Goal: Task Accomplishment & Management: Contribute content

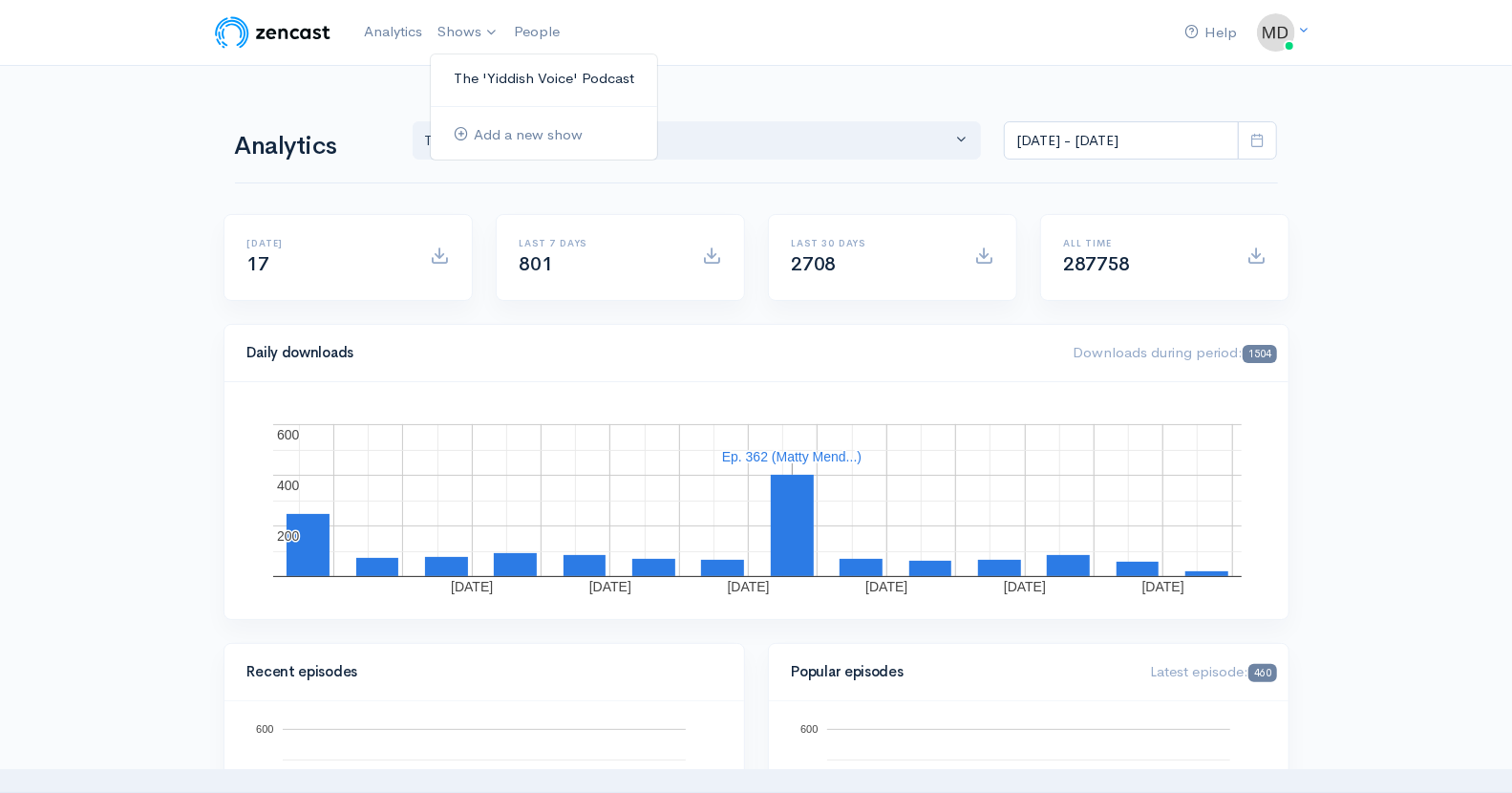
click at [517, 76] on link "The 'Yiddish Voice' Podcast" at bounding box center [544, 79] width 226 height 33
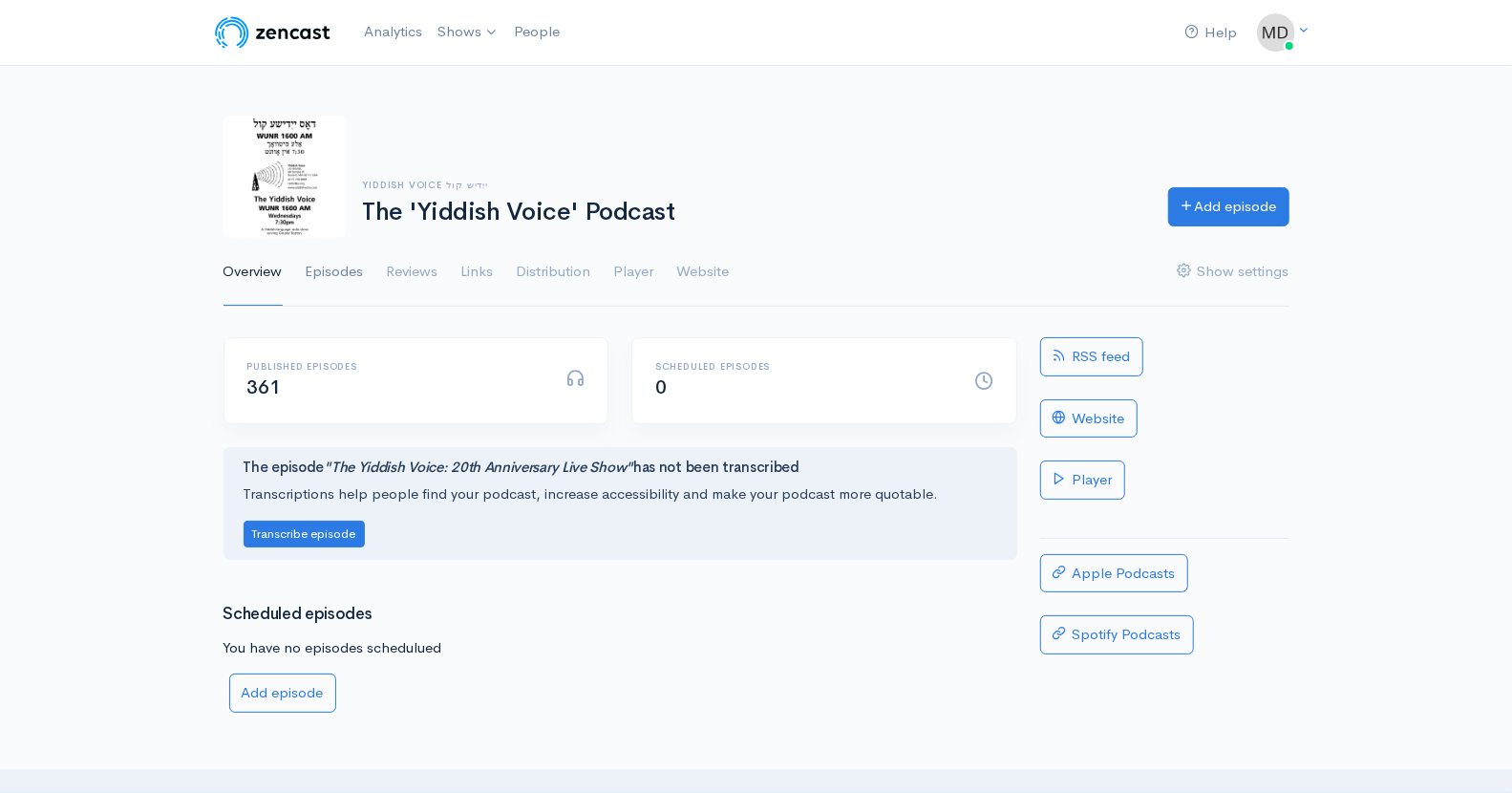
click at [347, 273] on link "Episodes" at bounding box center [335, 272] width 59 height 68
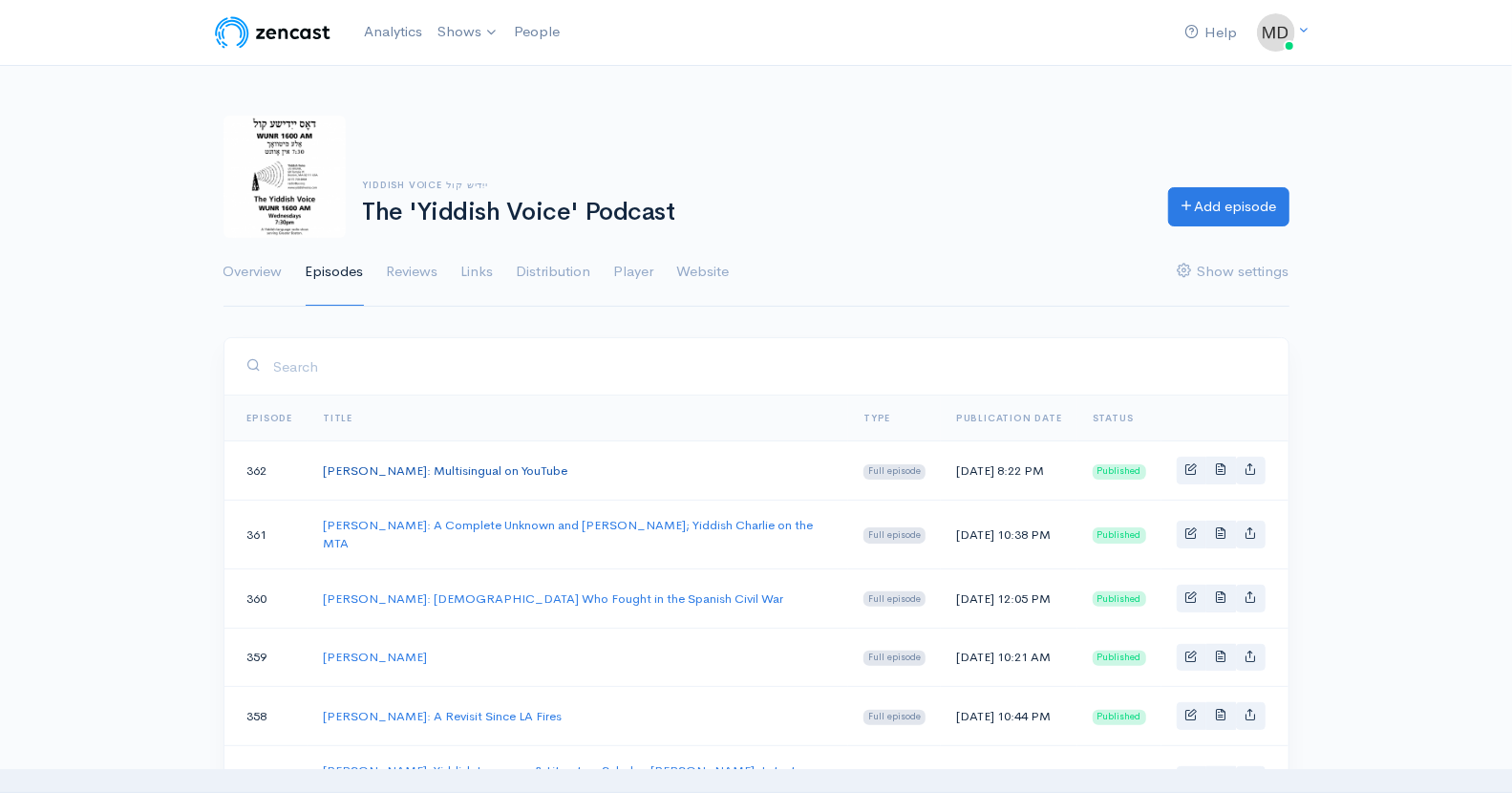
click at [515, 476] on link "[PERSON_NAME]: Multisingual on YouTube" at bounding box center [445, 471] width 245 height 17
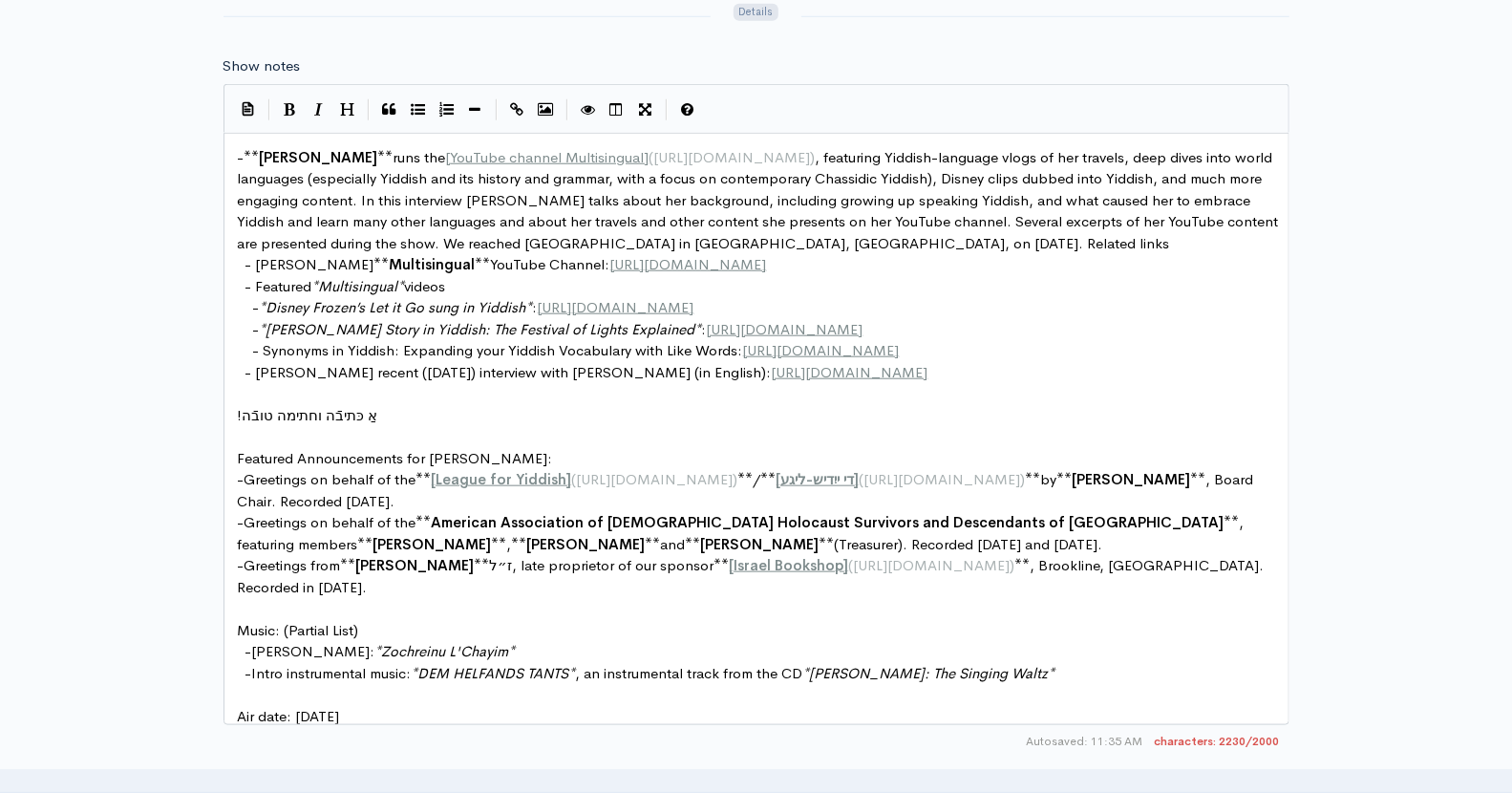
scroll to position [1121, 0]
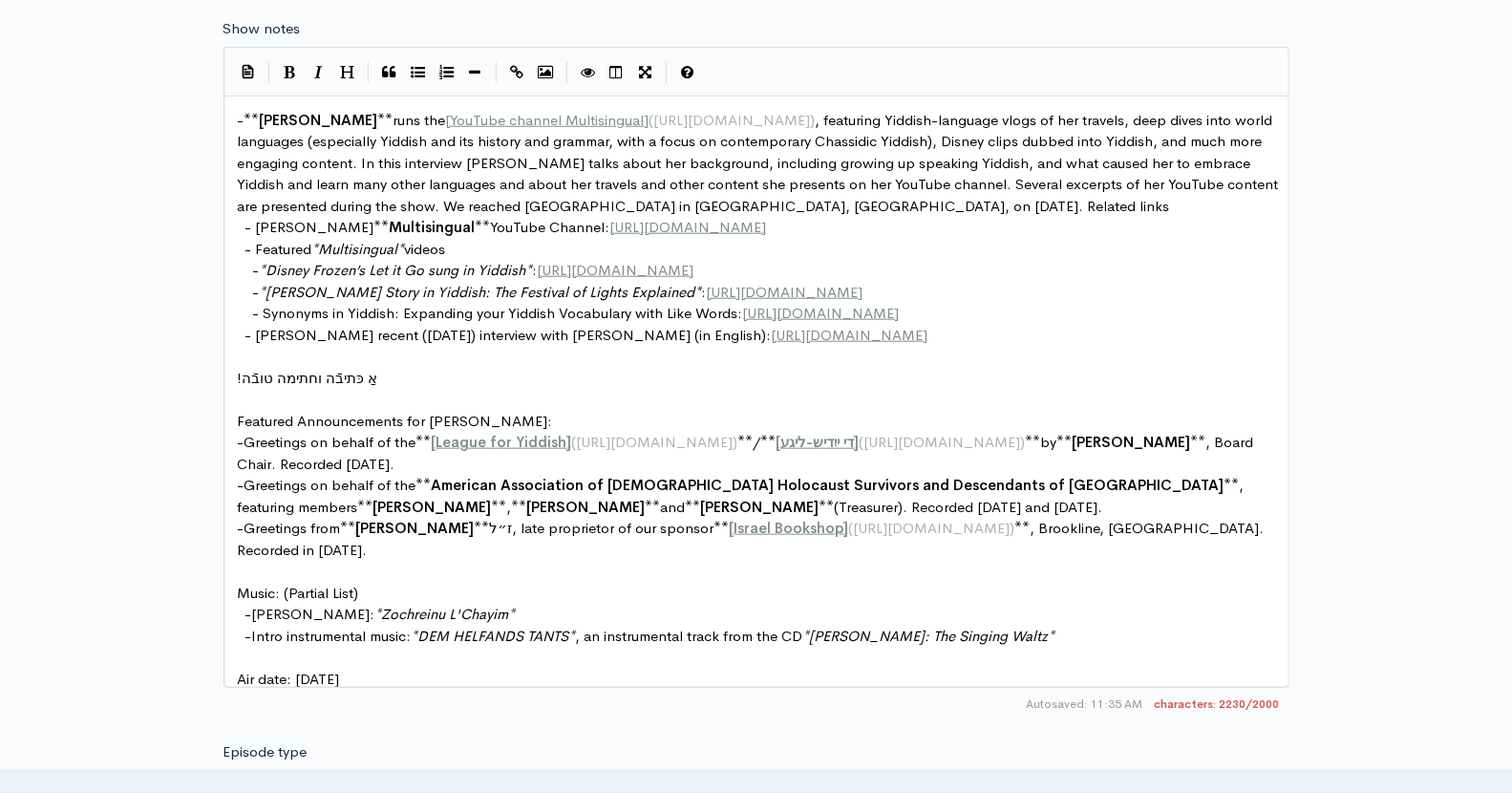
click at [777, 435] on span "**" at bounding box center [769, 441] width 16 height 19
type textarea "- **Matty Mendlowitz** runs the [YouTube channel Multisingual](https://www.yout…"
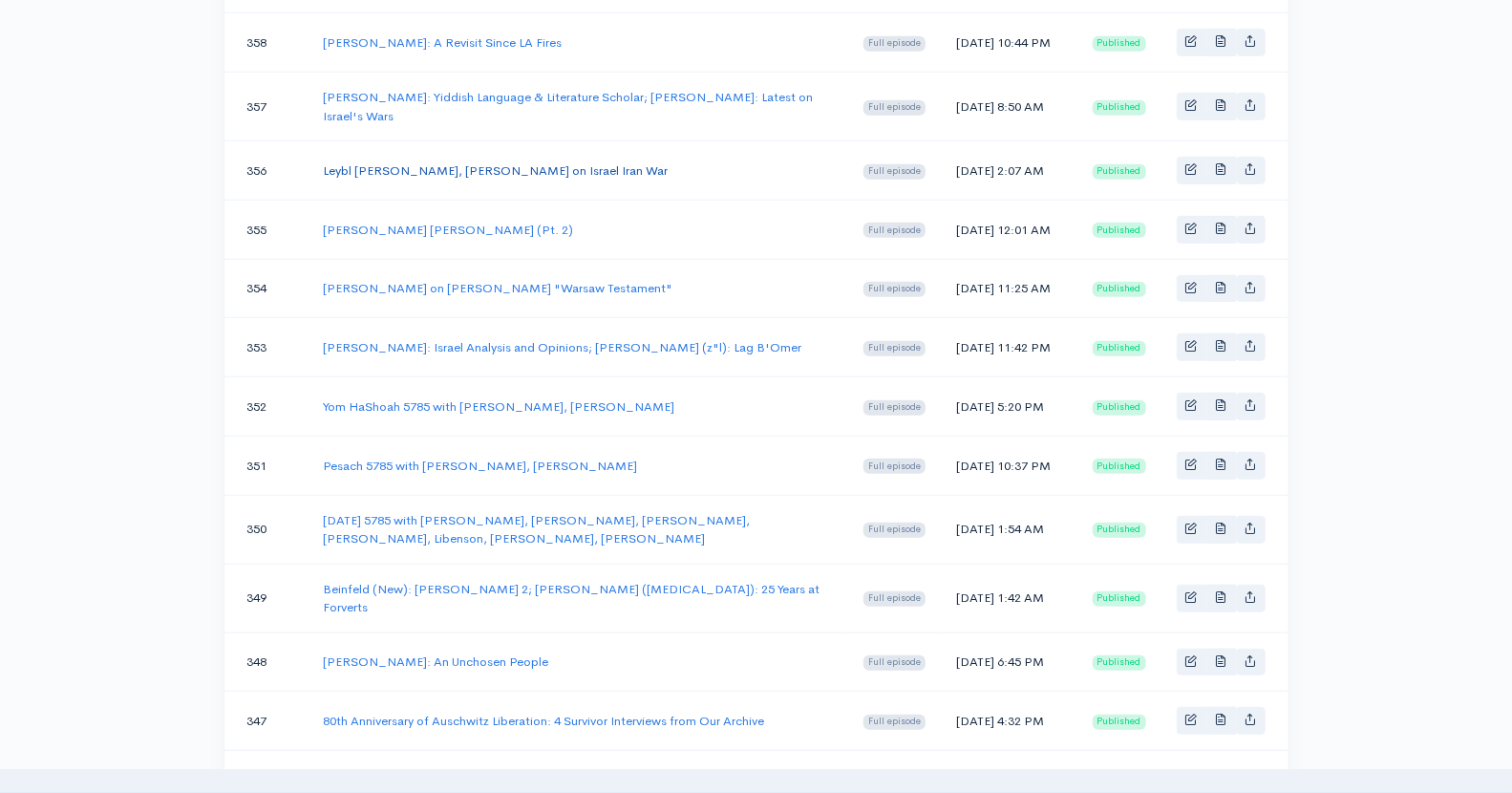
scroll to position [676, 0]
click at [444, 294] on link "Samuel Kassow on Rokhl Auerbach's "Warsaw Testament"" at bounding box center [498, 286] width 349 height 17
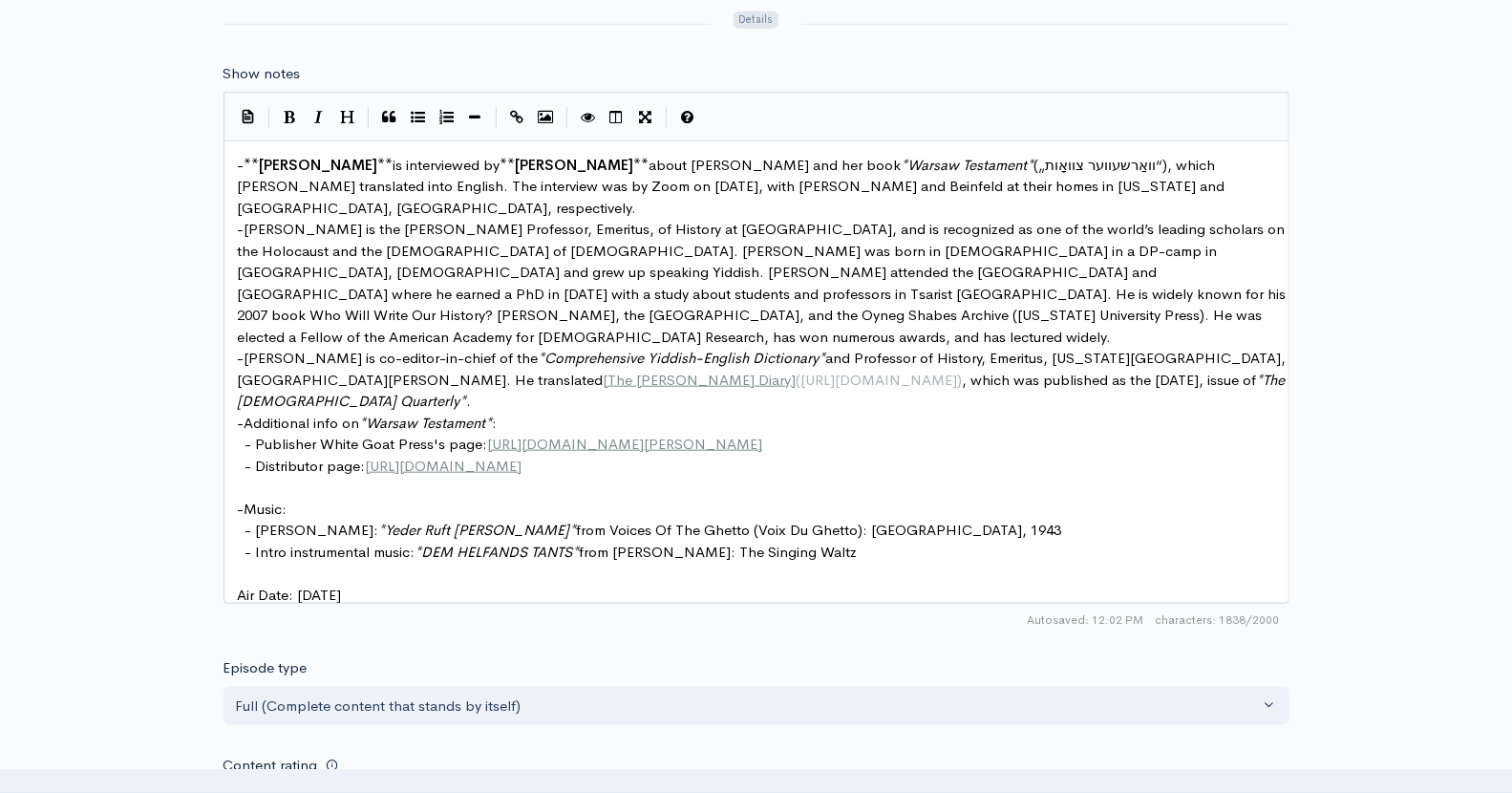
scroll to position [7, 0]
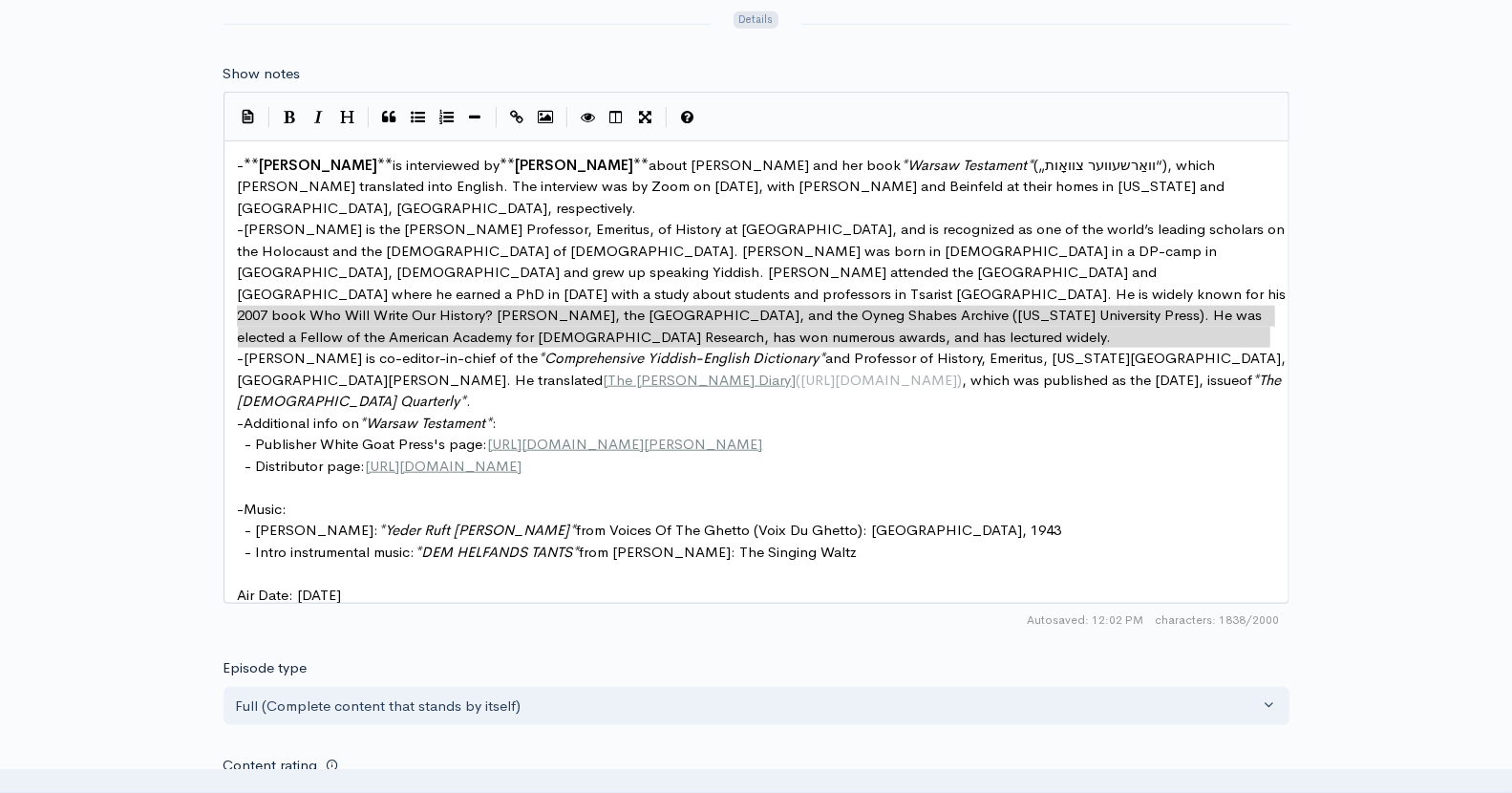
type textarea "- Sholem Beinfeld is co-editor-in-chief of the *Comprehensive Yiddish-English D…"
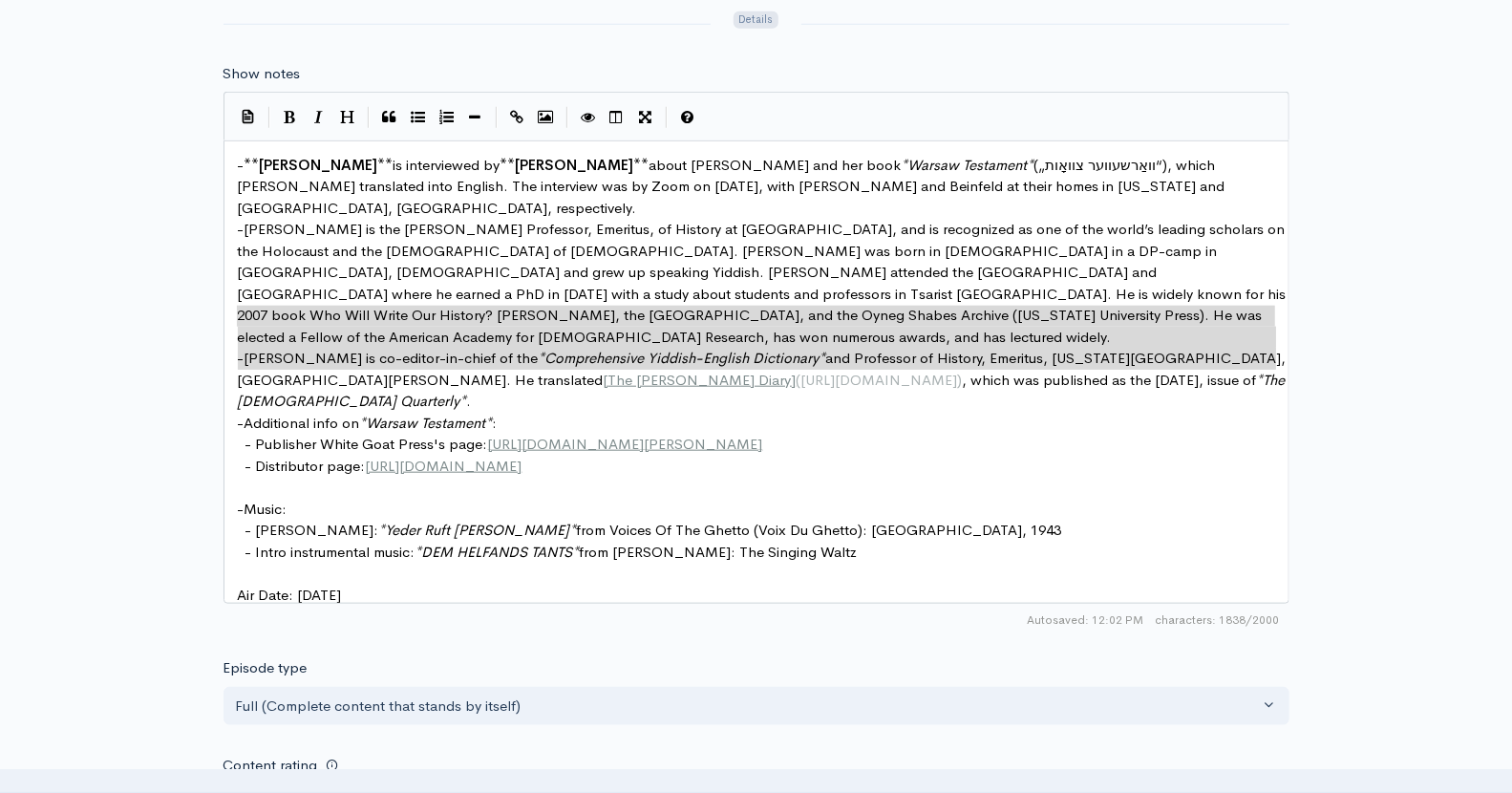
drag, startPoint x: 233, startPoint y: 314, endPoint x: 223, endPoint y: 369, distance: 55.9
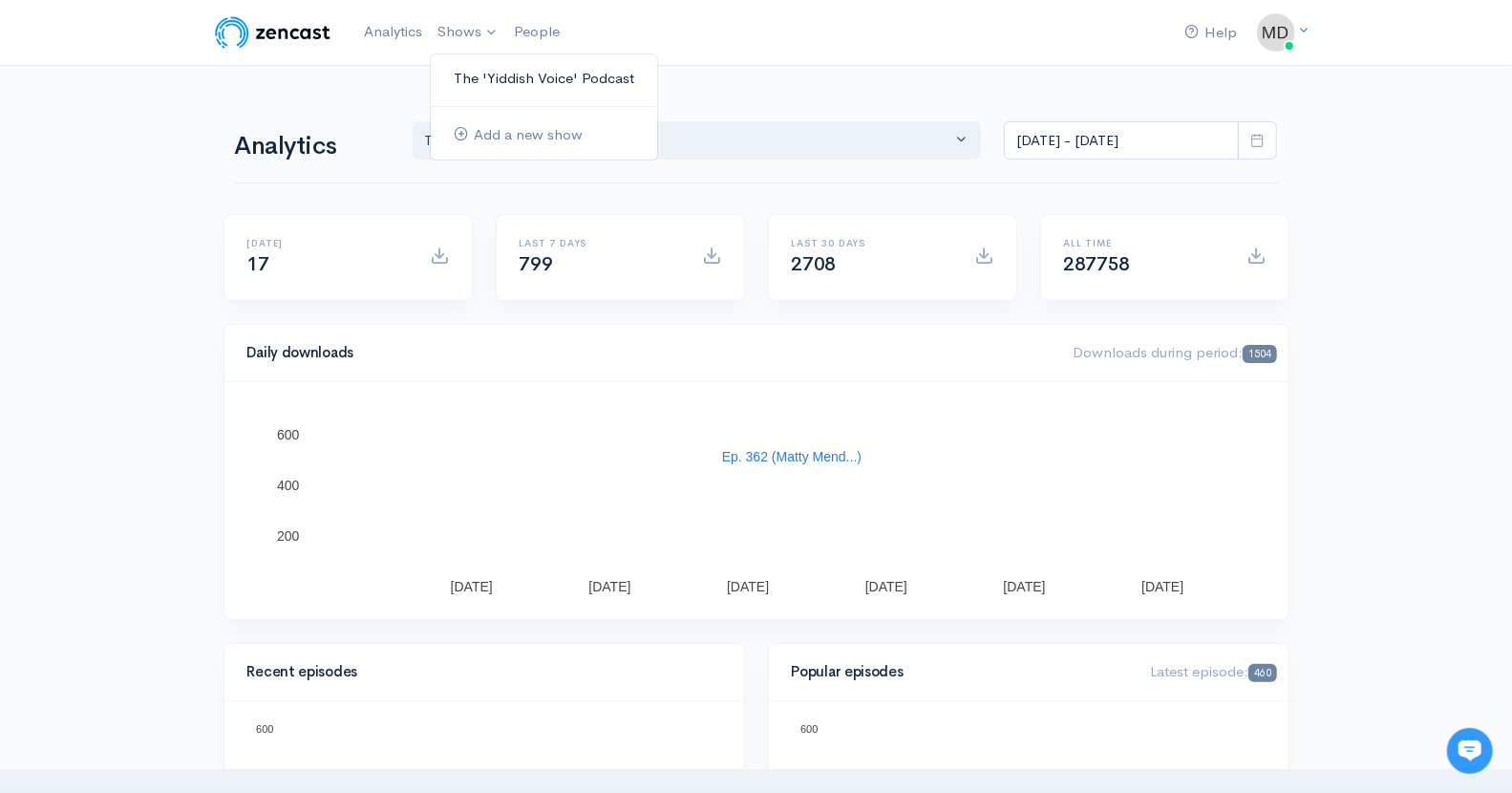
click at [507, 78] on link "The 'Yiddish Voice' Podcast" at bounding box center [544, 79] width 226 height 33
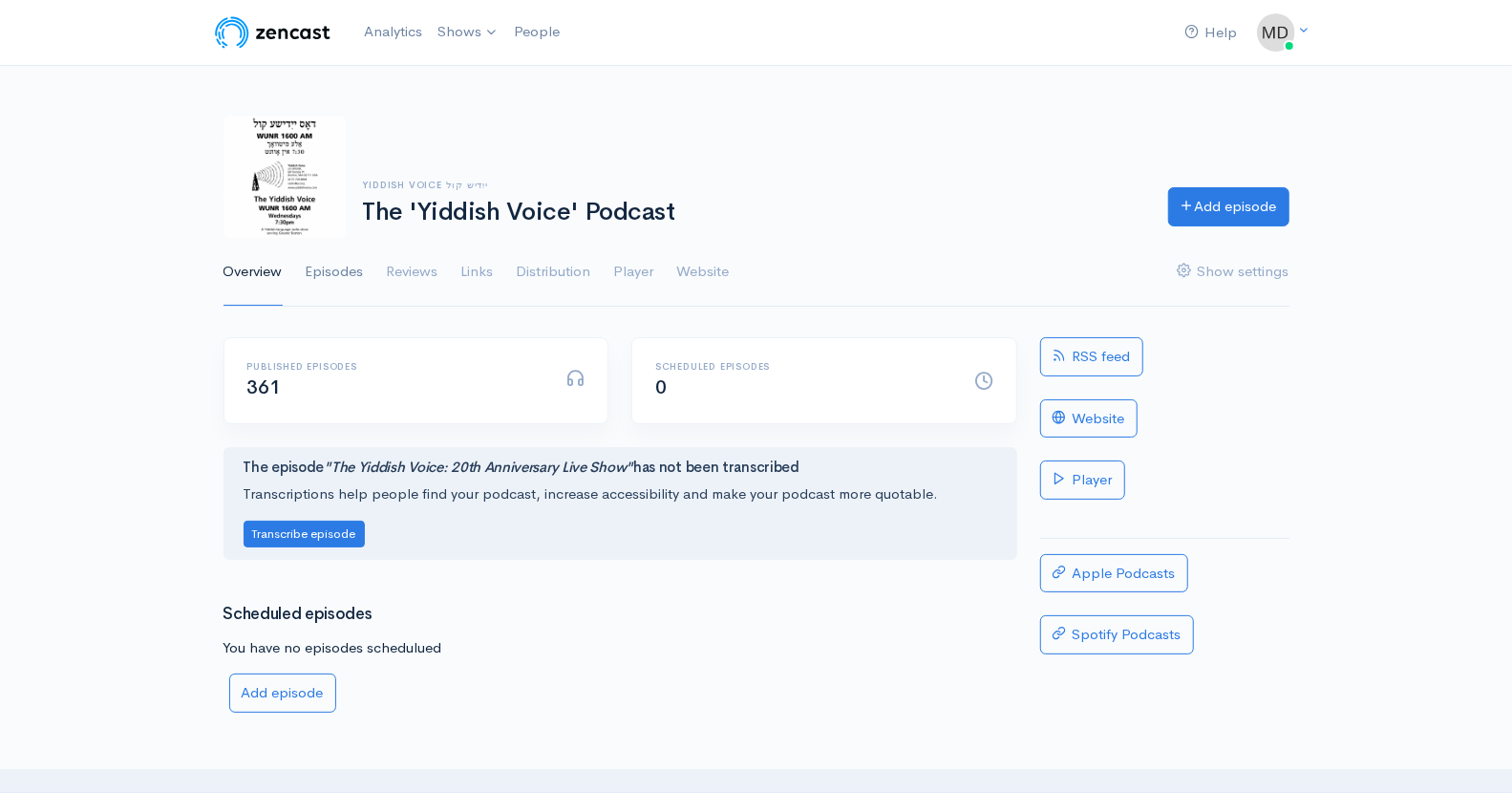
click at [332, 275] on link "Episodes" at bounding box center [335, 272] width 59 height 68
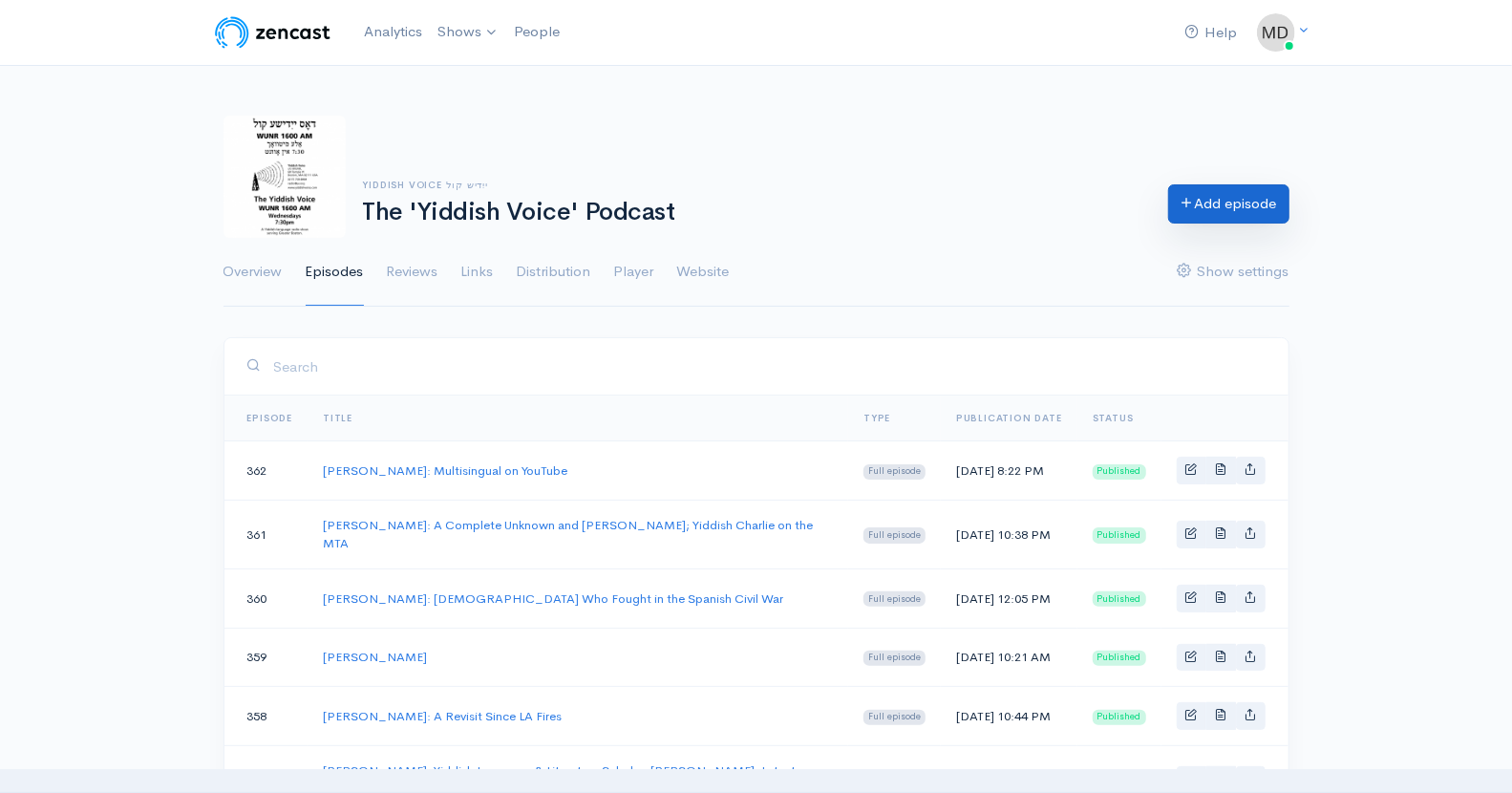
click at [1214, 203] on link "Add episode" at bounding box center [1229, 204] width 121 height 39
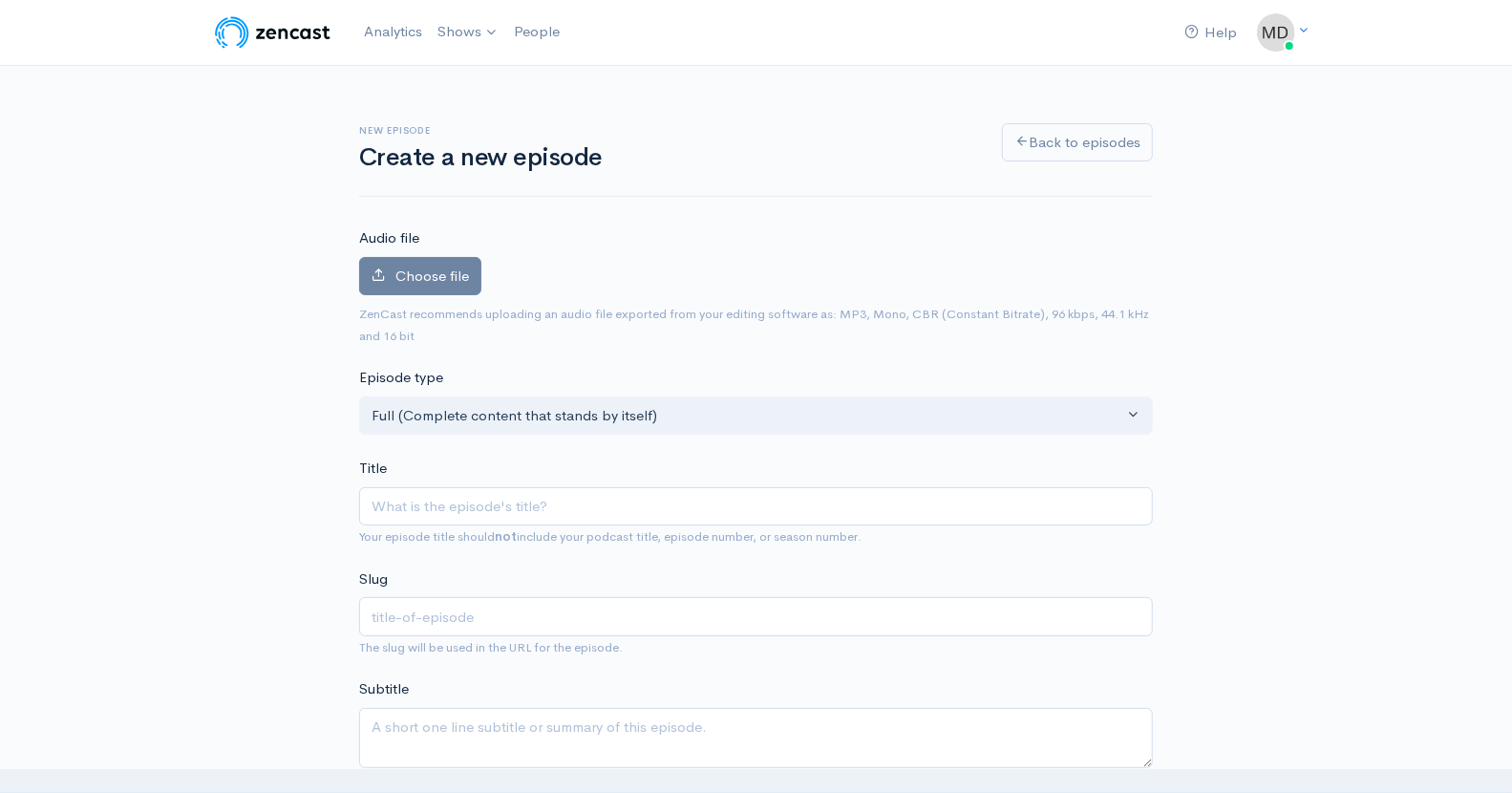
type input "S"
type input "s"
type input "Sh"
type input "sh"
type input "Shm"
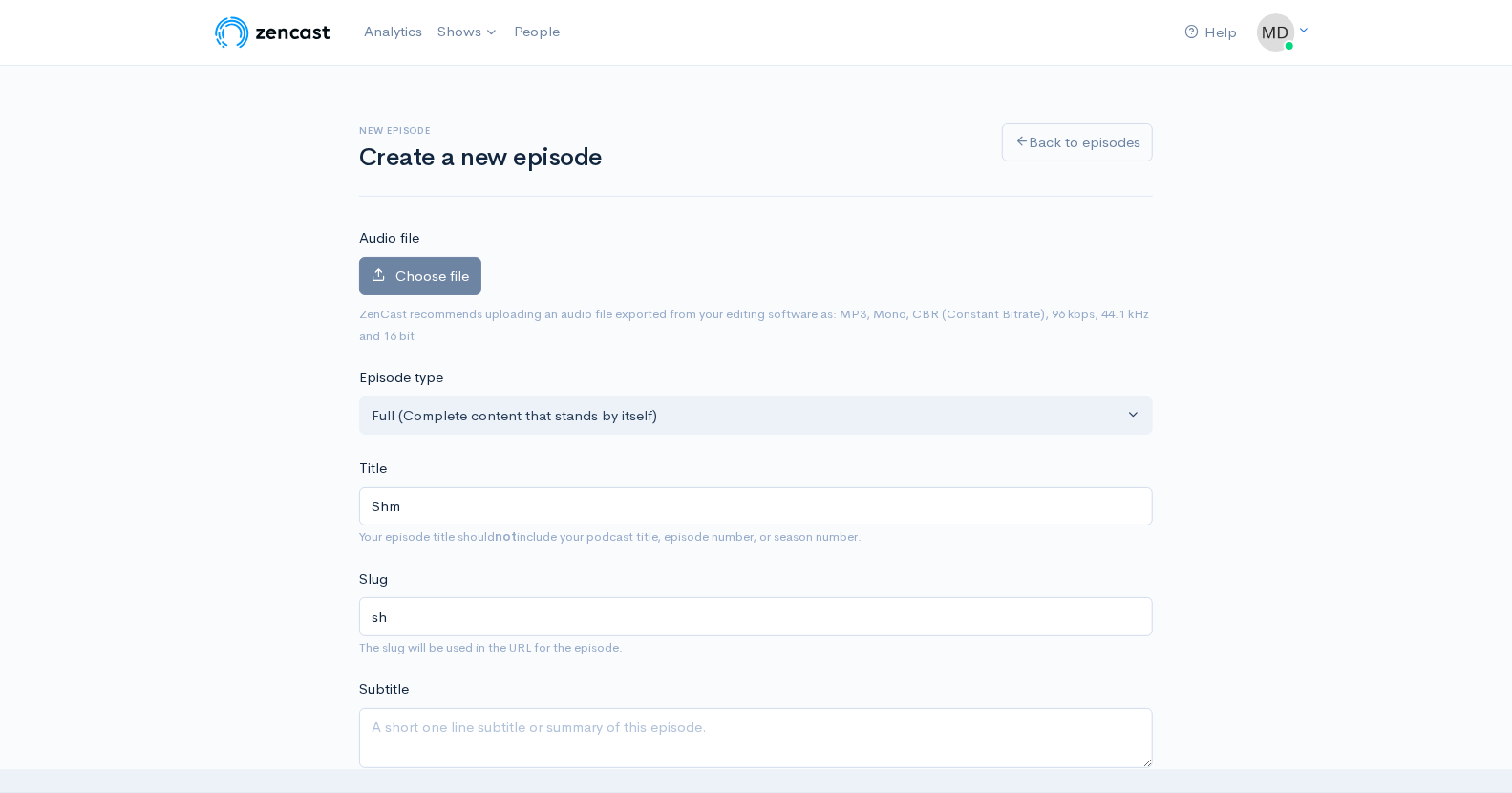
type input "shm"
type input "Shmu"
type input "shmu"
type input "Shmue"
type input "shmue"
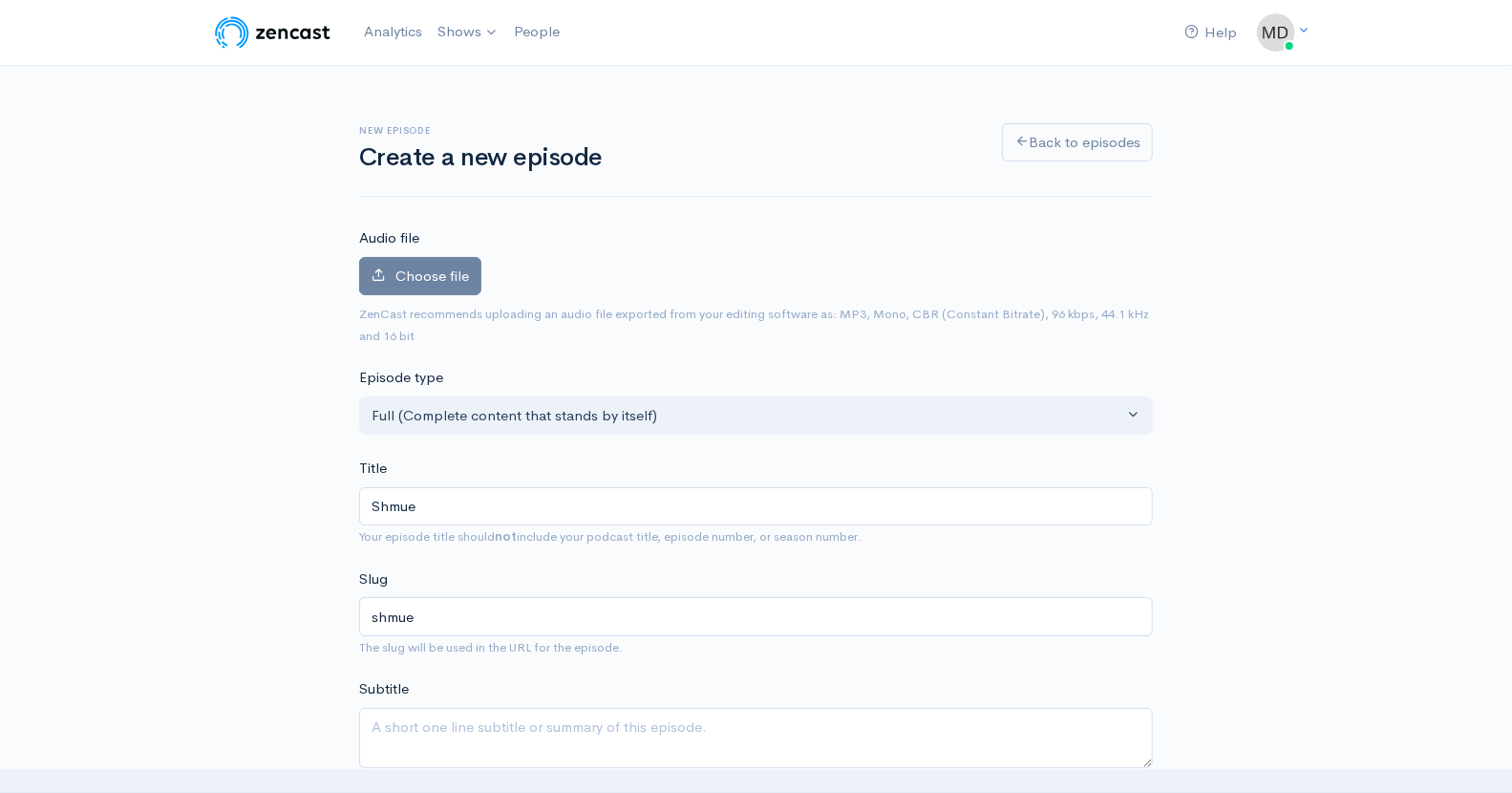
type input "Shmuel"
type input "shmuel"
type input "Shmuel B"
type input "shmuel-b"
type input "Shmuel Ba"
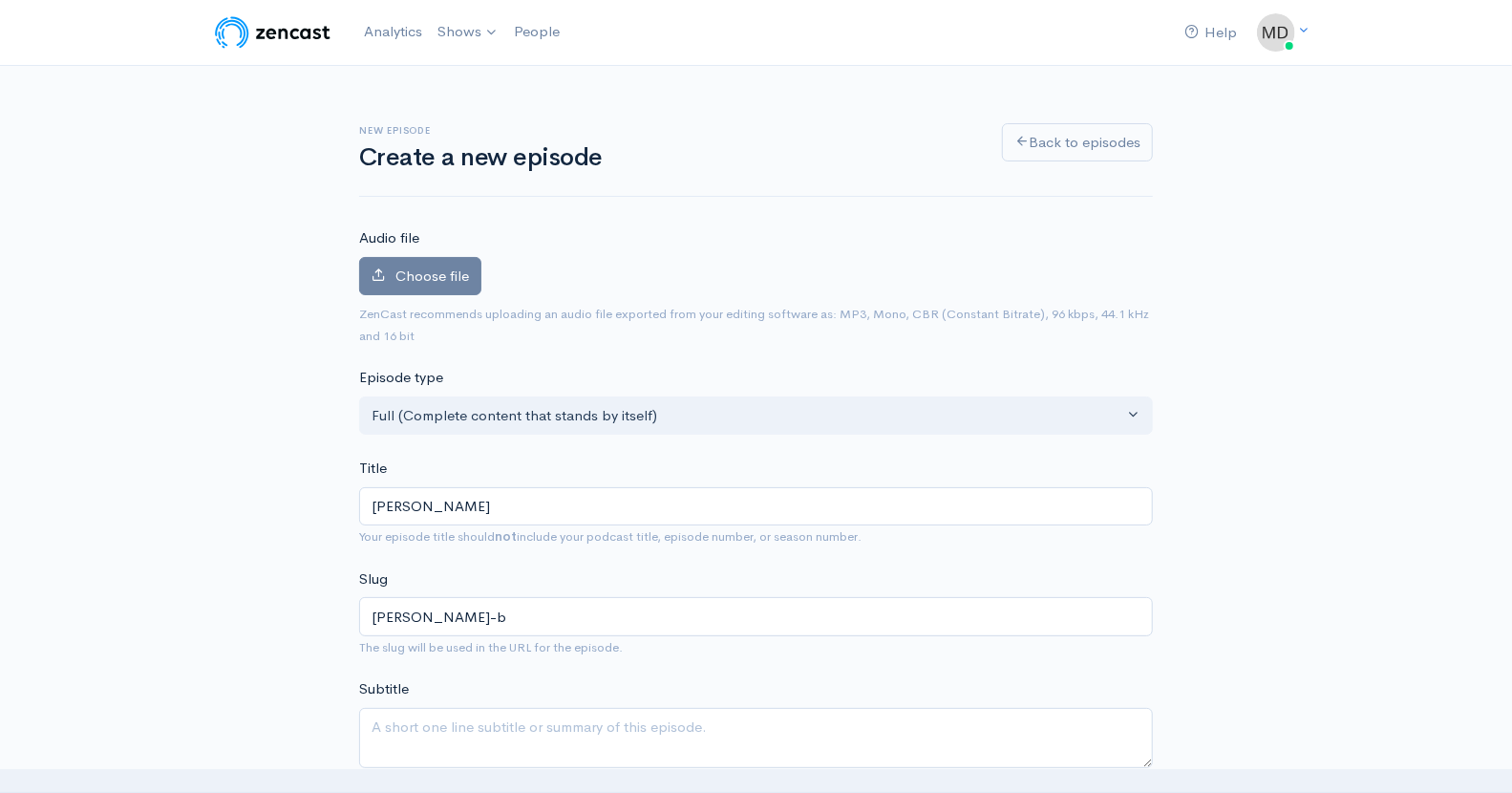
type input "shmuel-ba"
type input "[PERSON_NAME]"
type input "shmuel-bak"
type input "Shmuel Bak: A"
type input "shmuel-bak-a"
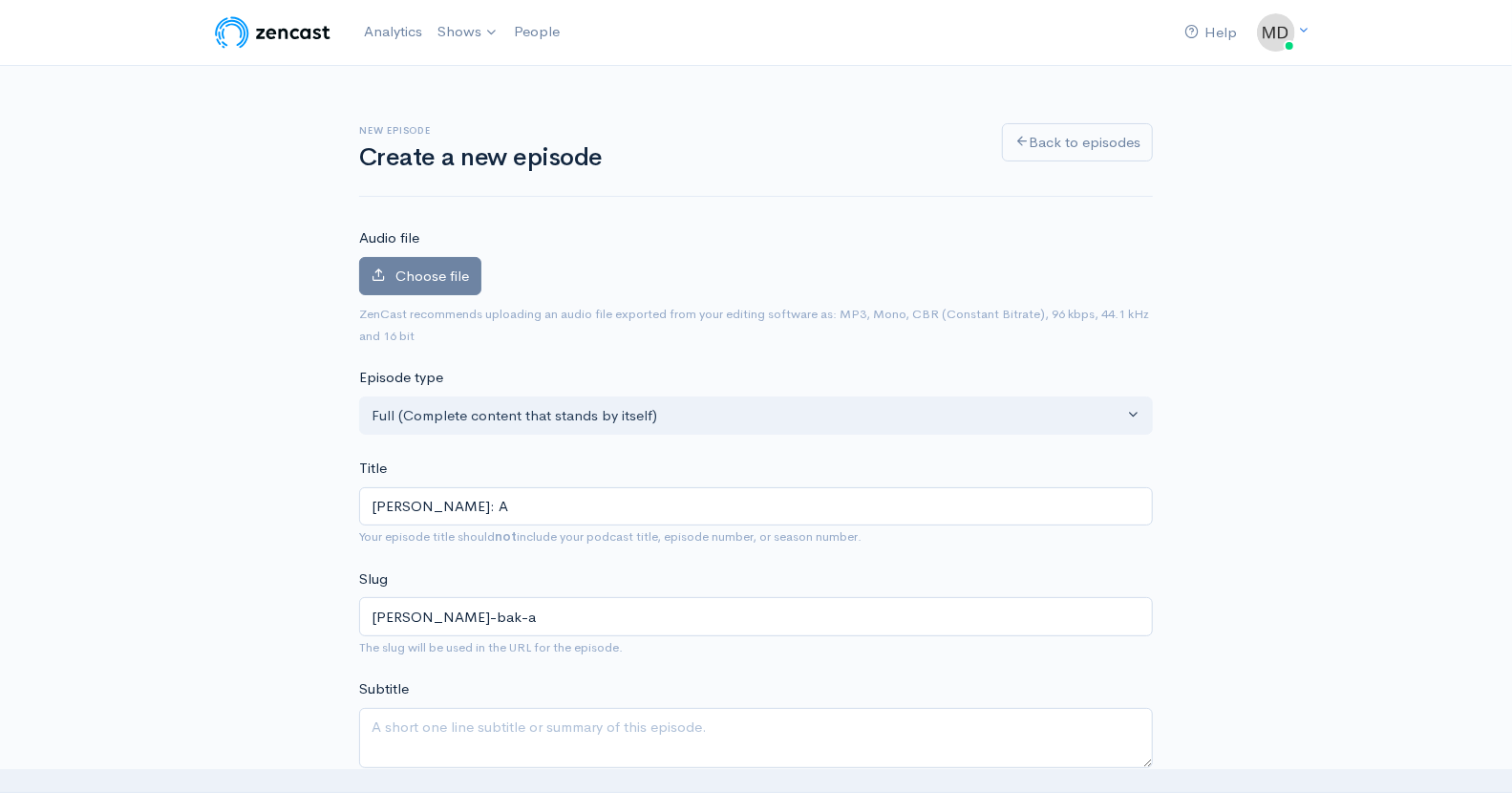
type input "Shmuel Bak: Ar"
type input "shmuel-bak-ar"
type input "Shmuel Bak: Art"
type input "shmuel-bak-art"
type input "Shmuel Bak: Arti"
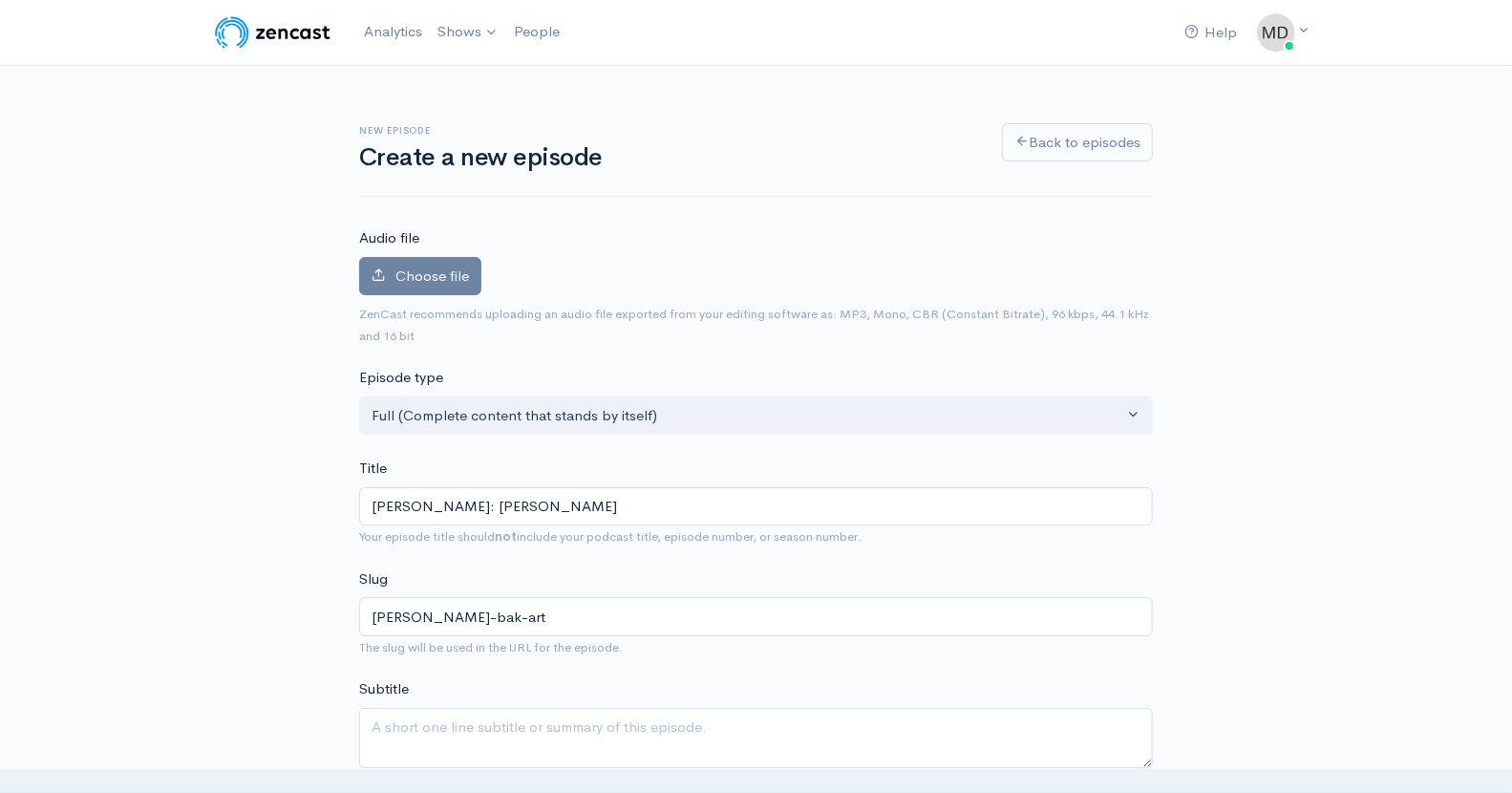
type input "shmuel-bak-arti"
type input "Shmuel Bak: Artis"
type input "shmuel-bak-artis"
type input "Shmuel Bak: Artist"
type input "shmuel-bak-artist"
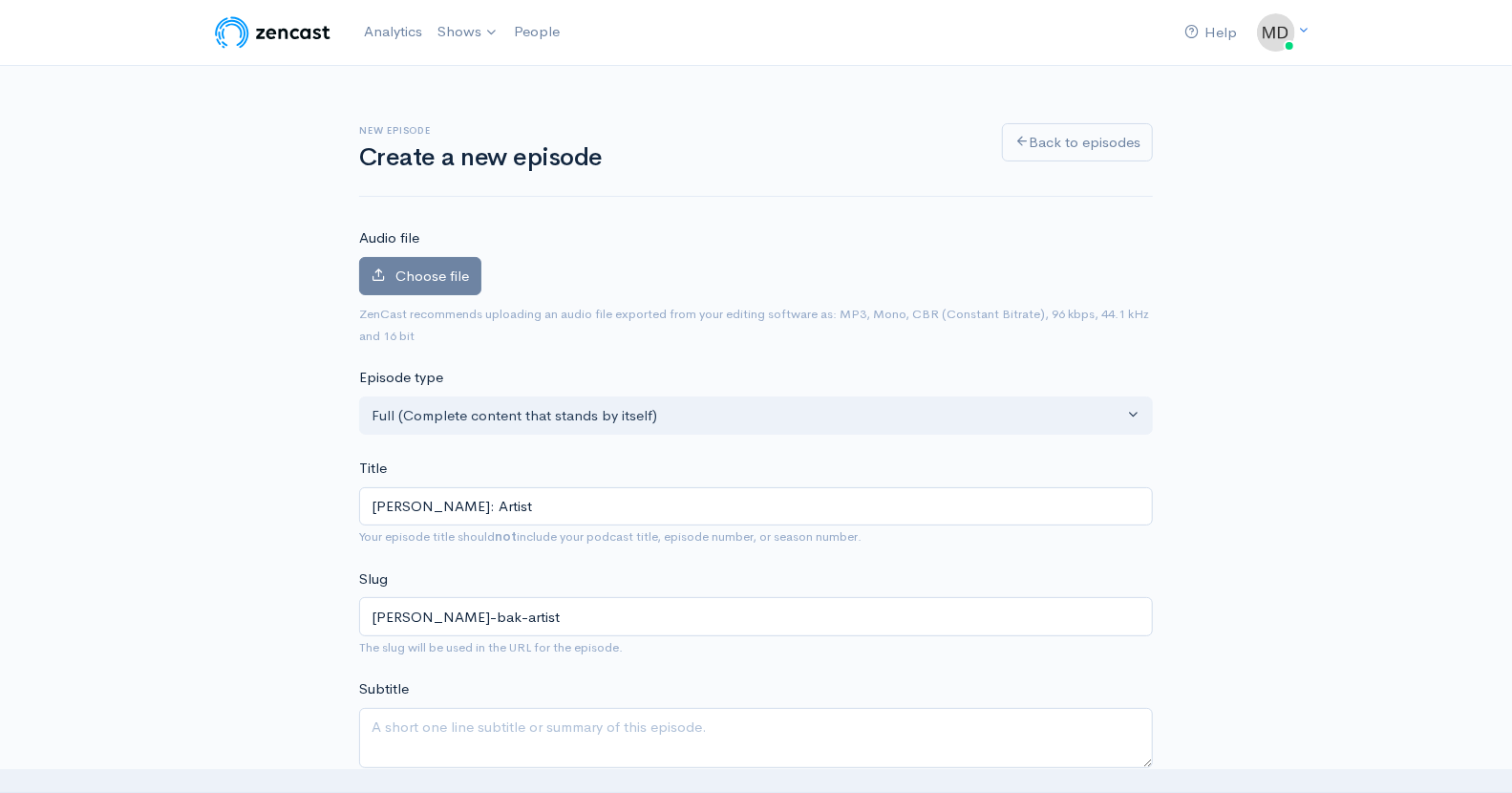
type input "Shmuel Bak: Artis"
type input "shmuel-bak-artis"
type input "Shmuel Bak: Arti"
type input "shmuel-bak-arti"
type input "Shmuel Bak: Art"
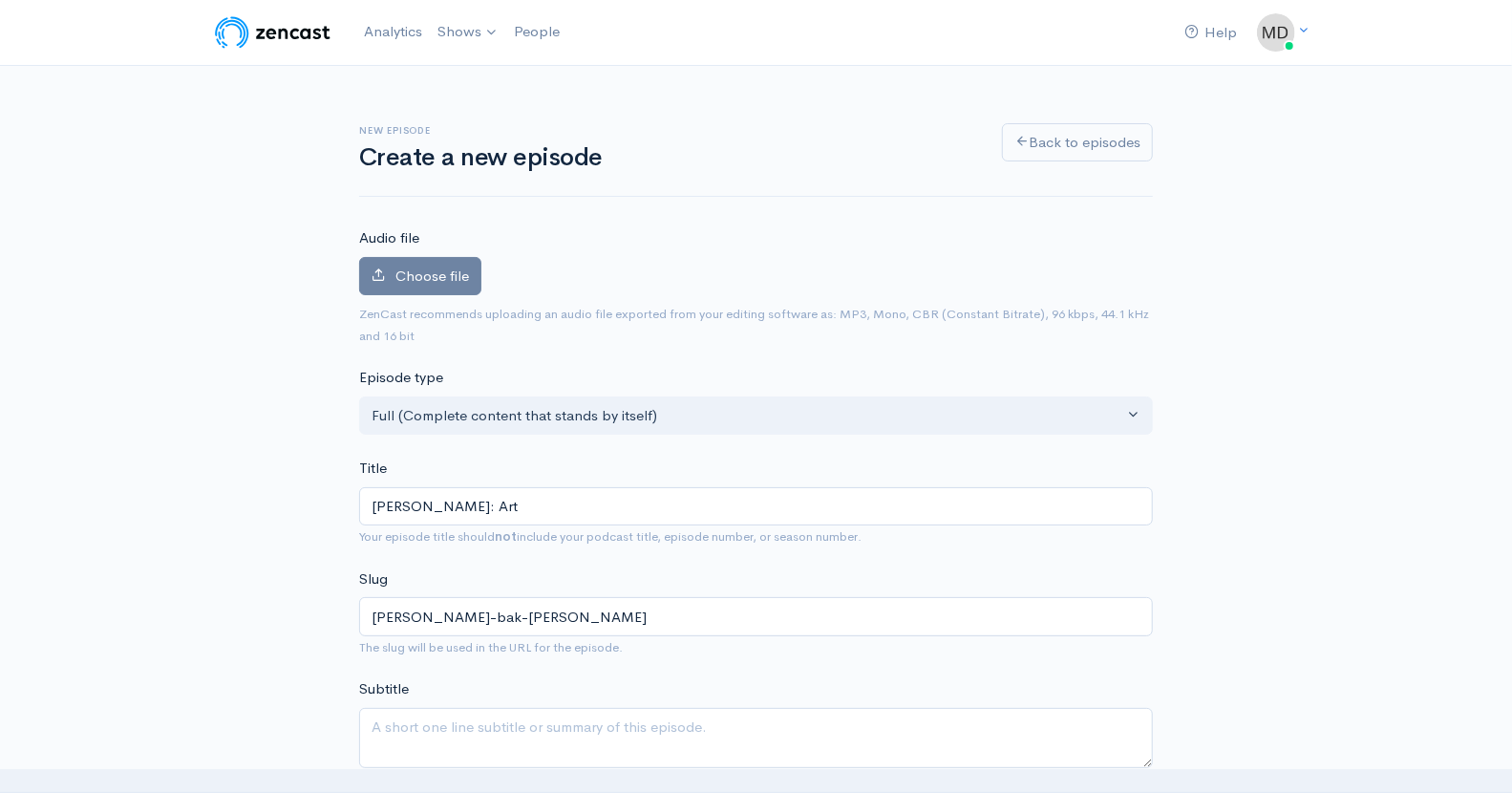
type input "shmuel-bak-art"
type input "Shmuel Bak: Ar"
type input "shmuel-bak-ar"
type input "Shmuel Bak: A"
type input "shmuel-bak-a"
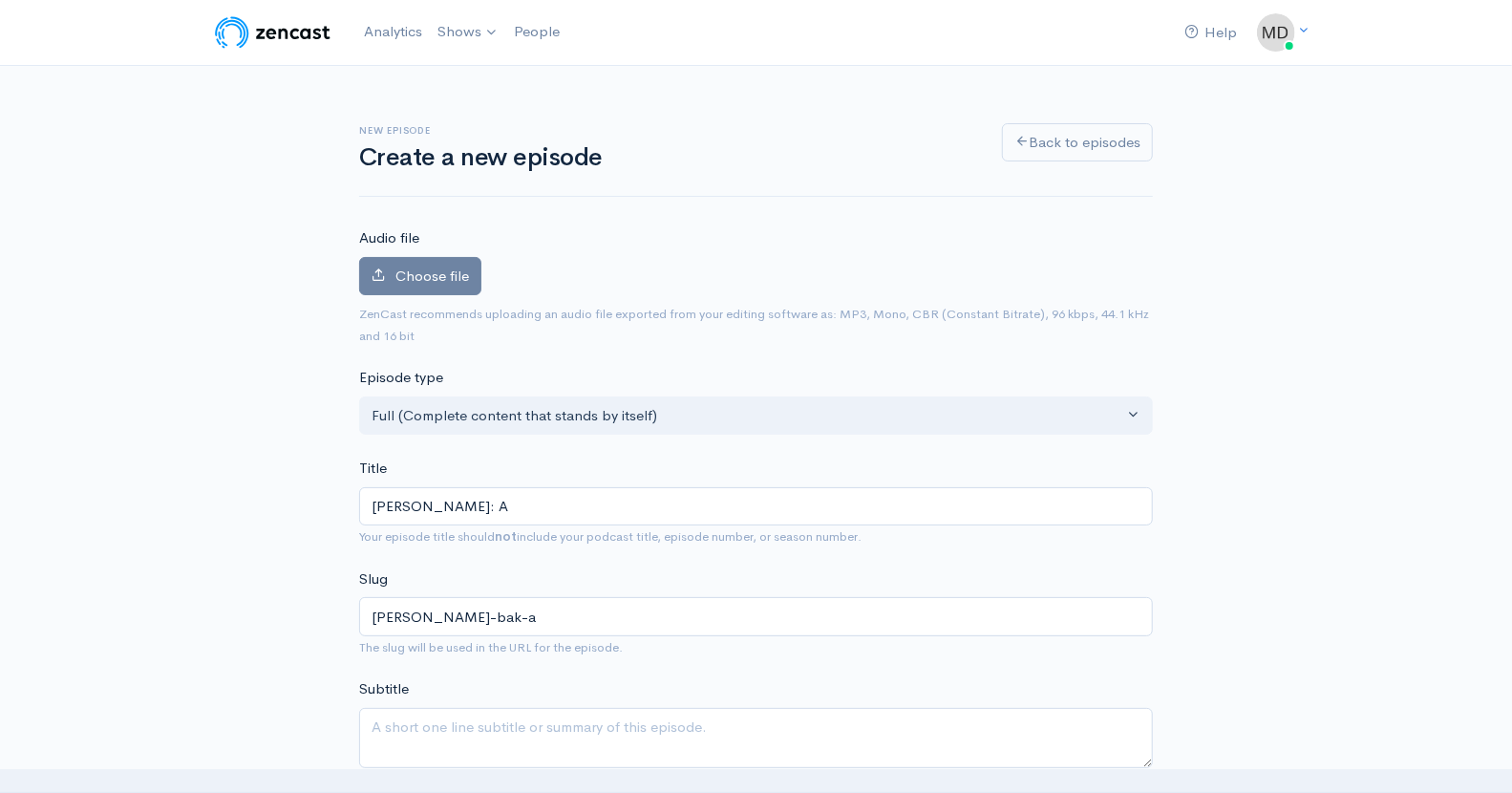
type input "Shmuel Bak:"
type input "shmuel-bak"
type input "Shmuel Bak: P"
type input "shmuel-bak-p"
type input "Shmuel Bak: Pa"
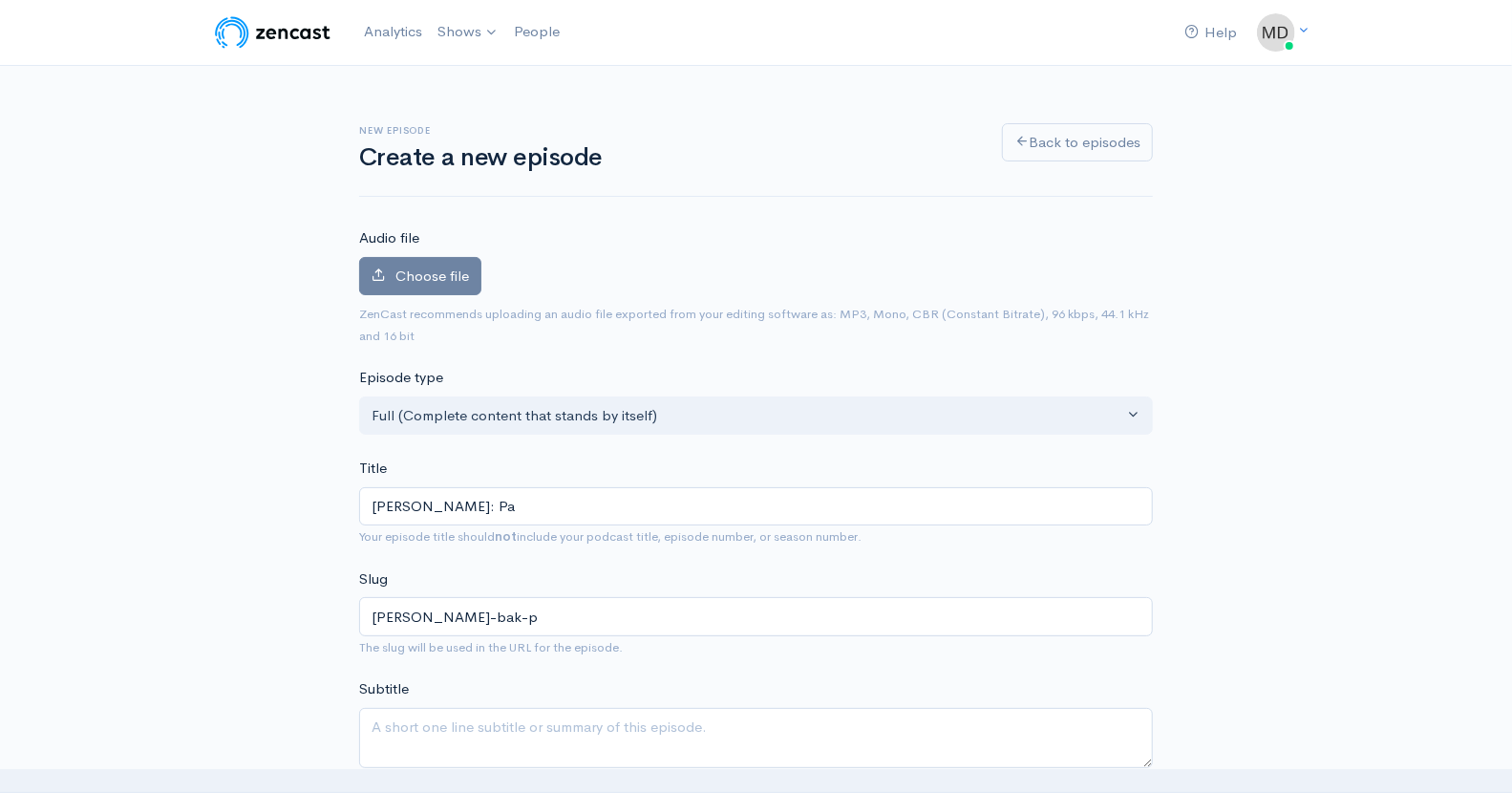
type input "shmuel-bak-pa"
type input "Shmuel Bak: P"
type input "shmuel-bak-p"
type input "Shmuel Bak:"
type input "shmuel-bak"
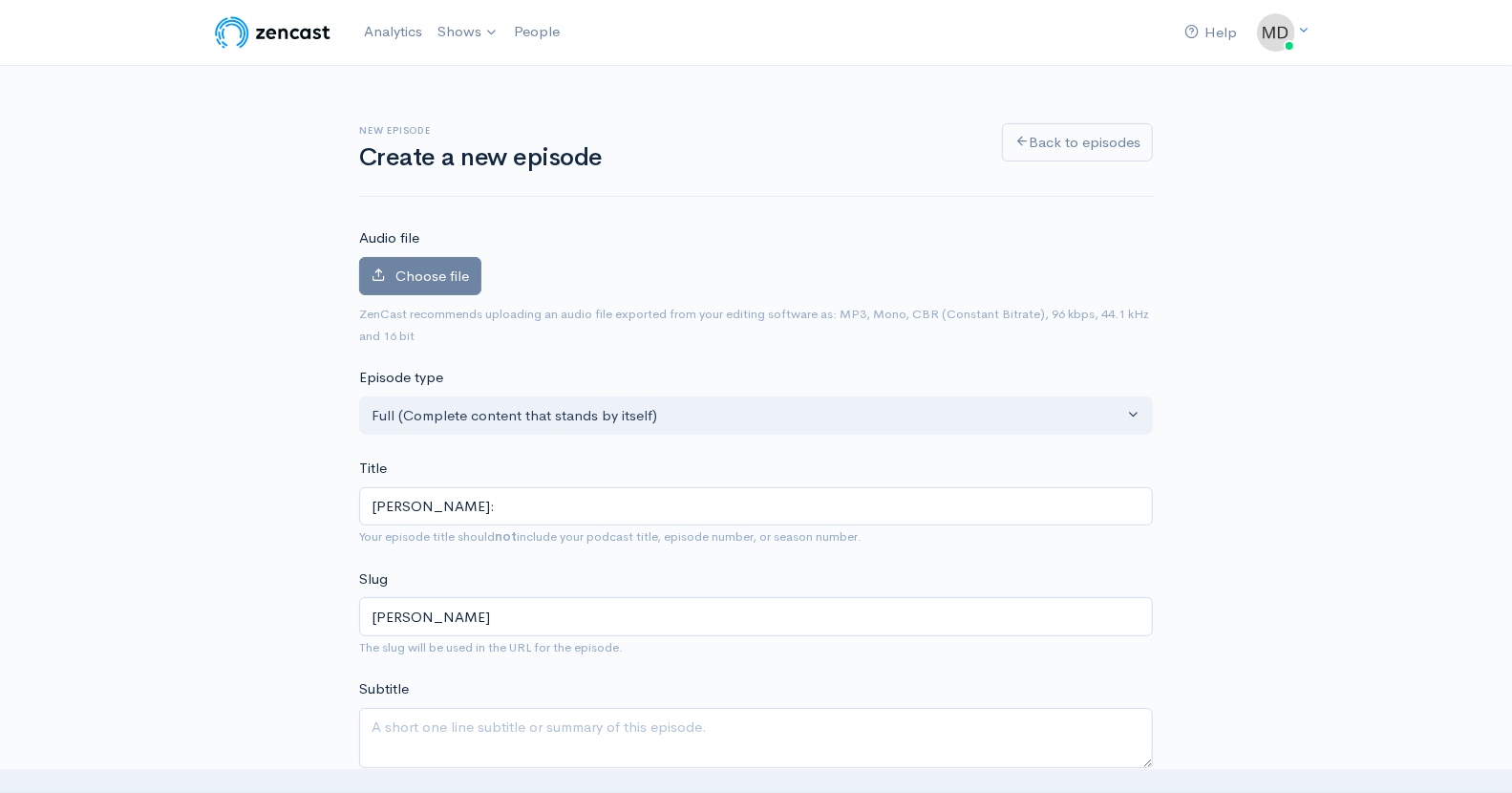
type input "Shmuel Bak: A"
type input "shmuel-bak-a"
type input "Shmuel Bak: Ar"
type input "shmuel-bak-ar"
type input "Shmuel Bak: Art"
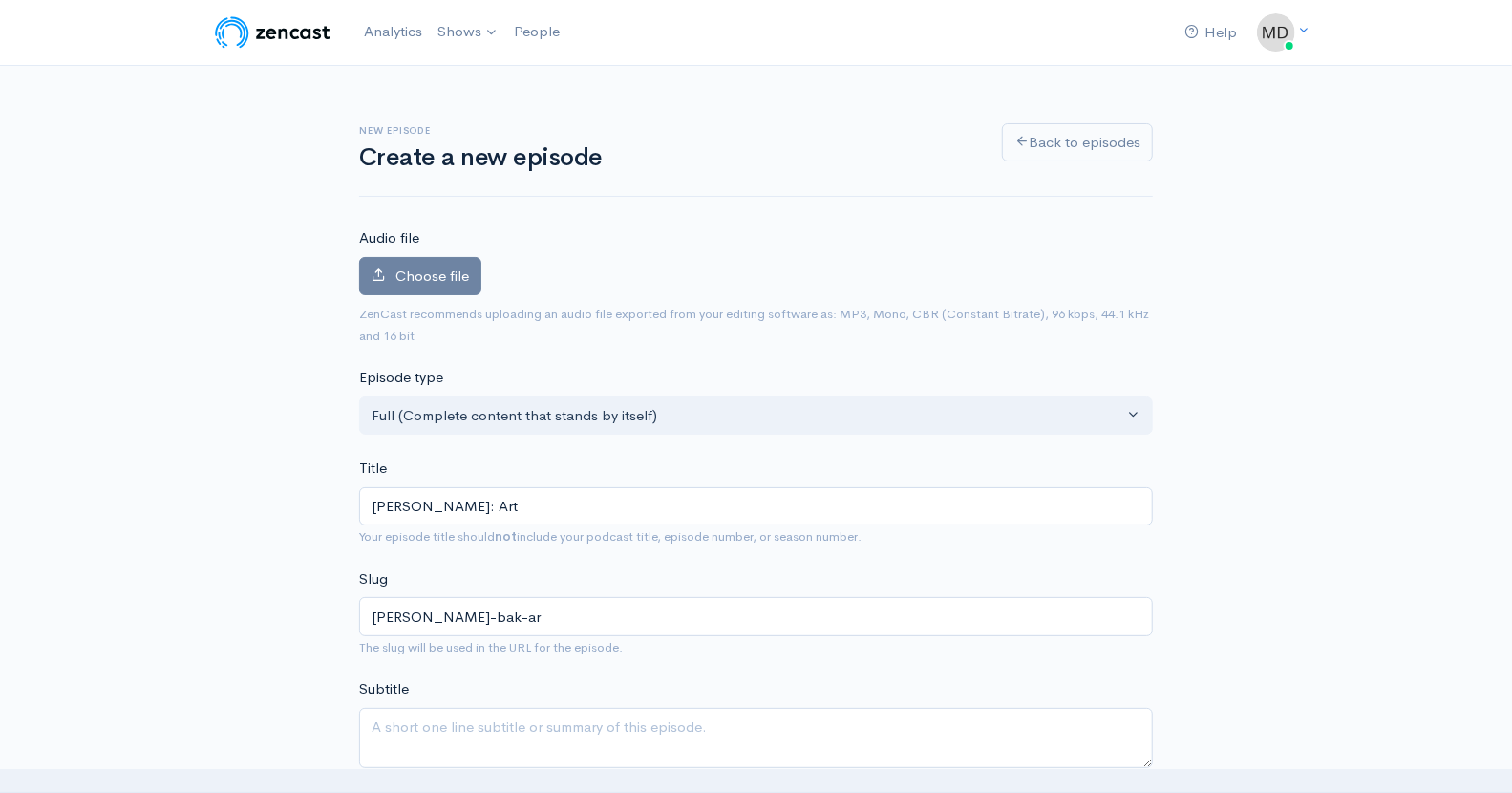
type input "shmuel-bak-art"
type input "Shmuel Bak: Arti"
type input "shmuel-bak-arti"
type input "Shmuel Bak: Artis"
type input "shmuel-bak-artis"
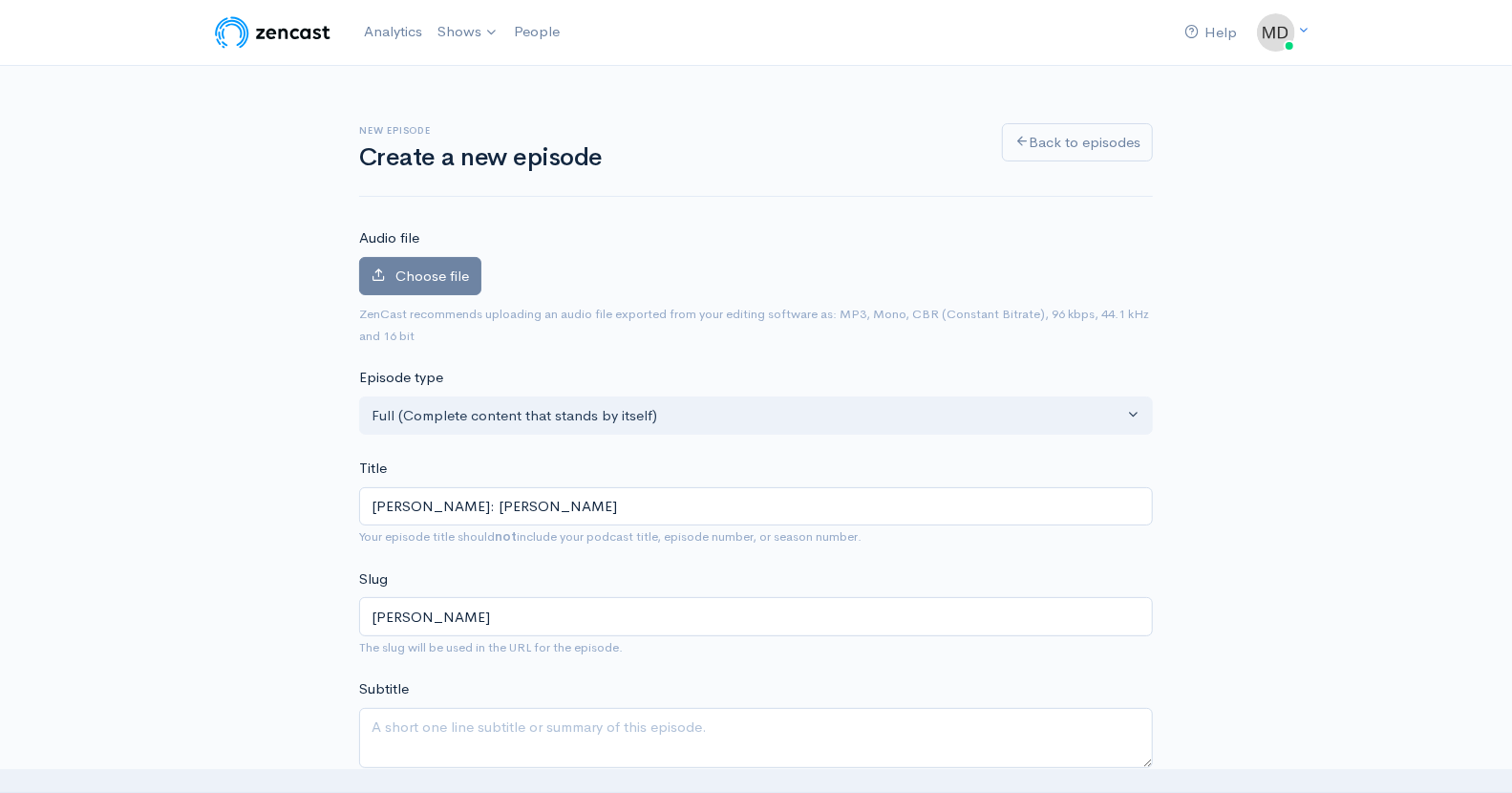
type input "Shmuel Bak: Artist"
type input "shmuel-bak-artist"
type input "Shmuel Bak: Artist a"
type input "shmuel-bak-artist-a"
type input "Shmuel Bak: Artist and"
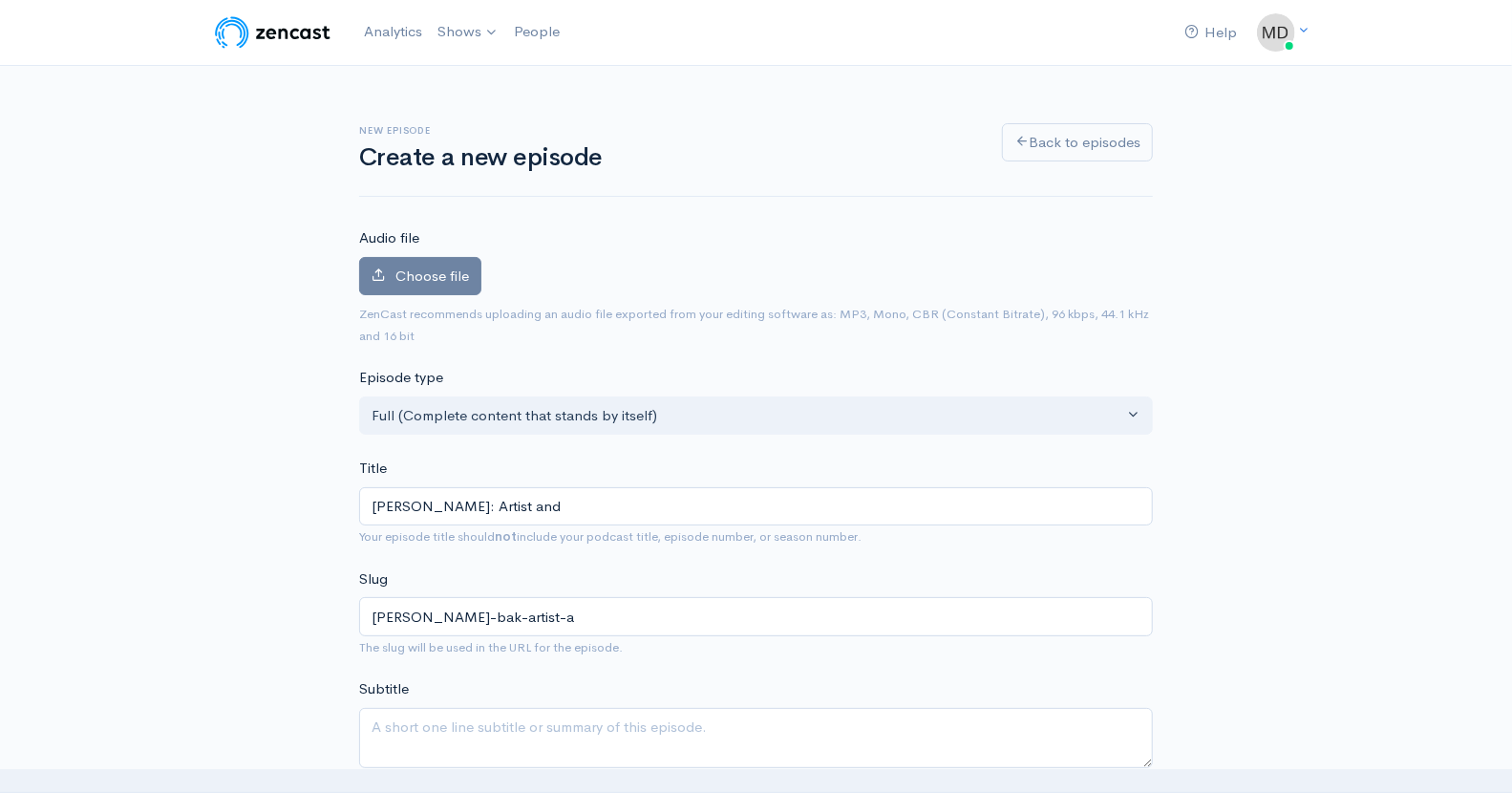
type input "shmuel-bak-artist-and"
type input "Shmuel Bak: Artist and H"
type input "shmuel-bak-artist-and-h"
type input "Shmuel Bak: Artist and Ho"
type input "shmuel-bak-artist-and-ho"
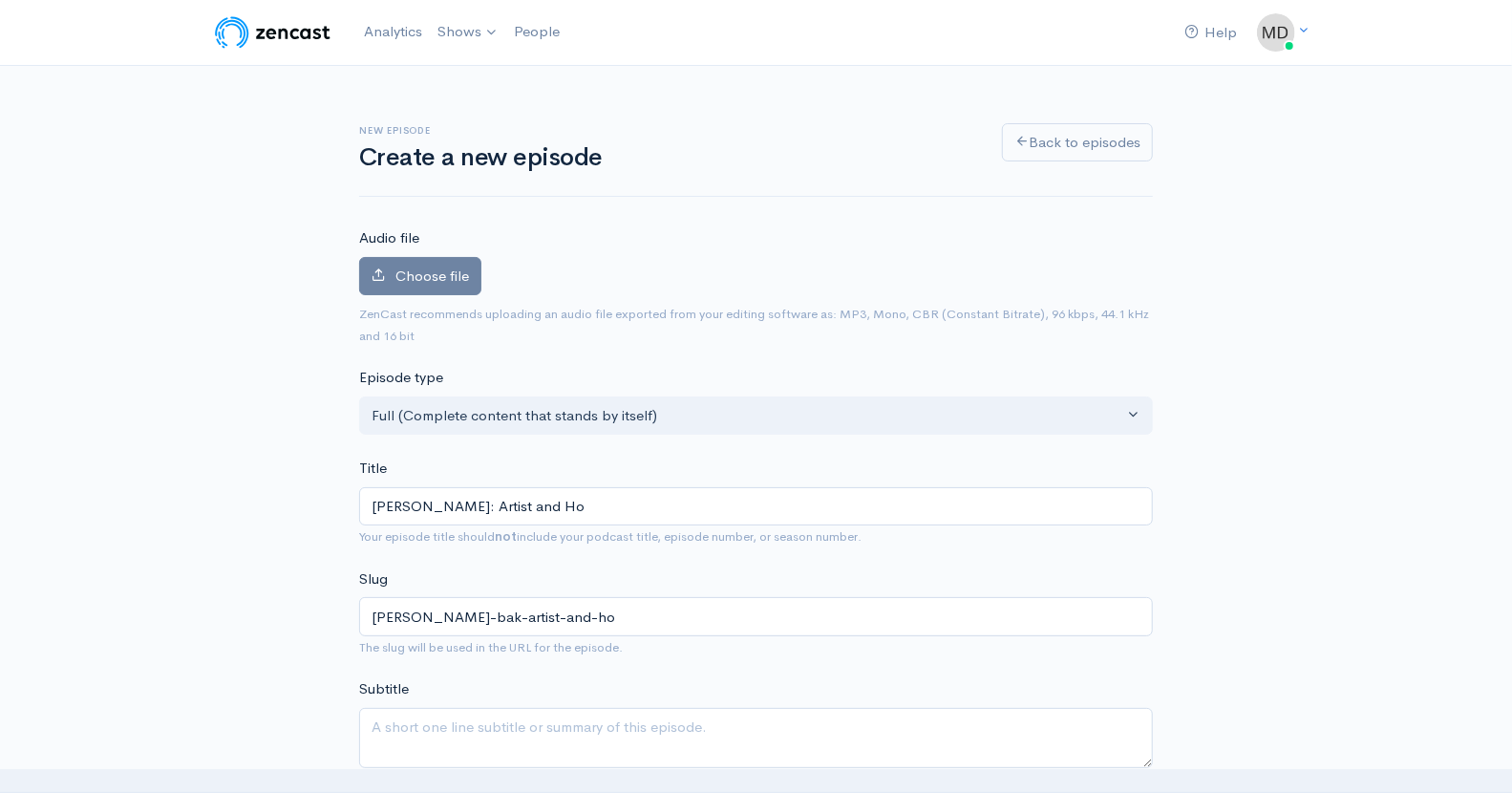
type input "Shmuel Bak: Artist and Hol"
type input "shmuel-bak-artist-and-hol"
type input "Shmuel Bak: Artist and Holoc"
type input "shmuel-bak-artist-and-holoc"
type input "Shmuel Bak: Artist and Holoca"
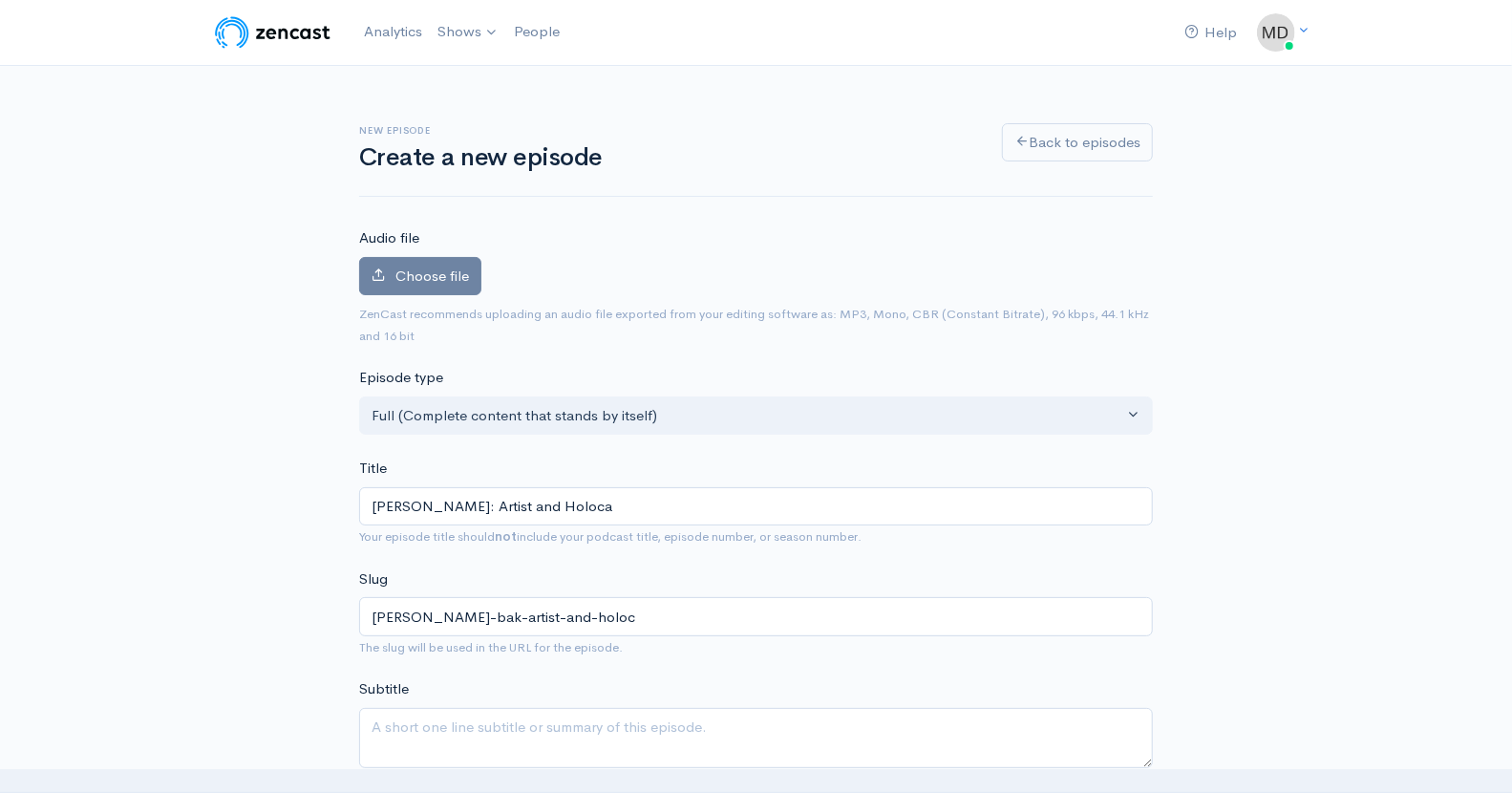
type input "shmuel-bak-artist-and-holoca"
type input "Shmuel Bak: Artist and Holocau"
type input "shmuel-bak-artist-and-holocau"
type input "Shmuel Bak: Artist and Holocaus"
type input "shmuel-bak-artist-and-holocaus"
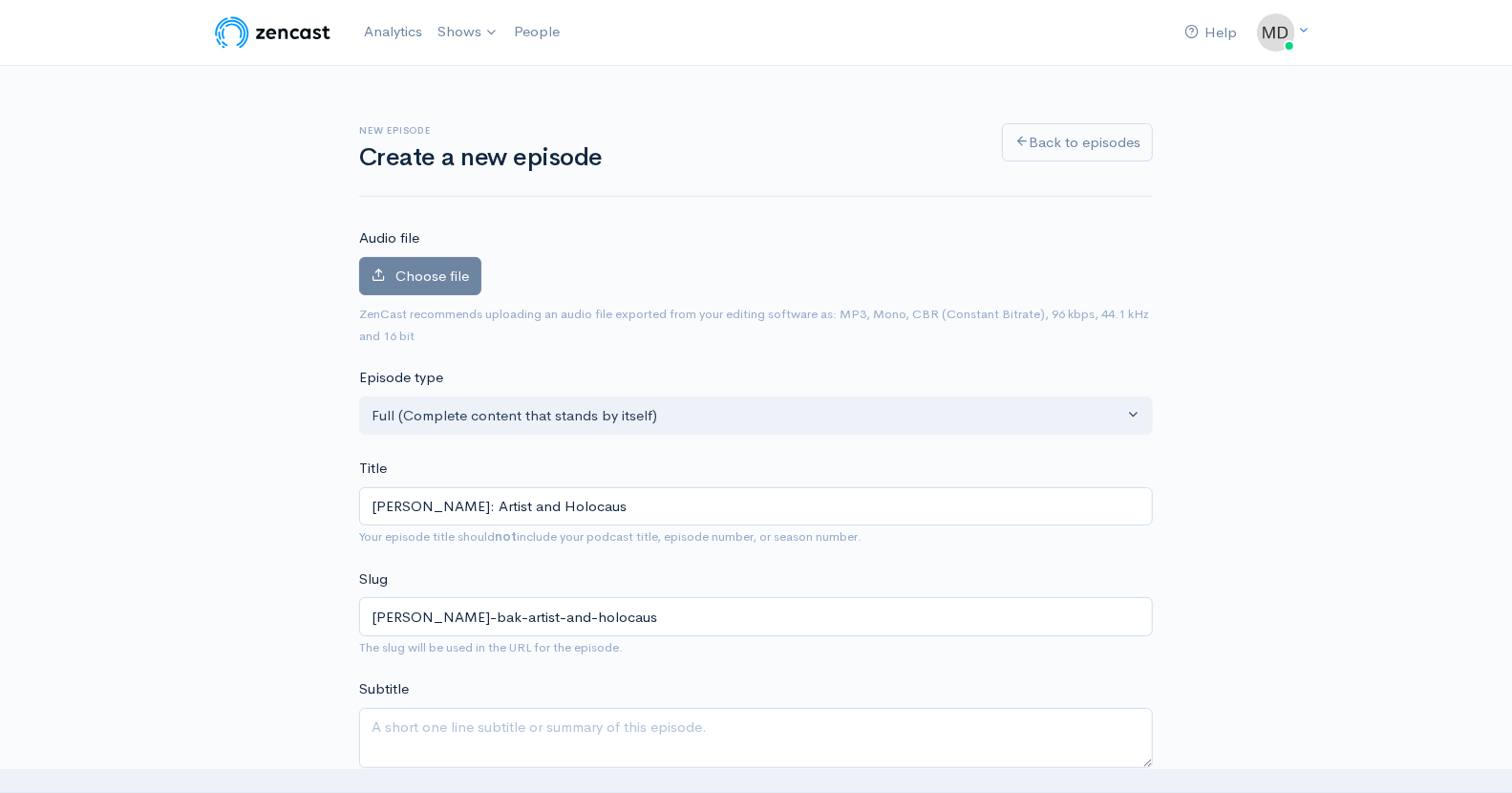
type input "Shmuel Bak: Artist and Holocaust"
type input "shmuel-bak-artist-and-holocaust"
type input "Shmuel Bak: Artist and Holocaust S"
type input "shmuel-bak-artist-and-holocaust-s"
type input "Shmuel Bak: Artist and Holocaust Sur"
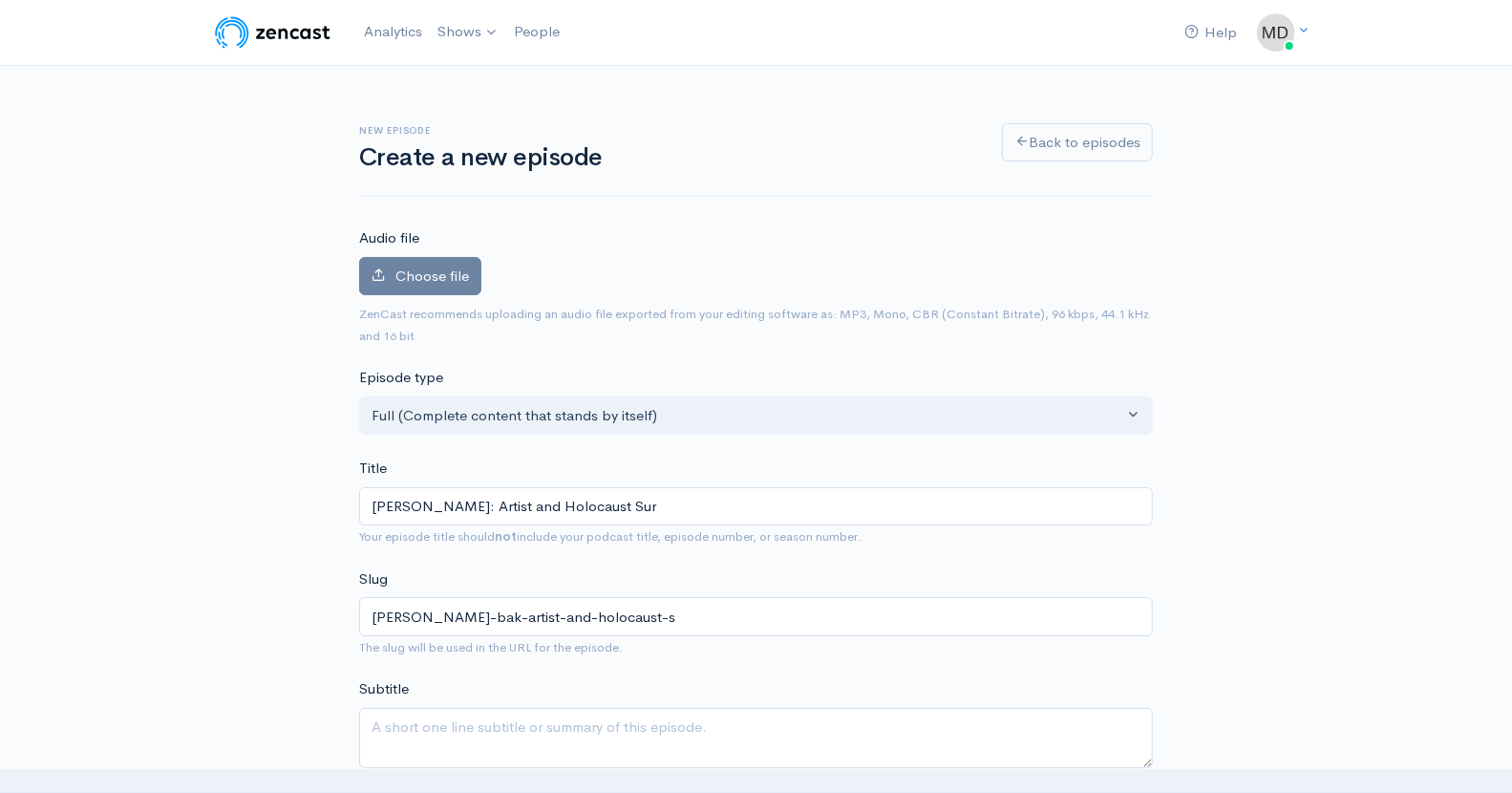
type input "shmuel-bak-artist-and-holocaust-sur"
type input "Shmuel Bak: Artist and Holocaust Surv"
type input "shmuel-bak-artist-and-holocaust-surv"
type input "Shmuel Bak: Artist and Holocaust Survi"
type input "shmuel-bak-artist-and-holocaust-survi"
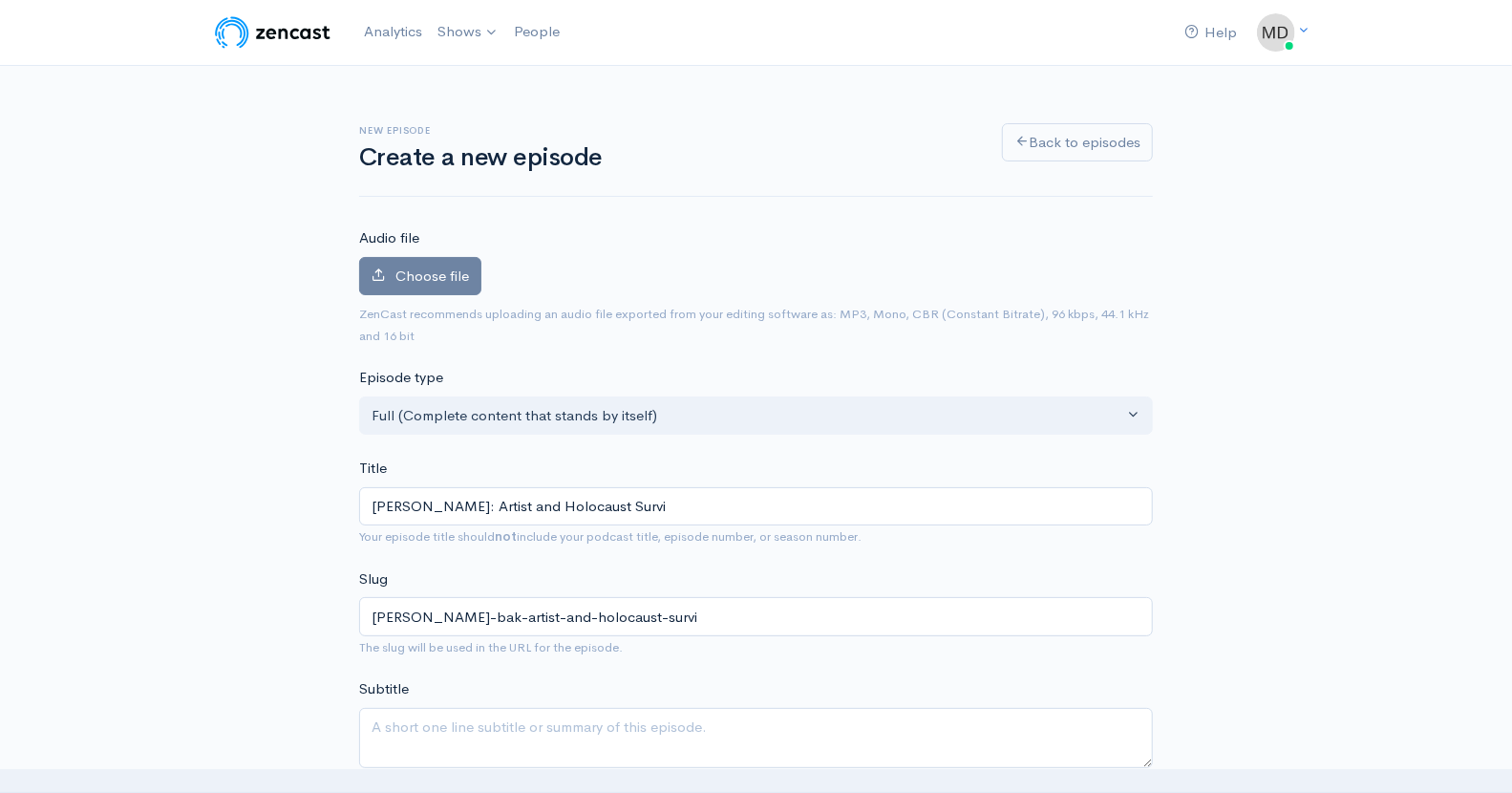
type input "Shmuel Bak: Artist and Holocaust Surviv"
type input "shmuel-bak-artist-and-holocaust-surviv"
type input "Shmuel Bak: Artist and Holocaust Survivo"
type input "shmuel-bak-artist-and-holocaust-survivo"
type input "Shmuel Bak: Artist and Holocaust Survivor"
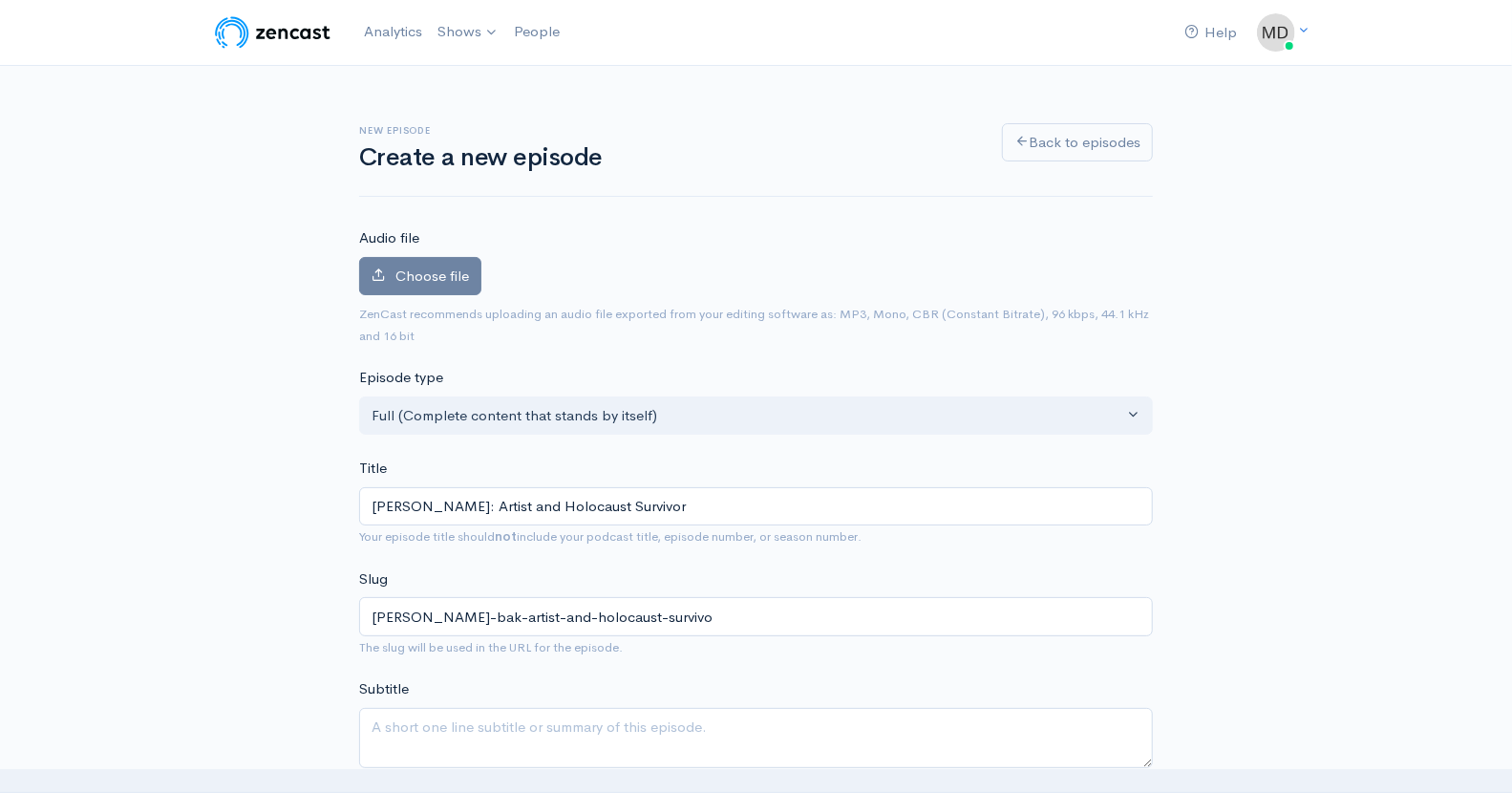
type input "shmuel-bak-artist-and-holocaust-survivor"
type input "Shmuel Bak: Artist and Holocaust Survivor f"
type input "shmuel-bak-artist-and-holocaust-survivor-f"
type input "Shmuel Bak: Artist and Holocaust Survivor fro"
type input "shmuel-bak-artist-and-holocaust-survivor-fro"
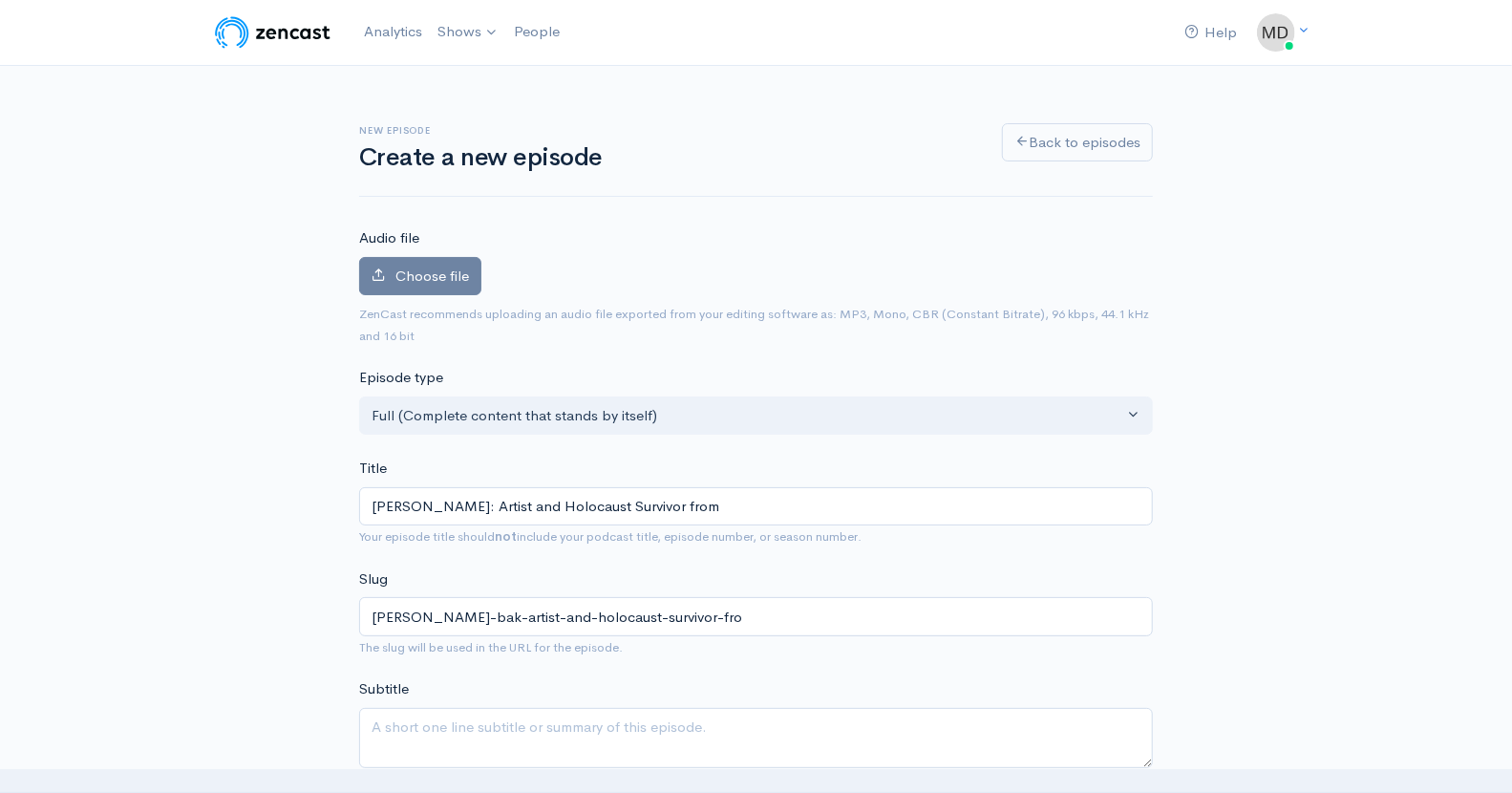
type input "Shmuel Bak: Artist and Holocaust Survivor from"
type input "shmuel-bak-artist-and-holocaust-survivor-from"
type input "Shmuel Bak: Artist and Holocaust Survivor from V"
type input "shmuel-bak-artist-and-holocaust-survivor-from-v"
type input "Shmuel Bak: Artist and Holocaust Survivor from Vi"
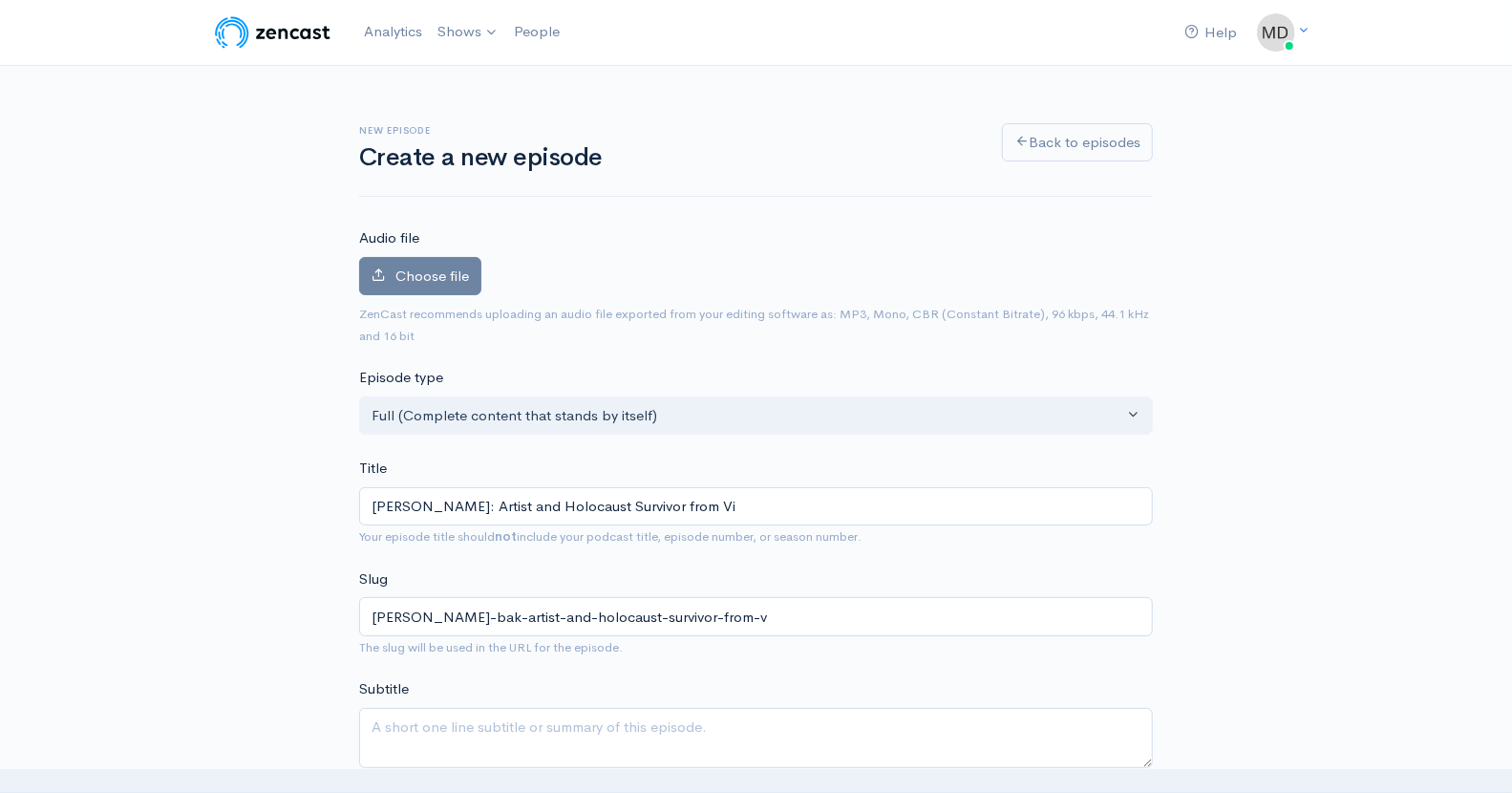
type input "shmuel-bak-artist-and-holocaust-survivor-from-vi"
type input "Shmuel Bak: Artist and Holocaust Survivor from Vil"
type input "shmuel-bak-artist-and-holocaust-survivor-from-vil"
type input "Shmuel Bak: Artist and Holocaust Survivor from Viln"
type input "shmuel-bak-artist-and-holocaust-survivor-from-viln"
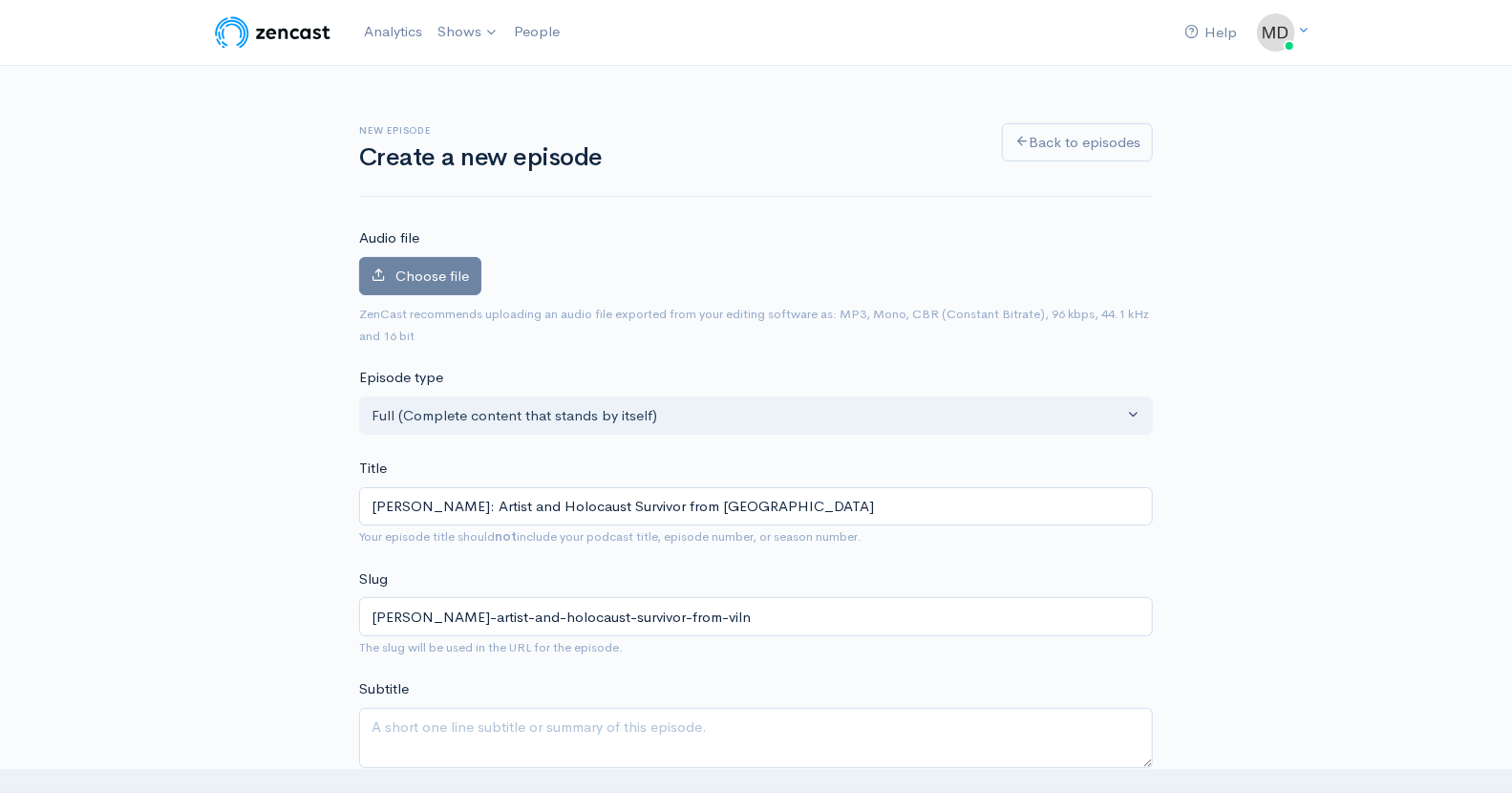
type input "Shmuel Bak: Artist and Holocaust Survivor from Vilna"
type input "shmuel-bak-artist-and-holocaust-survivor-from-vilna"
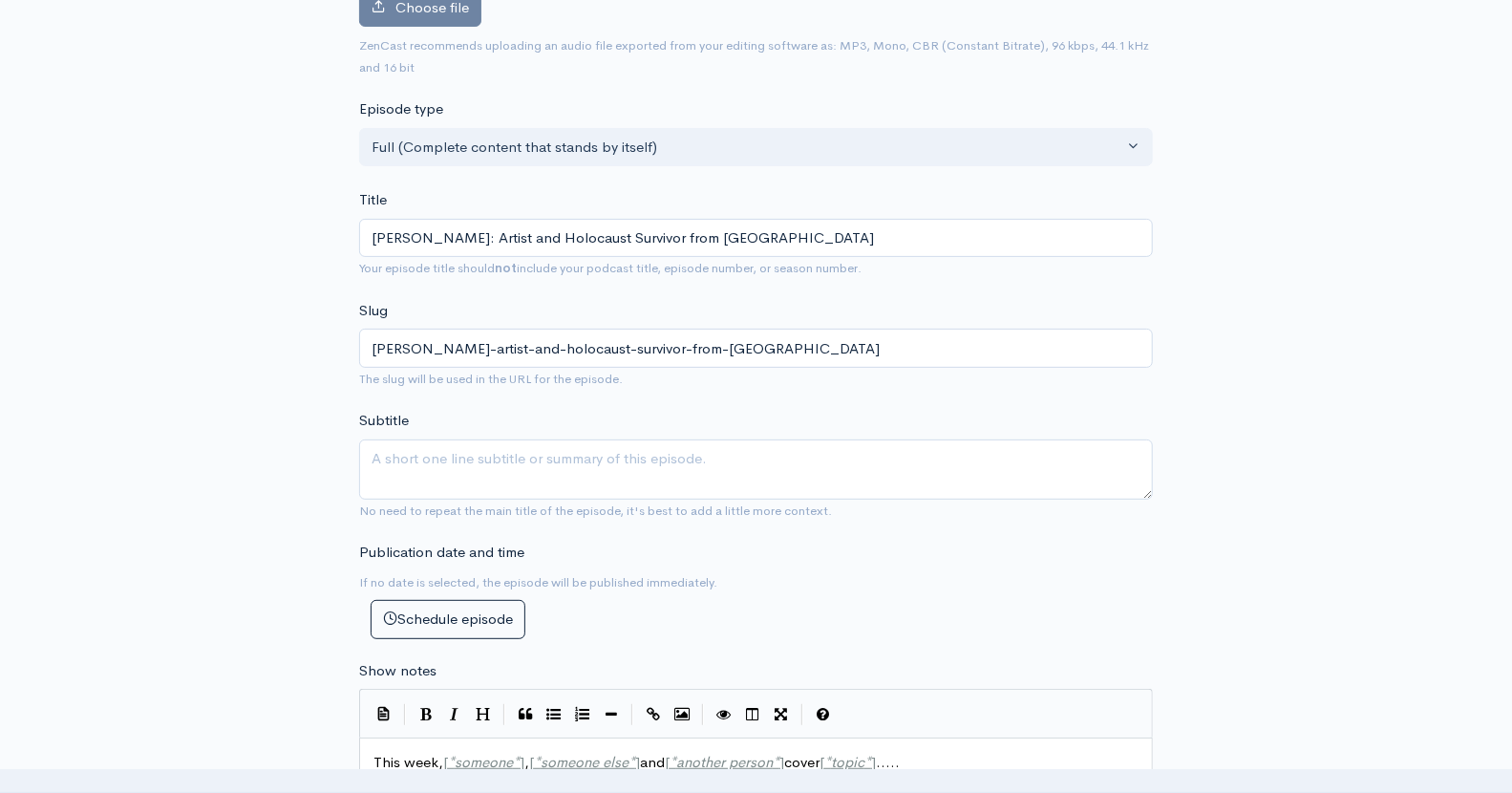
scroll to position [272, 0]
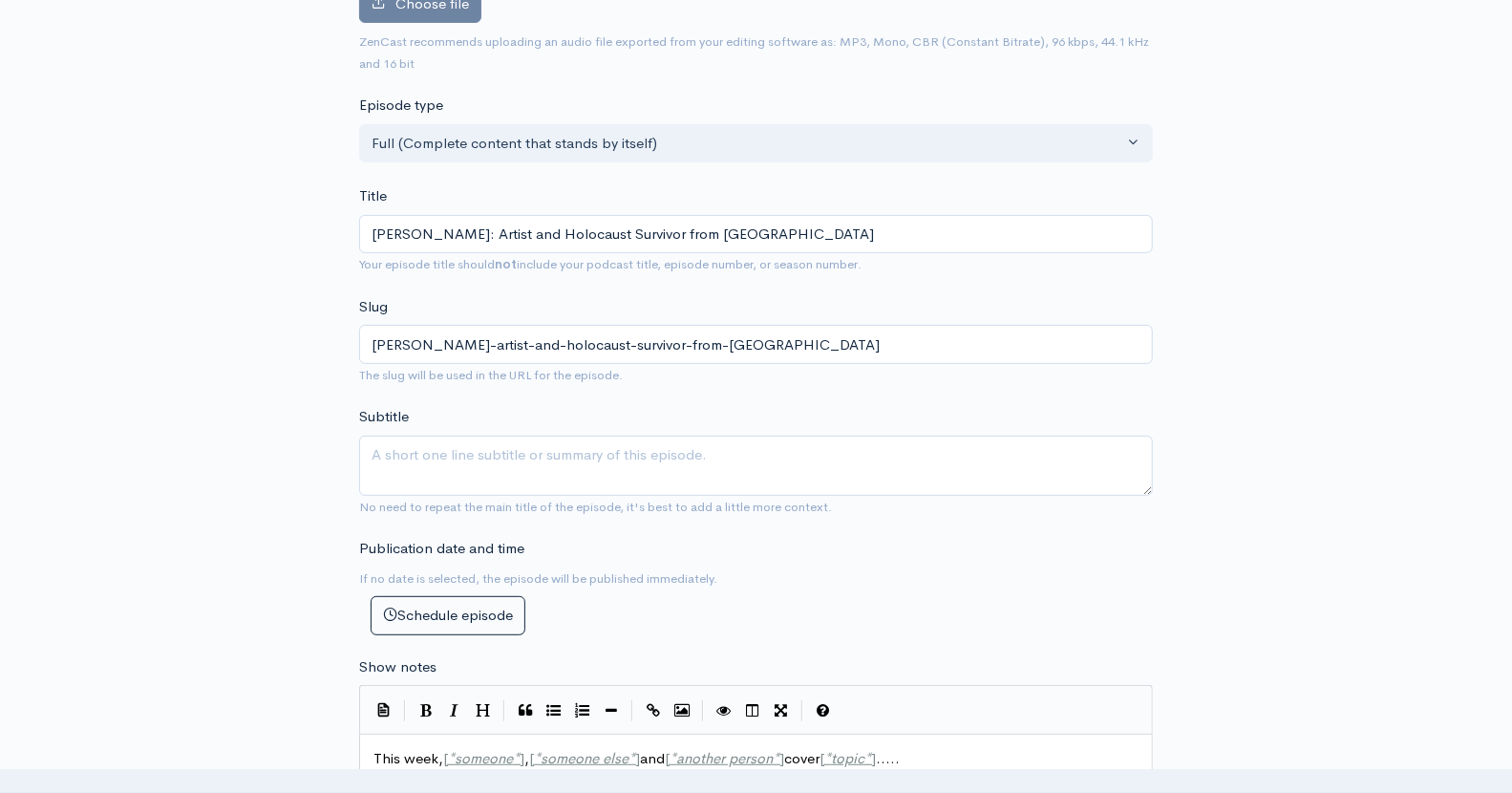
type input "Shmuel Bak: Artist and Holocaust Survivor from Vilna"
click at [589, 476] on textarea "Subtitle" at bounding box center [756, 466] width 794 height 61
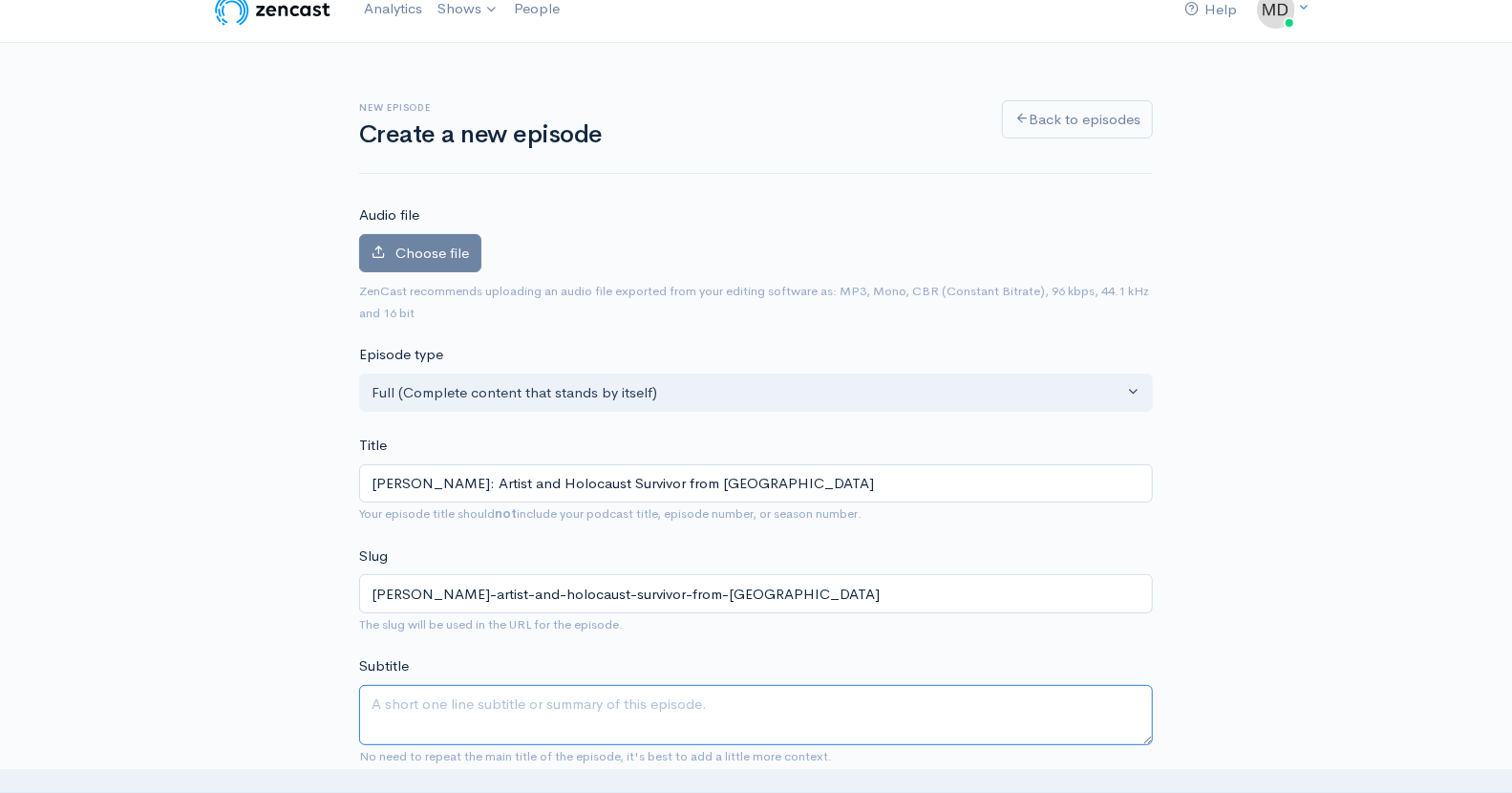
scroll to position [0, 0]
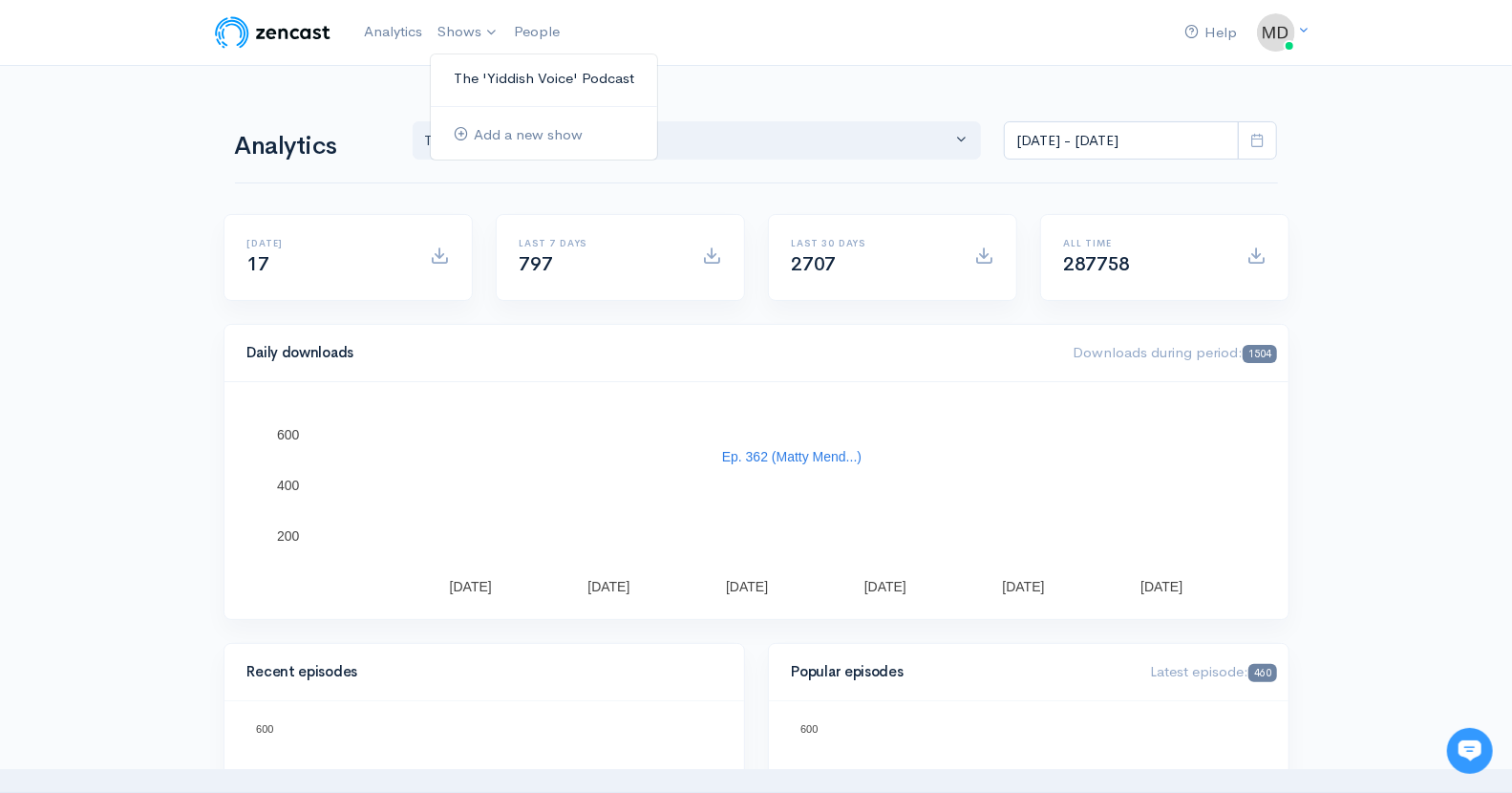
click at [514, 75] on link "The 'Yiddish Voice' Podcast" at bounding box center [544, 79] width 226 height 33
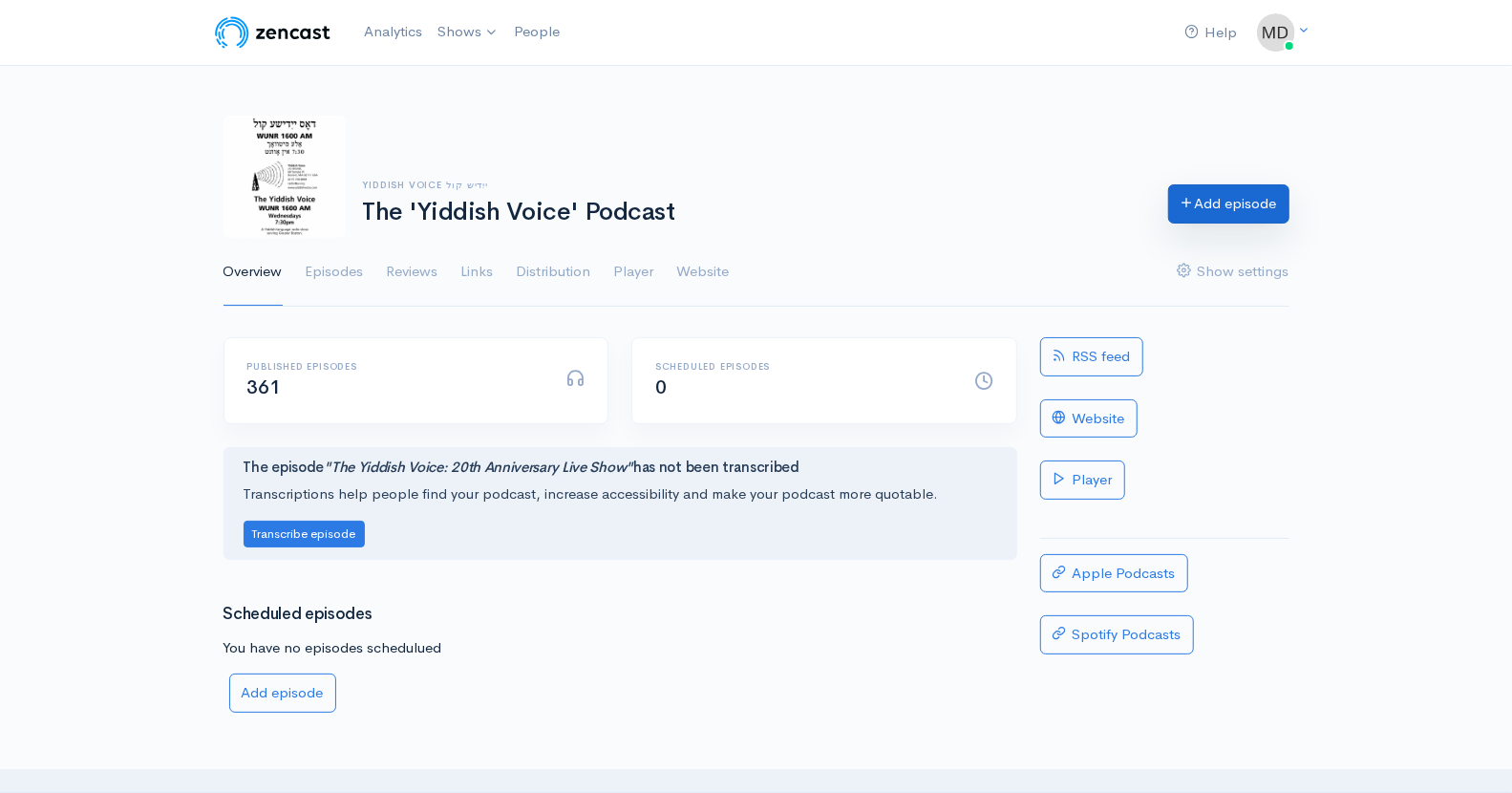
click at [1212, 204] on link "Add episode" at bounding box center [1229, 204] width 121 height 39
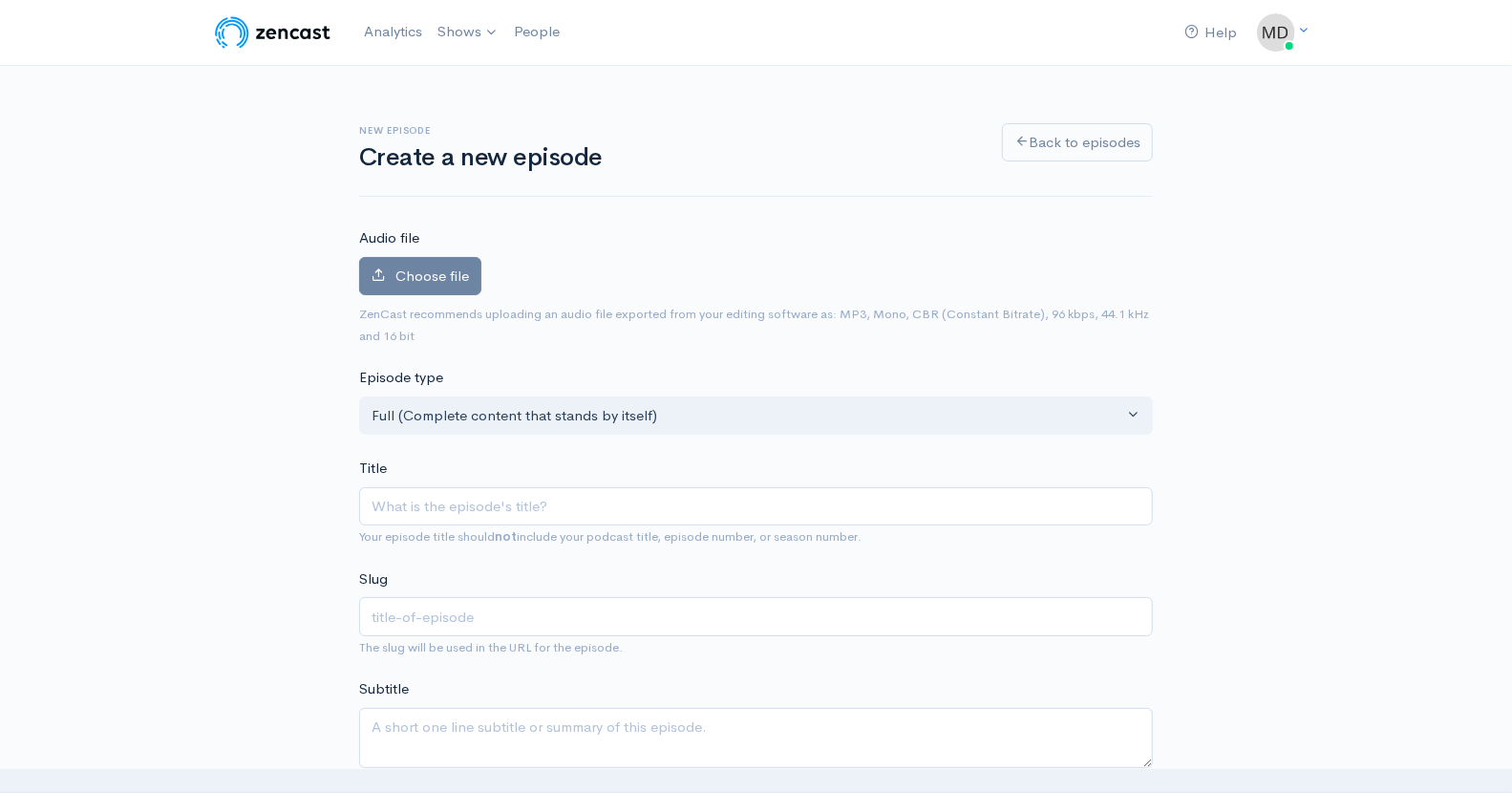
type input "P"
type input "p"
type input "Pa"
type input "pa"
type input "Pai"
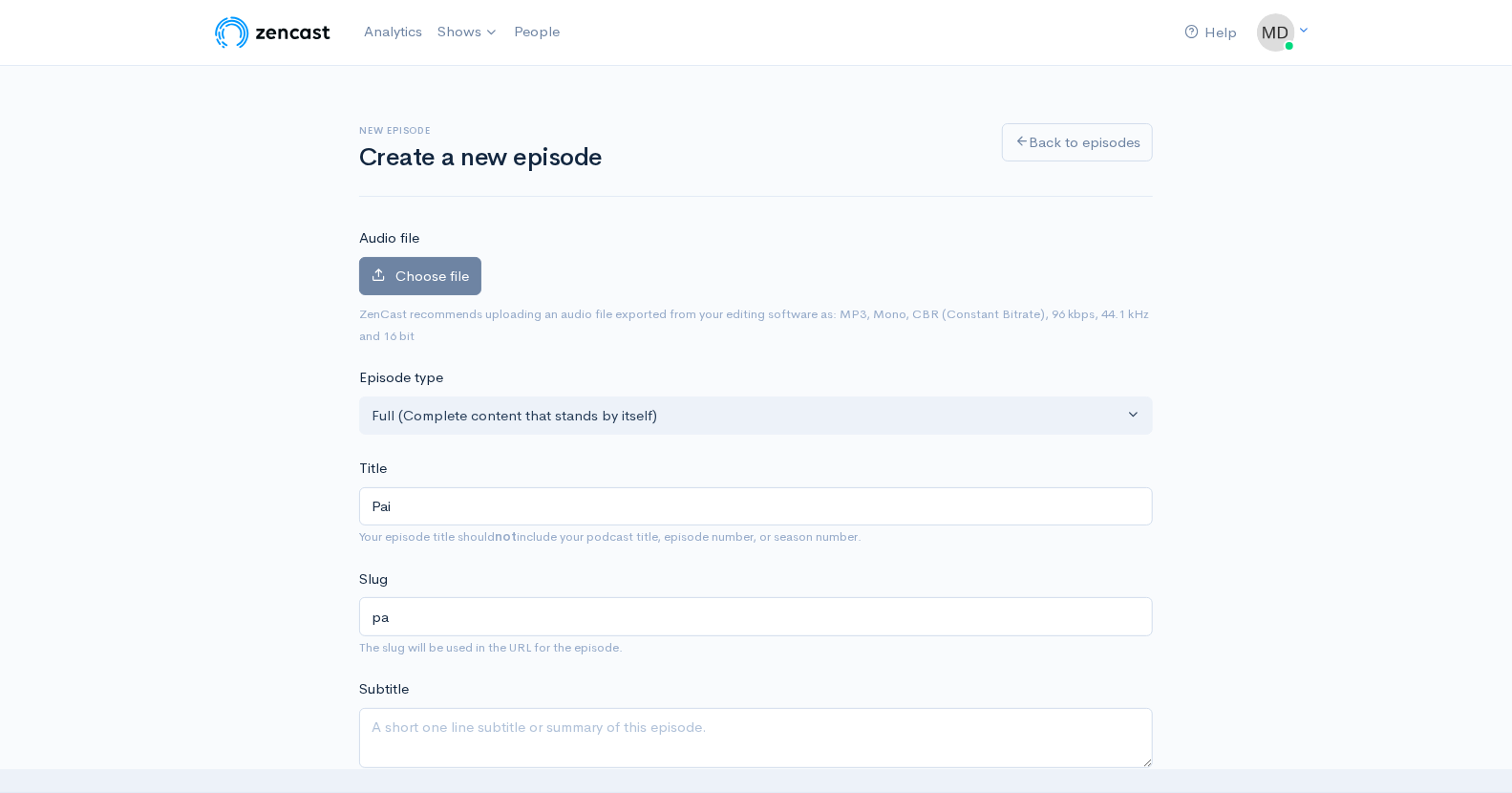
type input "pai"
type input "Pain"
type input "pain"
type input "Paint"
type input "paint"
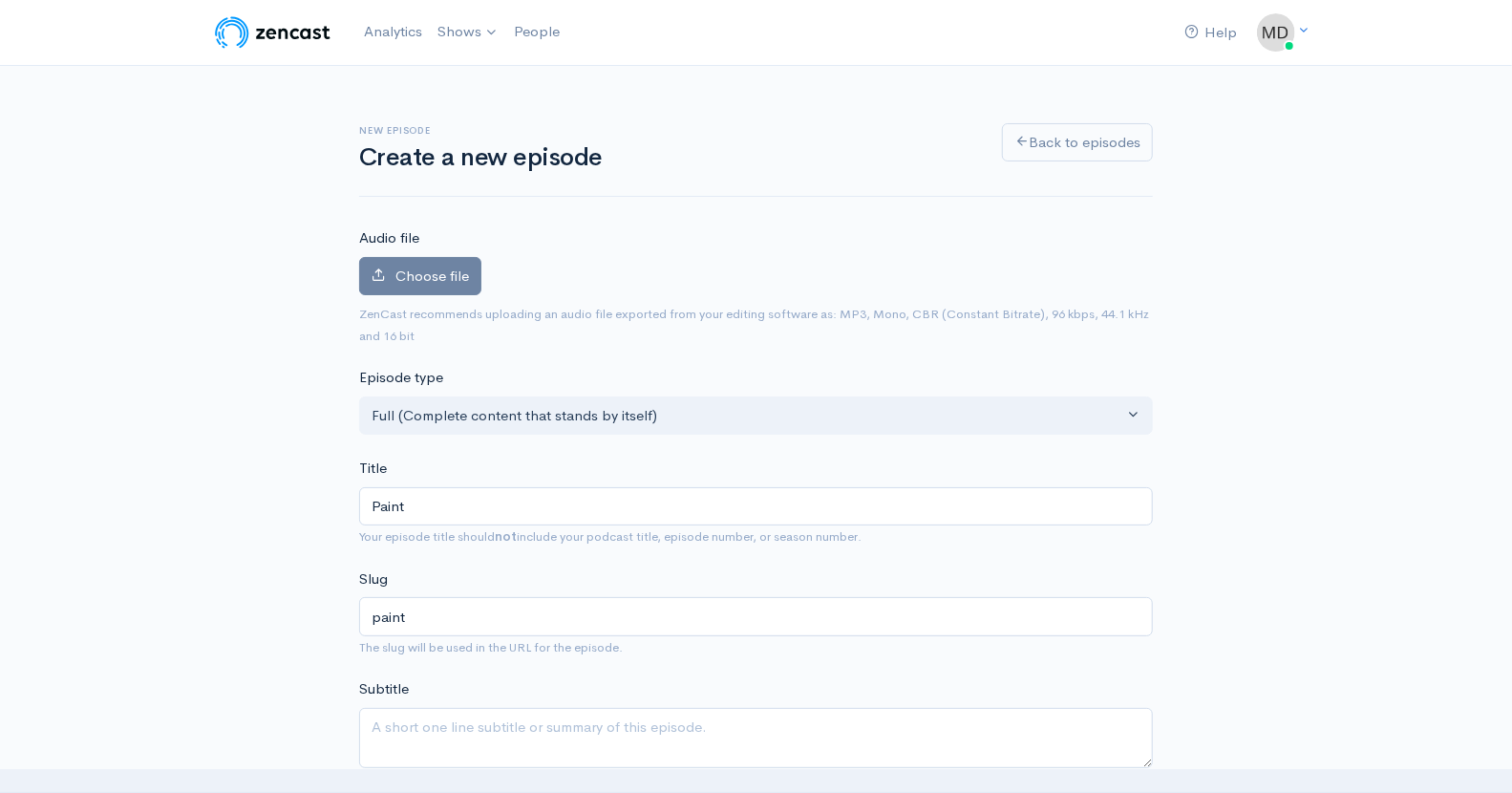
type input "Pain"
type input "pain"
type input "Pai"
type input "pai"
type input "Pa"
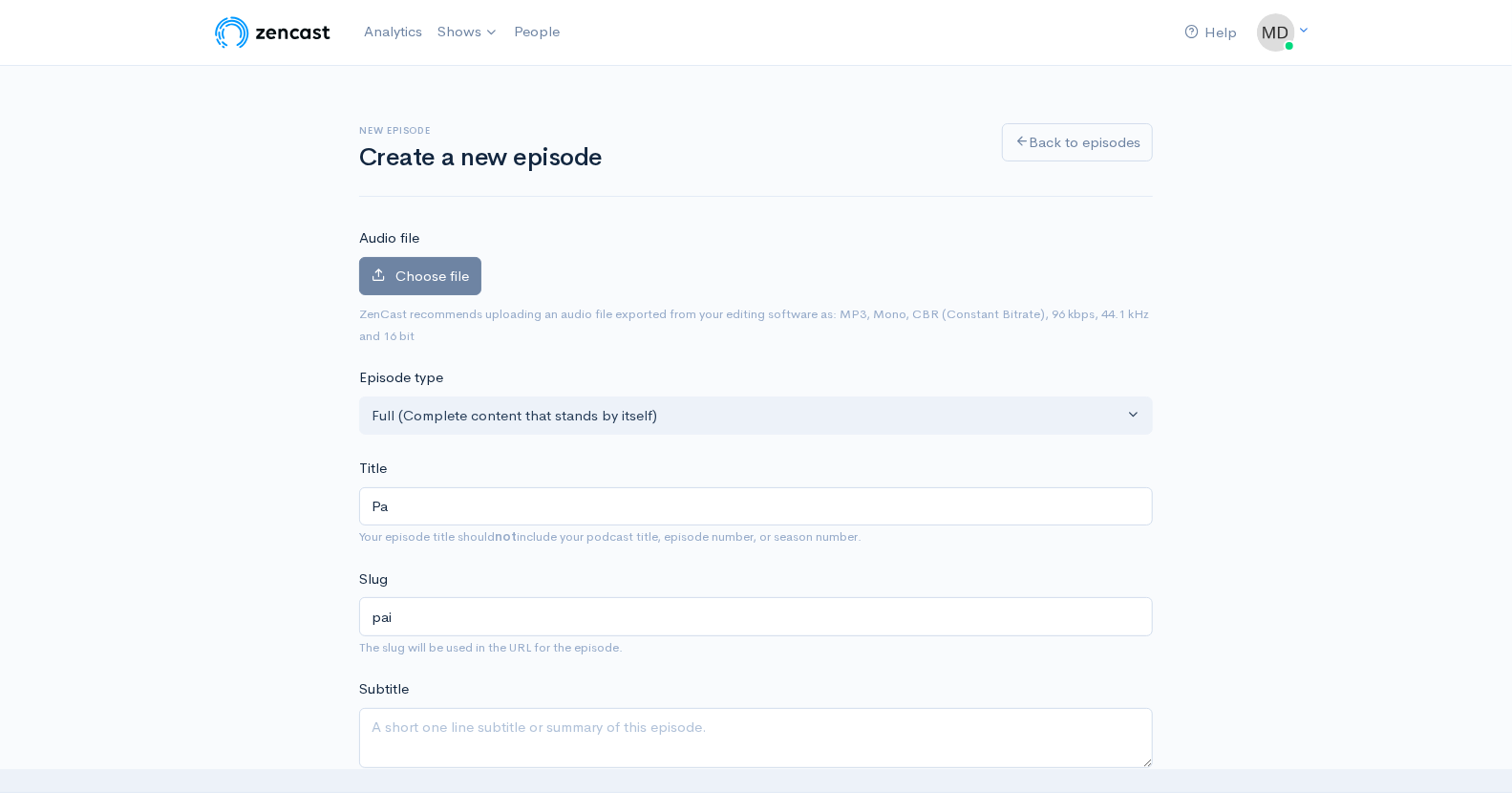
type input "pa"
type input "P"
type input "p"
type input "S"
type input "s"
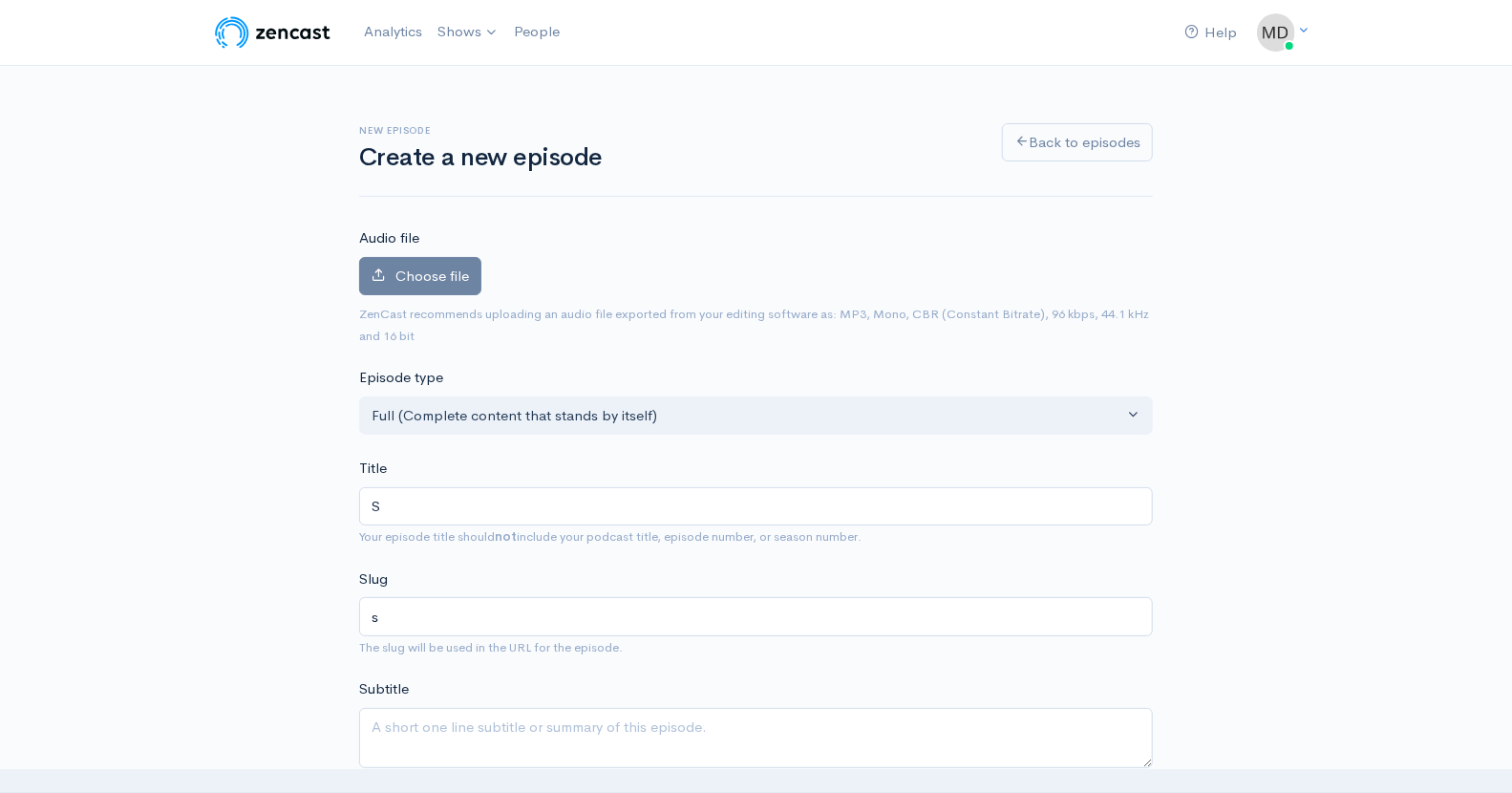
type input "Sa"
type input "sa"
type input "Sam"
type input "sam"
type input "Sa"
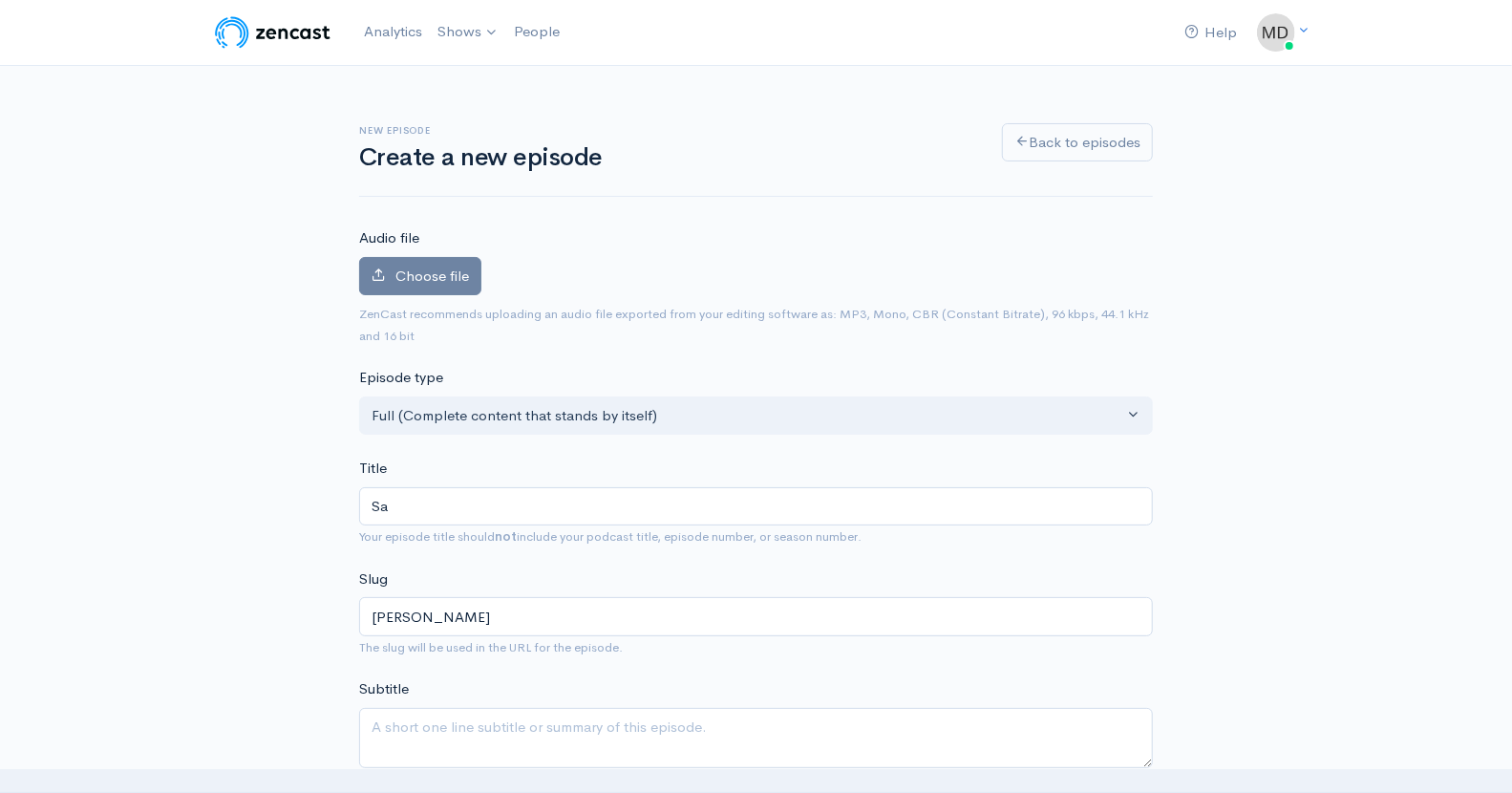
type input "sa"
type input "S"
type input "s"
type input "Sh"
type input "sh"
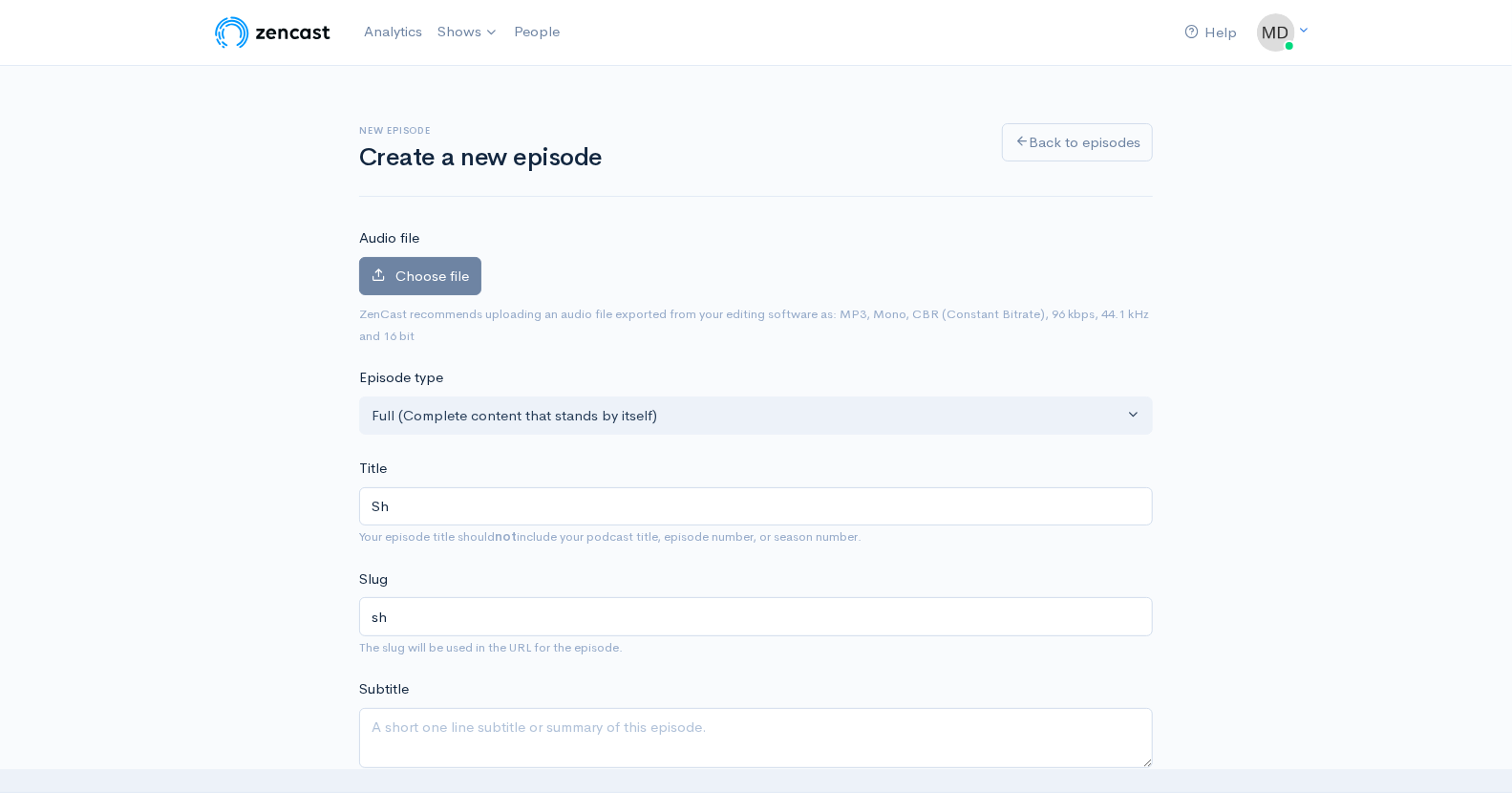
type input "Shm"
type input "shm"
type input "Shmu"
type input "shmu"
type input "Shmue"
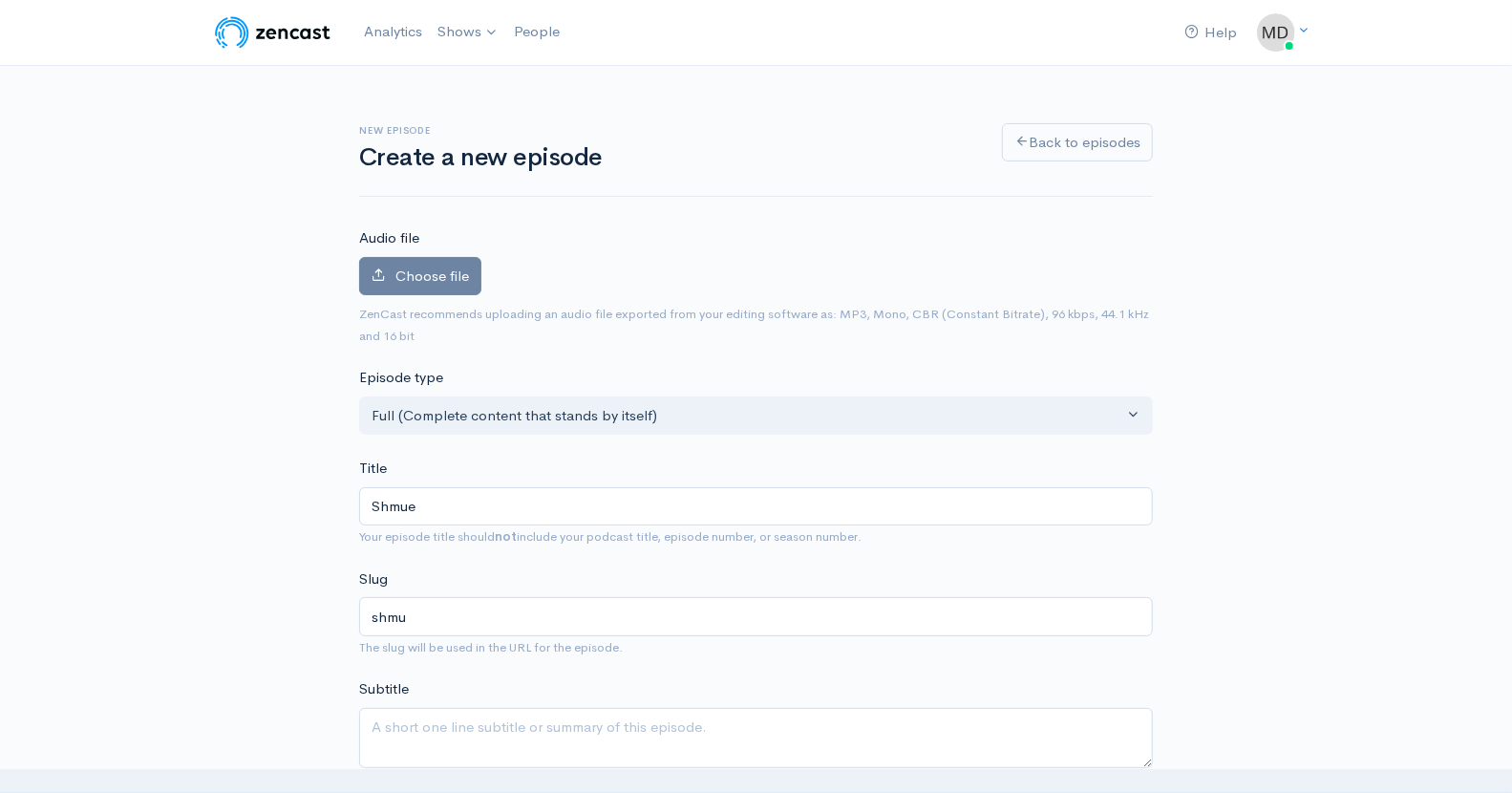
type input "shmue"
type input "Shmuel"
type input "shmuel"
type input "Shmuel B"
type input "shmuel-b"
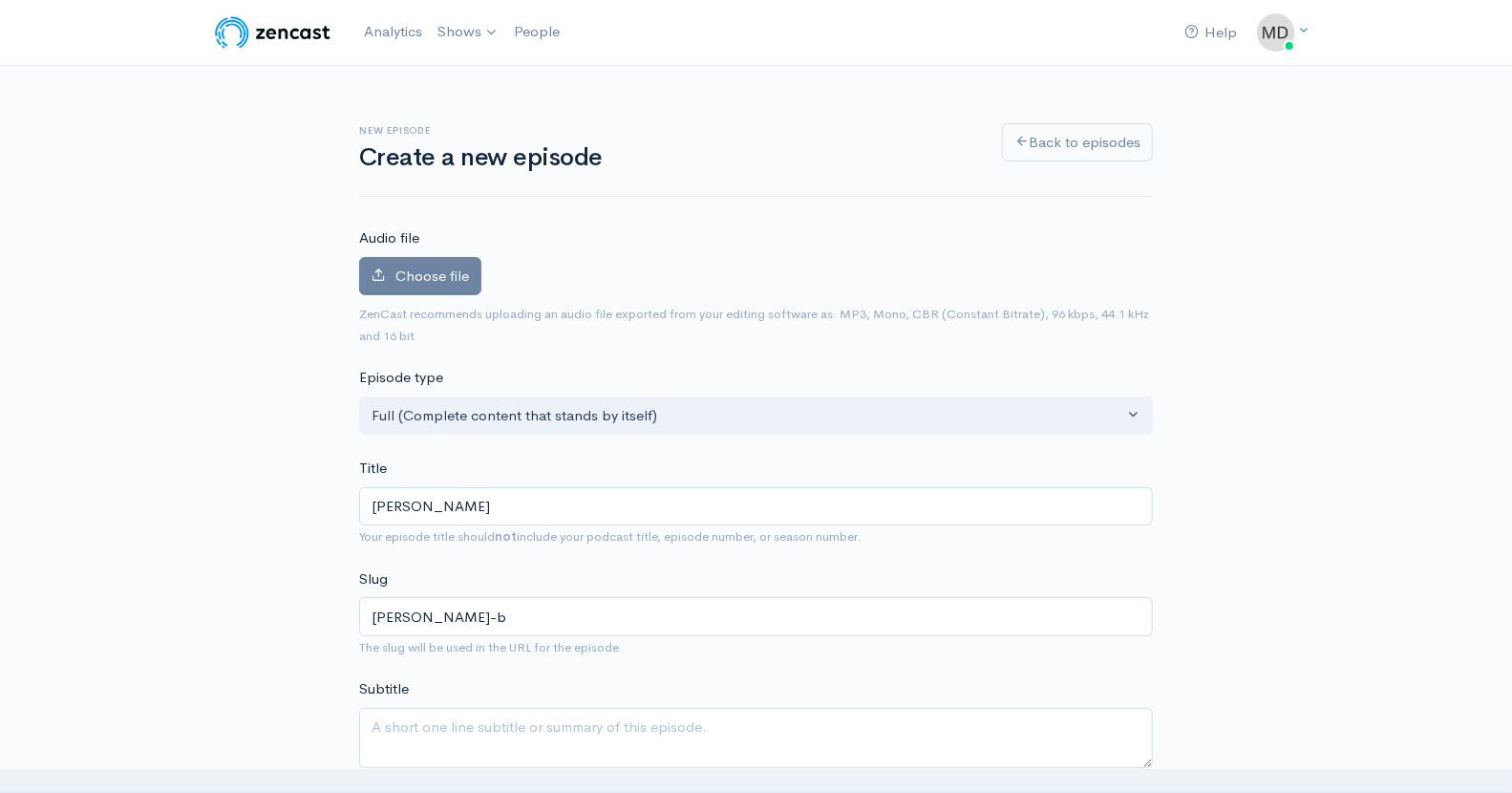
type input "Shmuel Ba"
type input "shmuel-ba"
type input "[PERSON_NAME]"
type input "shmuel-bak"
type input "Shmuel Bak, p"
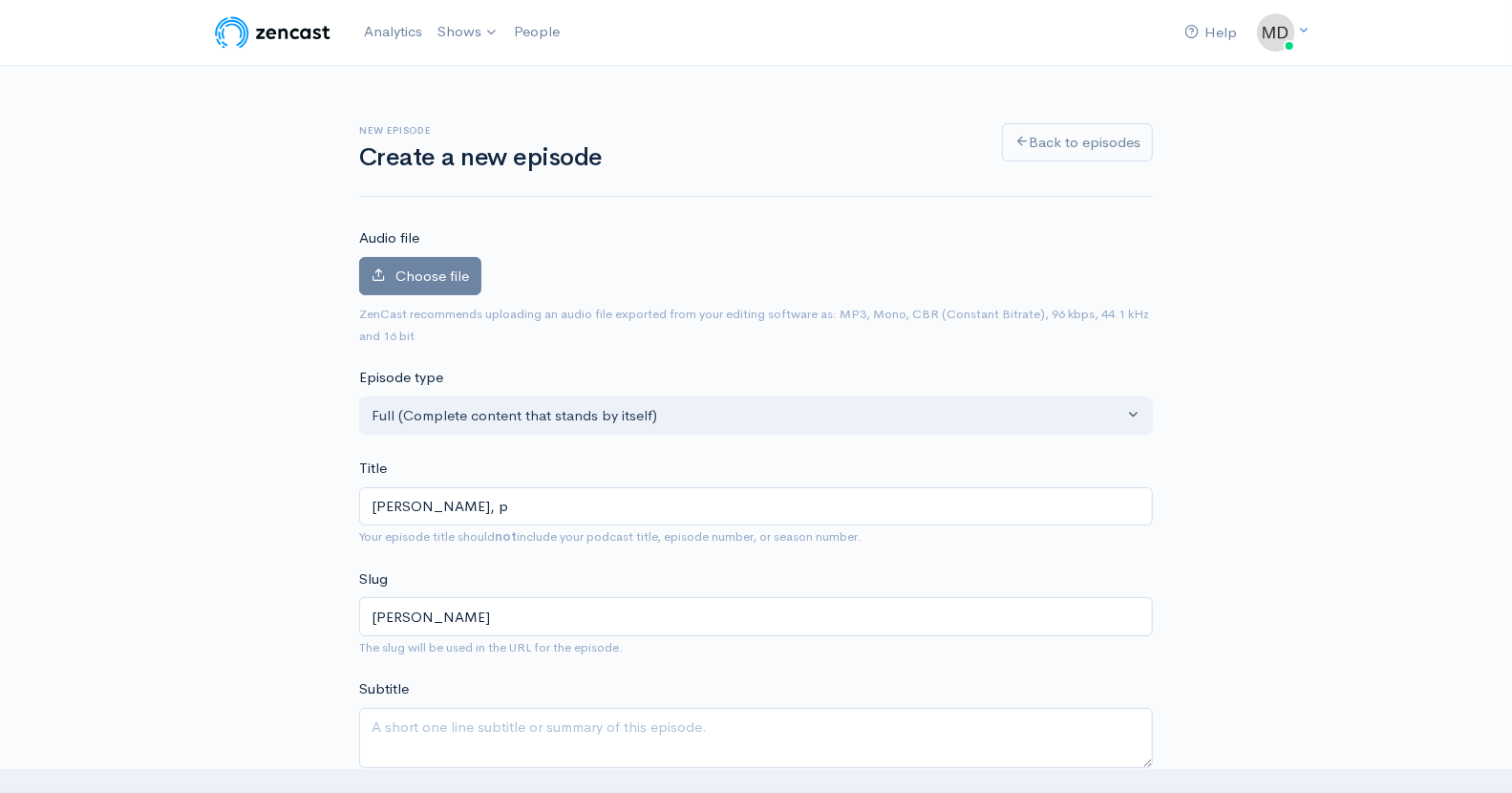
type input "shmuel-bak-p"
type input "Shmuel Bak,"
type input "shmuel-bak"
type input "Shmuel Bak, P"
type input "shmuel-bak-p"
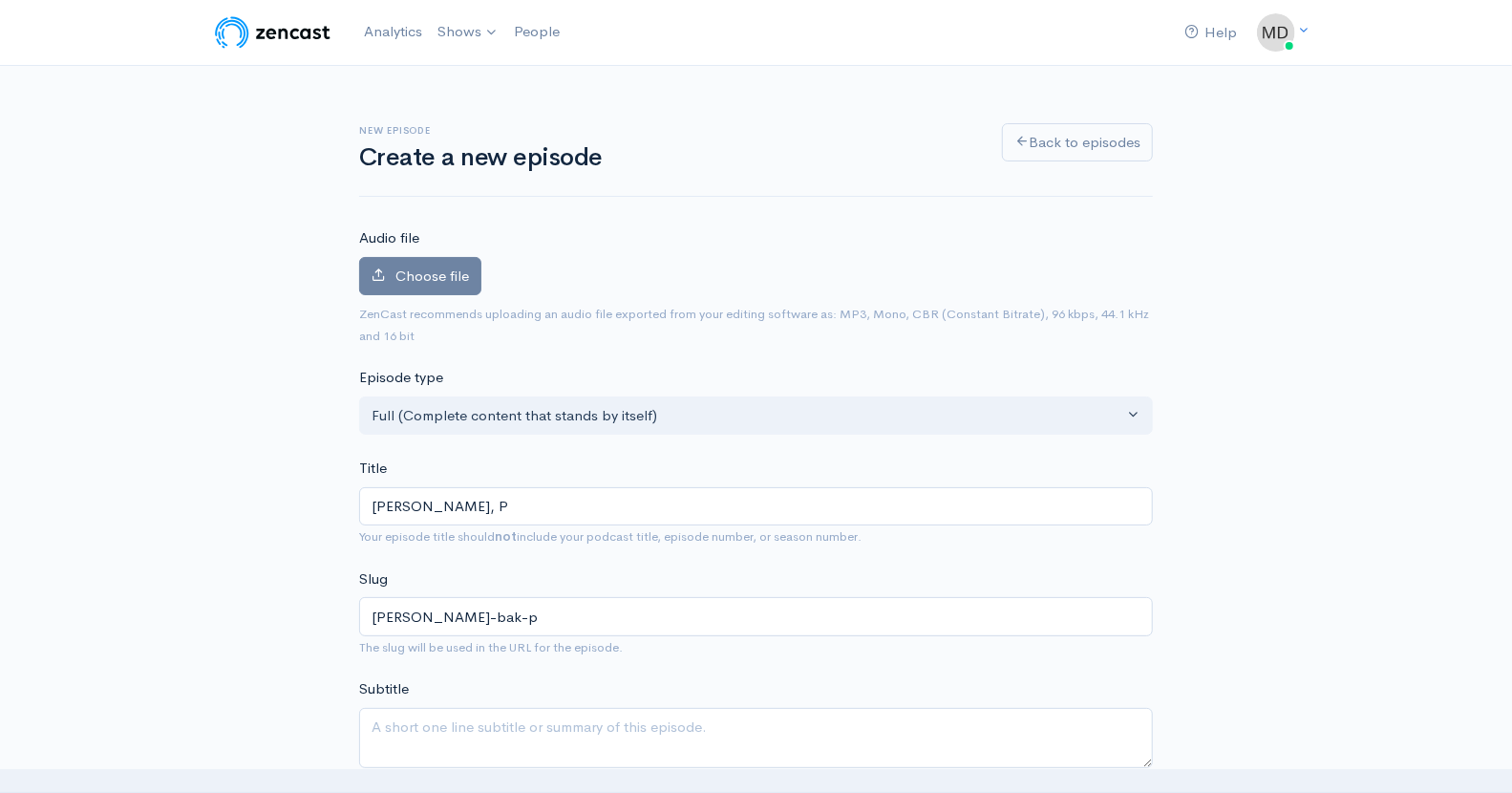
type input "Shmuel Bak, Pa"
type input "shmuel-bak-pa"
type input "Shmuel Bak, Pai"
type input "shmuel-bak-pai"
type input "Shmuel Bak, Pain"
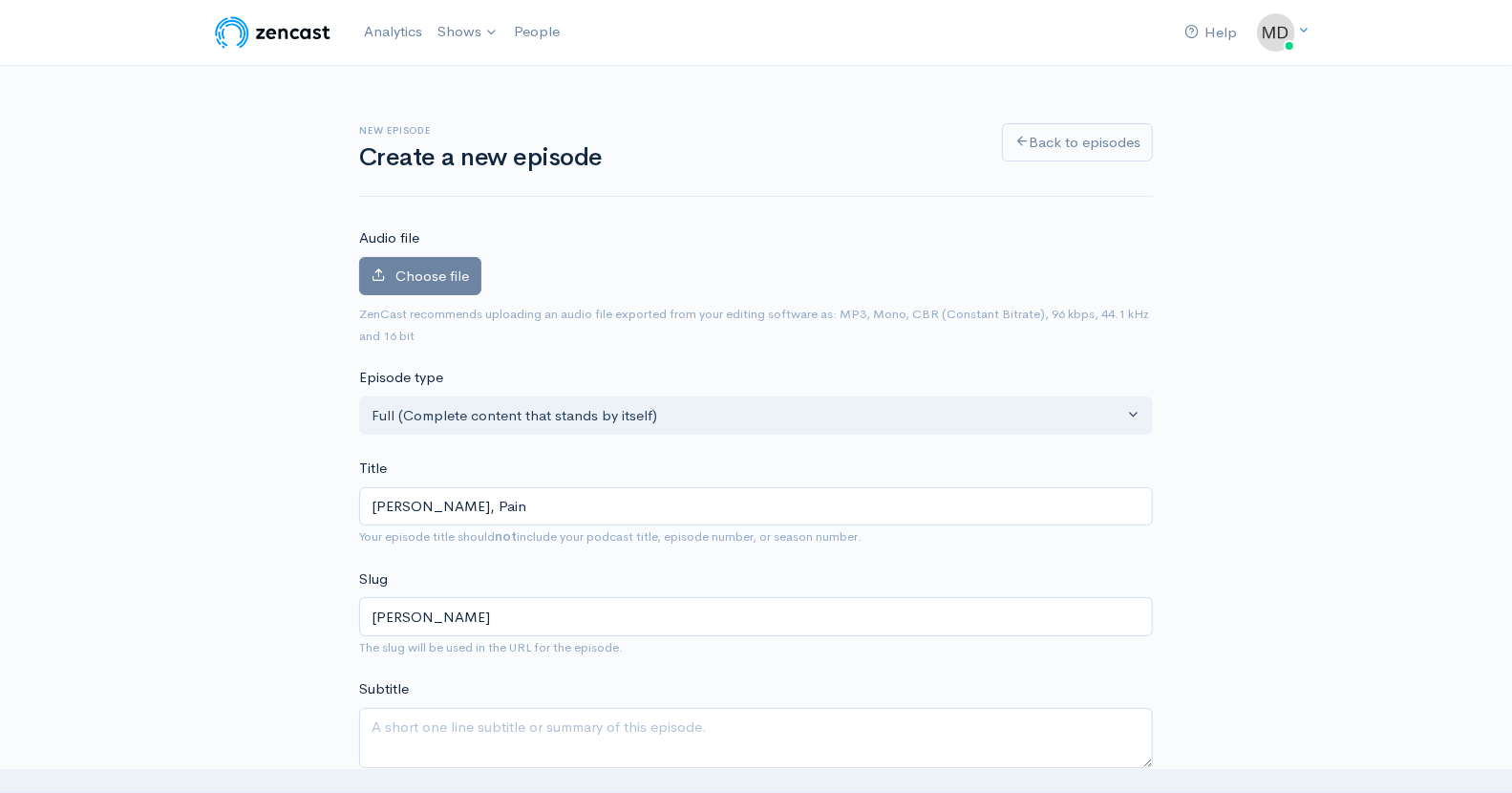
type input "shmuel-bak-pain"
type input "Shmuel Bak, Paint"
type input "shmuel-bak-paint"
type input "Shmuel Bak, Painter"
type input "shmuel-bak-painter"
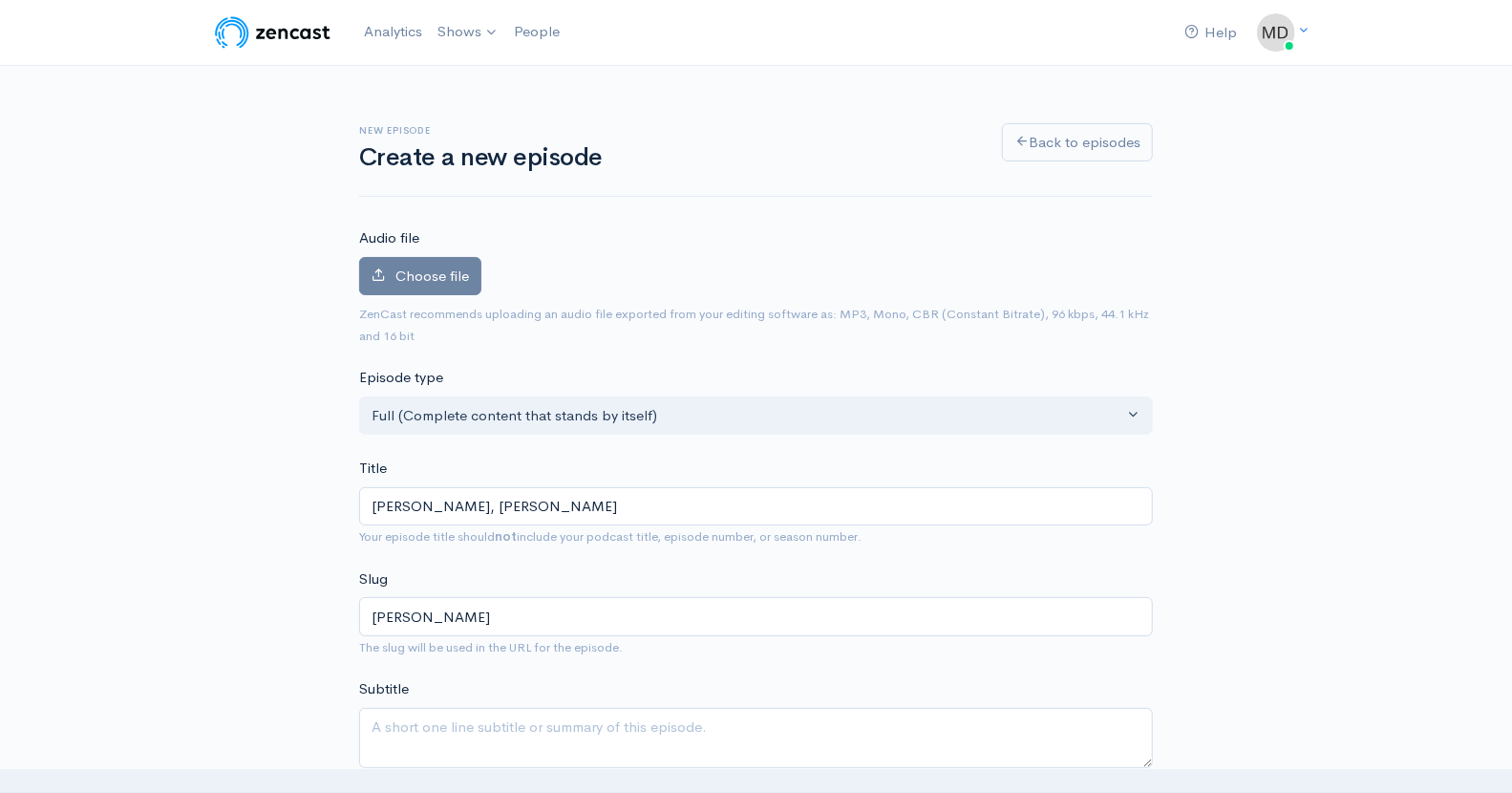
type input "Shmuel Bak, Painter a"
type input "shmuel-bak-painter-a"
type input "Shmuel Bak, Painter and"
type input "shmuel-bak-painter-and"
type input "Shmuel Bak, Painter and H"
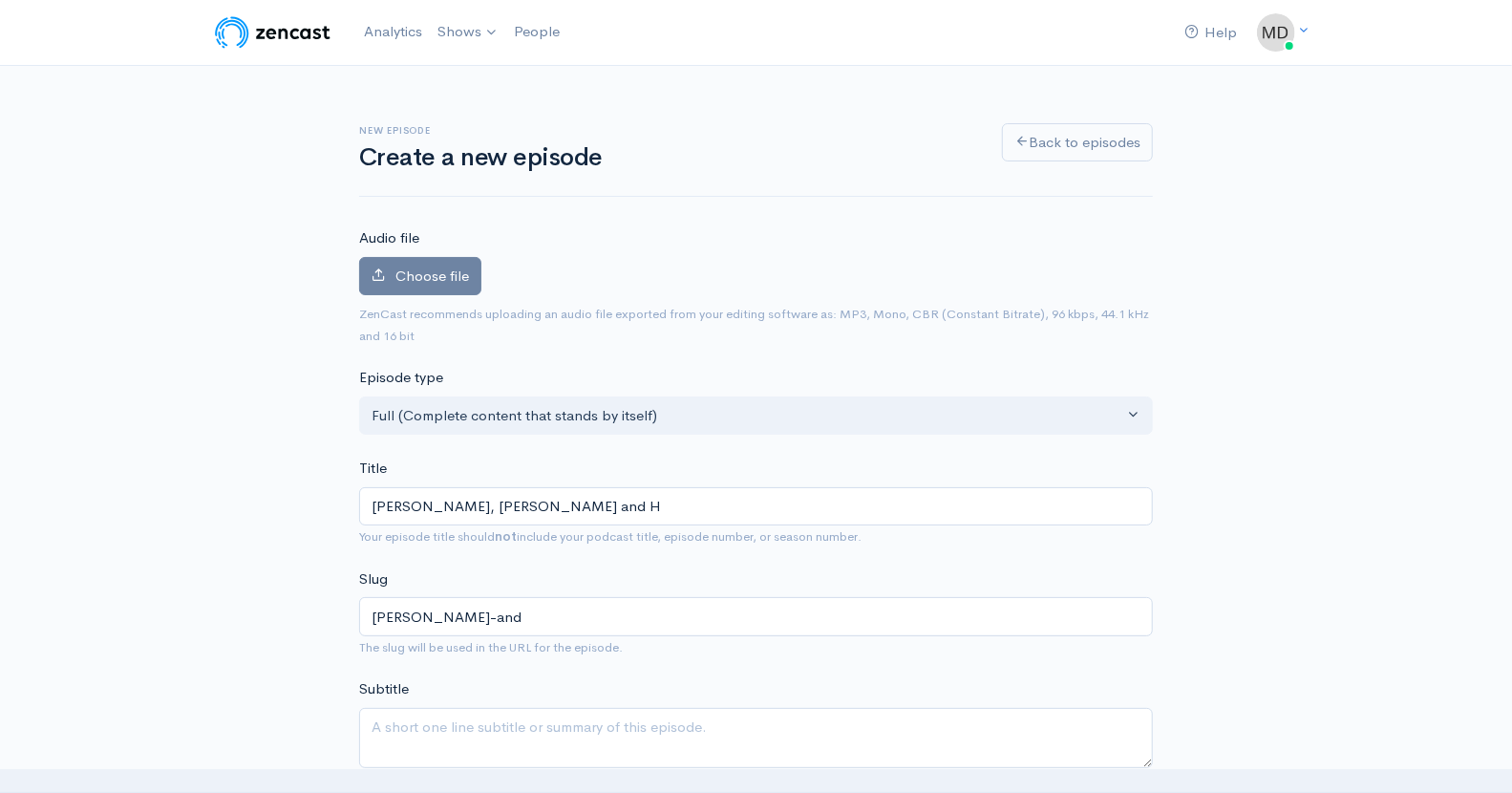
type input "shmuel-bak-painter-and-h"
type input "Shmuel Bak, Painter and Ho"
type input "shmuel-bak-painter-and-ho"
type input "Shmuel Bak, Painter and Hol"
type input "shmuel-bak-painter-and-hol"
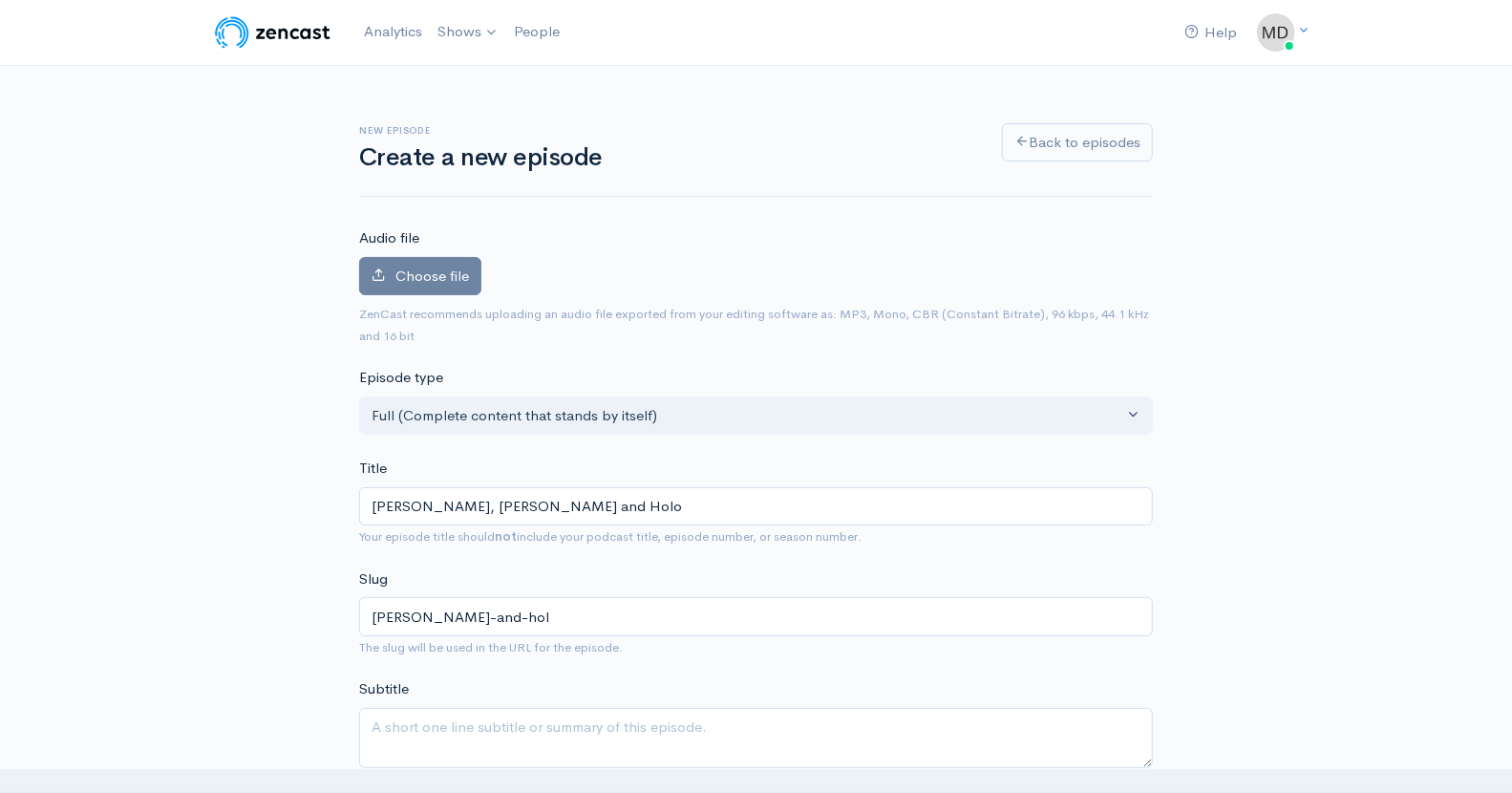
type input "Shmuel Bak, Painter and Holoc"
type input "shmuel-bak-painter-and-holoc"
type input "Shmuel Bak, Painter and Holoca"
type input "shmuel-bak-painter-and-holoca"
type input "Shmuel Bak, Painter and Holocau"
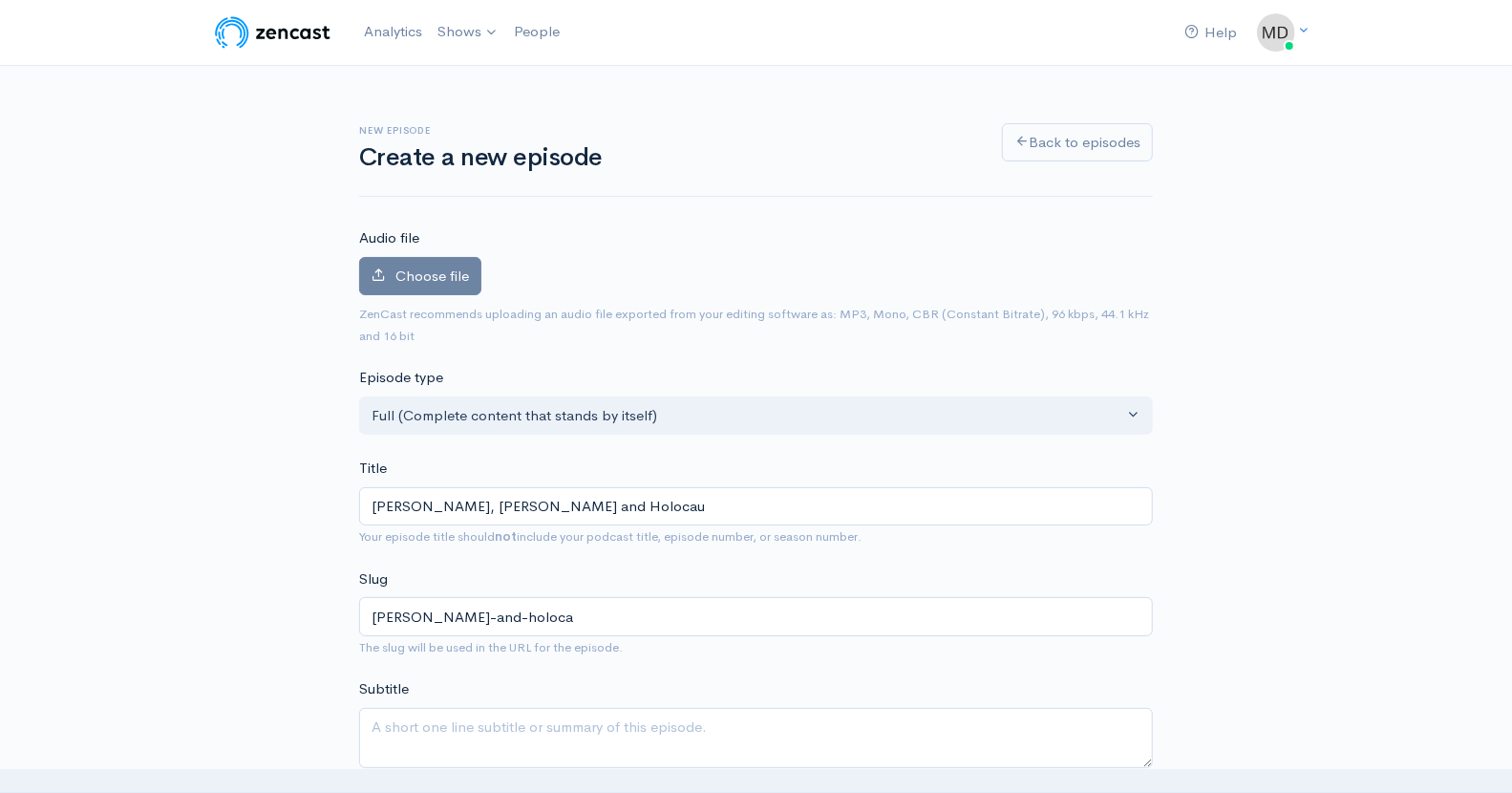
type input "shmuel-bak-painter-and-holocau"
type input "Shmuel Bak, Painter and Holocaus"
type input "shmuel-bak-painter-and-holocaus"
type input "Shmuel Bak, Painter and Holocaust"
type input "shmuel-bak-painter-and-holocaust"
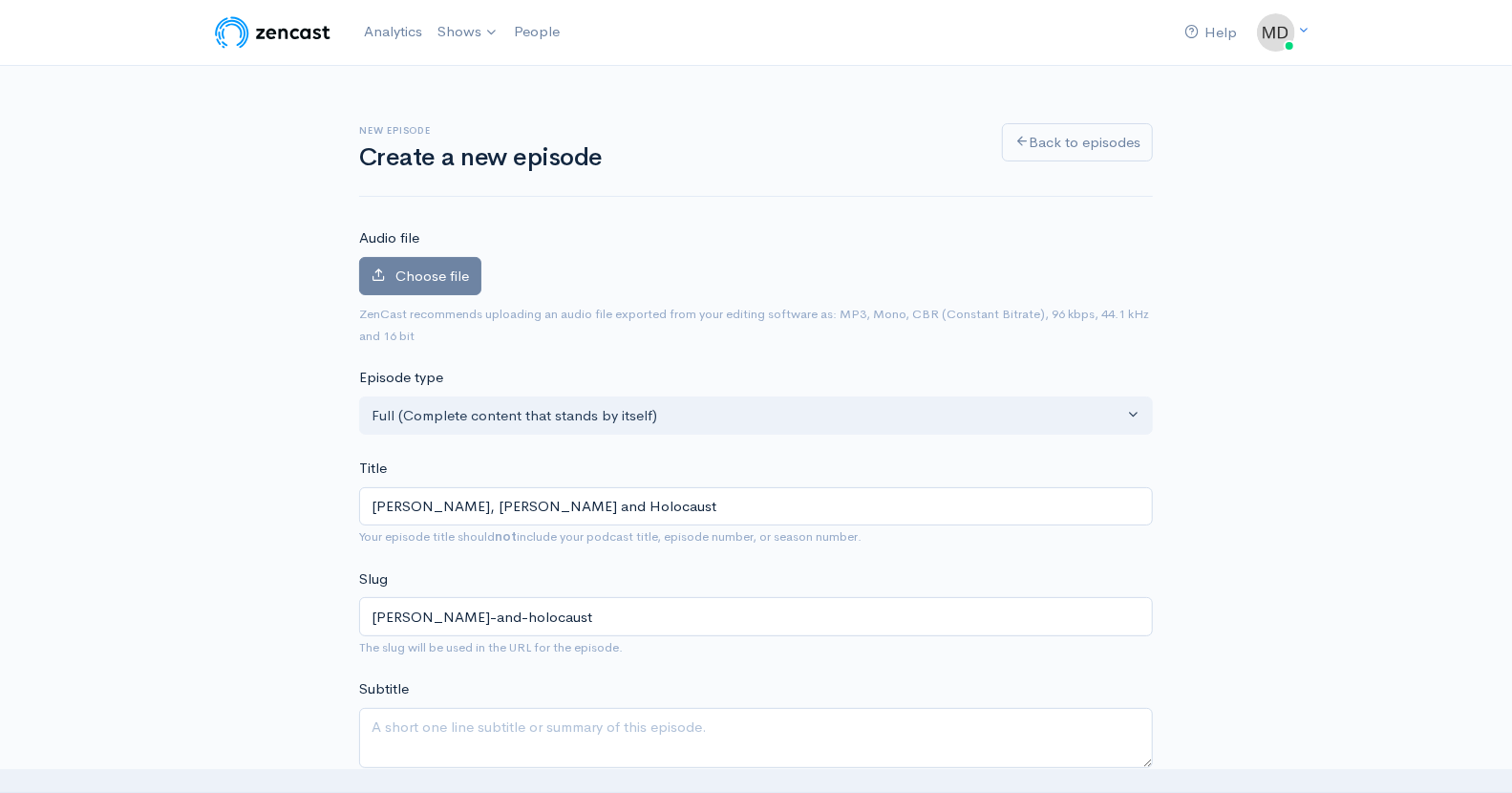
type input "Shmuel Bak, Painter and Holocaust S"
type input "shmuel-bak-painter-and-holocaust-s"
type input "Shmuel Bak, Painter and Holocaust Su"
type input "shmuel-bak-painter-and-holocaust-su"
type input "Shmuel Bak, Painter and Holocaust Sur"
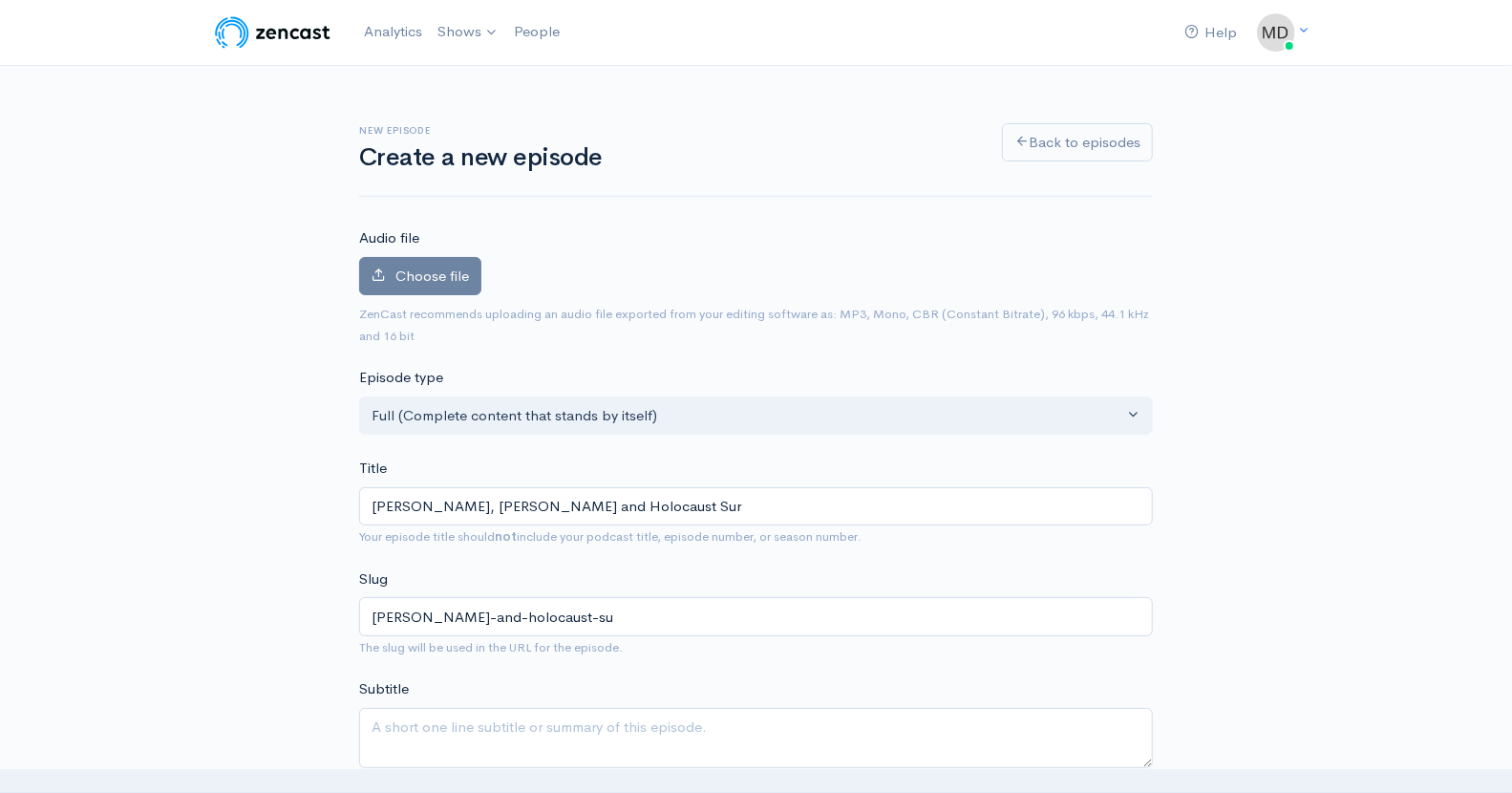
type input "shmuel-bak-painter-and-holocaust-sur"
type input "Shmuel Bak, Painter and Holocaust Surv"
type input "shmuel-bak-painter-and-holocaust-surv"
type input "Shmuel Bak, Painter and Holocaust Survi"
type input "shmuel-bak-painter-and-holocaust-survi"
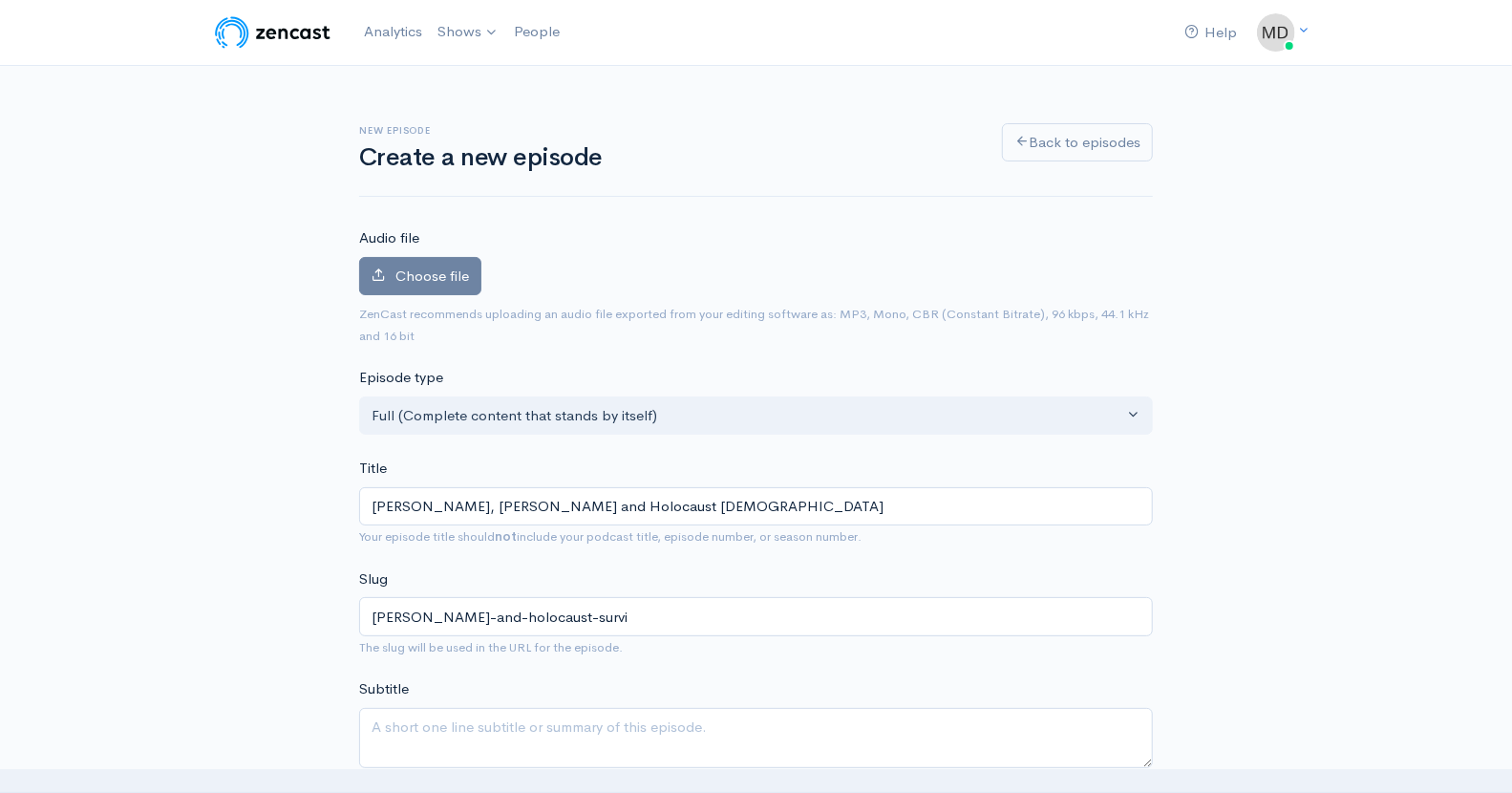
type input "Shmuel Bak, Painter and Holocaust Surviv"
type input "shmuel-bak-painter-and-holocaust-surviv"
type input "Shmuel Bak, Painter and Holocaust Survivo"
type input "shmuel-bak-painter-and-holocaust-survivo"
type input "Shmuel Bak, Painter and Holocaust Survivor"
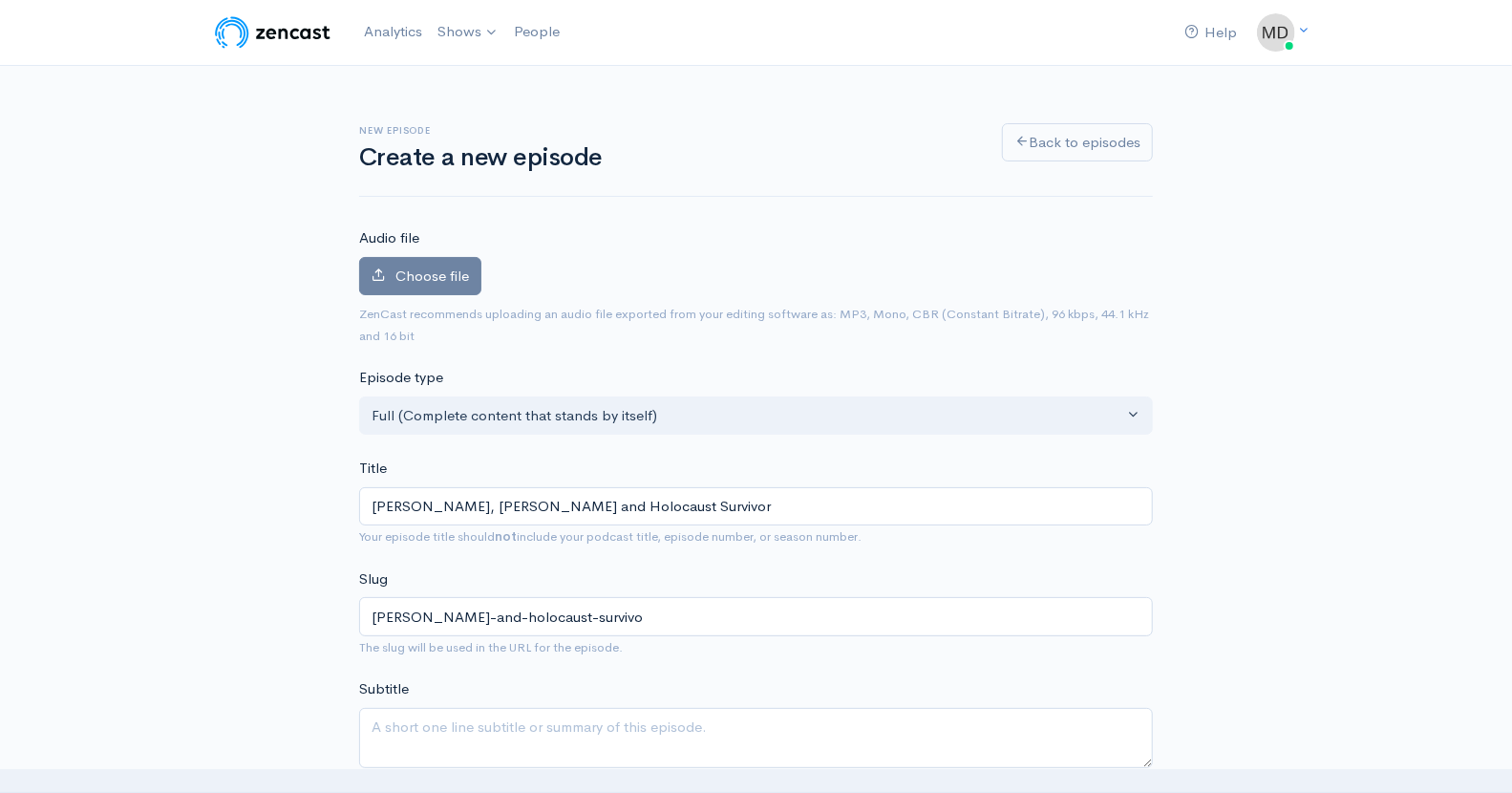
type input "shmuel-bak-painter-and-holocaust-survivor"
type input "Shmuel Bak, Painter and Holocaust Survivor f"
type input "shmuel-bak-painter-and-holocaust-survivor-f"
type input "Shmuel Bak, Painter and Holocaust Survivor fro"
type input "shmuel-bak-painter-and-holocaust-survivor-fro"
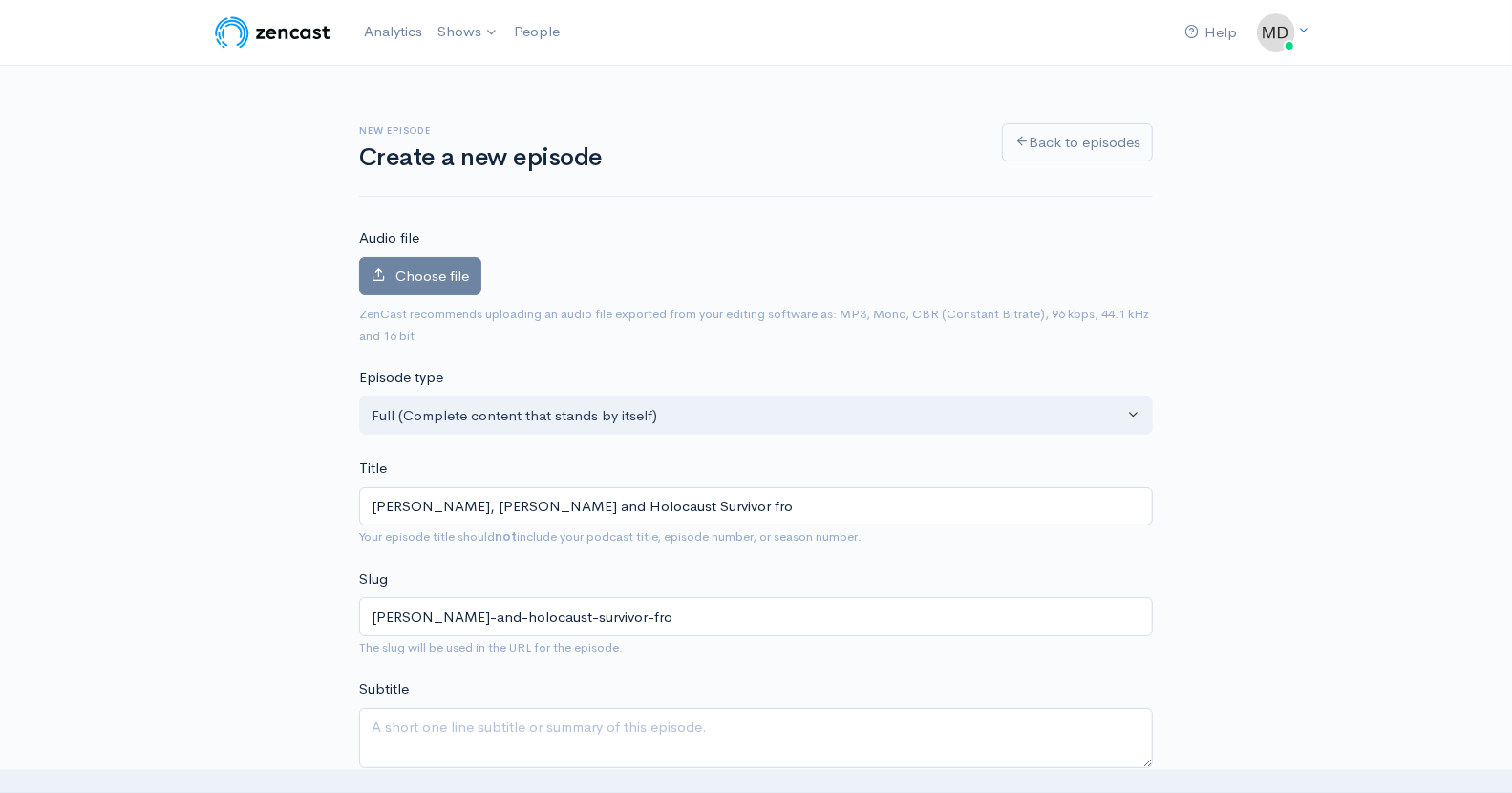
type input "Shmuel Bak, Painter and Holocaust Survivor from"
type input "shmuel-bak-painter-and-holocaust-survivor-from"
type input "Shmuel Bak, Painter and Holocaust Survivor from V"
type input "shmuel-bak-painter-and-holocaust-survivor-from-v"
type input "Shmuel Bak, Painter and Holocaust Survivor from Vi"
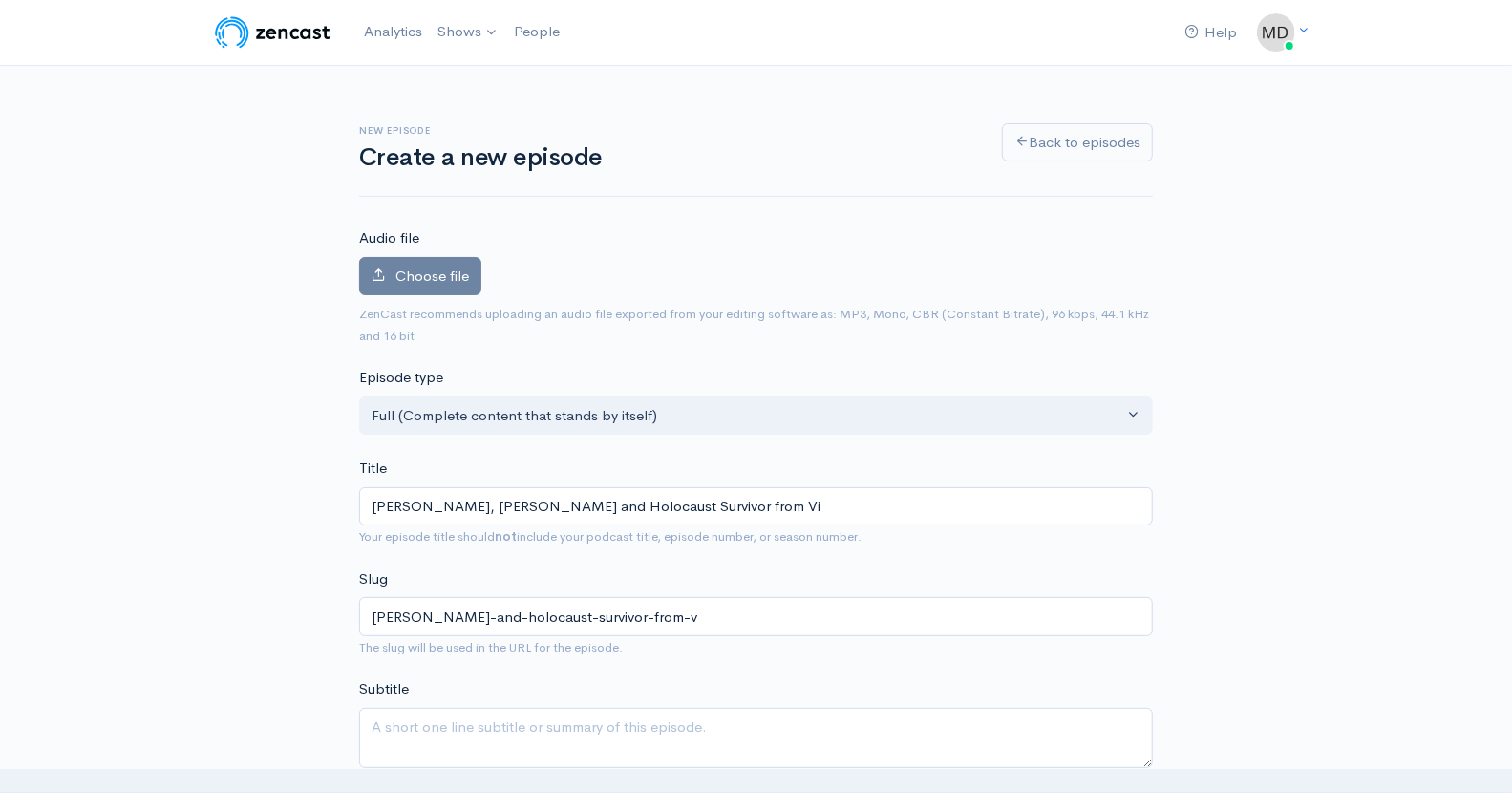
type input "shmuel-bak-painter-and-holocaust-survivor-from-vi"
type input "Shmuel Bak, Painter and Holocaust Survivor from Vil"
type input "shmuel-bak-painter-and-holocaust-survivor-from-vil"
type input "Shmuel Bak, Painter and Holocaust Survivor from Viln"
type input "shmuel-bak-painter-and-holocaust-survivor-from-viln"
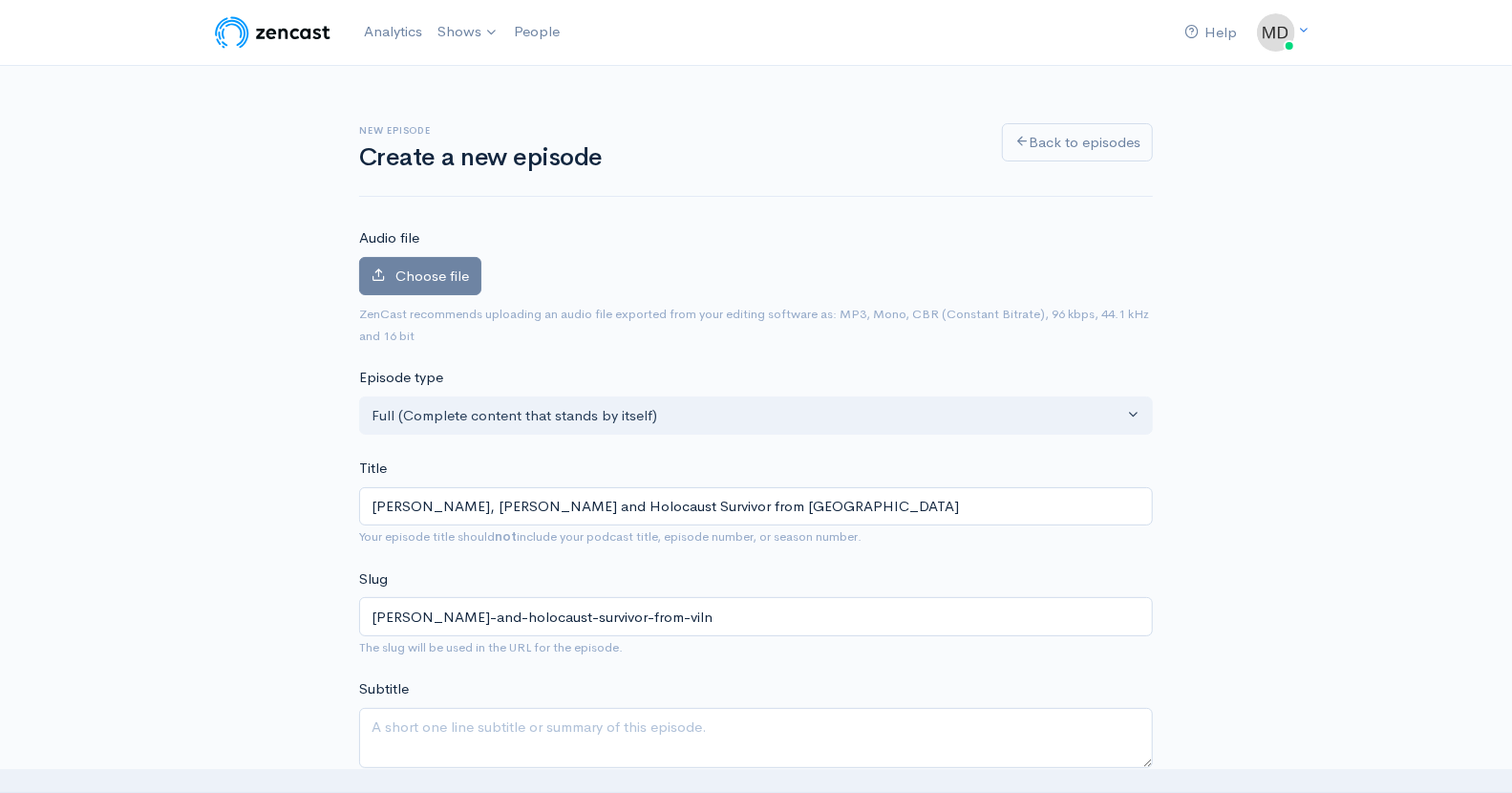
type input "[PERSON_NAME], [PERSON_NAME] and Holocaust Survivor from [GEOGRAPHIC_DATA]"
type input "[PERSON_NAME]-and-holocaust-survivor-from-[GEOGRAPHIC_DATA]"
type input "[PERSON_NAME], [PERSON_NAME] and Holocaust Survivor from [GEOGRAPHIC_DATA]"
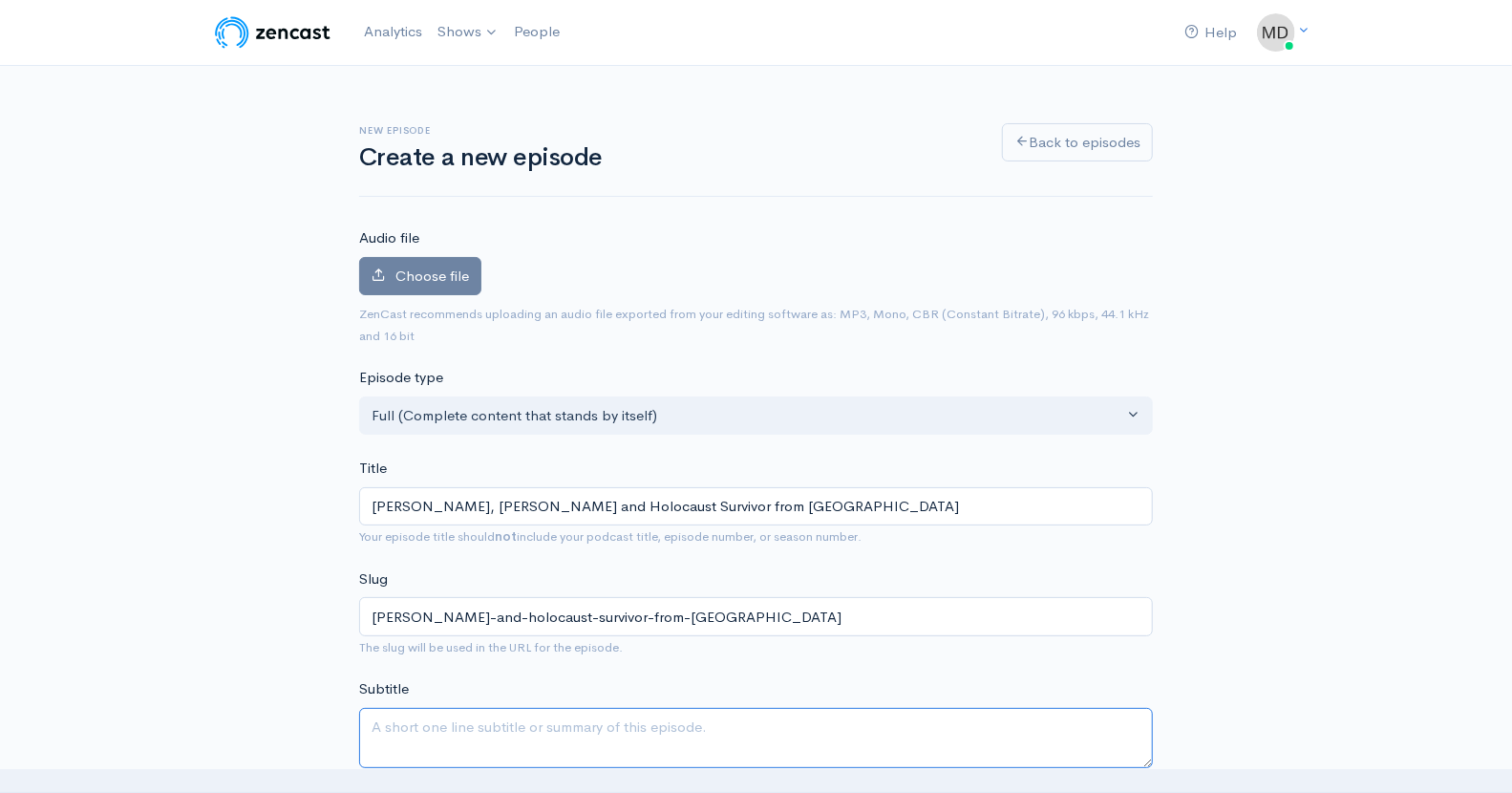
click at [584, 724] on textarea "Subtitle" at bounding box center [756, 738] width 794 height 61
paste textarea "שמואל באַק"
click at [490, 723] on textarea "שמואל באַק" at bounding box center [756, 738] width 794 height 61
paste textarea "דער מאָלער און לעבן־געבליבענער פֿון חורבן"
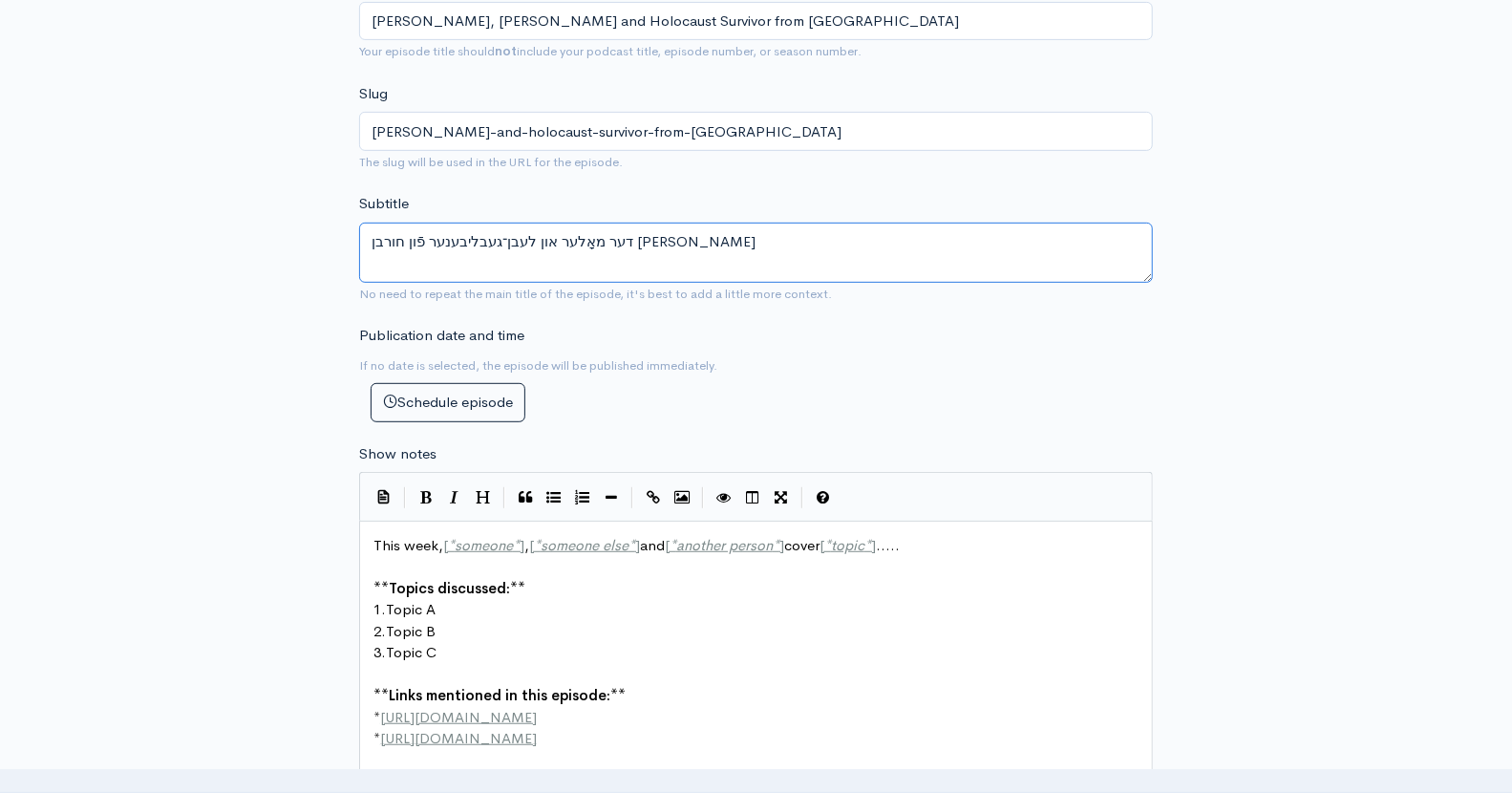
scroll to position [503, 0]
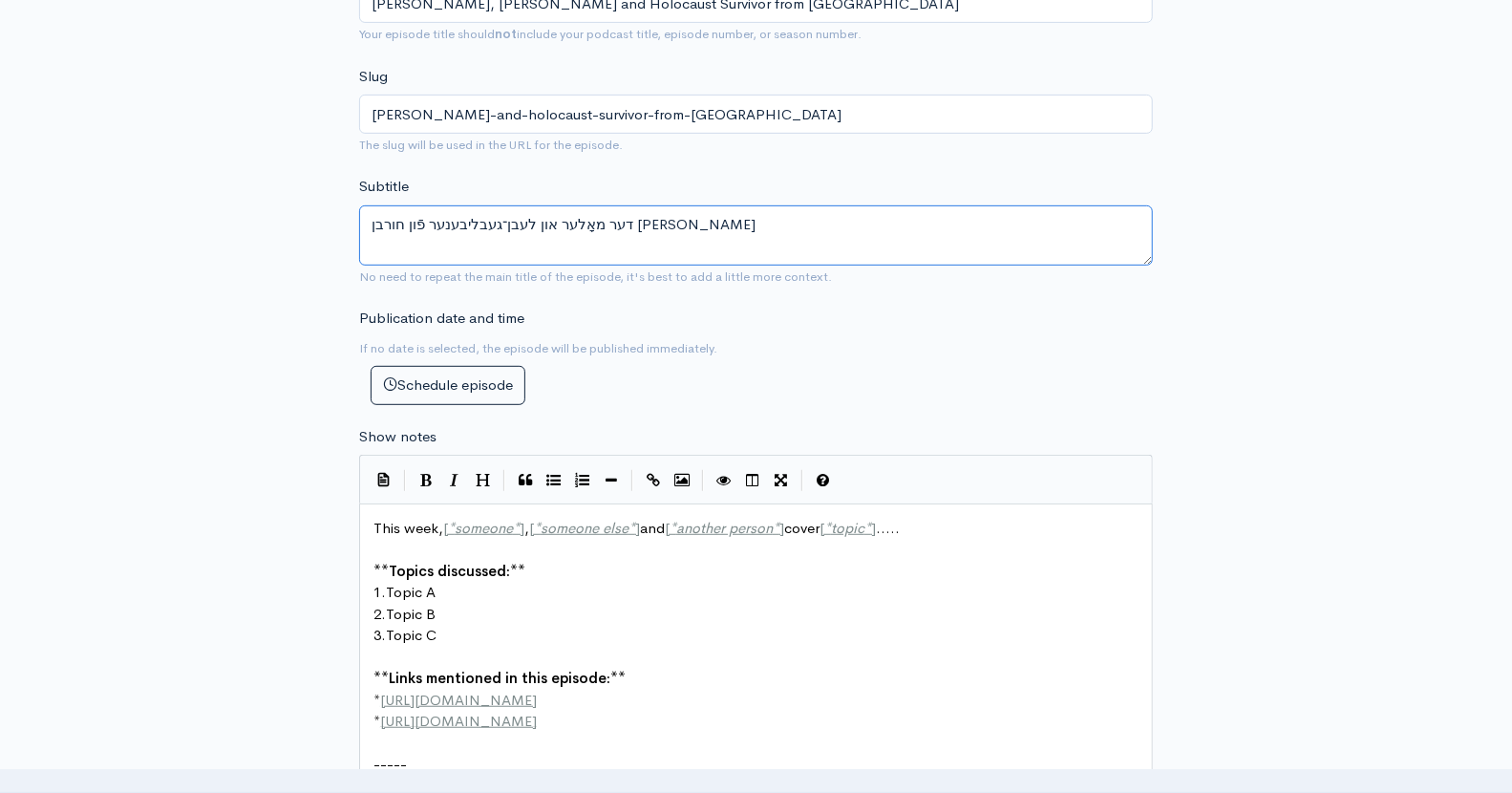
type textarea "דער מאָלער און לעבן־געבליבענער פֿון חורבן [PERSON_NAME]"
click at [676, 531] on pre "This week, [ * someone * ] , [ * someone else * ] and [ * another person * ] co…" at bounding box center [764, 528] width 789 height 22
type textarea "This week, [*someone*], [*someone else*] and [*another person*] cover [*topic*]…"
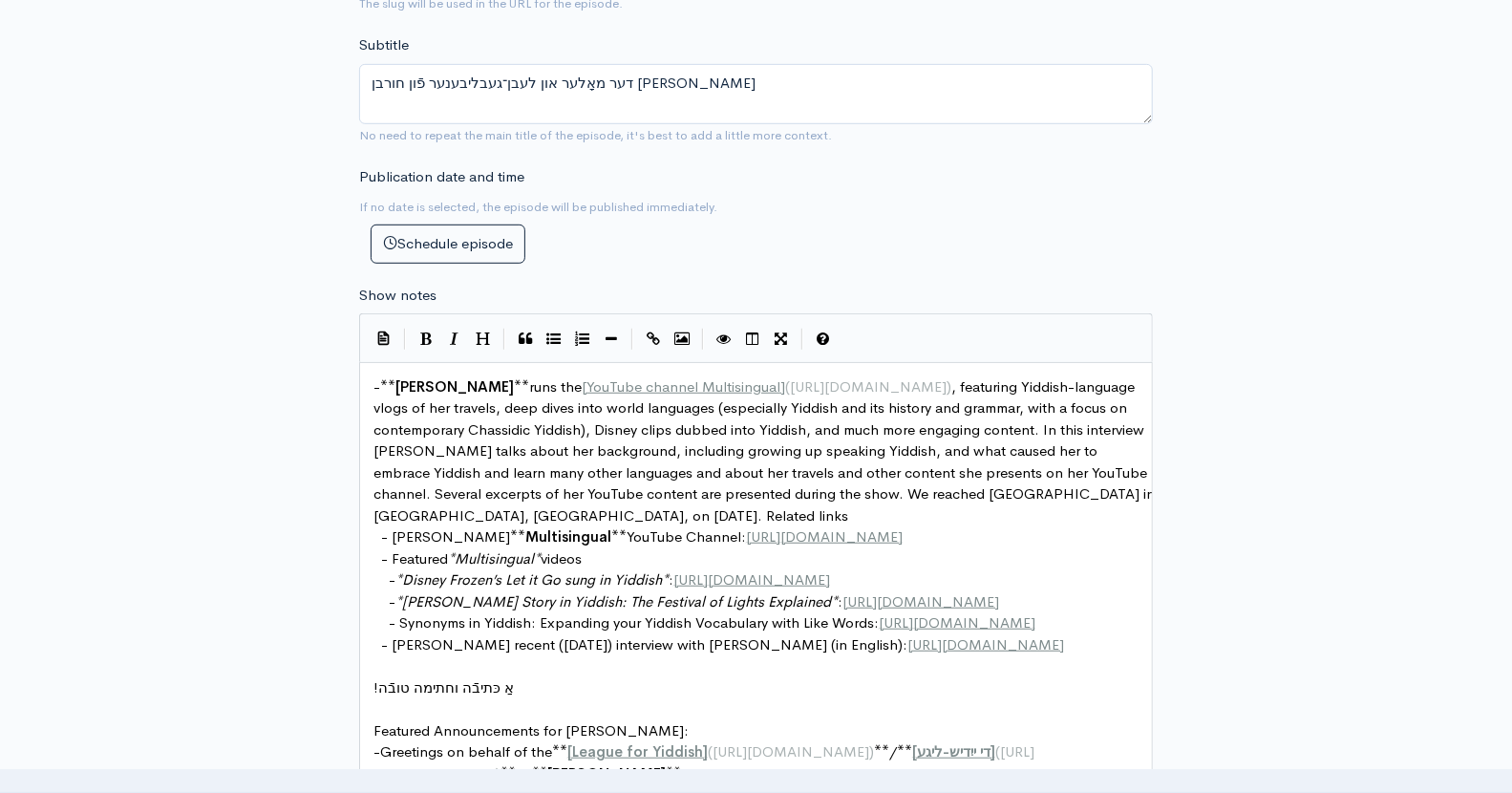
scroll to position [704, 0]
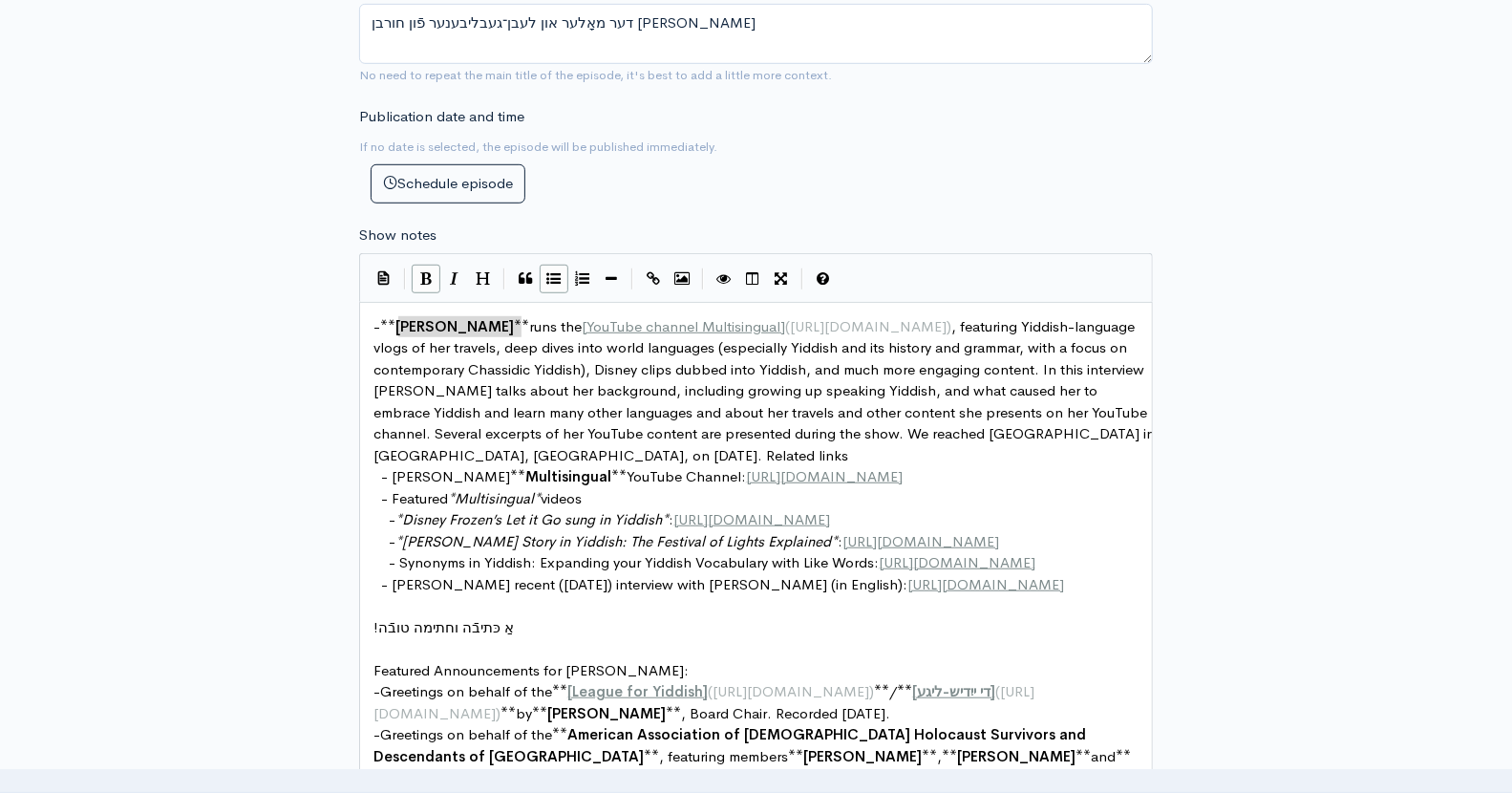
drag, startPoint x: 522, startPoint y: 324, endPoint x: 404, endPoint y: 322, distance: 118.0
type textarea "”"
type textarea "[PERSON_NAME]"
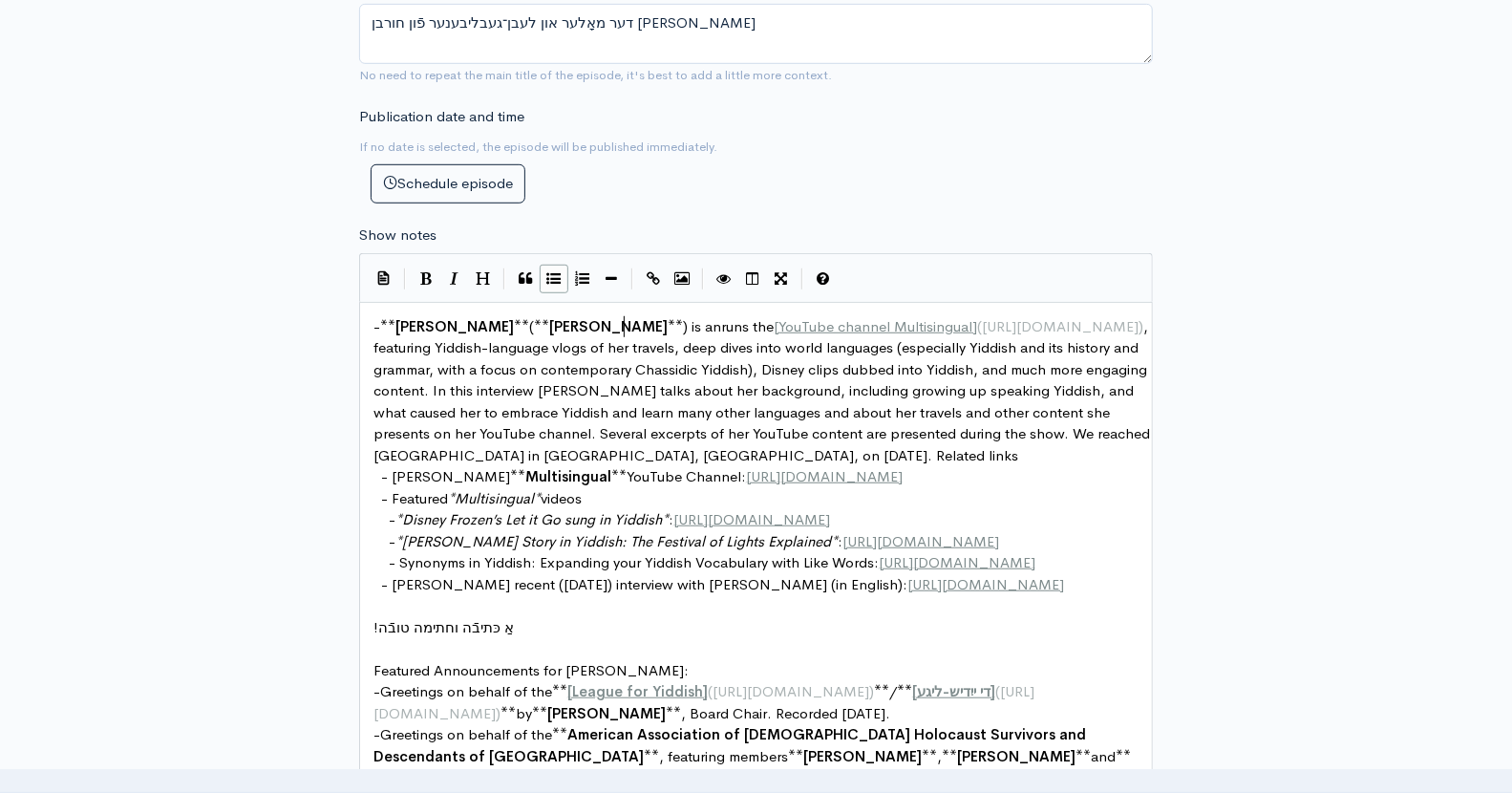
scroll to position [7, 128]
type textarea "(**Sam Bak**) is an"
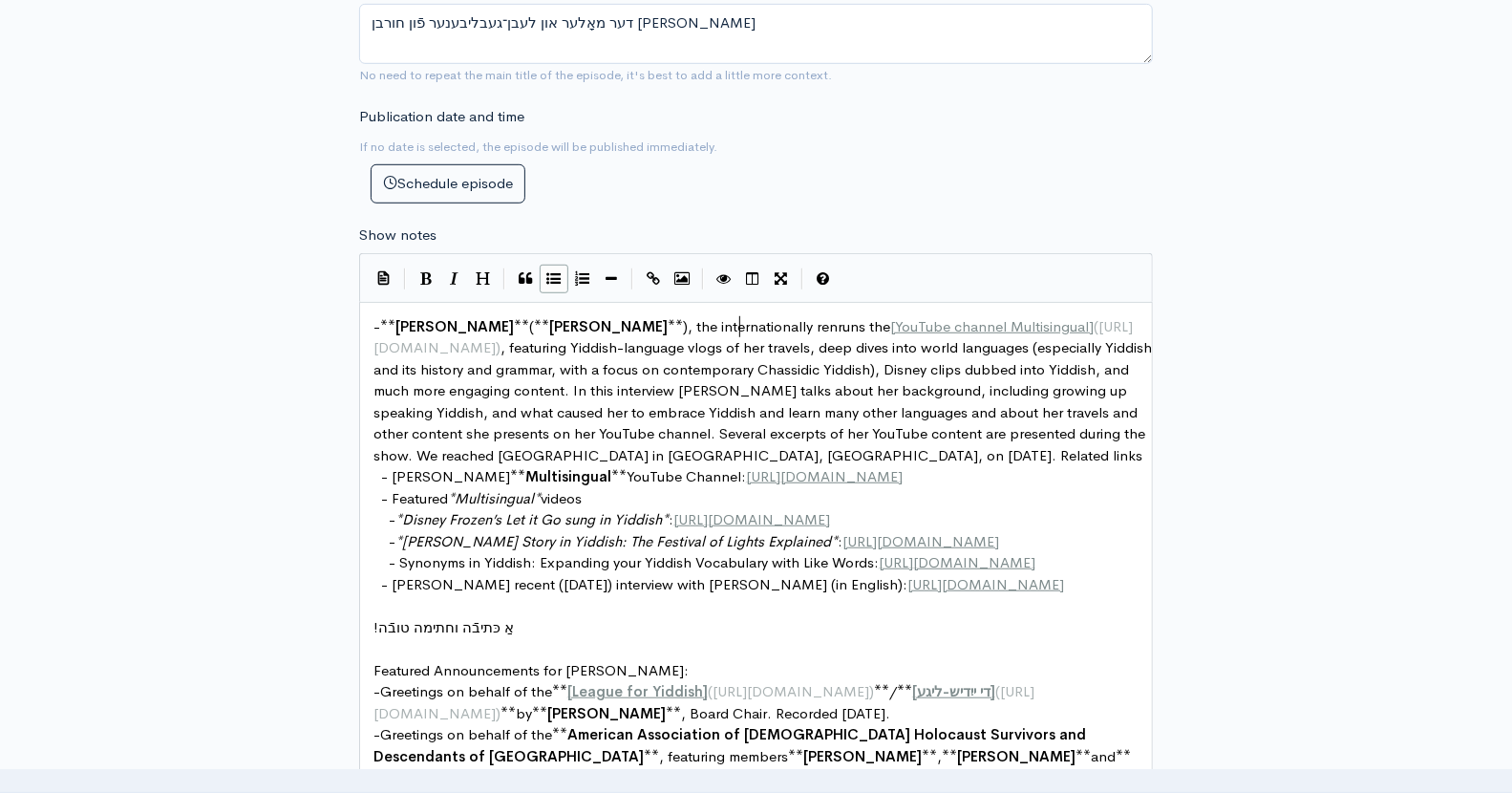
type textarea ", the internationally renou"
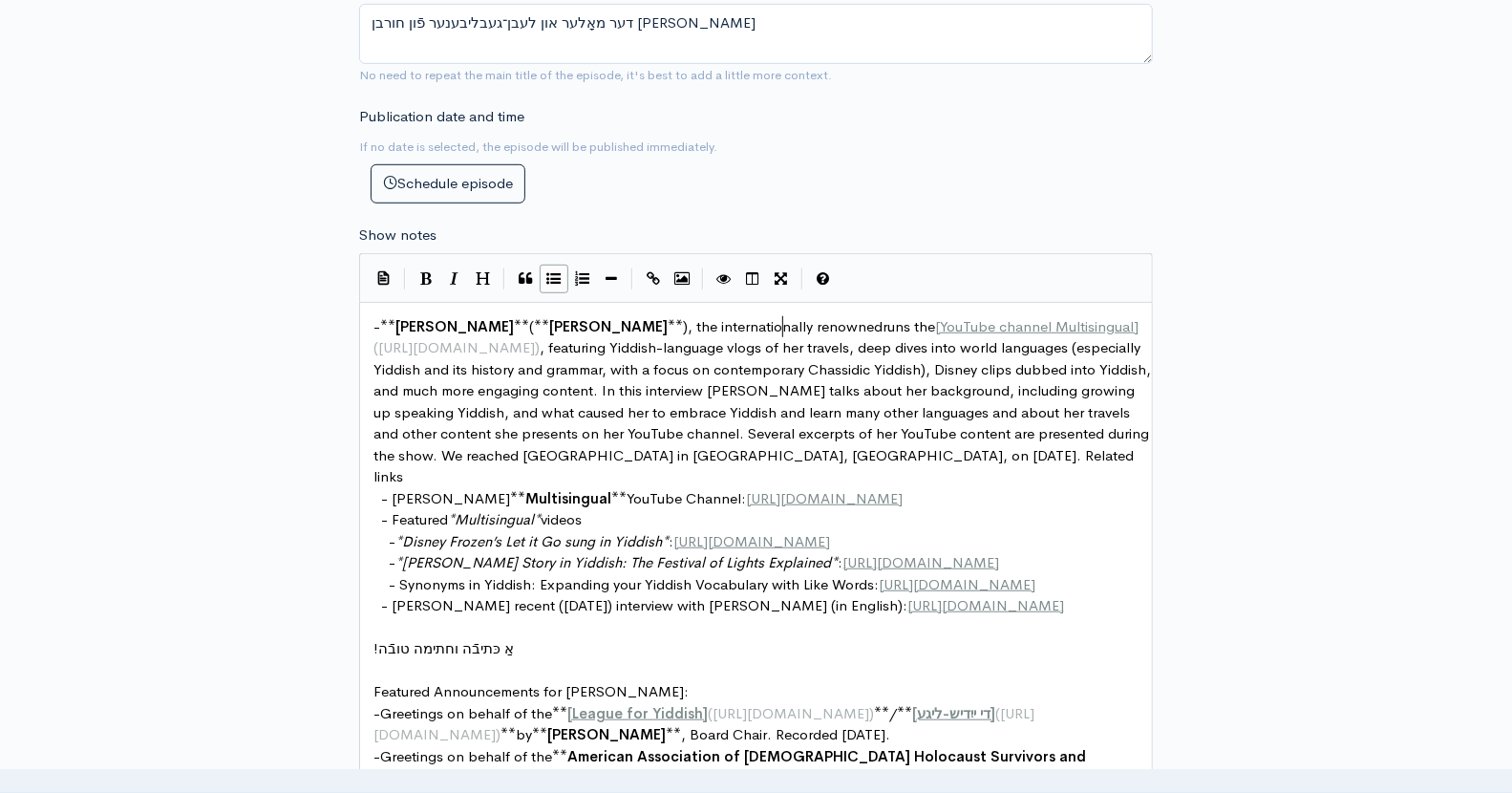
scroll to position [7, 37]
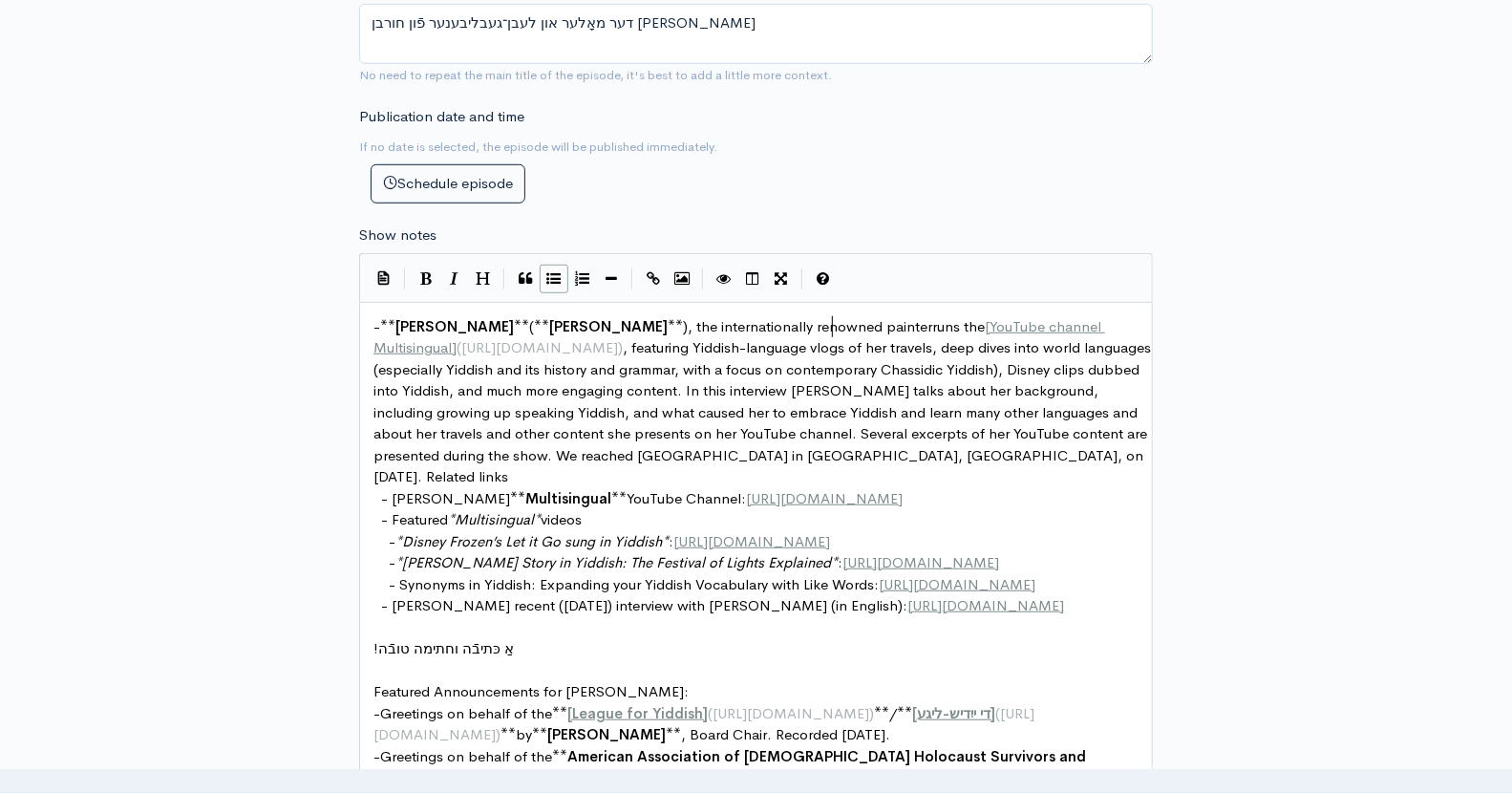
type textarea "wned painter"
type textarea "artist who"
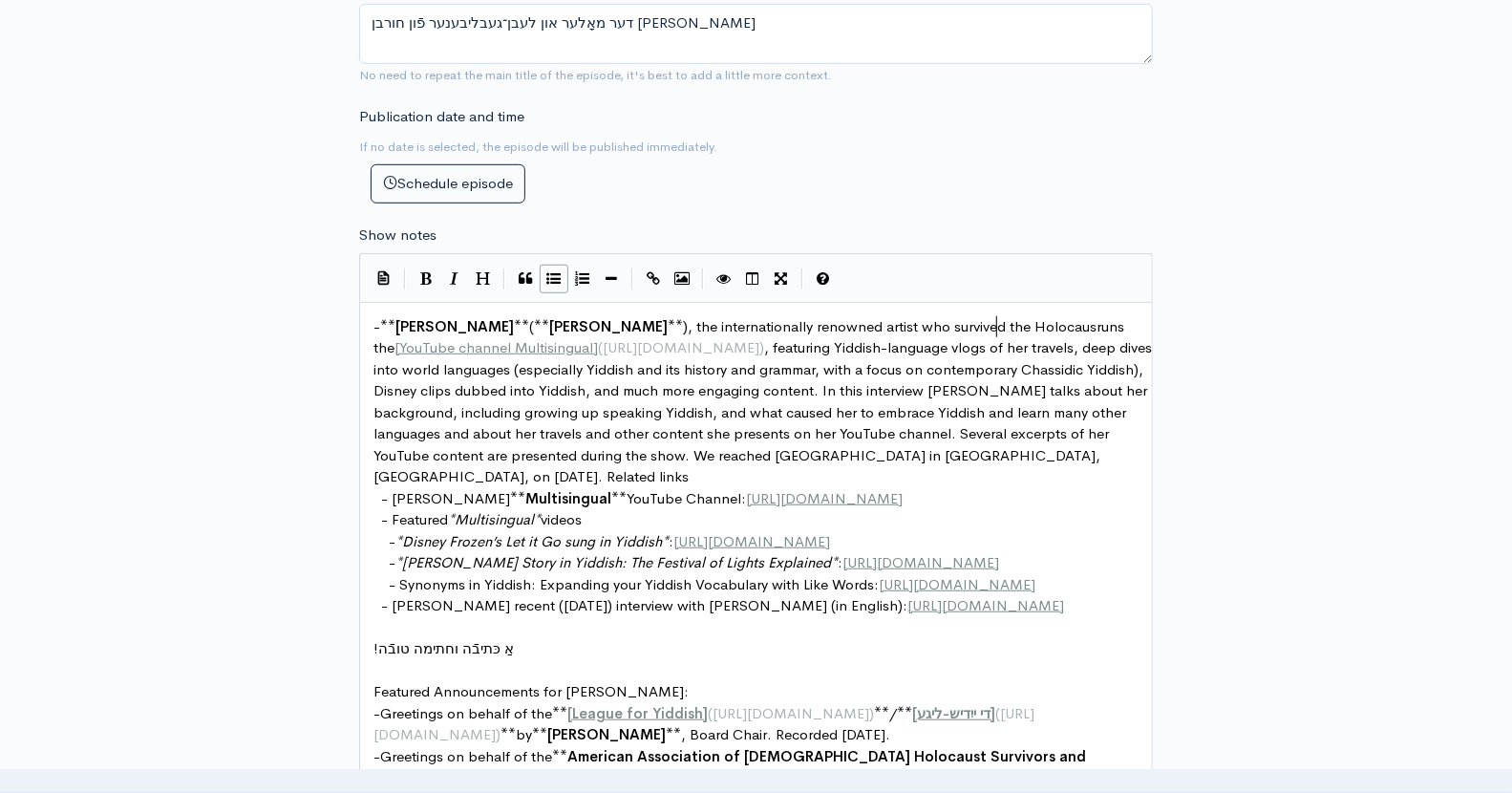
scroll to position [7, 149]
type textarea "survived the Holocaust"
click at [938, 317] on span "), the internationally renowned artist who survived the Holocaust runs the" at bounding box center [756, 337] width 763 height 40
type textarea "Vilna"
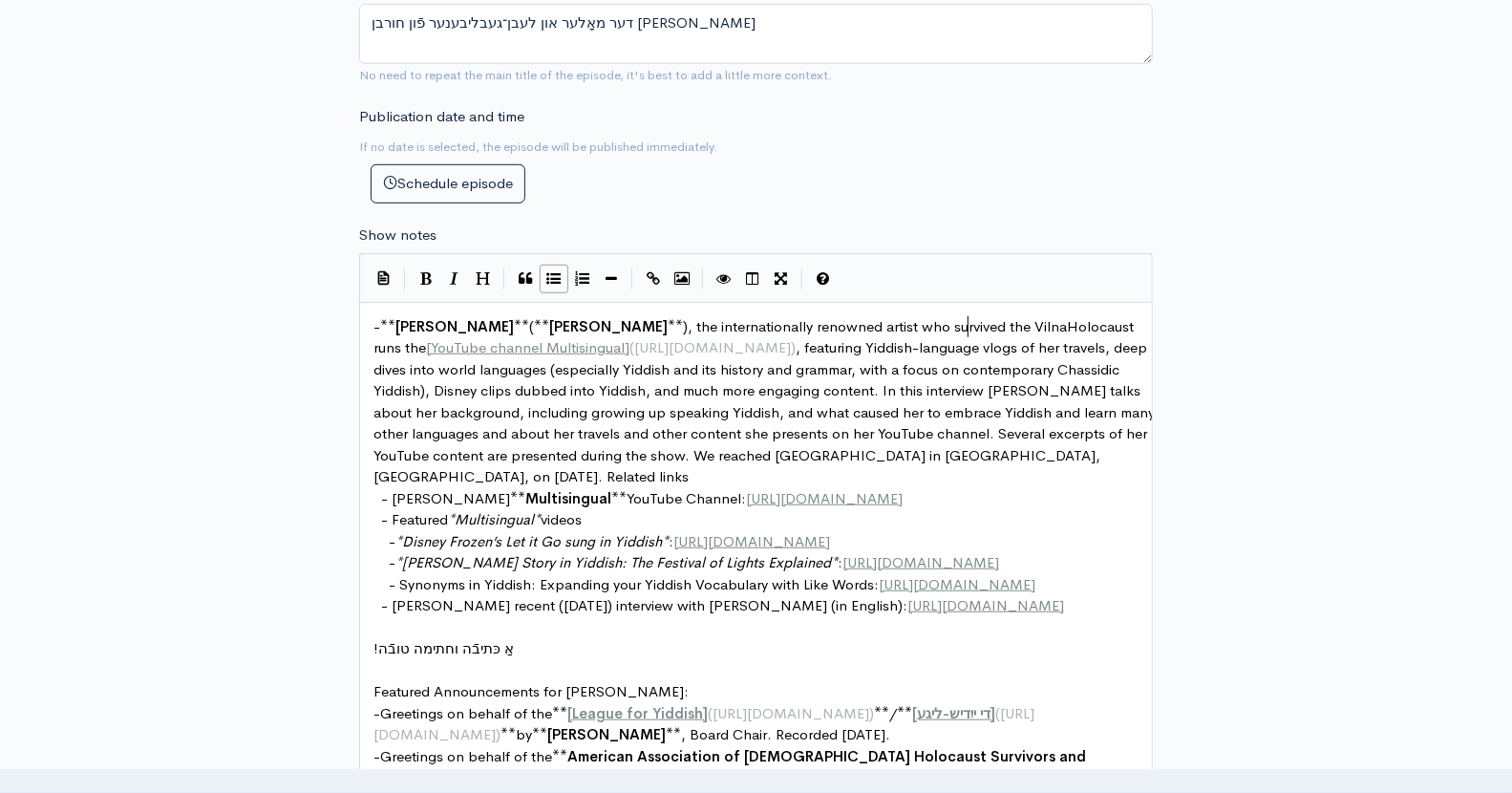
scroll to position [7, 34]
click at [1004, 326] on span "), the internationally renowned artist who survived the Holocaust runs the" at bounding box center [756, 337] width 763 height 40
click at [833, 320] on span "), the internationally renowned artist who survived the Holocaust runs the" at bounding box center [756, 337] width 763 height 40
type textarea "and"
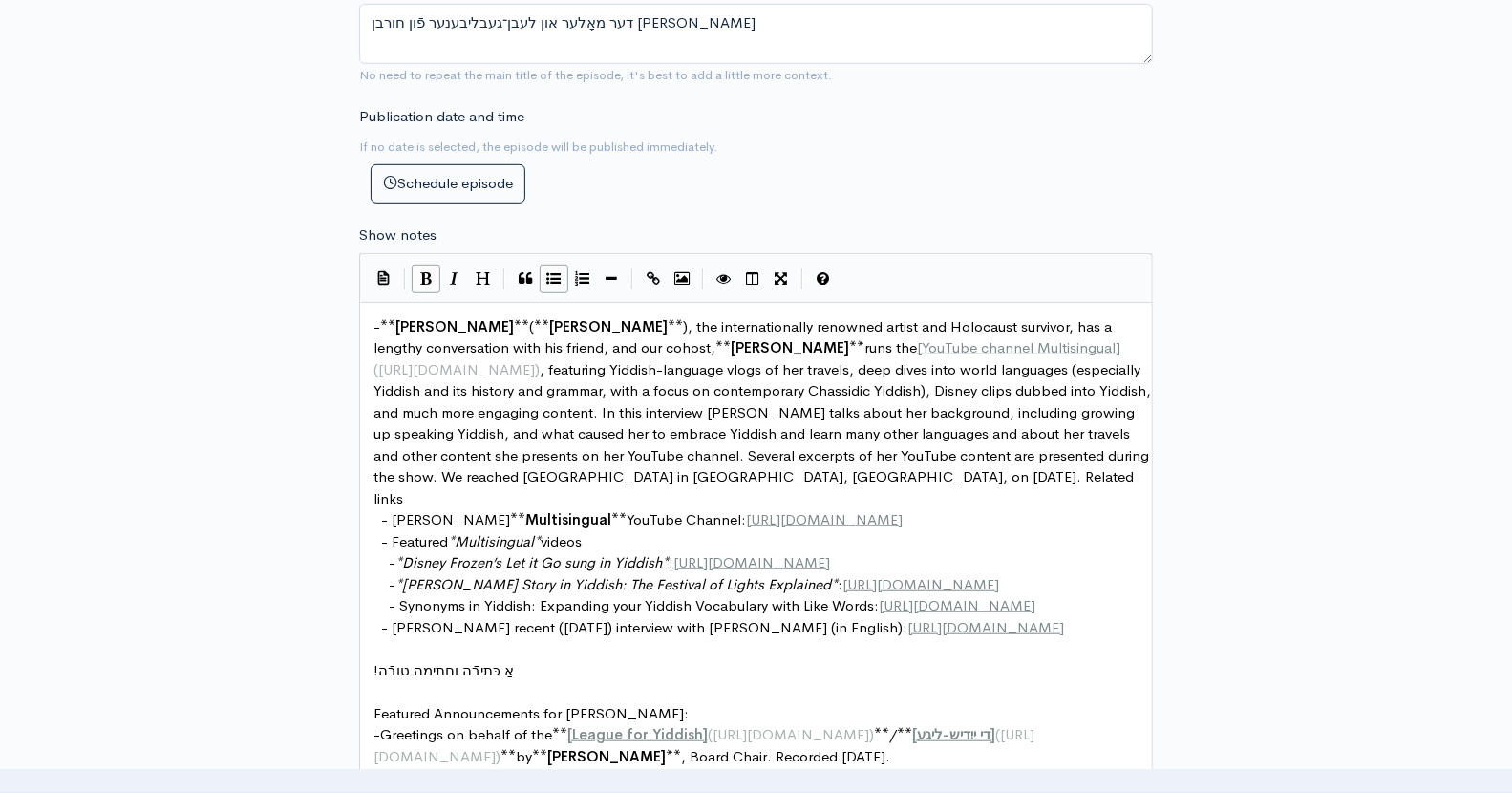
scroll to position [7, 574]
type textarea "runs the [YouTube channel Multisingual](https://www.youtube.com/@multisingual12…"
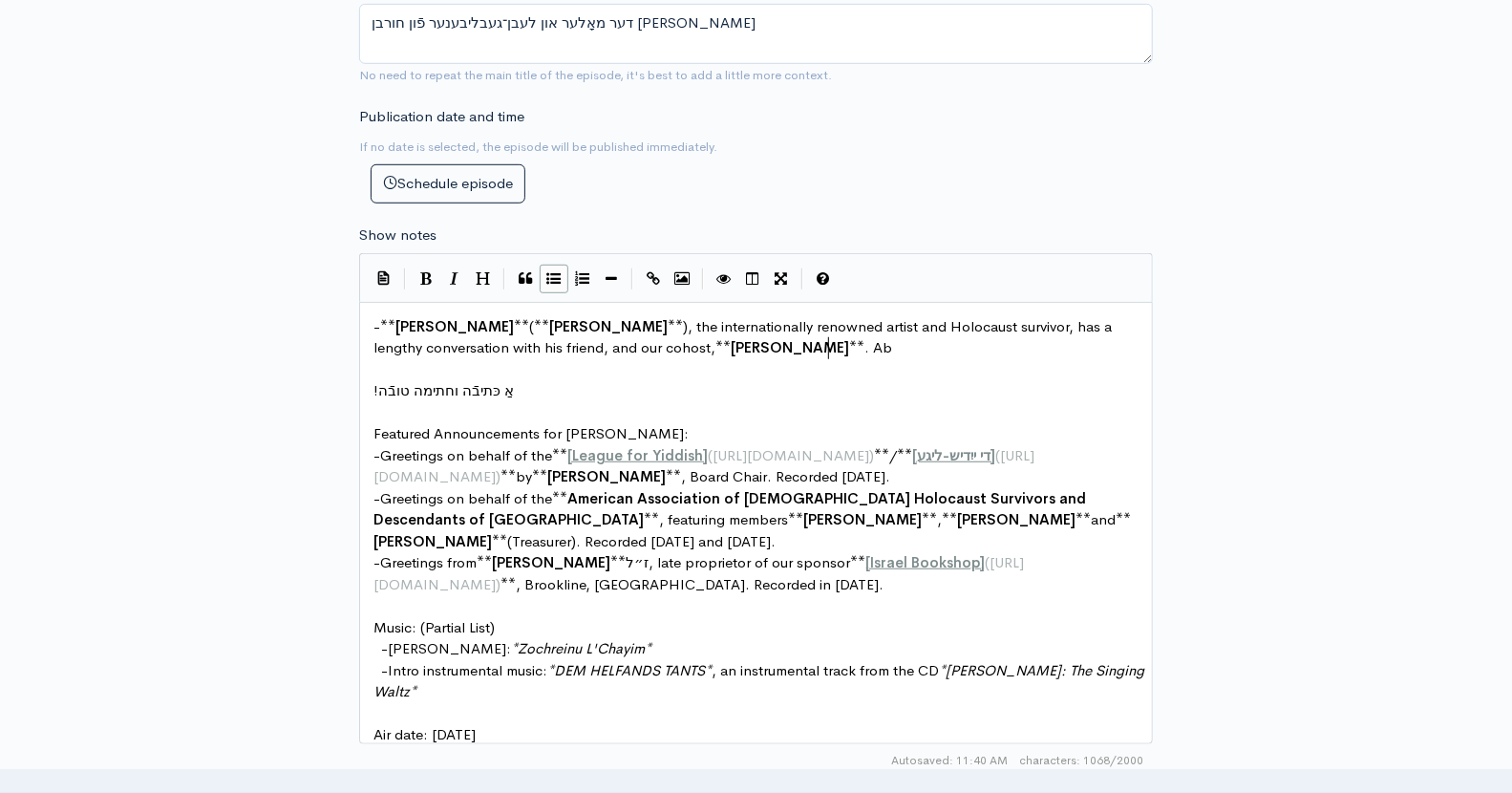
type textarea "Abo"
type textarea "Excr"
type textarea "erpts from Pucker"
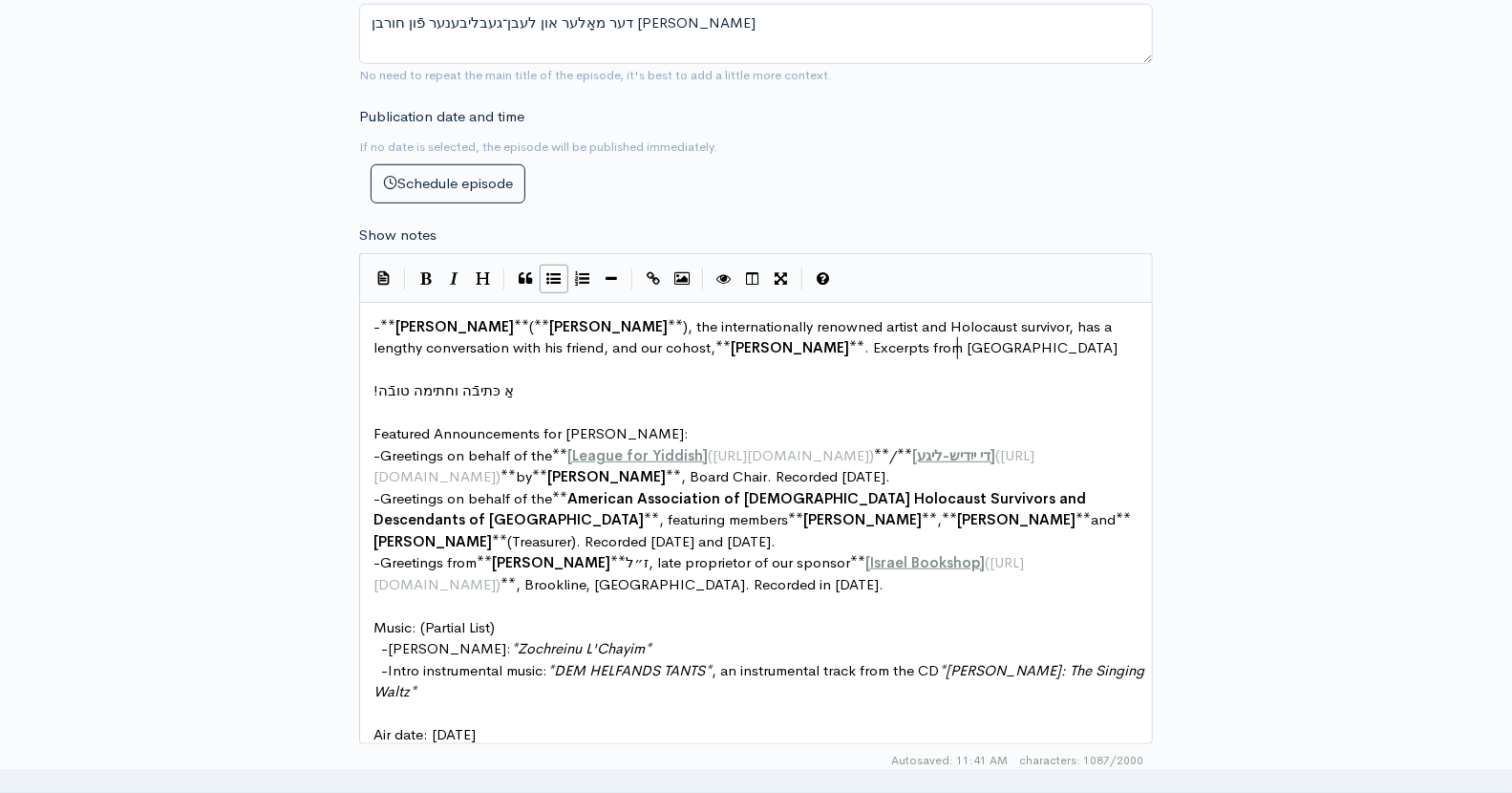
type textarea "Ga"
type textarea "Galla"
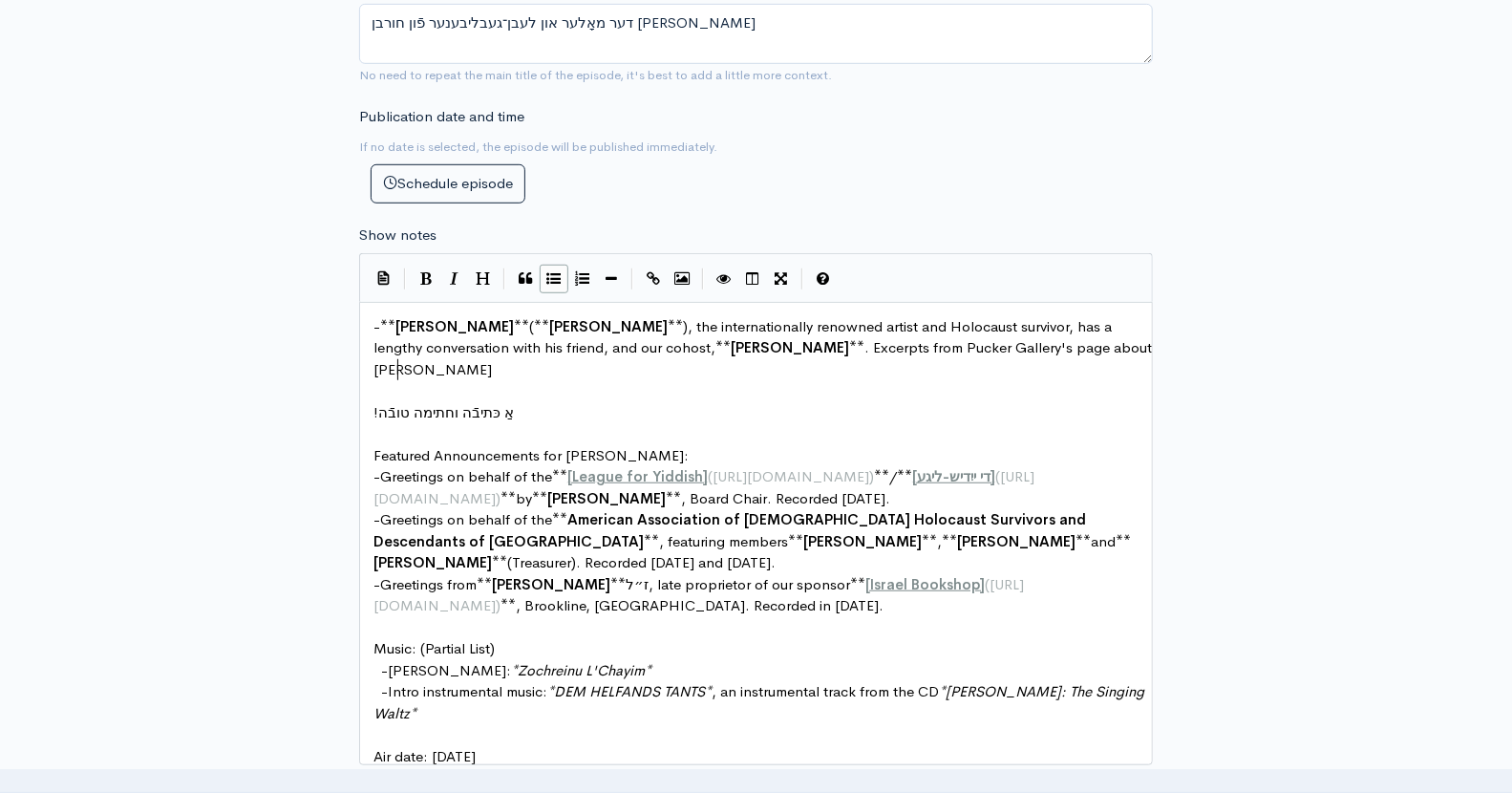
type textarea "ery's page about Sam Bak:"
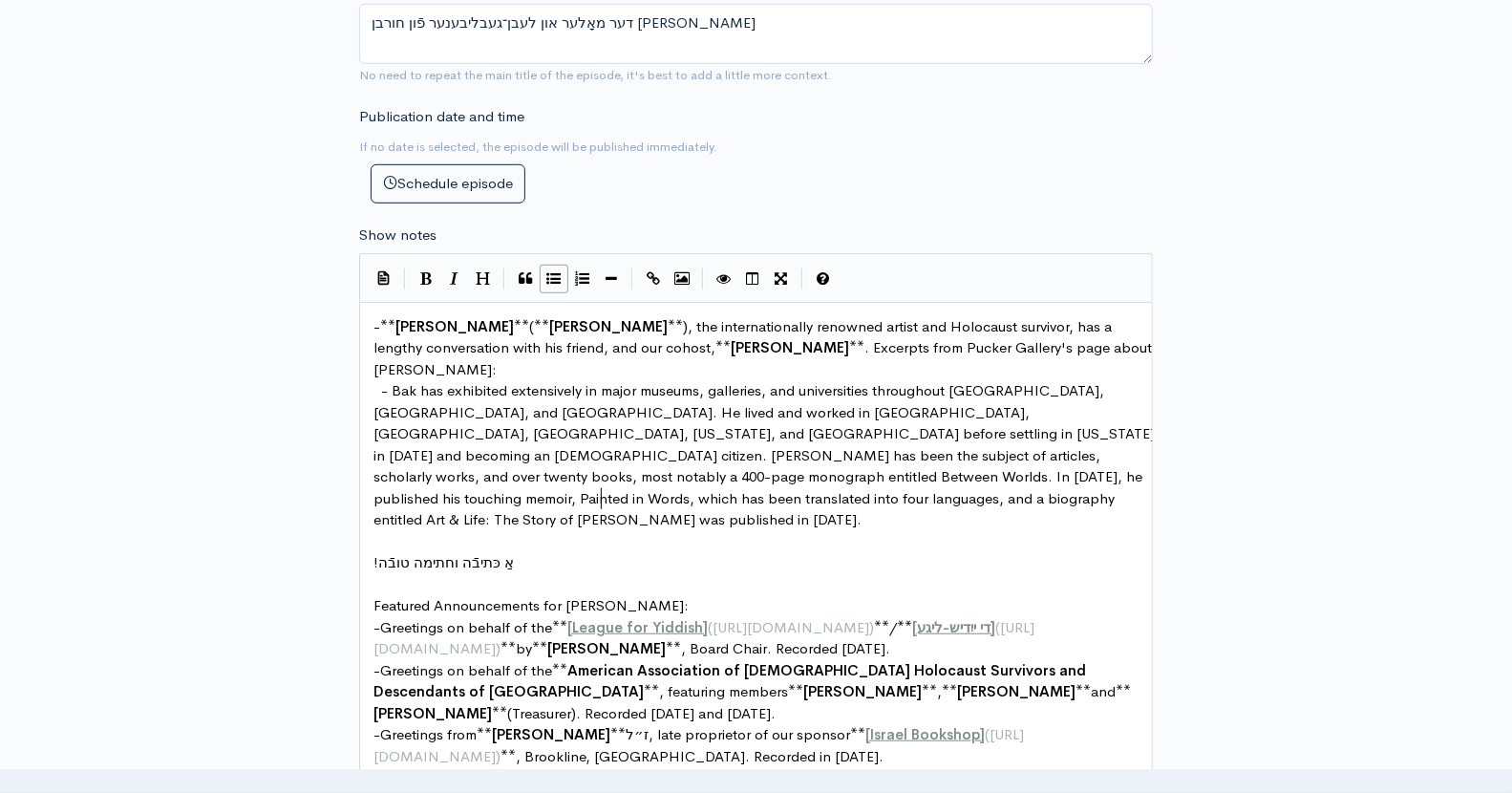
click at [447, 406] on span "- Bak has exhibited extensively in major museums, galleries, and universities t…" at bounding box center [766, 454] width 785 height 147
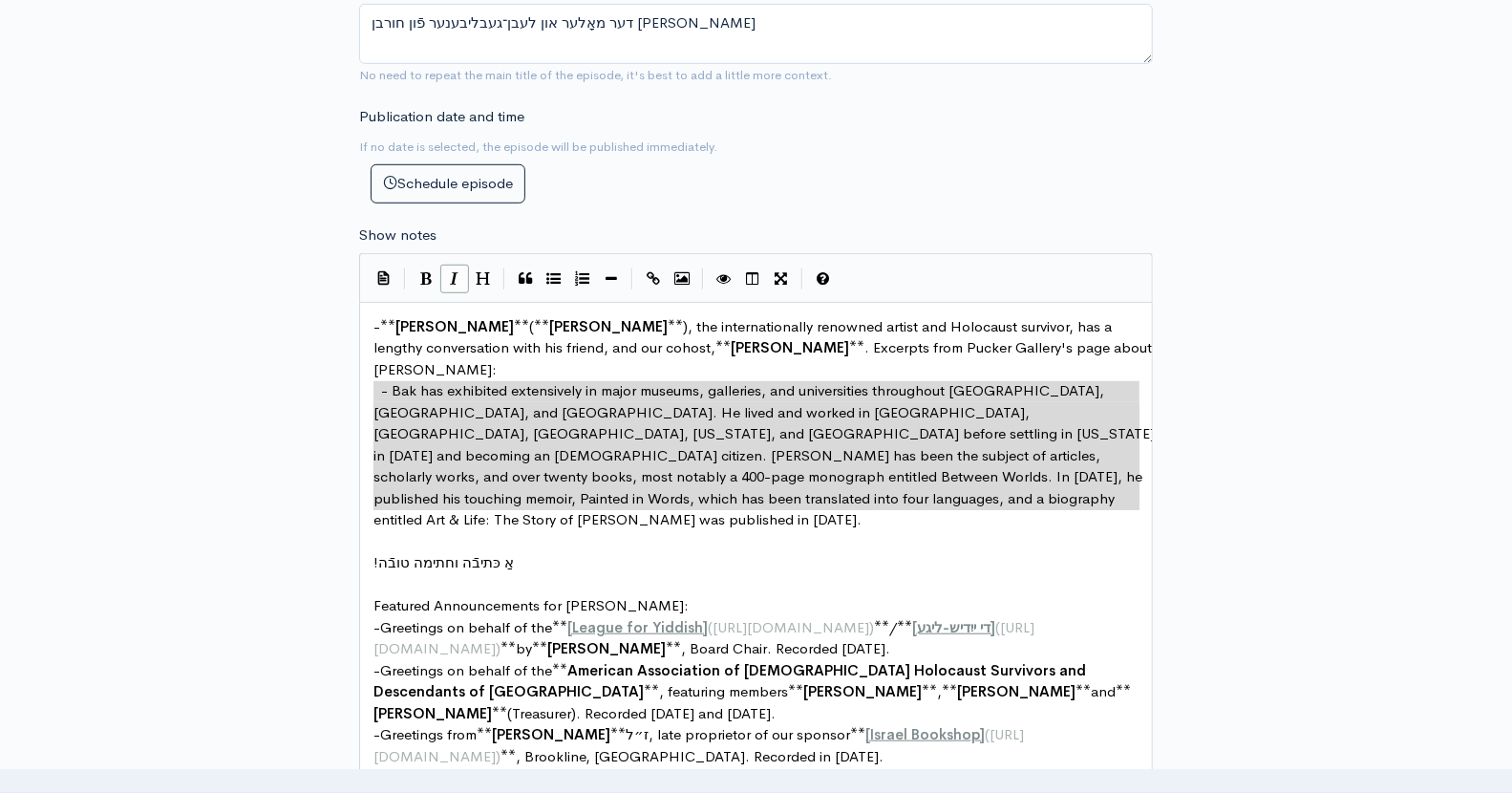
click at [452, 271] on icon "Italic" at bounding box center [455, 278] width 9 height 15
type textarea "- Bak has exhibited extensively in major museums, galleries, and universities t…"
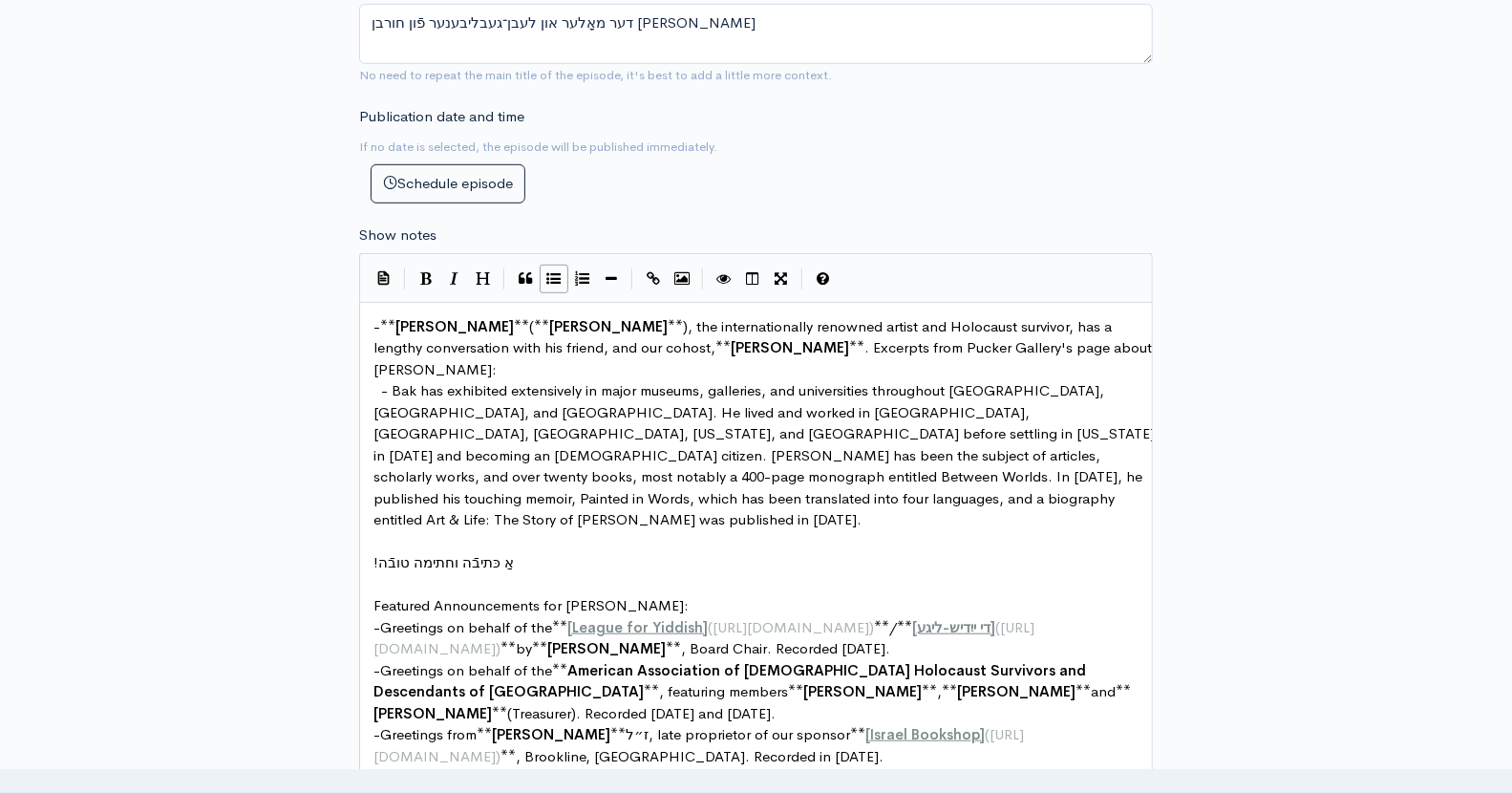
type textarea "*"
click at [550, 319] on span "Sam Bak" at bounding box center [608, 326] width 118 height 19
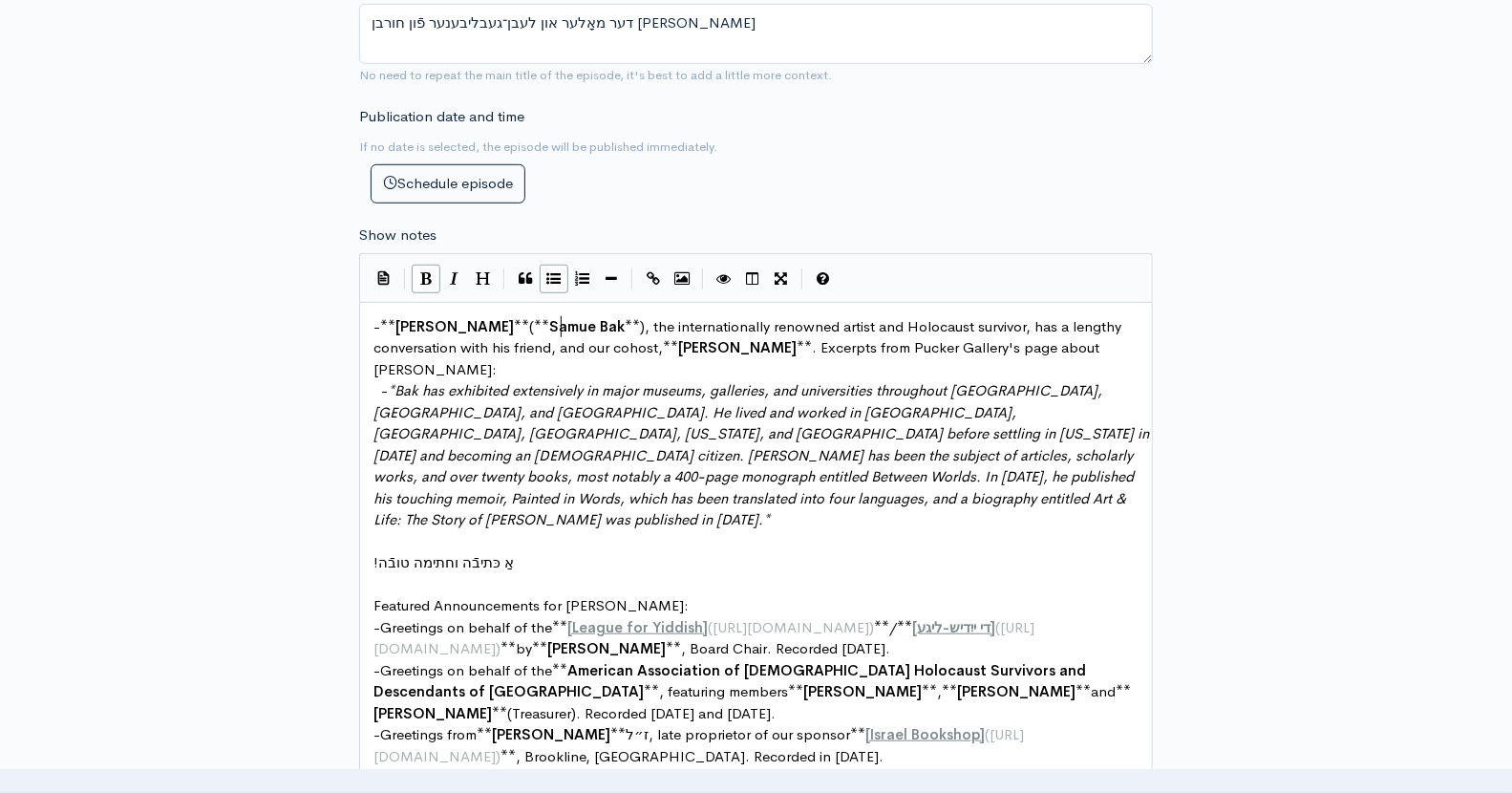
type textarea "uel"
click at [1115, 344] on span ". Excerpts from Pucker Gallery's page about Sam Bak:" at bounding box center [765, 357] width 783 height 40
type textarea "uel"
type textarea "about"
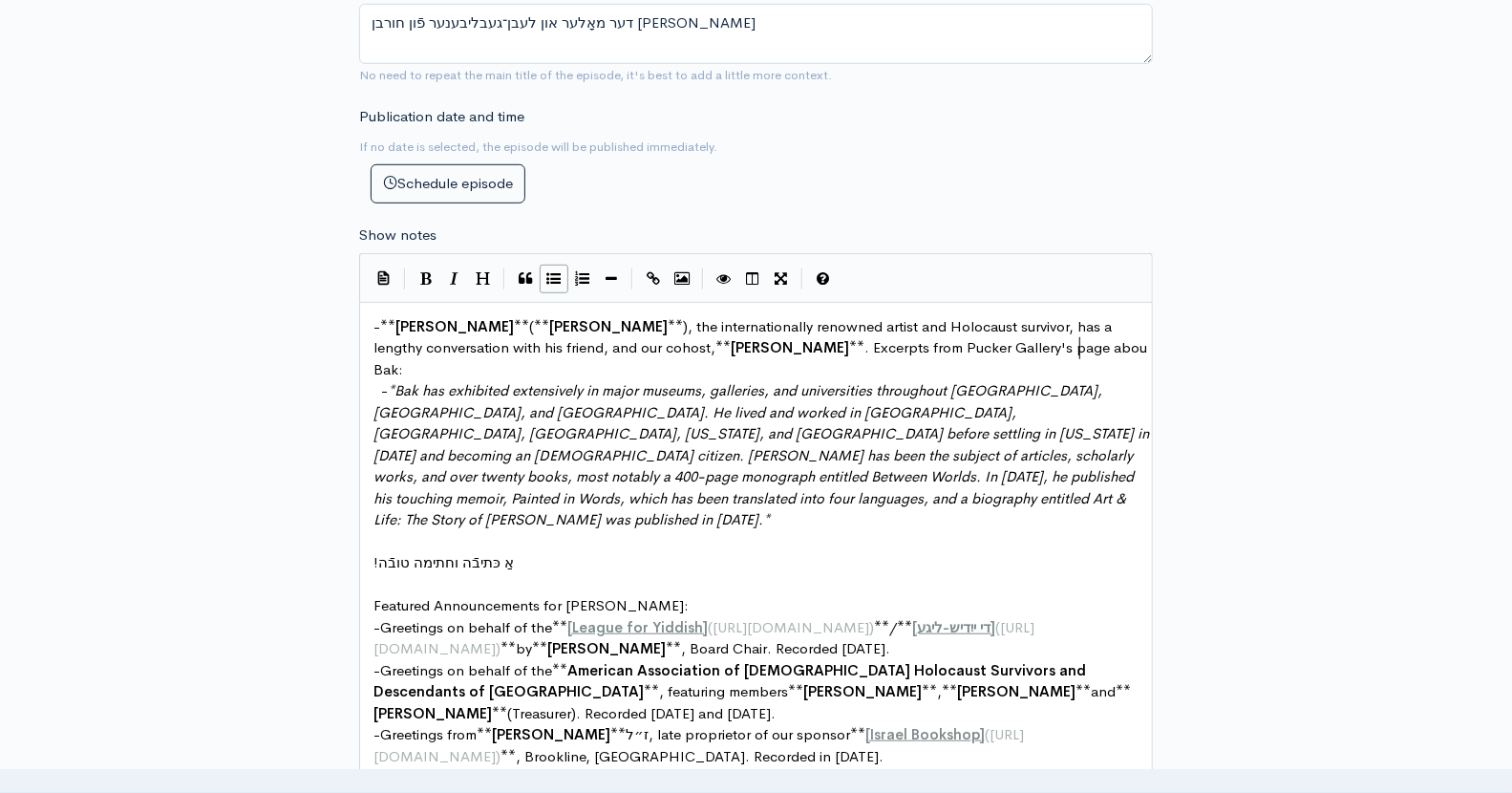
scroll to position [7, 35]
click at [398, 381] on span "Bak has exhibited extensively in major museums, galleries, and universities thr…" at bounding box center [763, 454] width 780 height 147
paste textarea "."
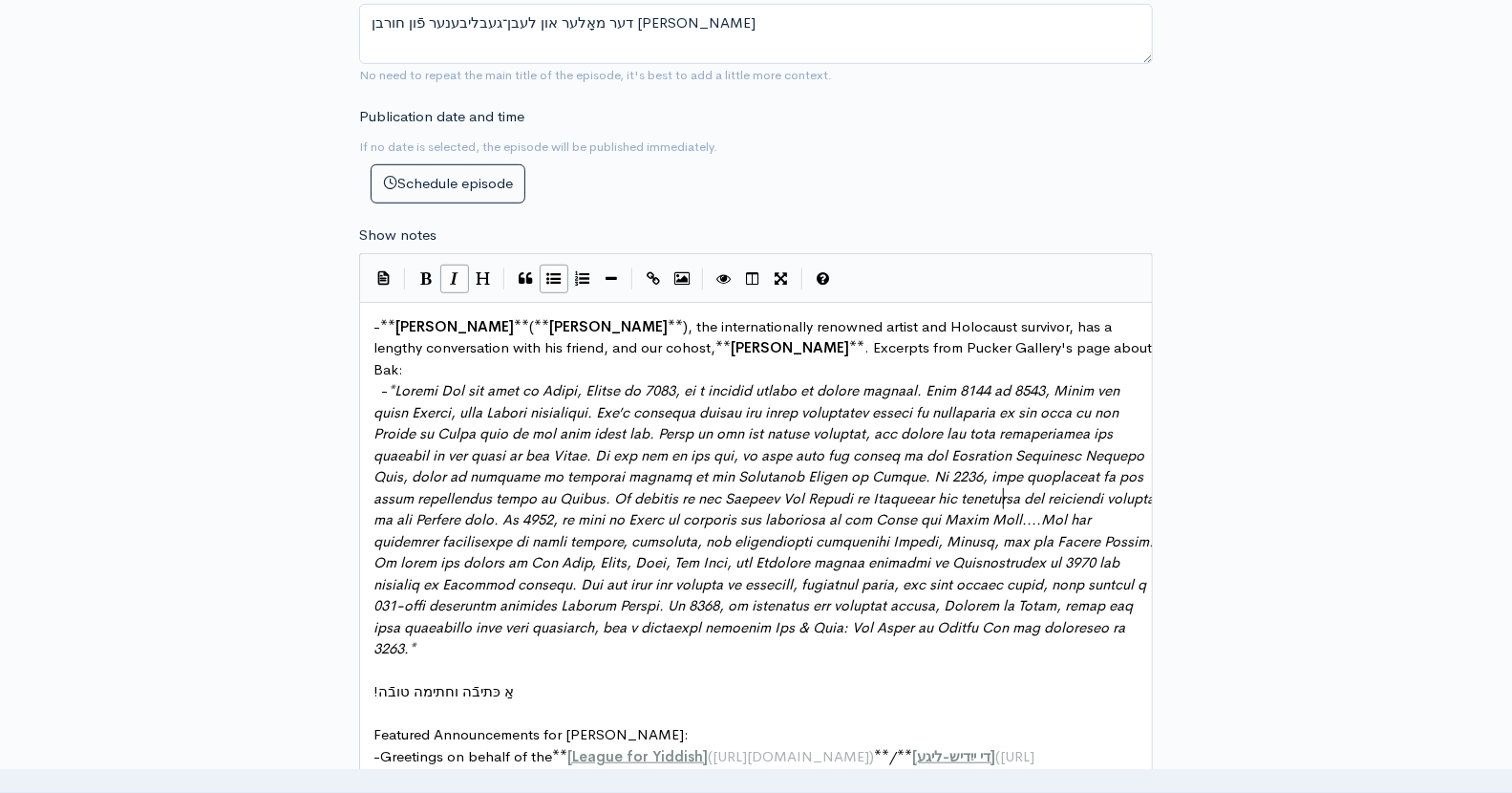
type textarea "...."
type textarea "Pucker Gallery's page about Bak"
drag, startPoint x: 905, startPoint y: 339, endPoint x: 1113, endPoint y: 337, distance: 208.0
click at [651, 271] on icon "Create Link" at bounding box center [654, 278] width 14 height 15
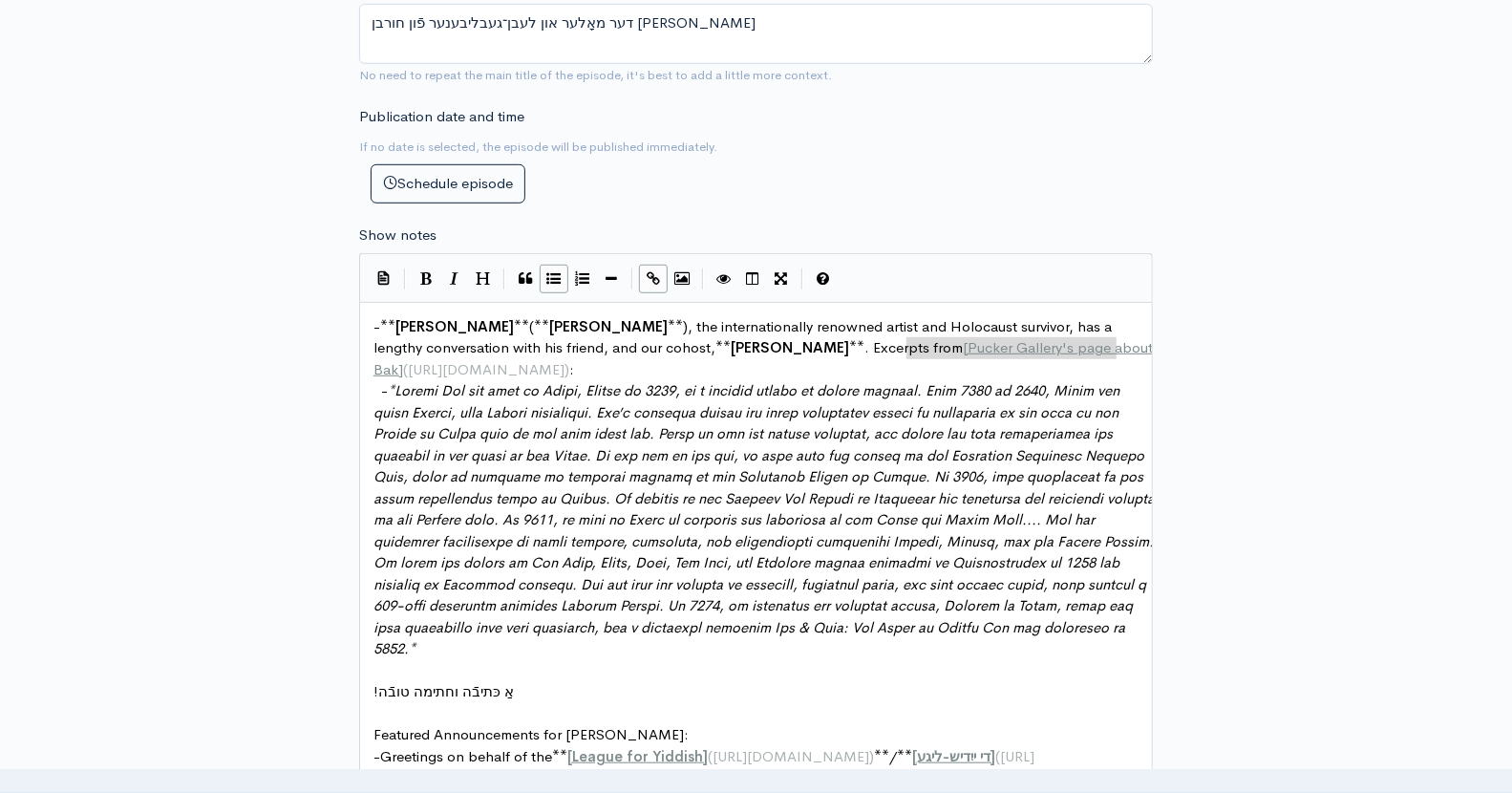
click at [467, 644] on pre "- * *" at bounding box center [764, 520] width 789 height 280
click at [600, 347] on span "), the internationally renowned artist and Holocaust survivor, has a lengthy co…" at bounding box center [745, 337] width 742 height 40
type textarea "*Yiddish Voice*"
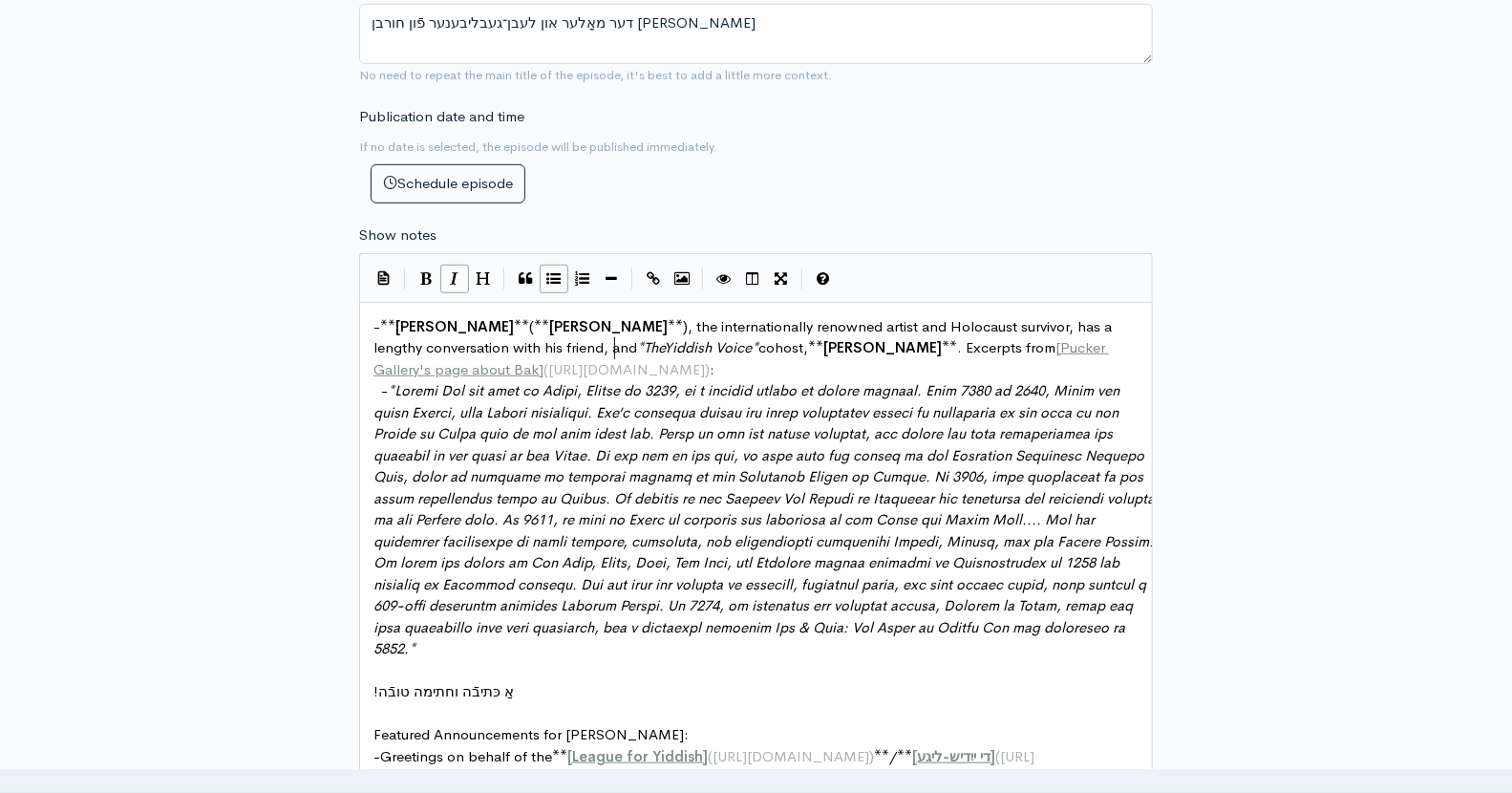
type textarea "The"
click at [1009, 320] on span "), the internationally renowned artist and Holocaust survivor, has a lengthy co…" at bounding box center [745, 337] width 742 height 40
type textarea "is"
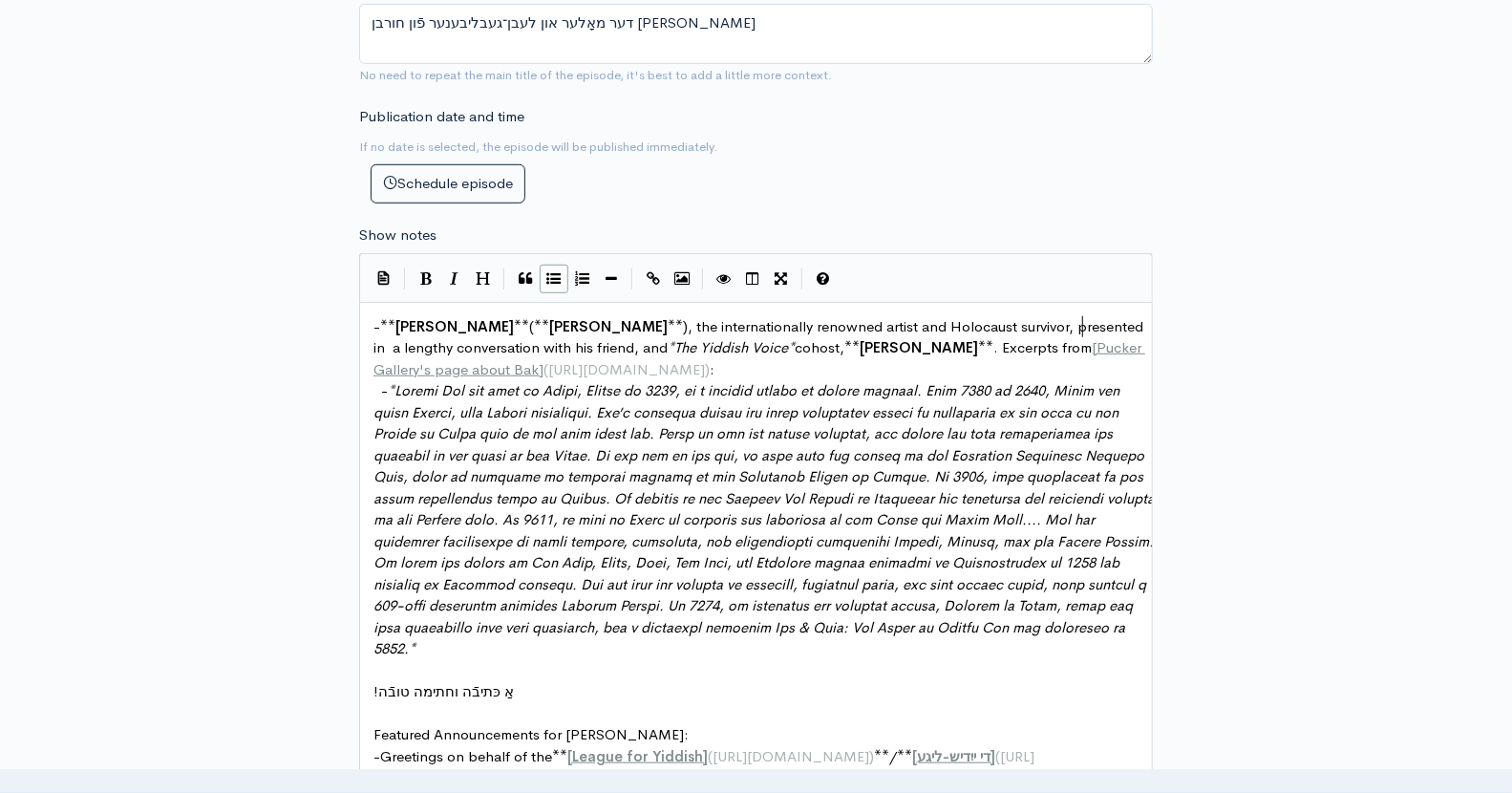
type textarea "presented in a"
click at [671, 341] on span "The Yiddish Voice" at bounding box center [727, 347] width 113 height 19
type textarea "The"
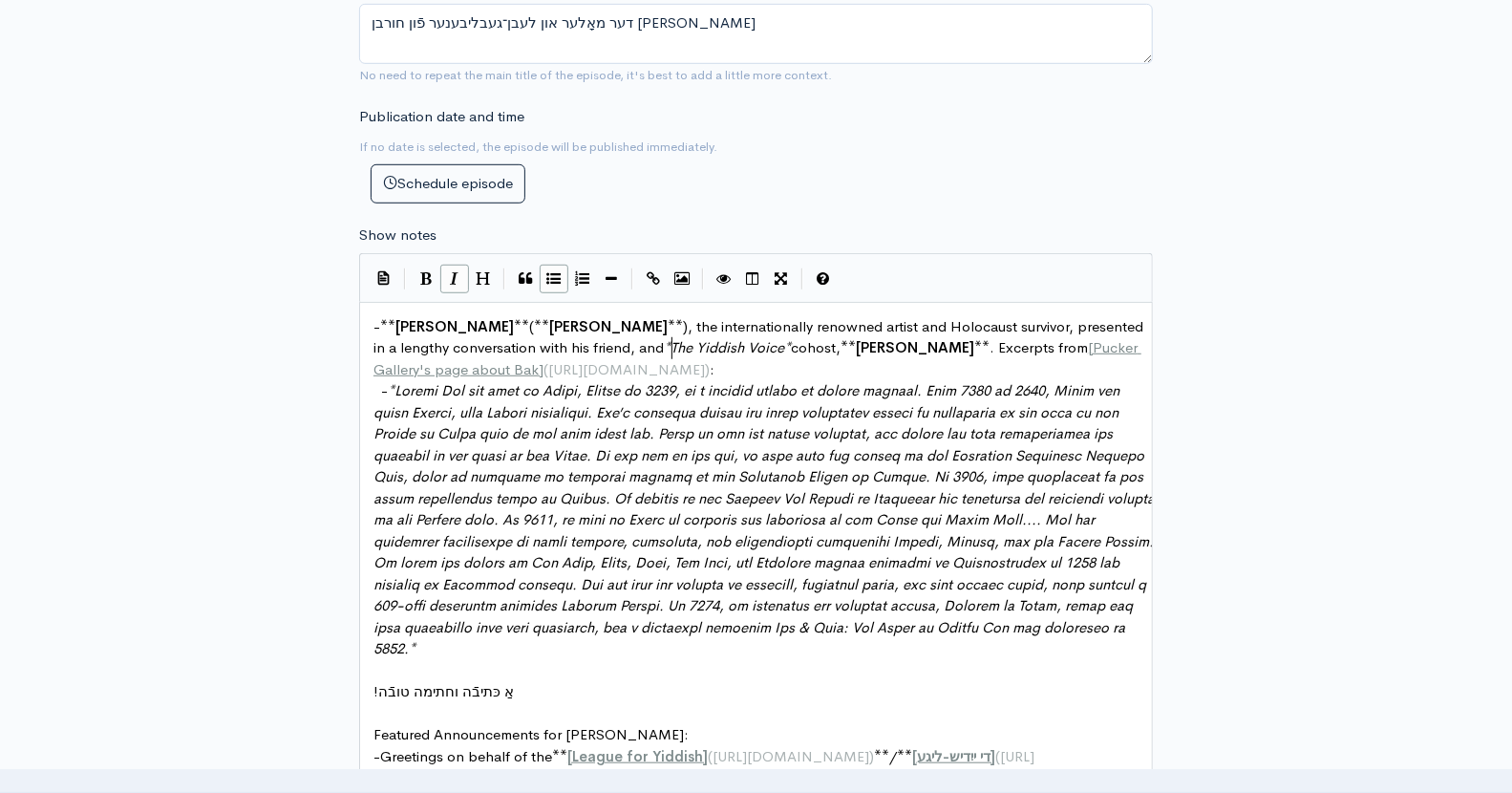
scroll to position [7, 24]
click at [792, 343] on span "cohost," at bounding box center [787, 347] width 50 height 19
click at [458, 640] on pre "- * *" at bounding box center [764, 520] width 789 height 280
type textarea "Related links:"
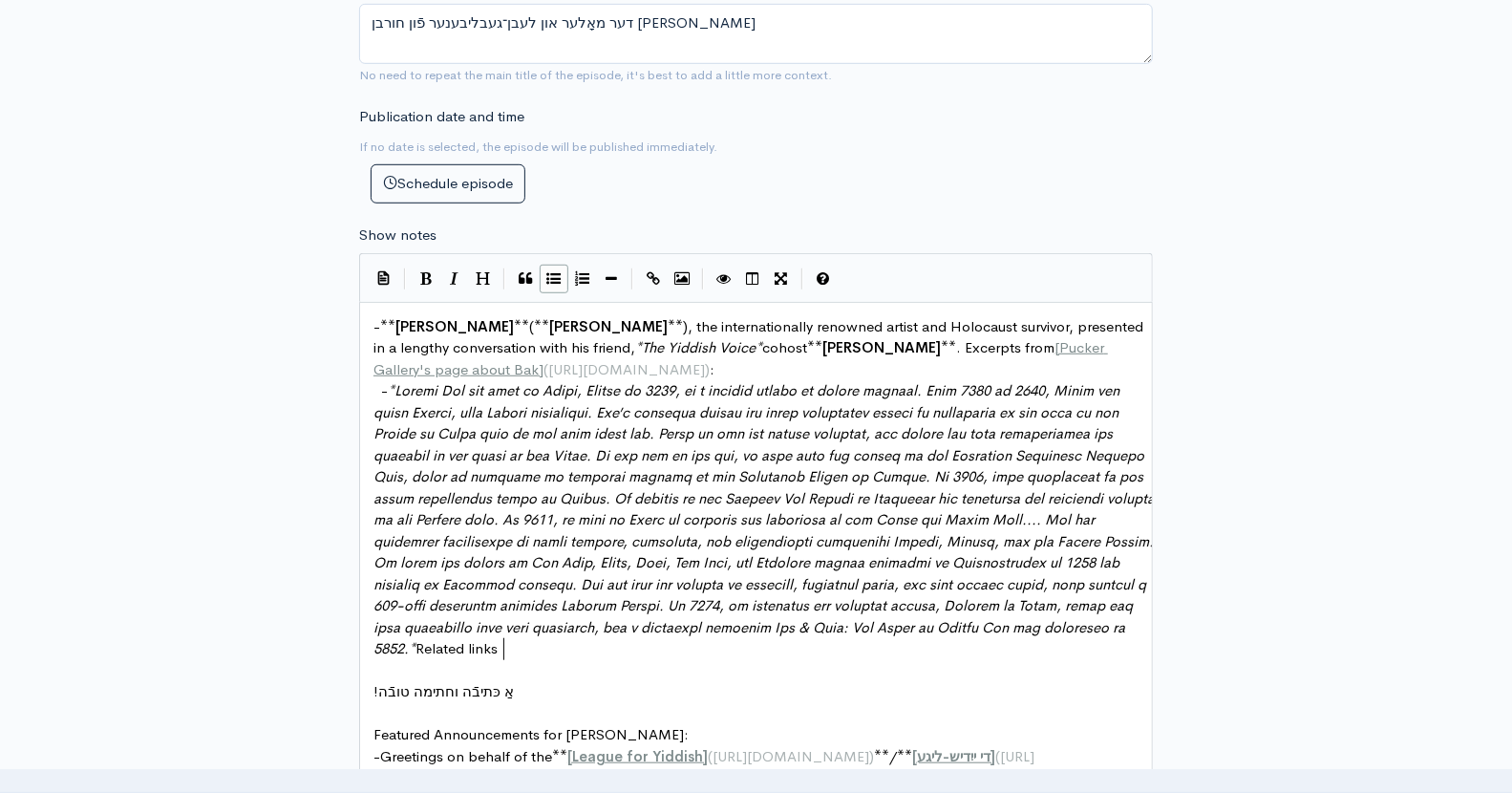
scroll to position [7, 88]
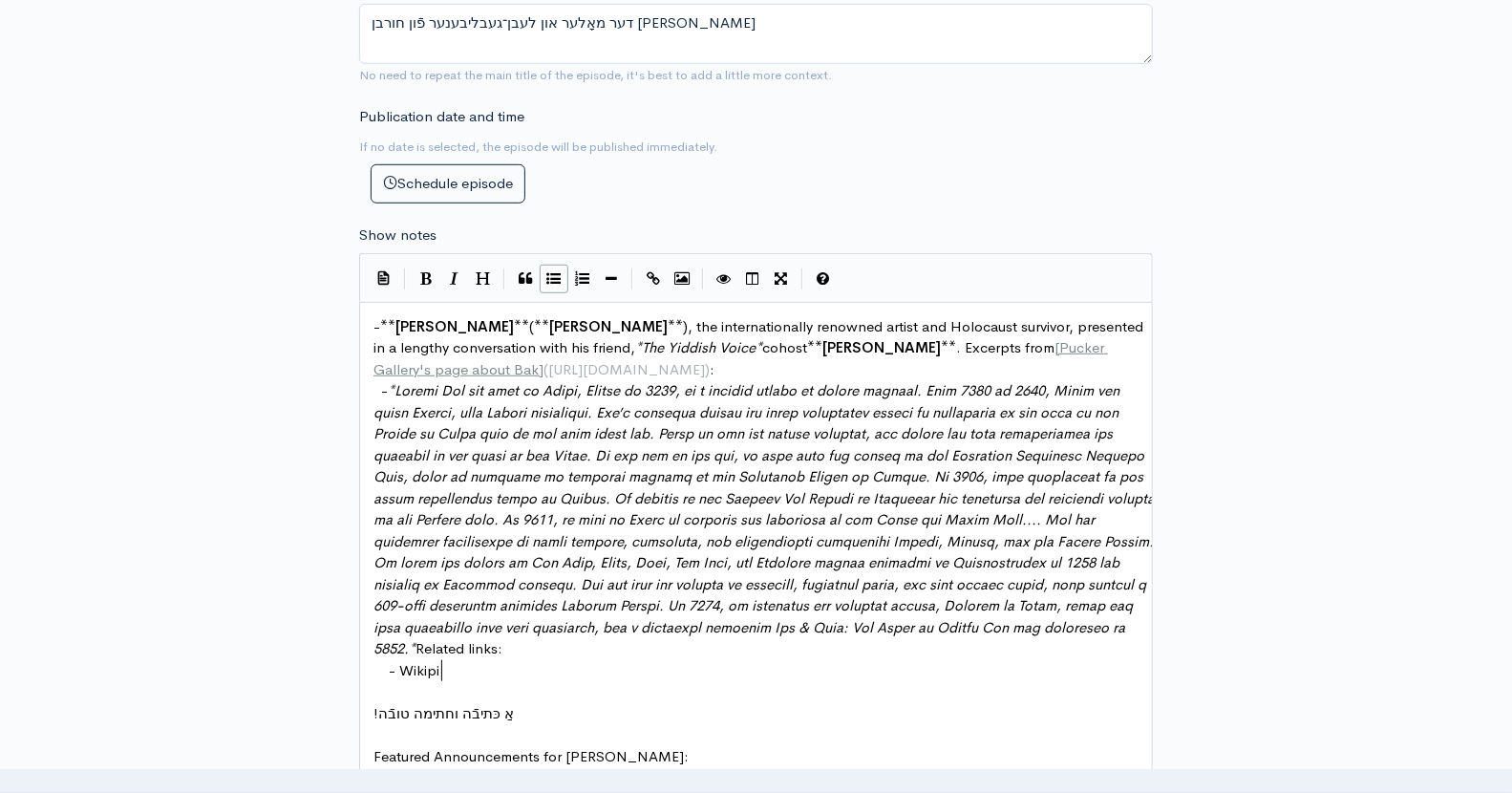
type textarea "Wikipie"
type textarea "edia page for Samuel Bak:"
paste textarea
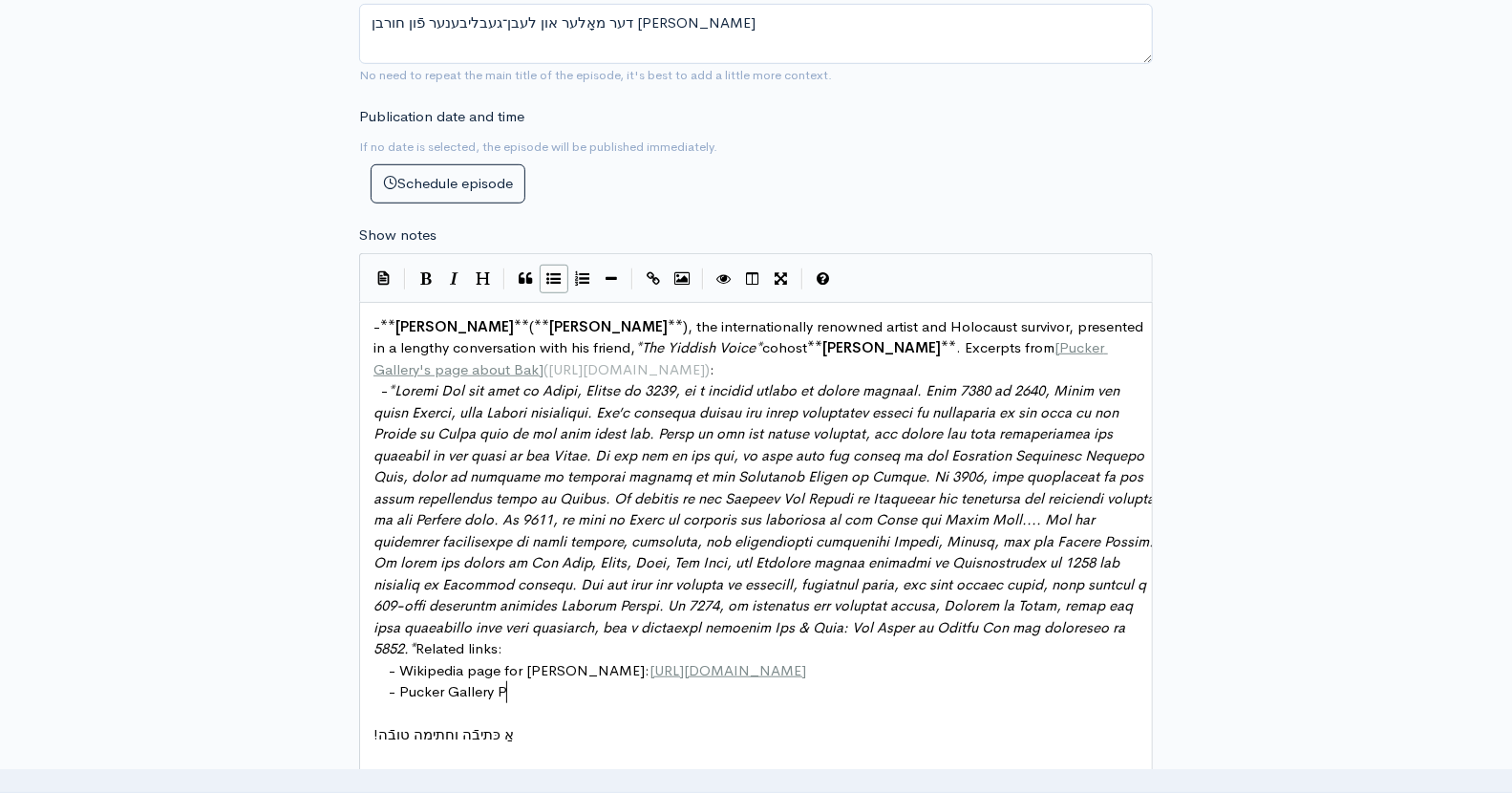
scroll to position [7, 112]
type textarea "Pucker Gallery Pa"
type textarea "page for Same"
type textarea "uel VB"
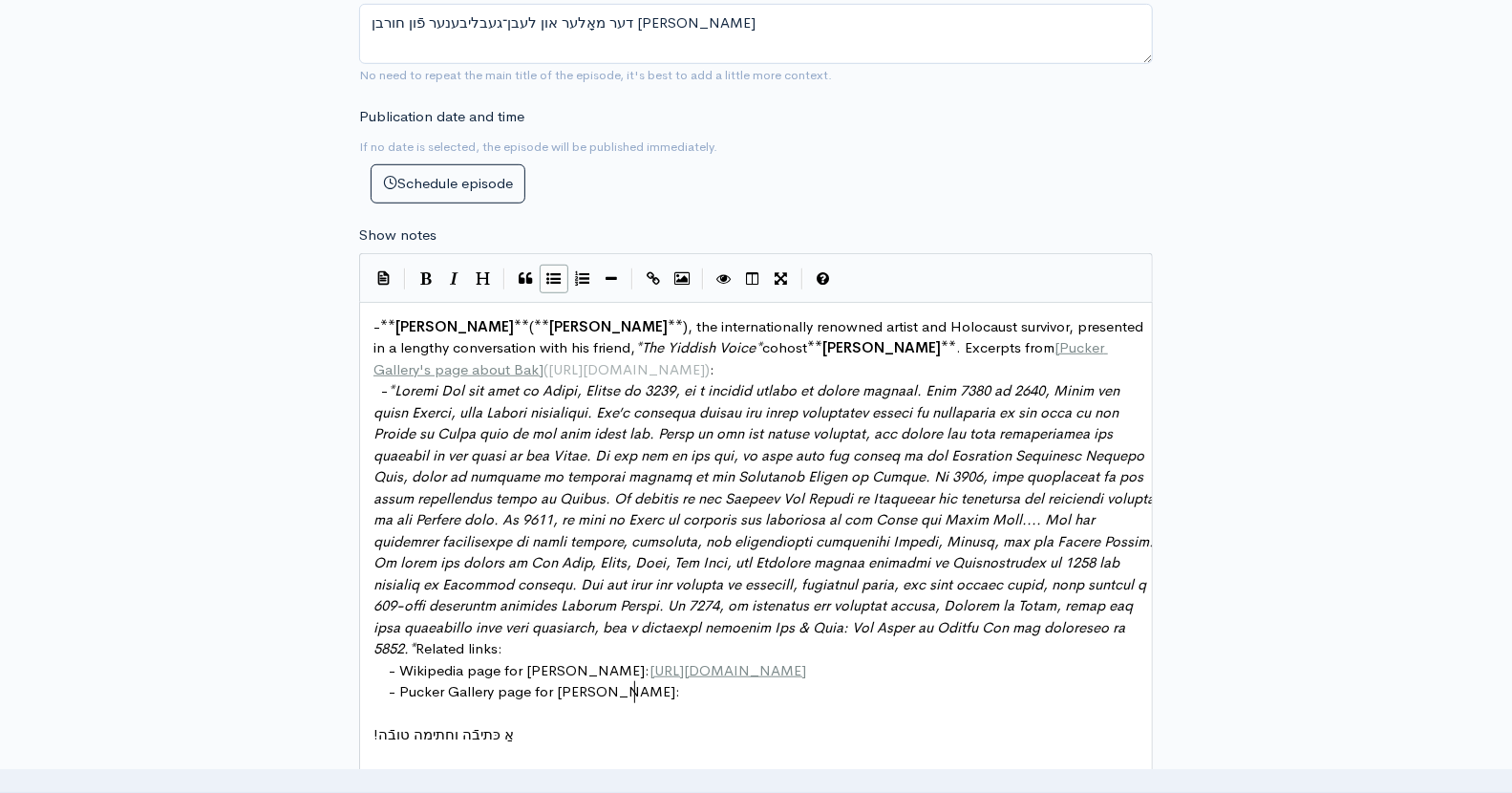
type textarea "Bak:"
paste textarea
type textarea "Samual"
type textarea "el Bac"
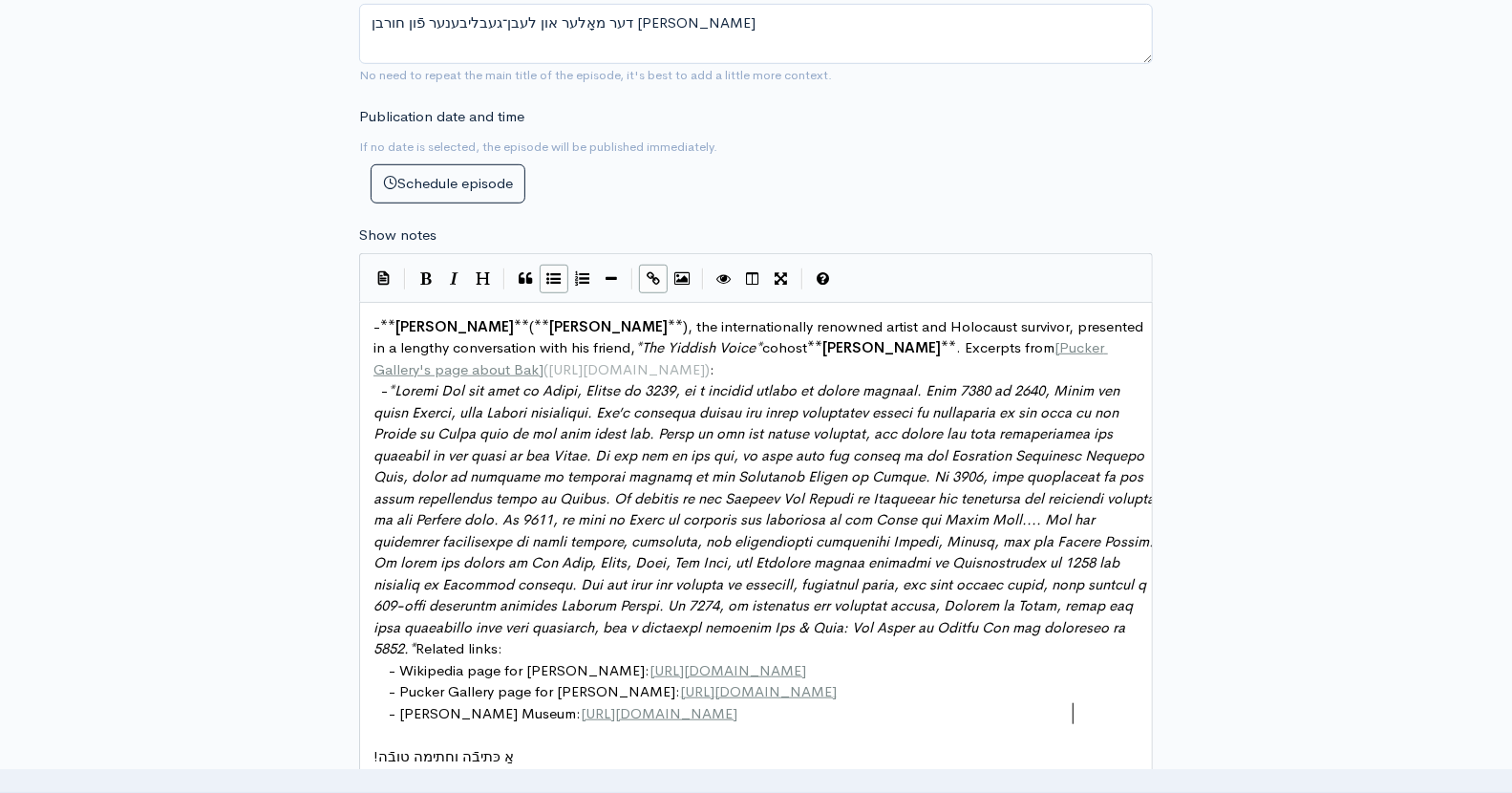
type textarea "k Museum:"
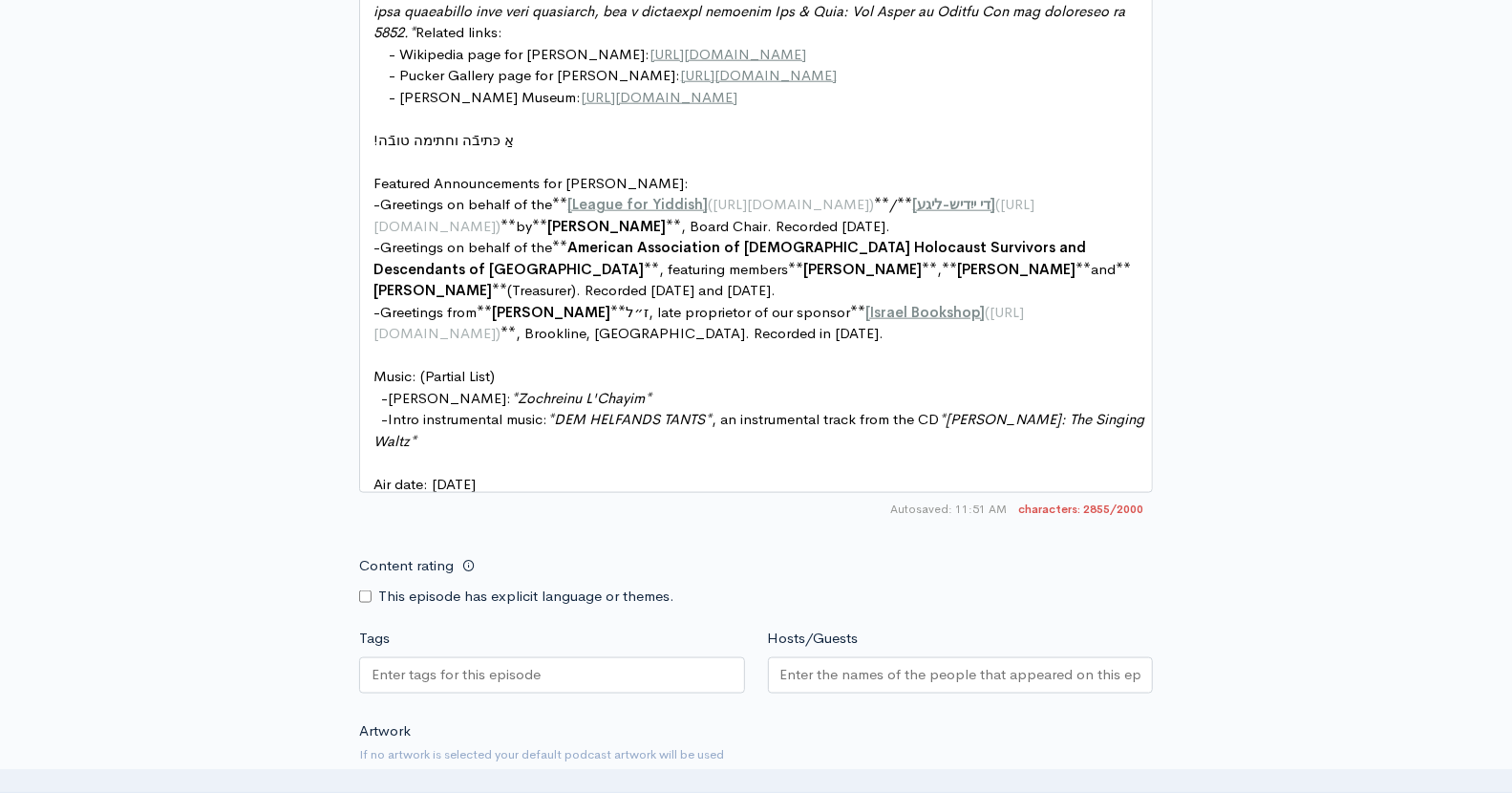
scroll to position [1322, 0]
click at [861, 320] on pre "- Greetings from ** Eli Dovek ** ז״ל, late proprietor of our sponsor ** [ Israe…" at bounding box center [764, 321] width 789 height 43
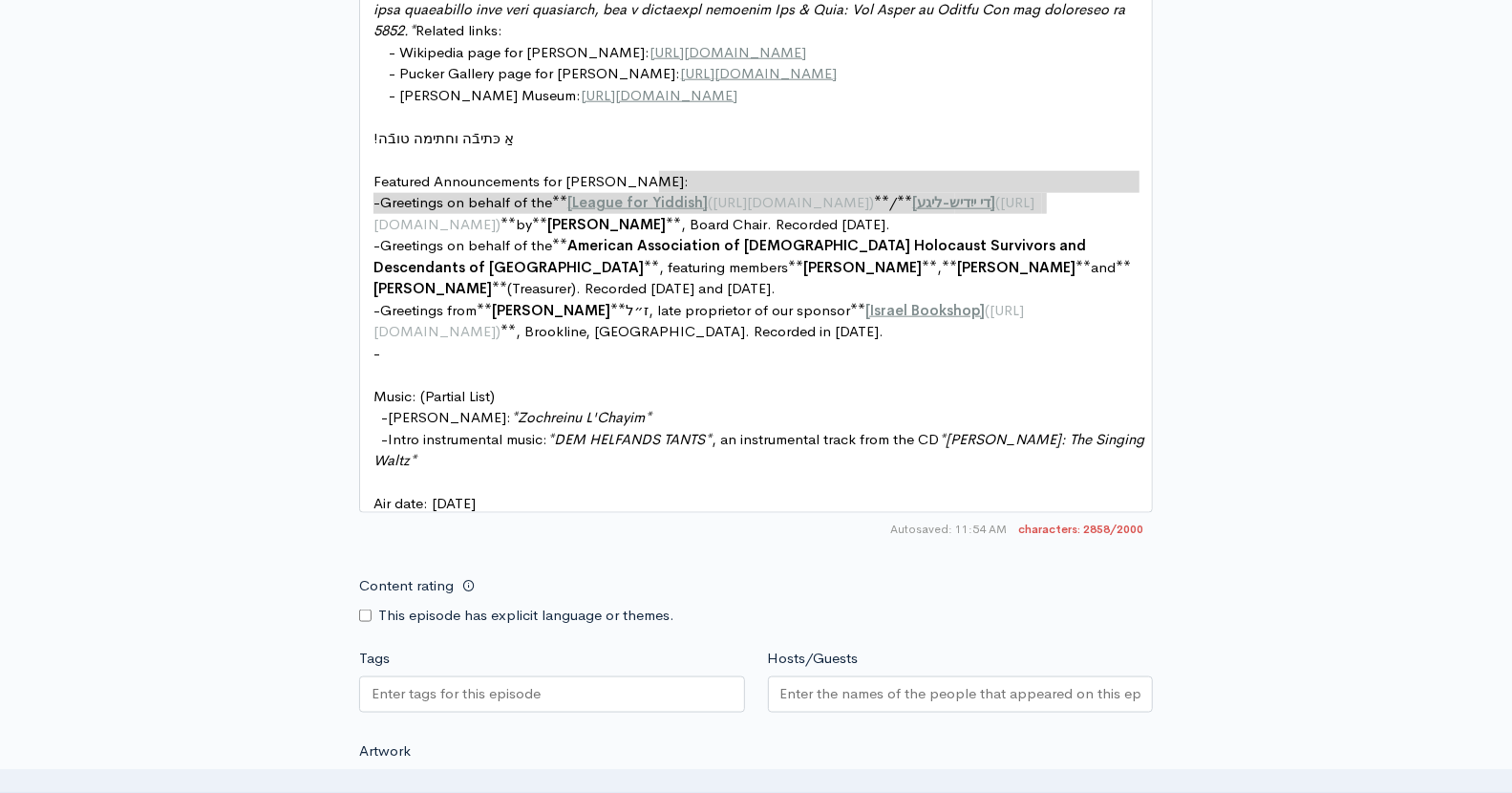
type textarea "- Greetings on behalf of the **[League for Yiddish](https://leagueforyiddish.or…"
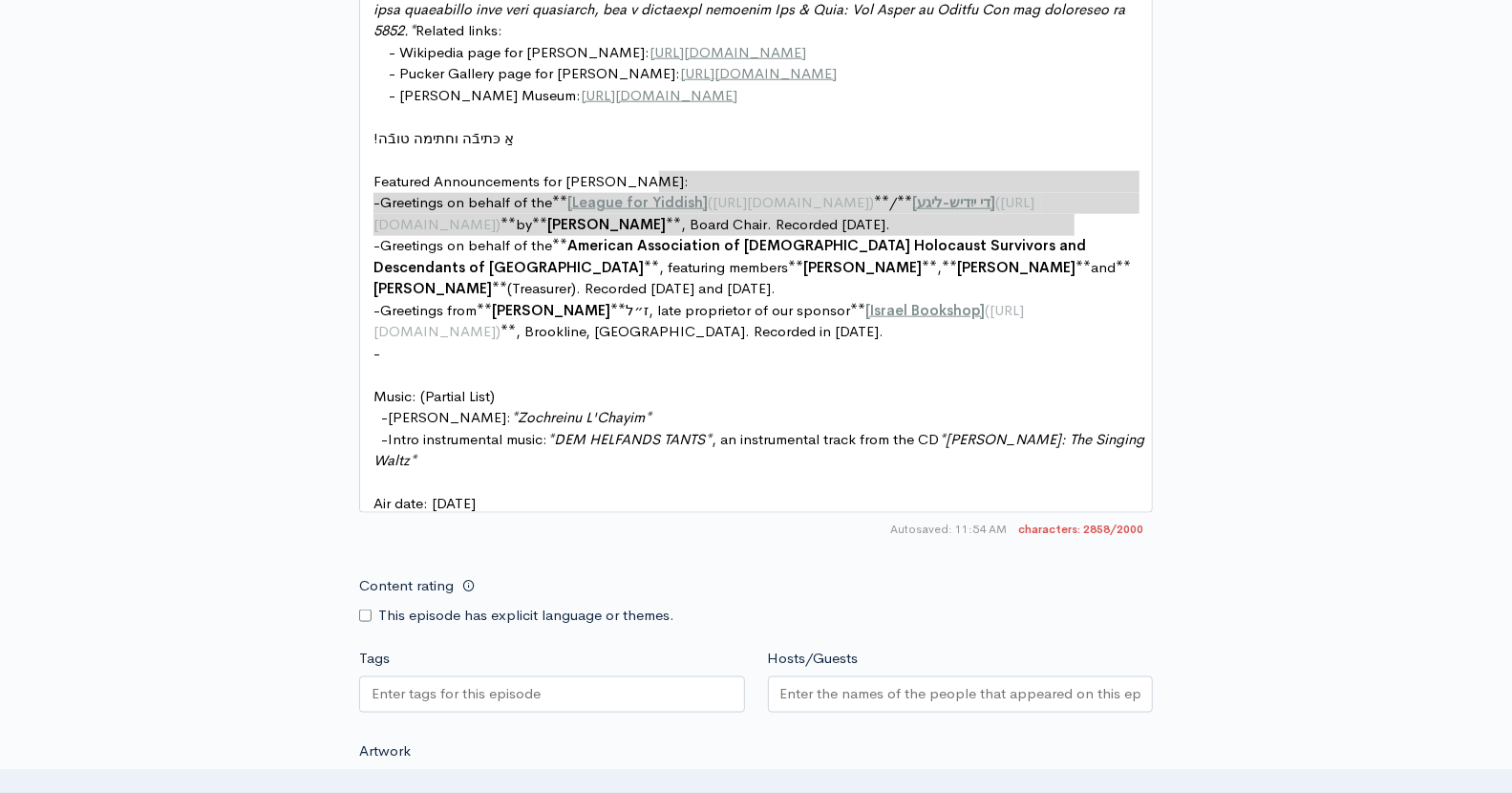
drag, startPoint x: 687, startPoint y: 166, endPoint x: 1118, endPoint y: 212, distance: 433.4
click at [466, 364] on pre "​" at bounding box center [764, 375] width 789 height 22
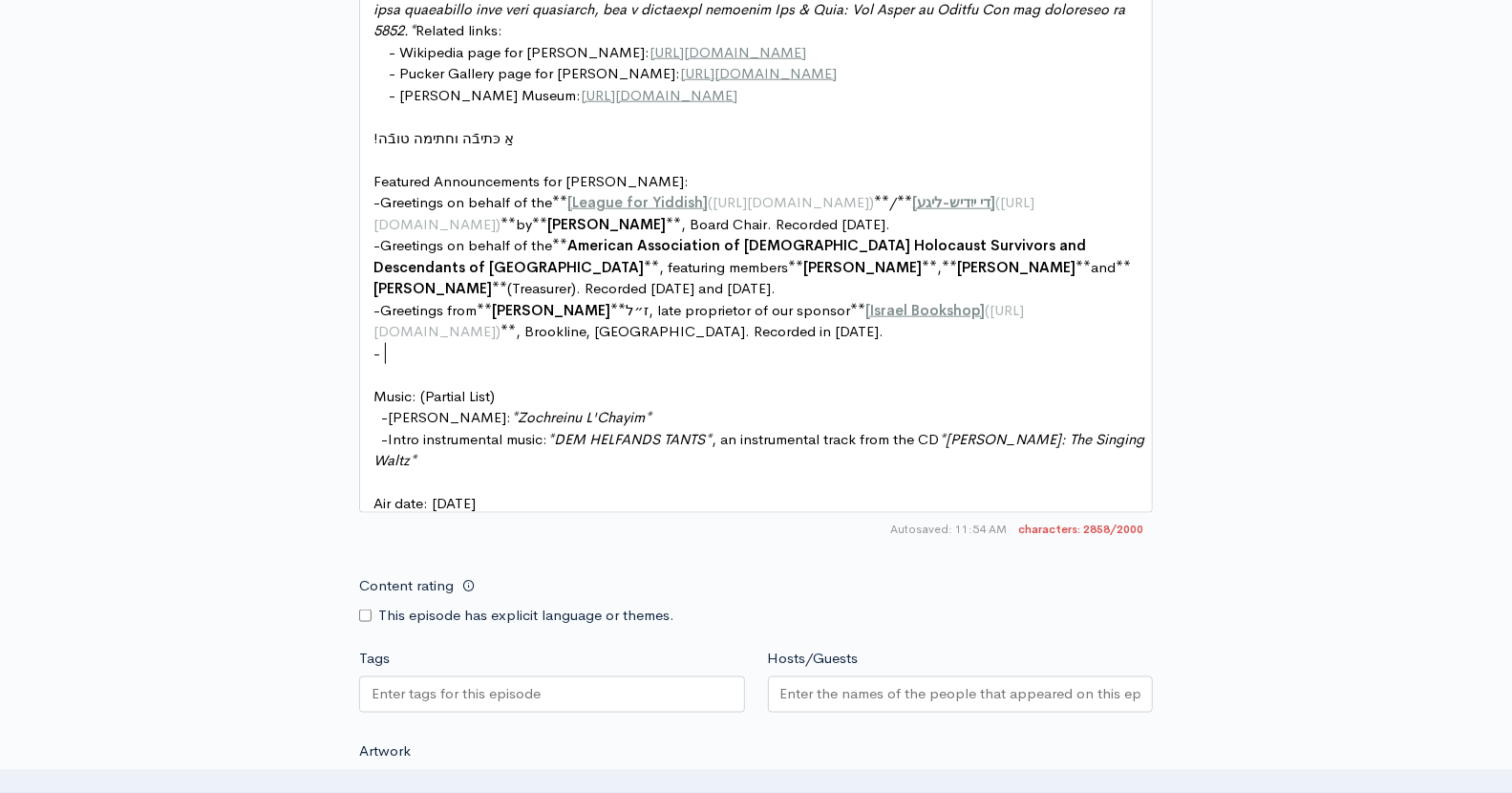
click at [470, 347] on pre "-" at bounding box center [764, 354] width 789 height 22
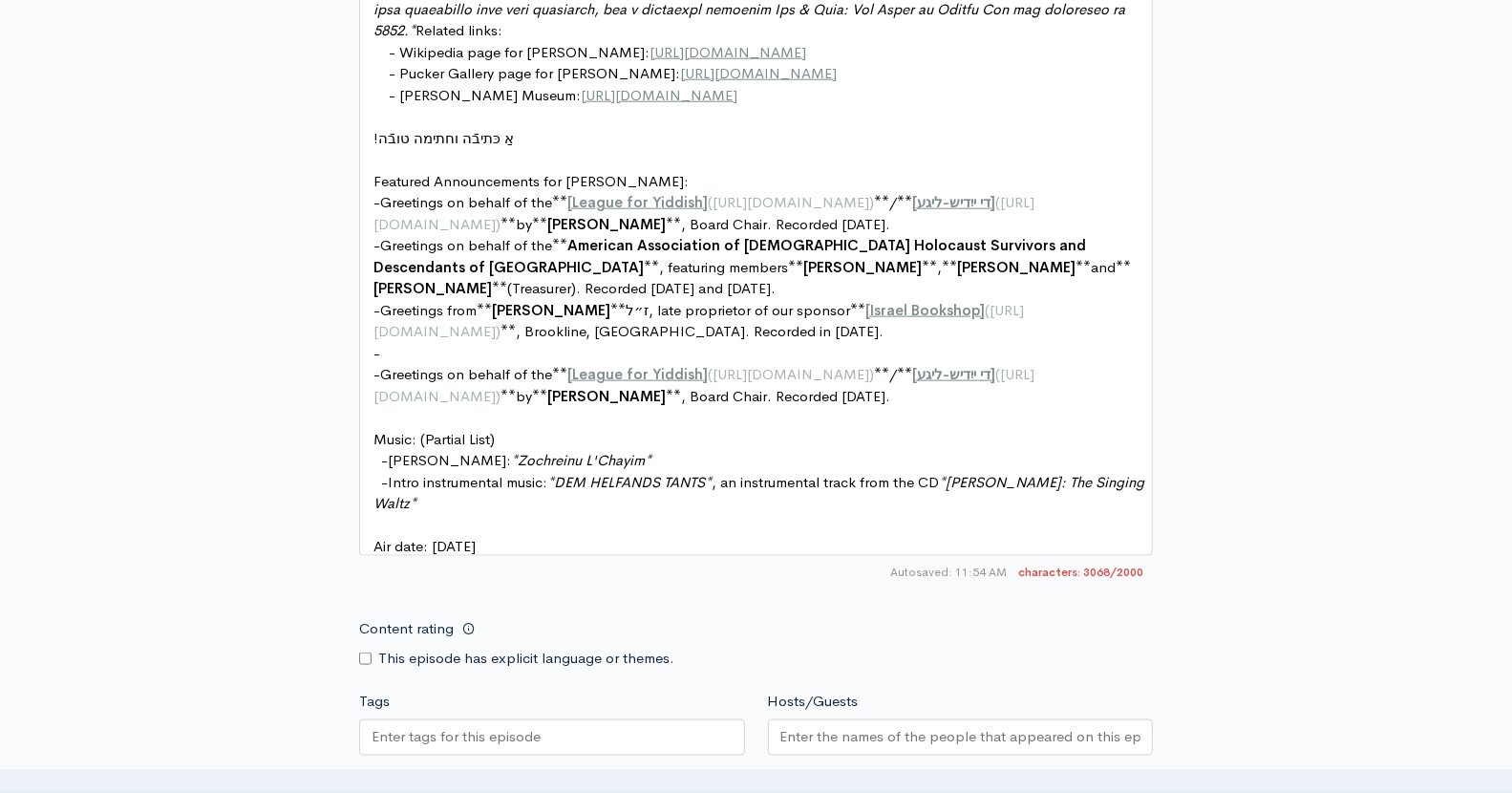
click at [397, 347] on pre "-" at bounding box center [764, 354] width 789 height 22
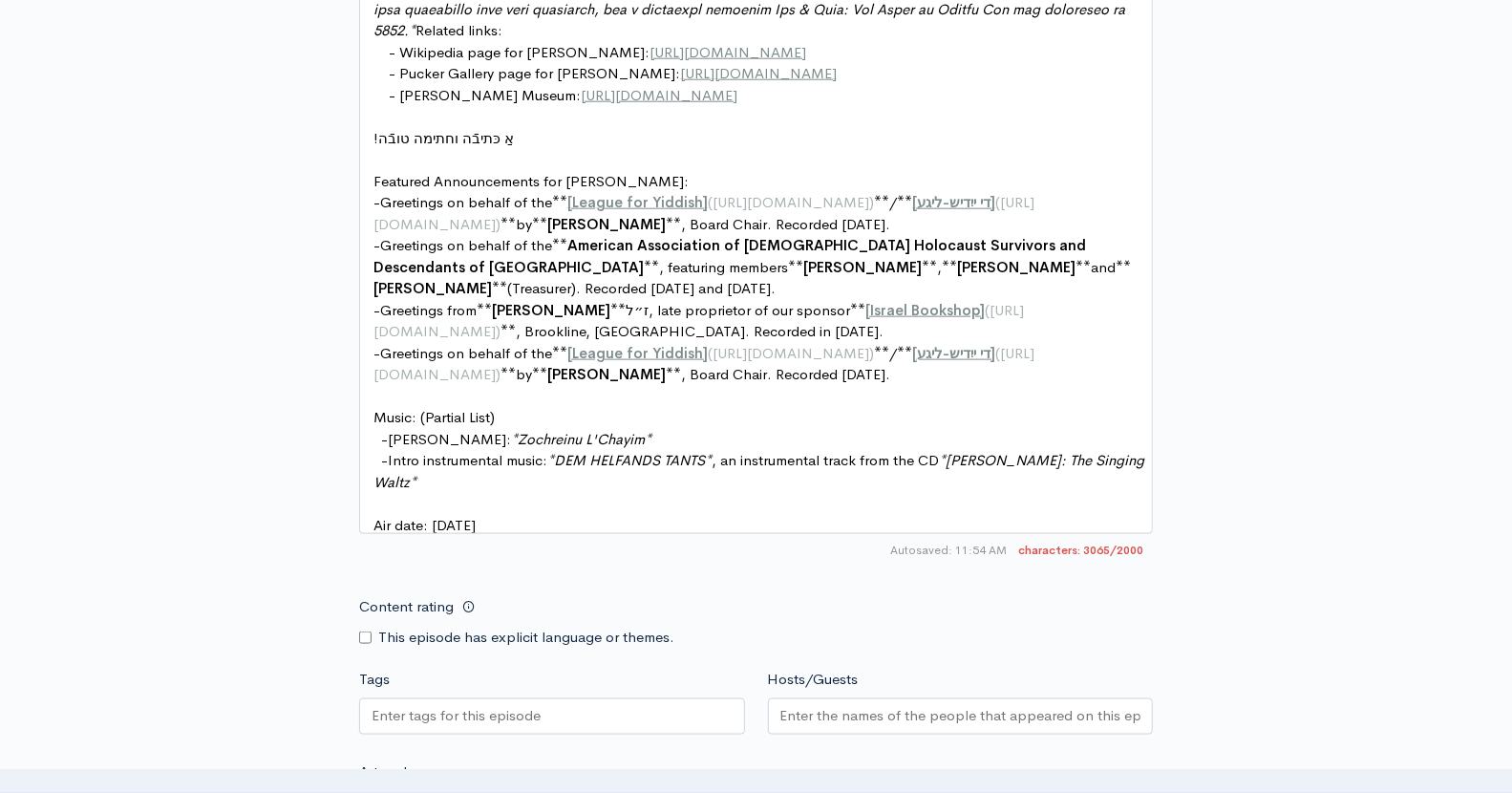
click at [524, 86] on span "- Samuel Bak Museum:" at bounding box center [484, 95] width 192 height 19
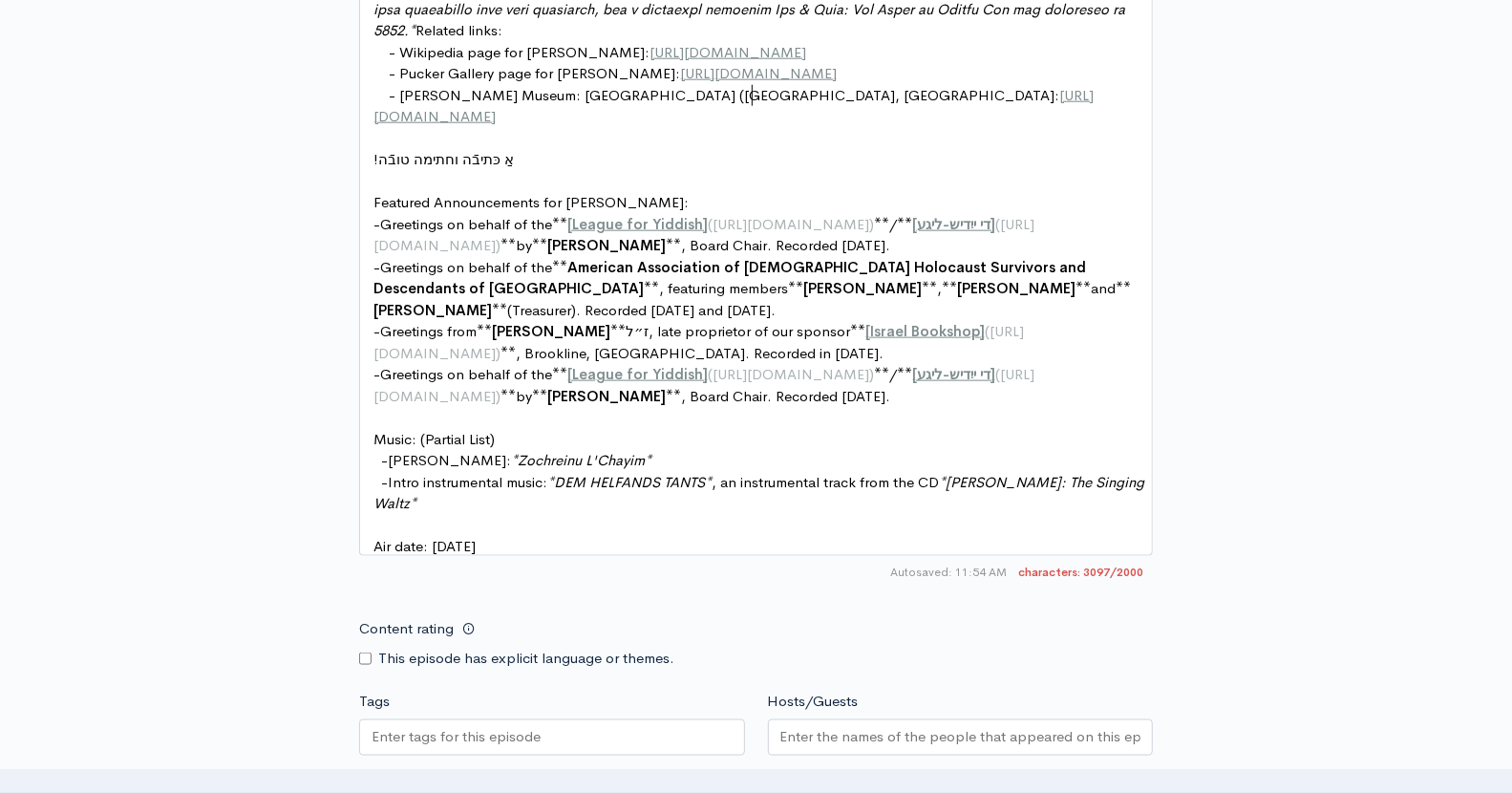
scroll to position [7, 222]
type textarea ": The Learning Center (Omaha, NE)"
drag, startPoint x: 699, startPoint y: 364, endPoint x: 574, endPoint y: 369, distance: 125.1
type textarea "Boston Workers Circle"
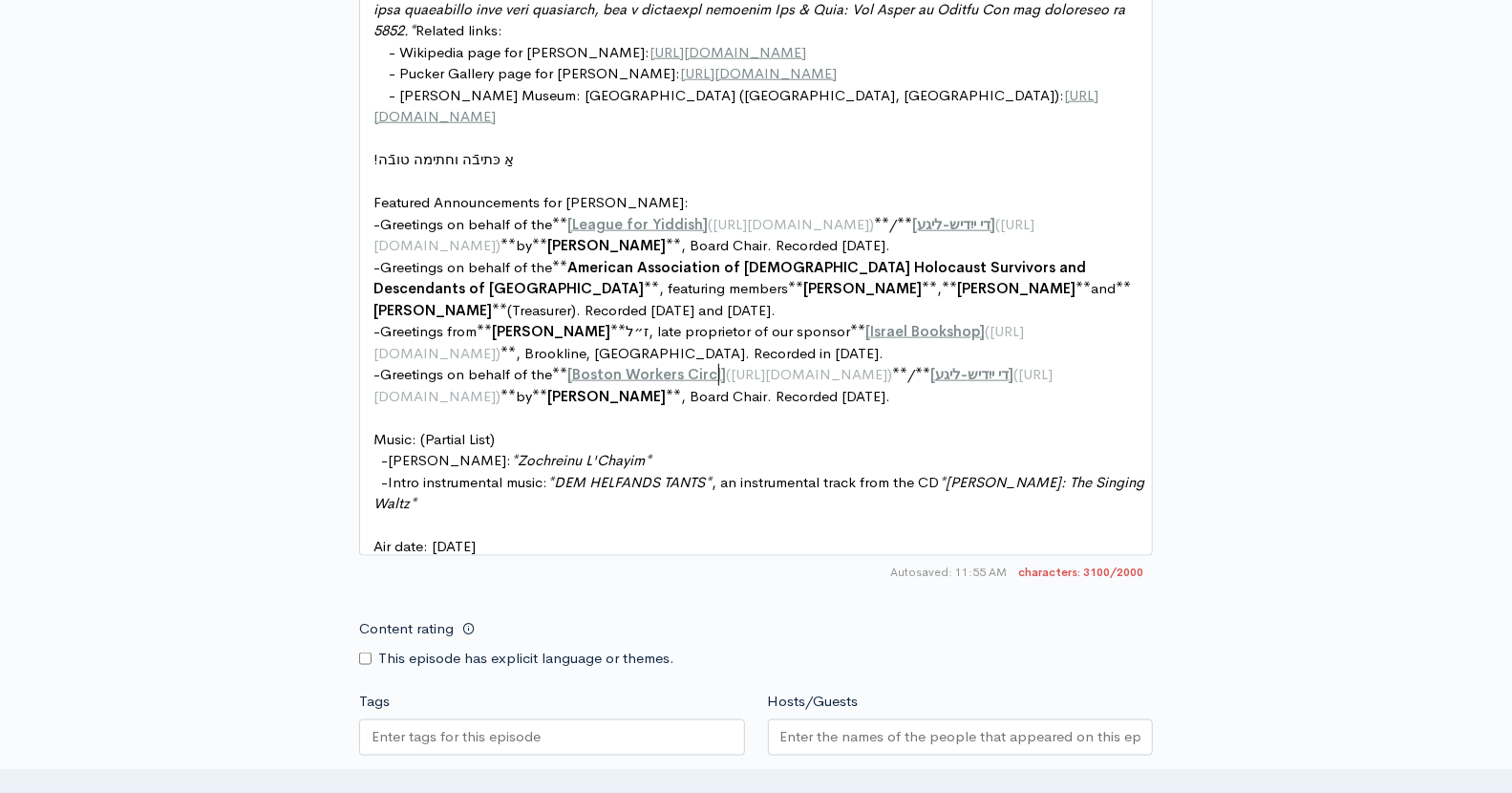
scroll to position [7, 142]
click at [826, 367] on span "[URL][DOMAIN_NAME]" at bounding box center [817, 374] width 156 height 19
type textarea "circleboston"
drag, startPoint x: 952, startPoint y: 370, endPoint x: 1038, endPoint y: 359, distance: 86.7
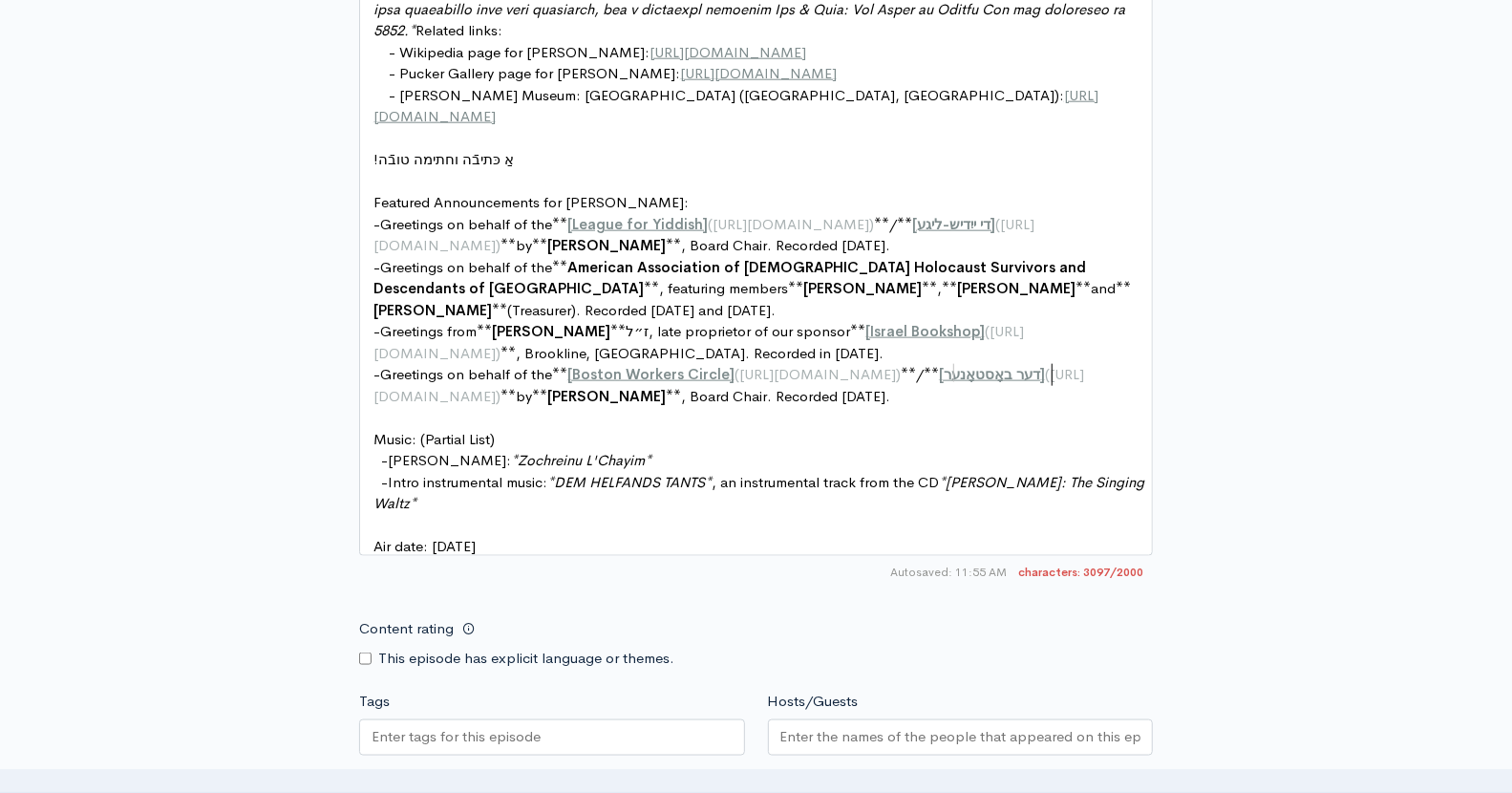
scroll to position [7, 96]
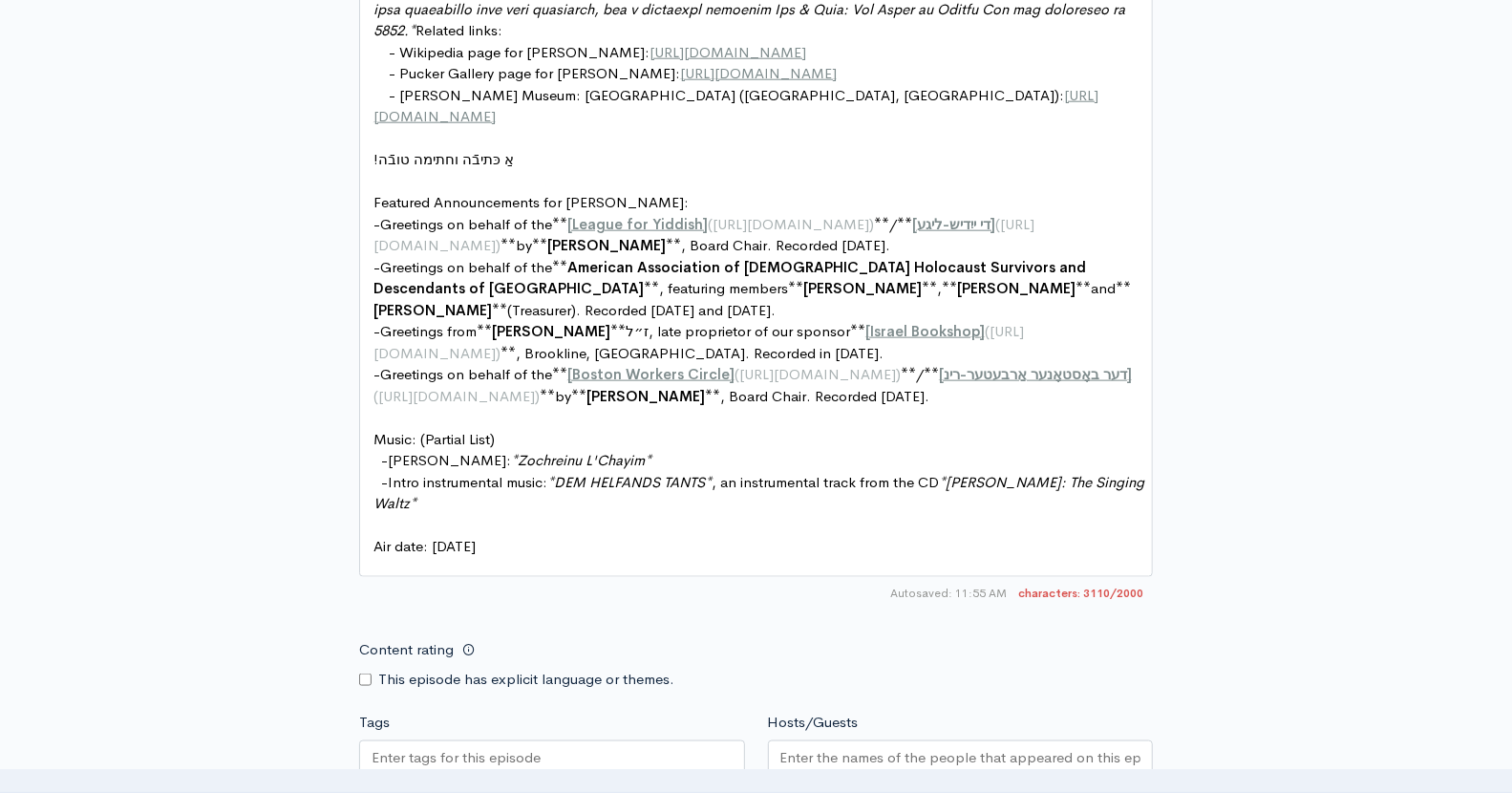
type textarea "דער באָסטאָנער אַרבעטער-רינג"
drag, startPoint x: 527, startPoint y: 392, endPoint x: 620, endPoint y: 387, distance: 93.1
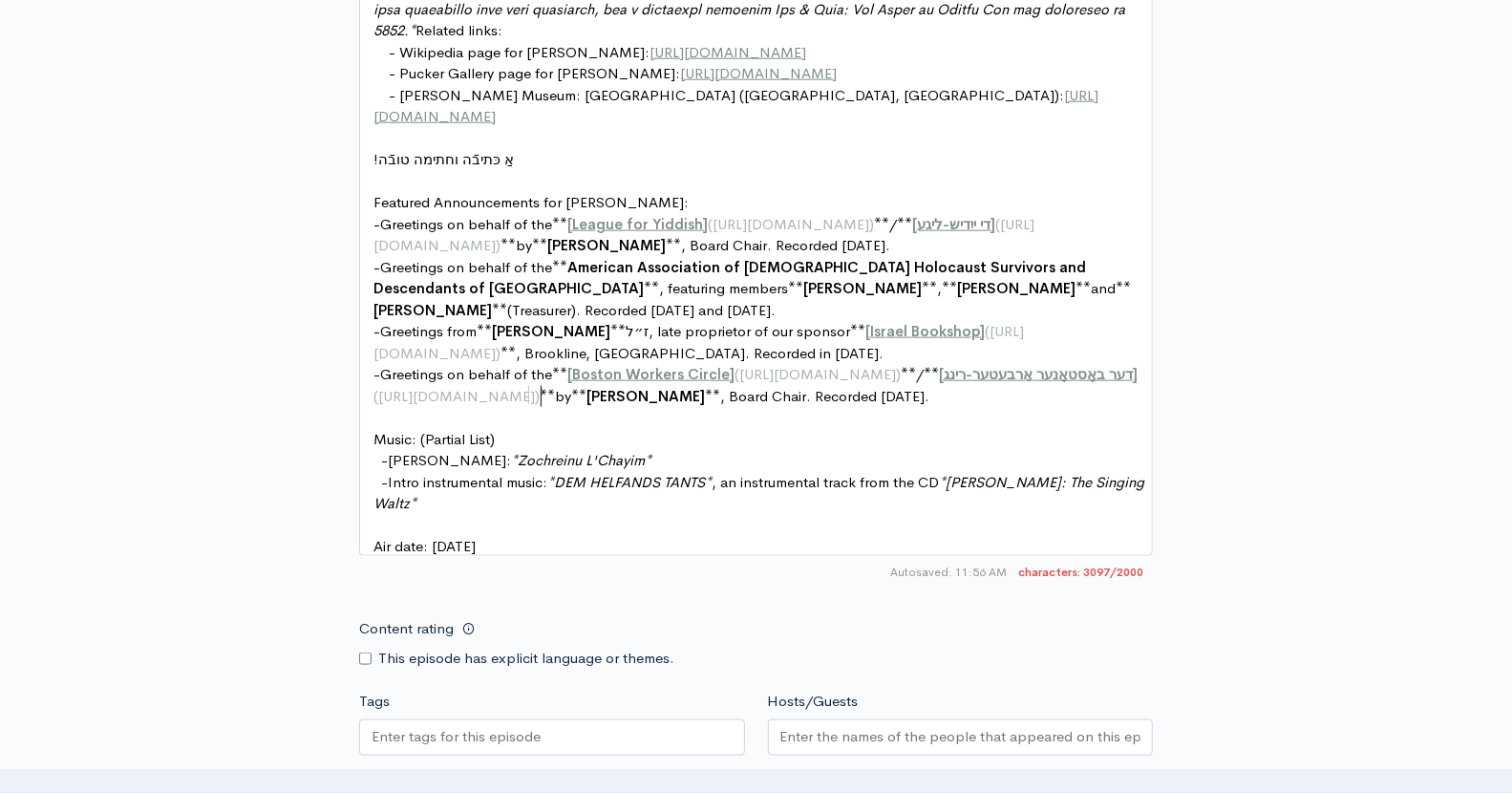
scroll to position [7, 18]
type textarea "בןר"
type textarea "circleboston"
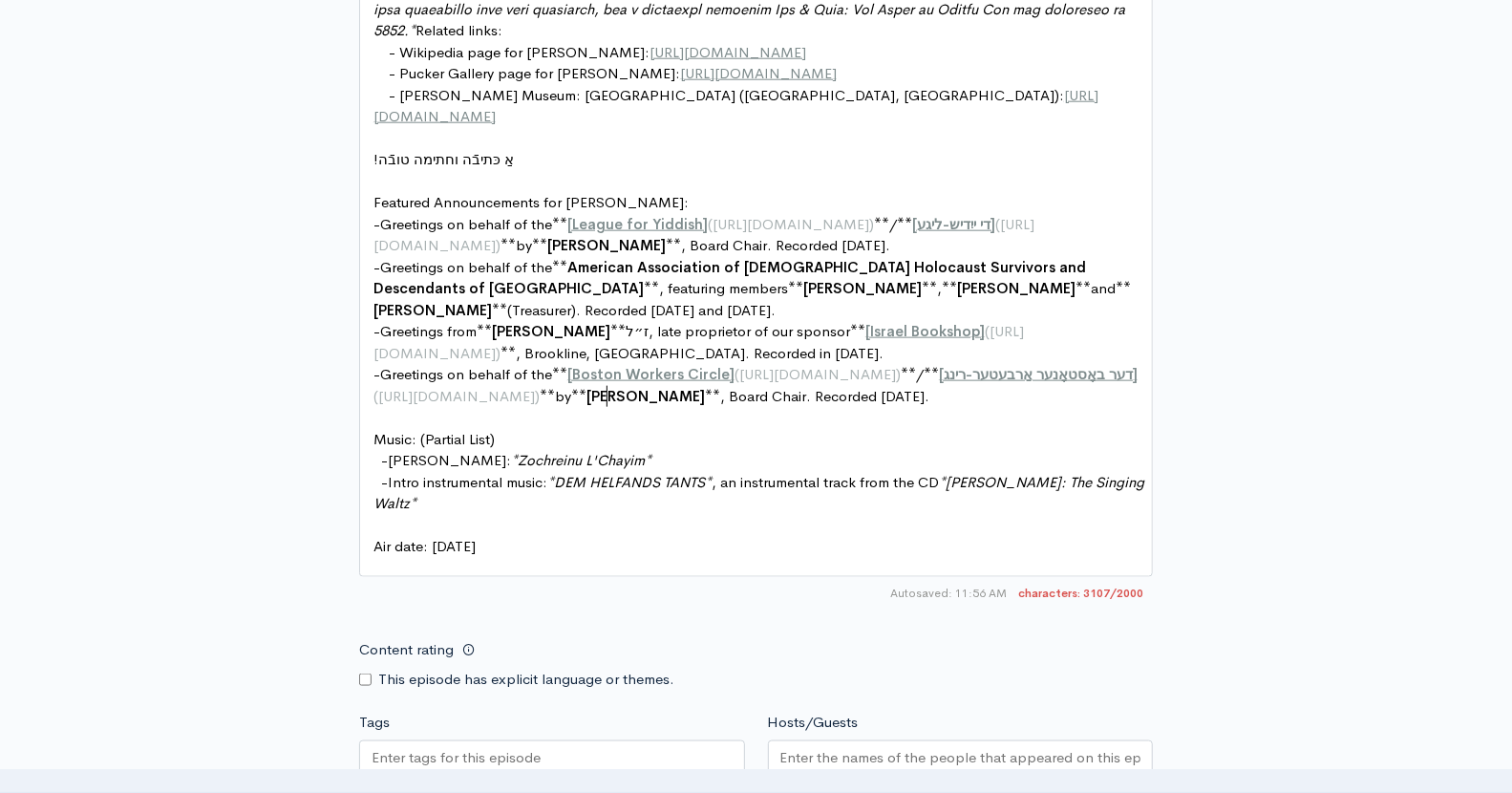
scroll to position [7, 78]
drag, startPoint x: 697, startPoint y: 391, endPoint x: 877, endPoint y: 394, distance: 180.0
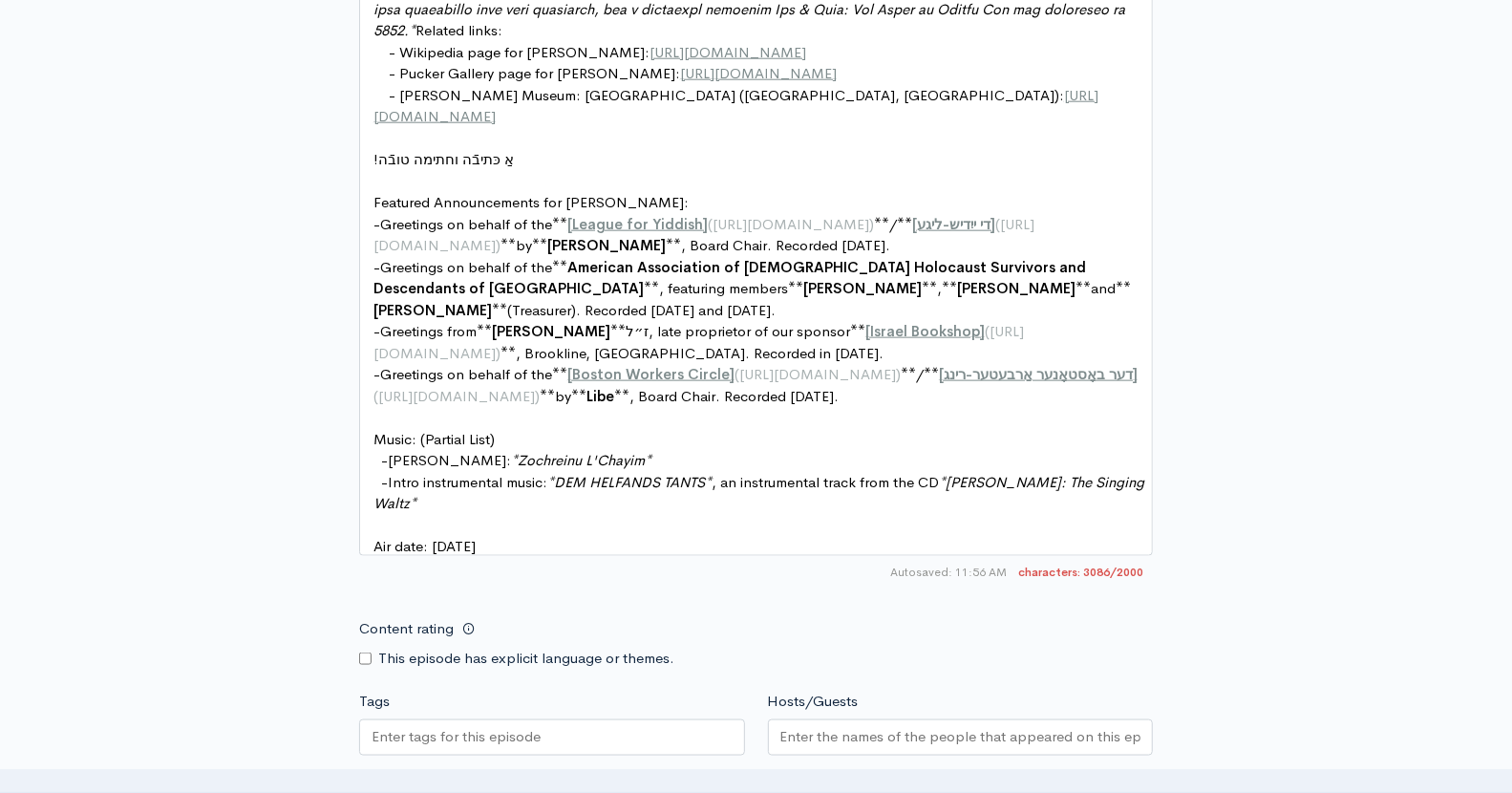
scroll to position [7, 28]
type textarea "[PERSON_NAME]"
drag, startPoint x: 872, startPoint y: 393, endPoint x: 774, endPoint y: 396, distance: 98.0
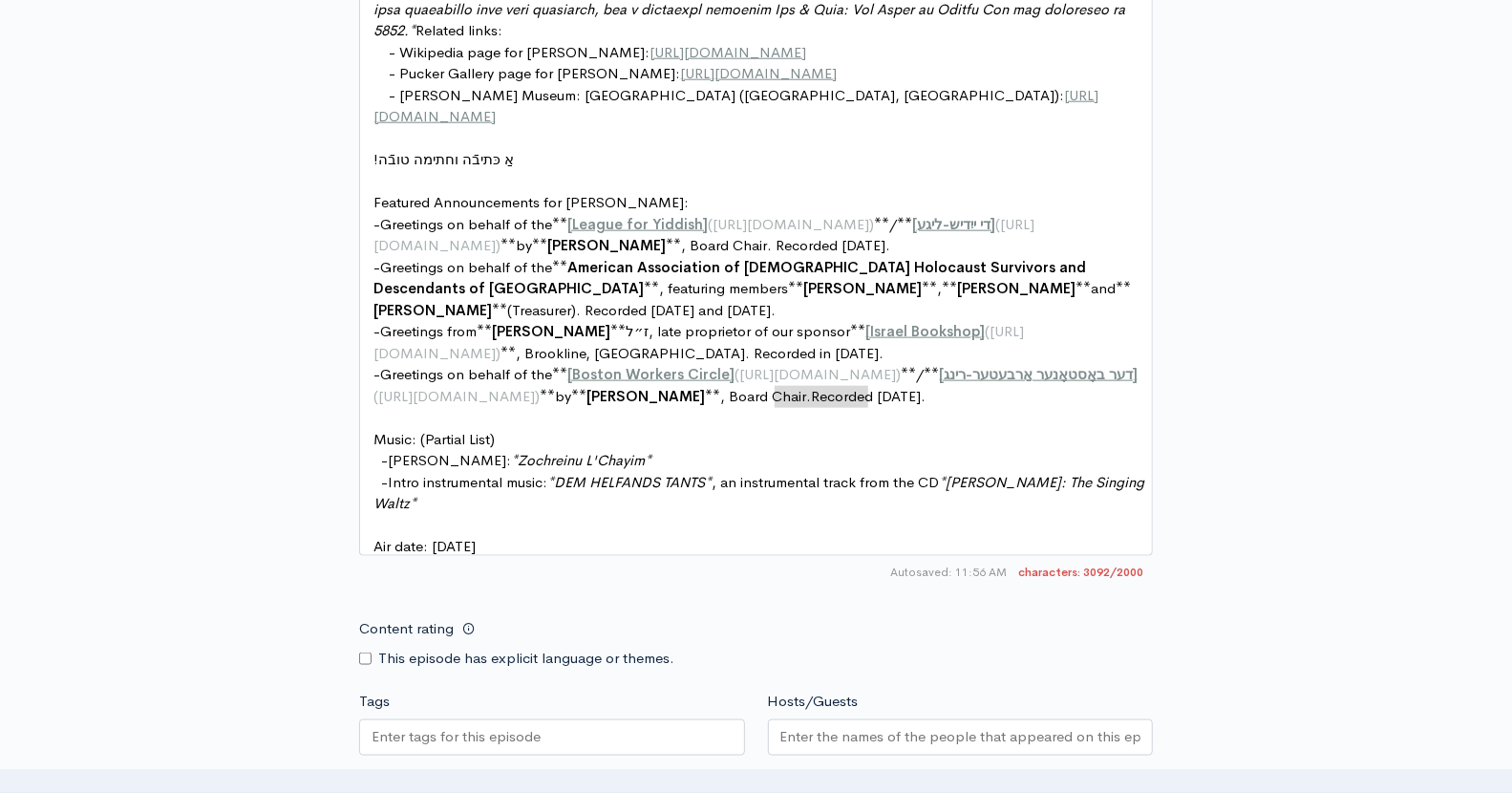
type textarea "."
click at [843, 389] on span ". Recorded Sept. 9, 2025." at bounding box center [782, 396] width 123 height 19
type textarea "17"
type textarea "- Greetings on behalf of the **[Boston Workers Circle](https://circleboston.org…"
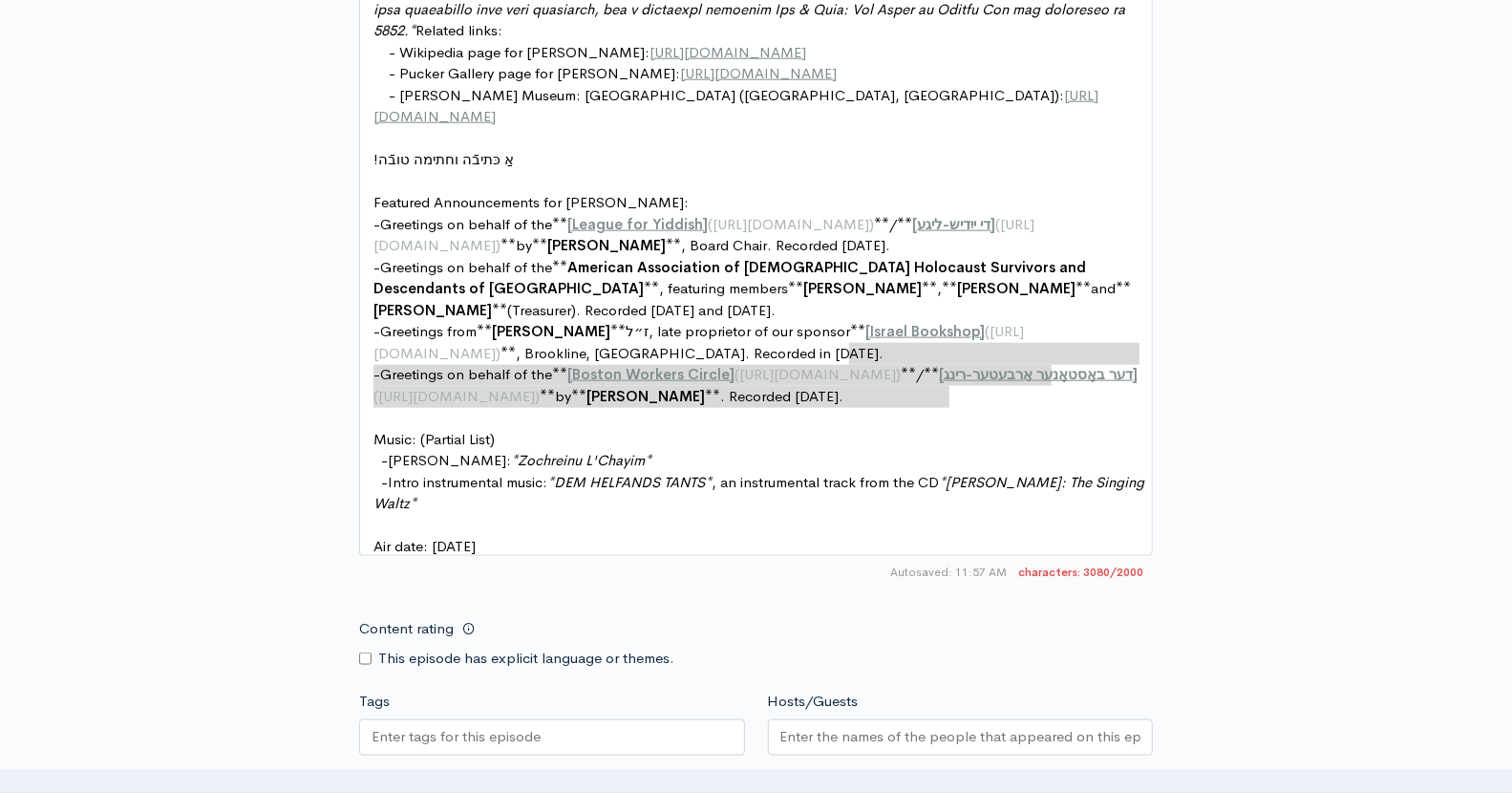
drag, startPoint x: 854, startPoint y: 353, endPoint x: 982, endPoint y: 388, distance: 132.7
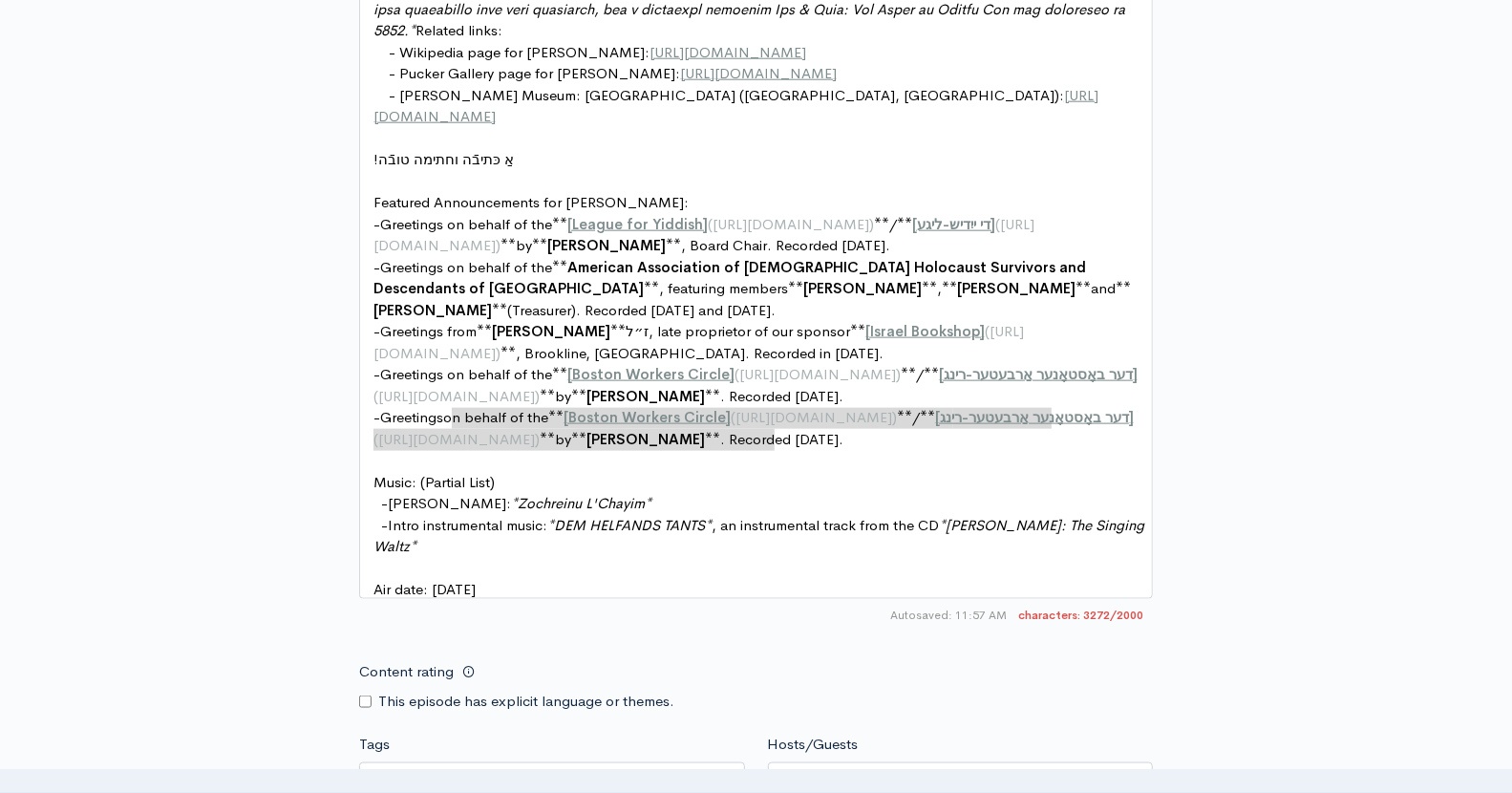
drag, startPoint x: 455, startPoint y: 415, endPoint x: 777, endPoint y: 432, distance: 322.4
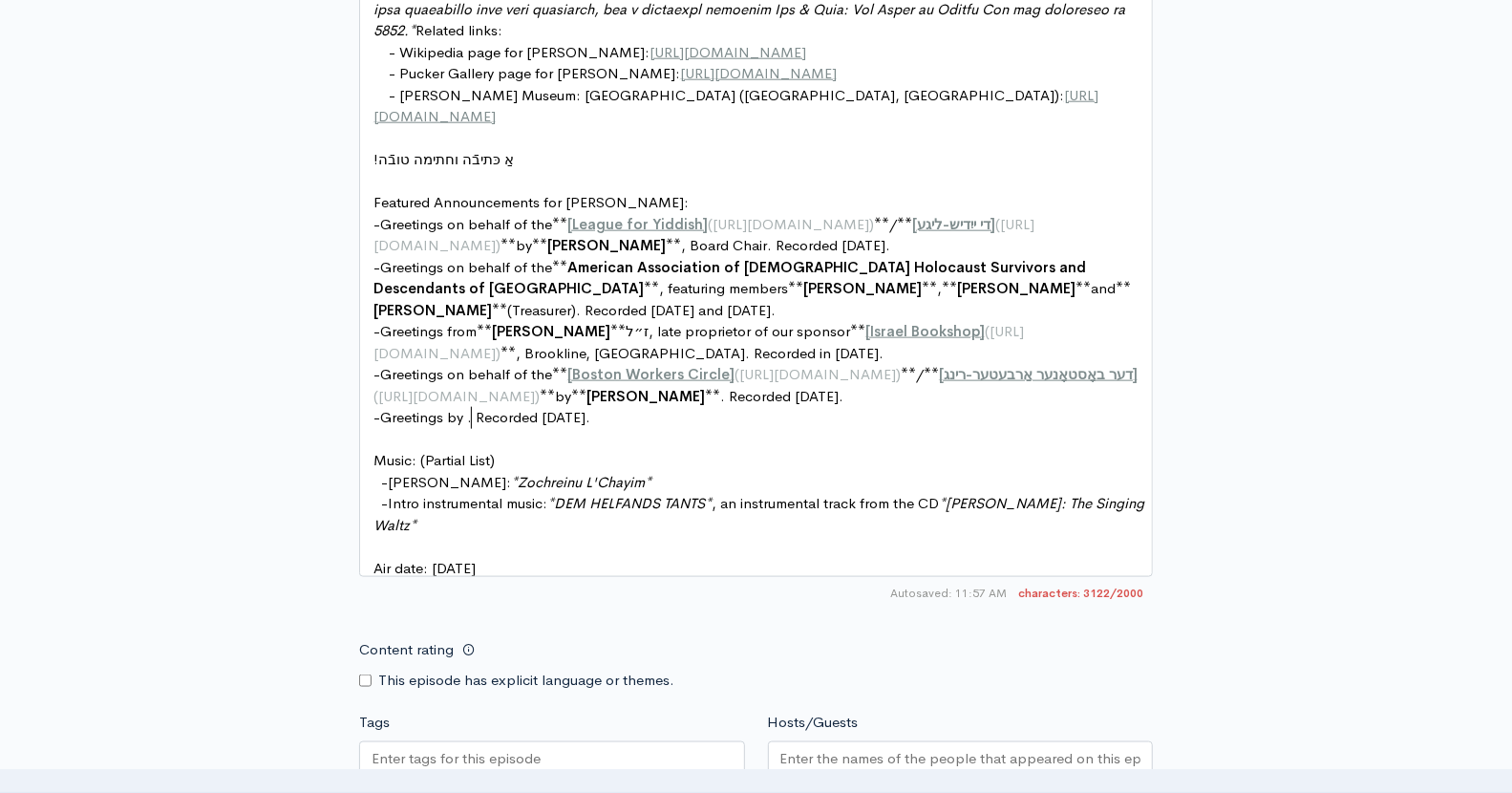
type textarea "by Y"
type textarea "*the"
type textarea "co-"
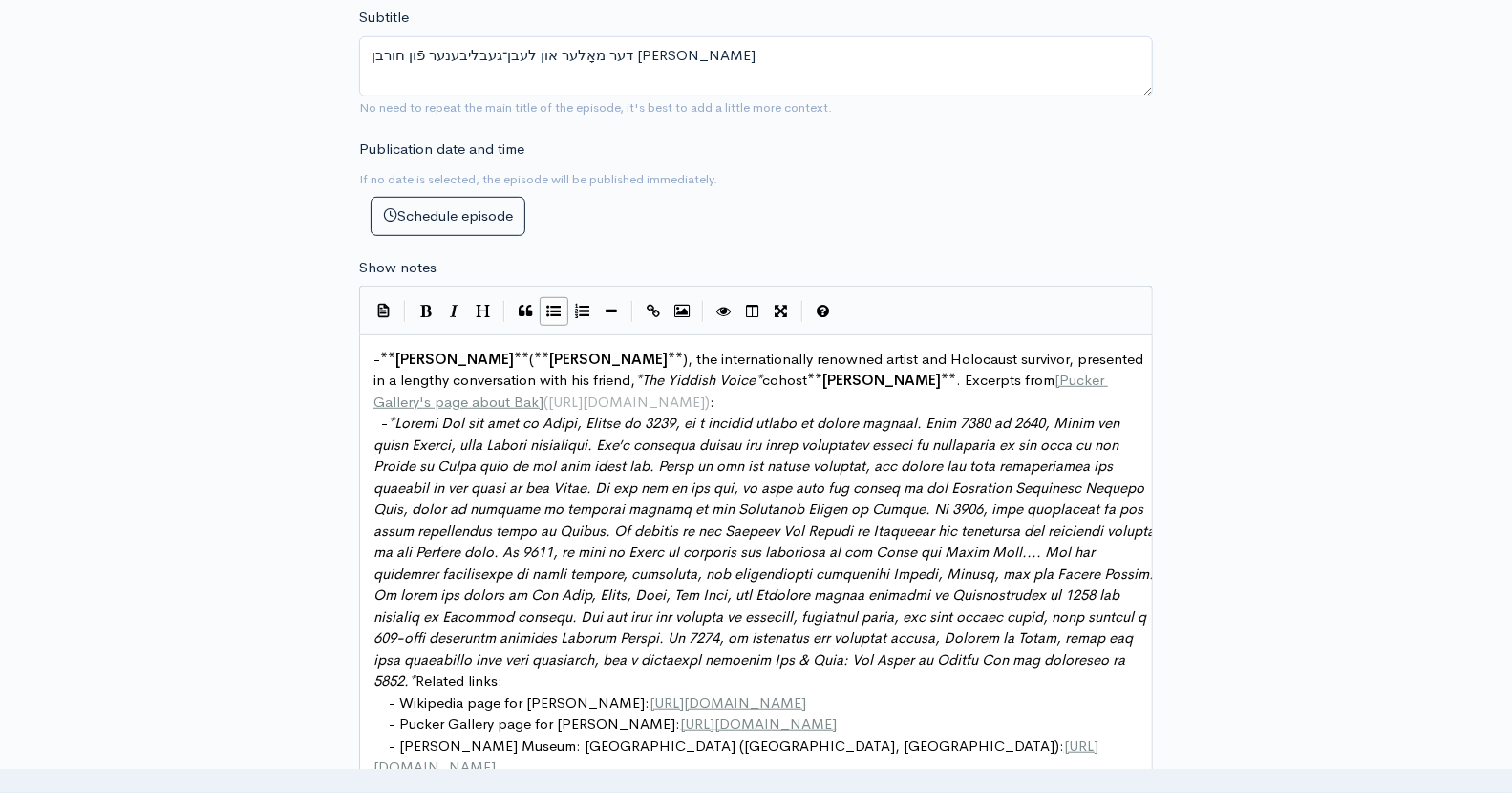
scroll to position [680, 0]
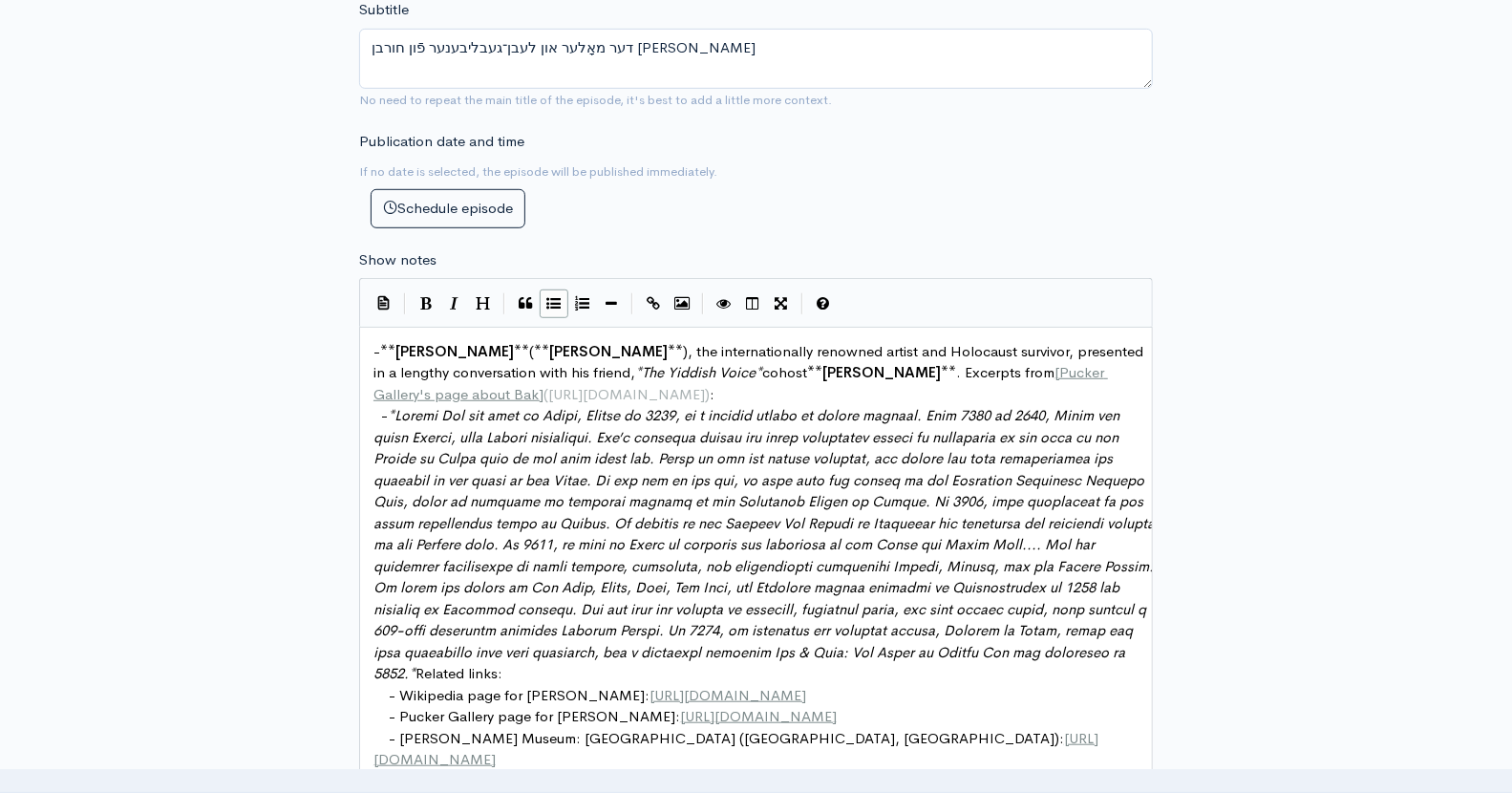
click at [762, 371] on span "cohost" at bounding box center [785, 372] width 45 height 19
type textarea "-"
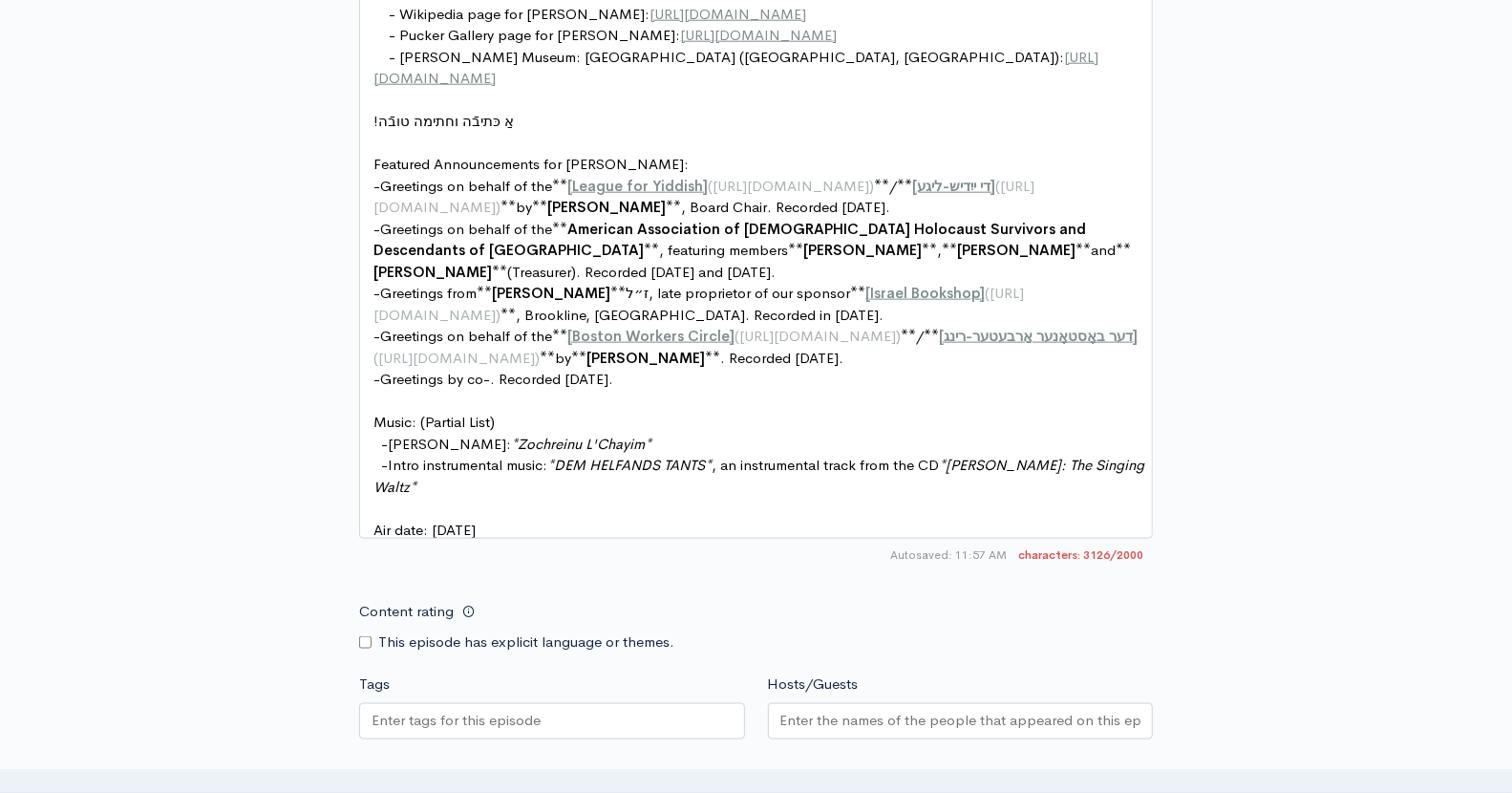
scroll to position [1368, 0]
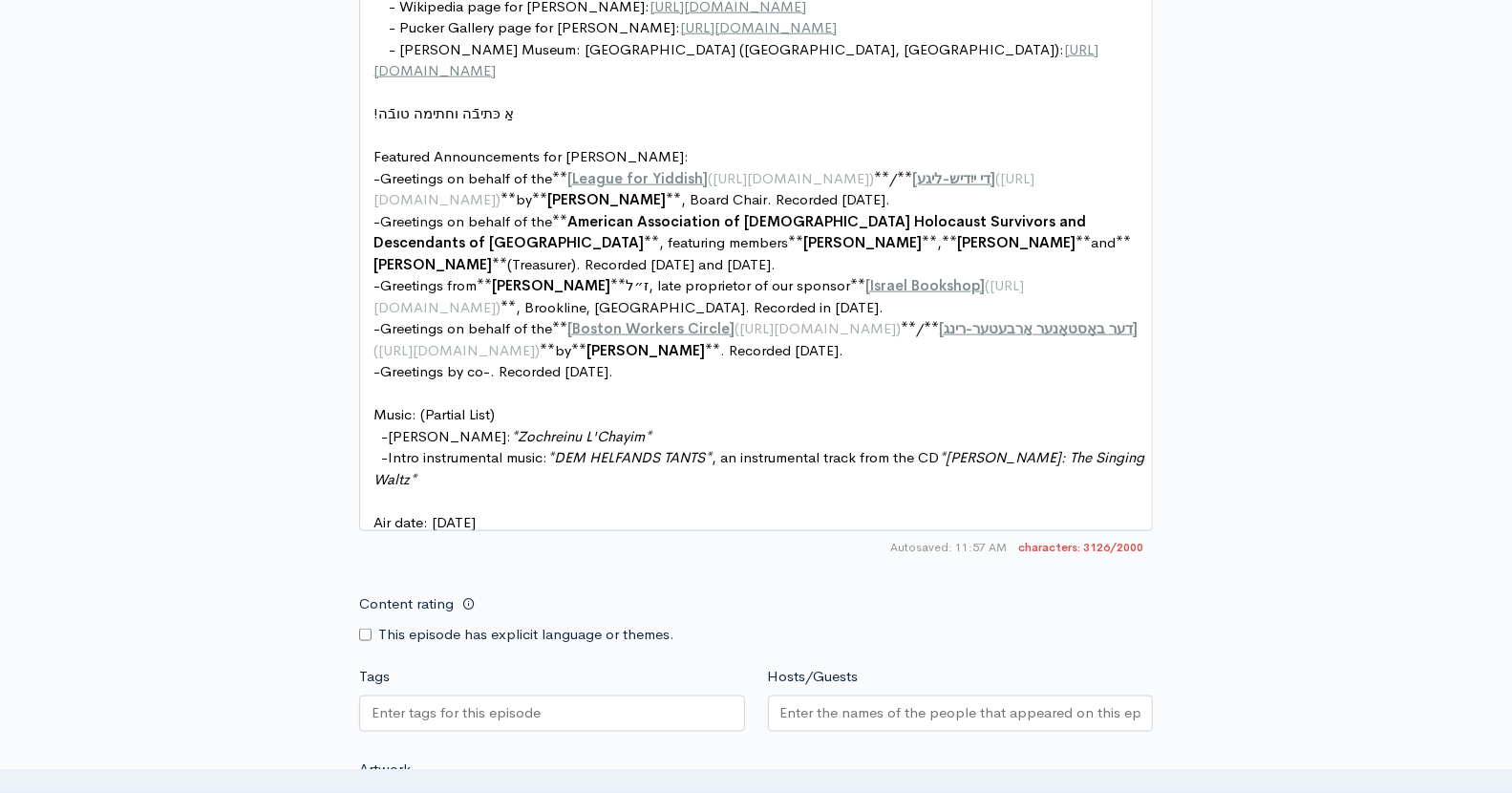
click at [474, 367] on span "Greetings by co-. Recorded Sept. 17, 2025." at bounding box center [496, 371] width 233 height 19
type textarea "*The Yiddish Voice*"
type textarea "hosts *Leye Shp"
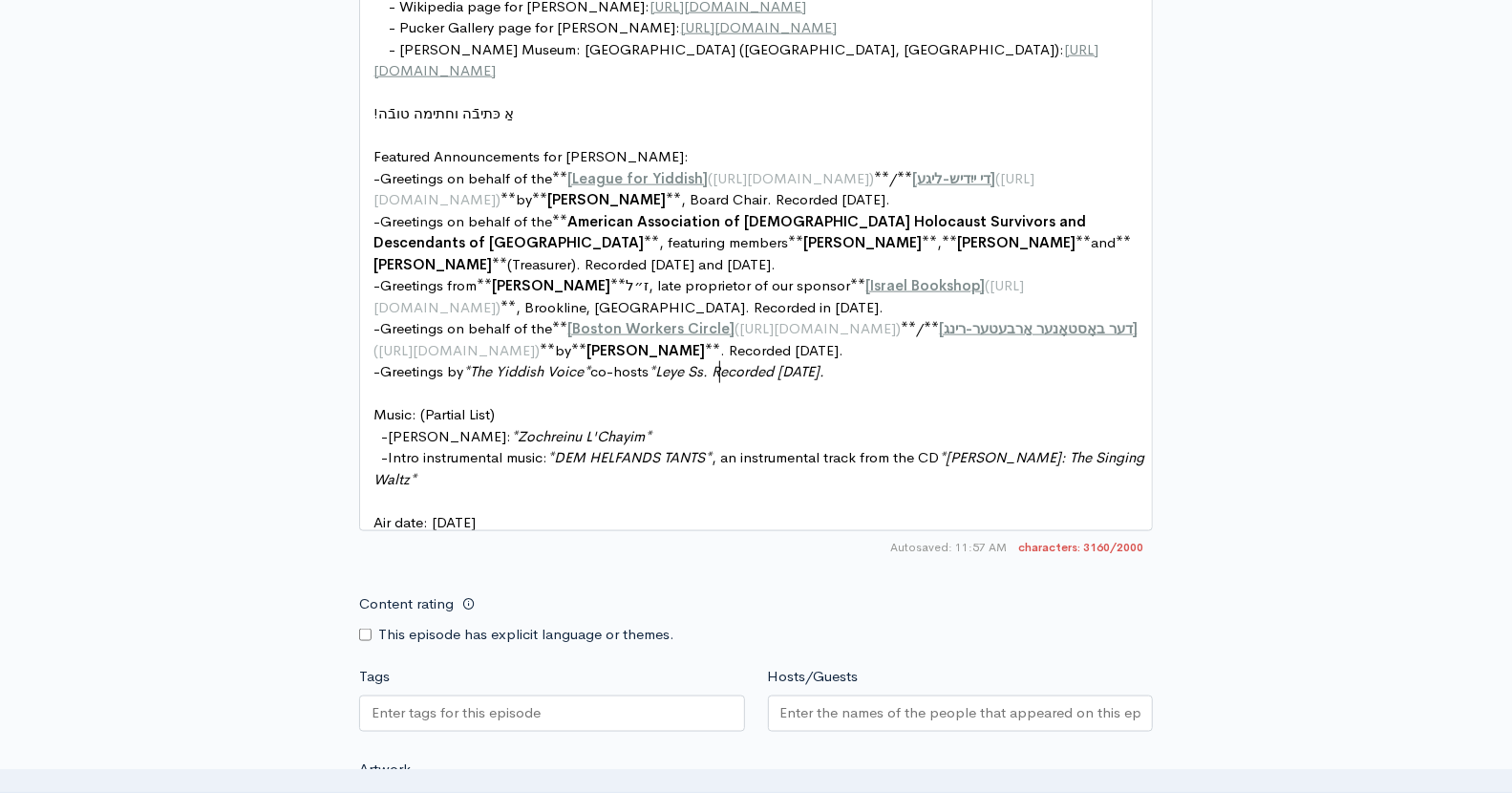
type textarea "sc"
paste textarea "*"
type textarea "*, *Sholem BV"
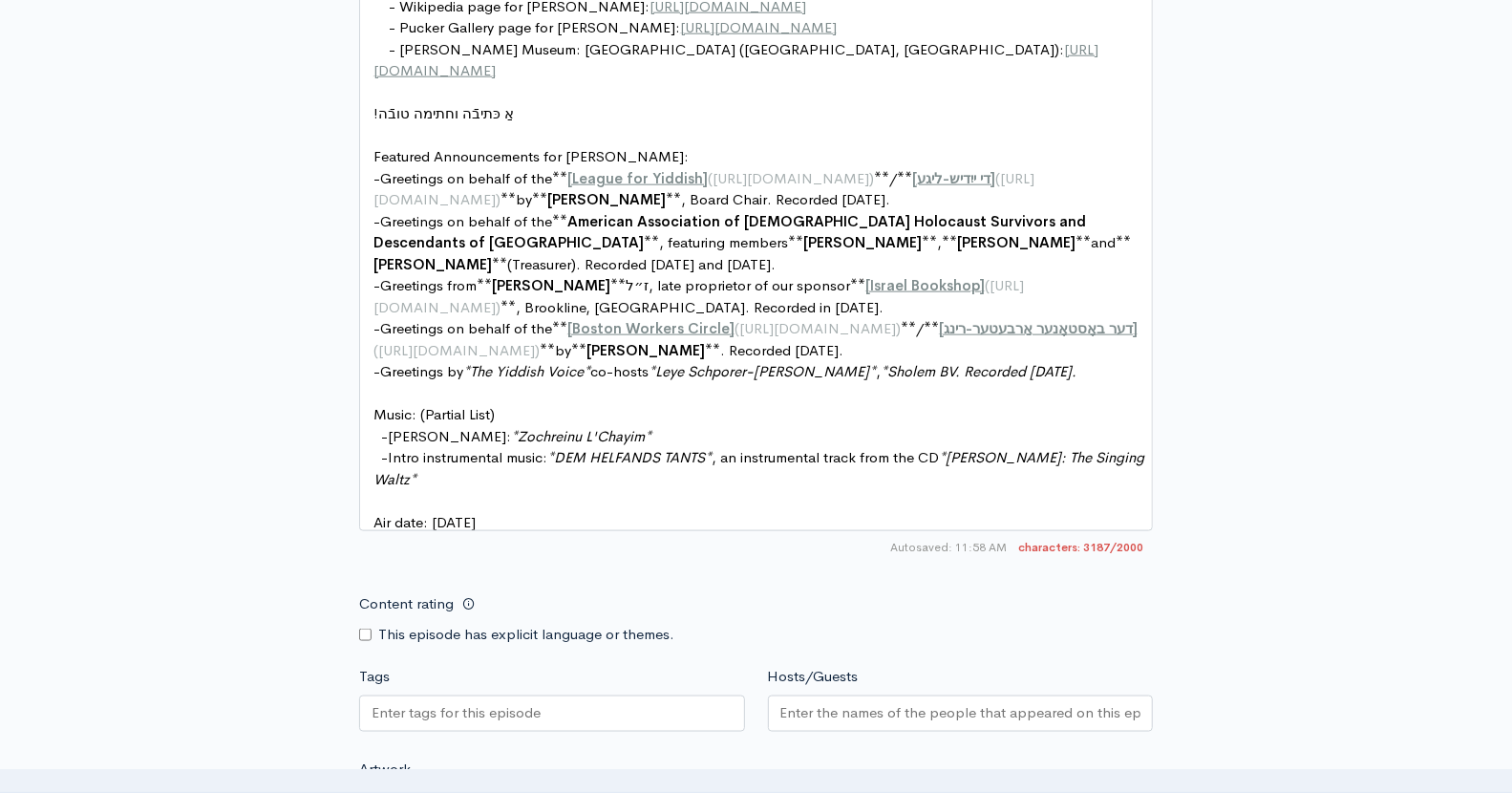
type textarea "="
type textarea "einfi"
type textarea "eld*, a"
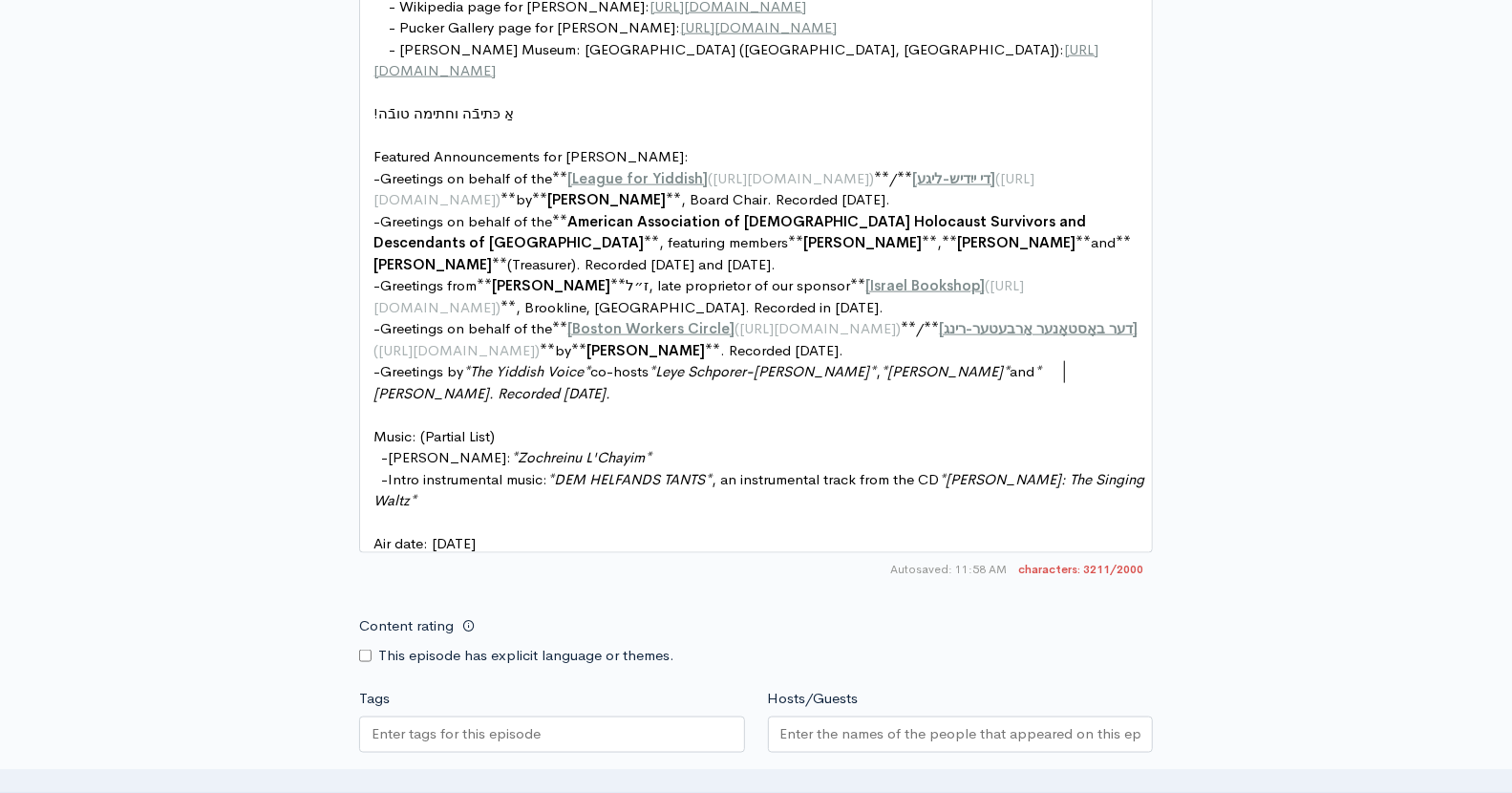
type textarea "and *Dovid Braun*"
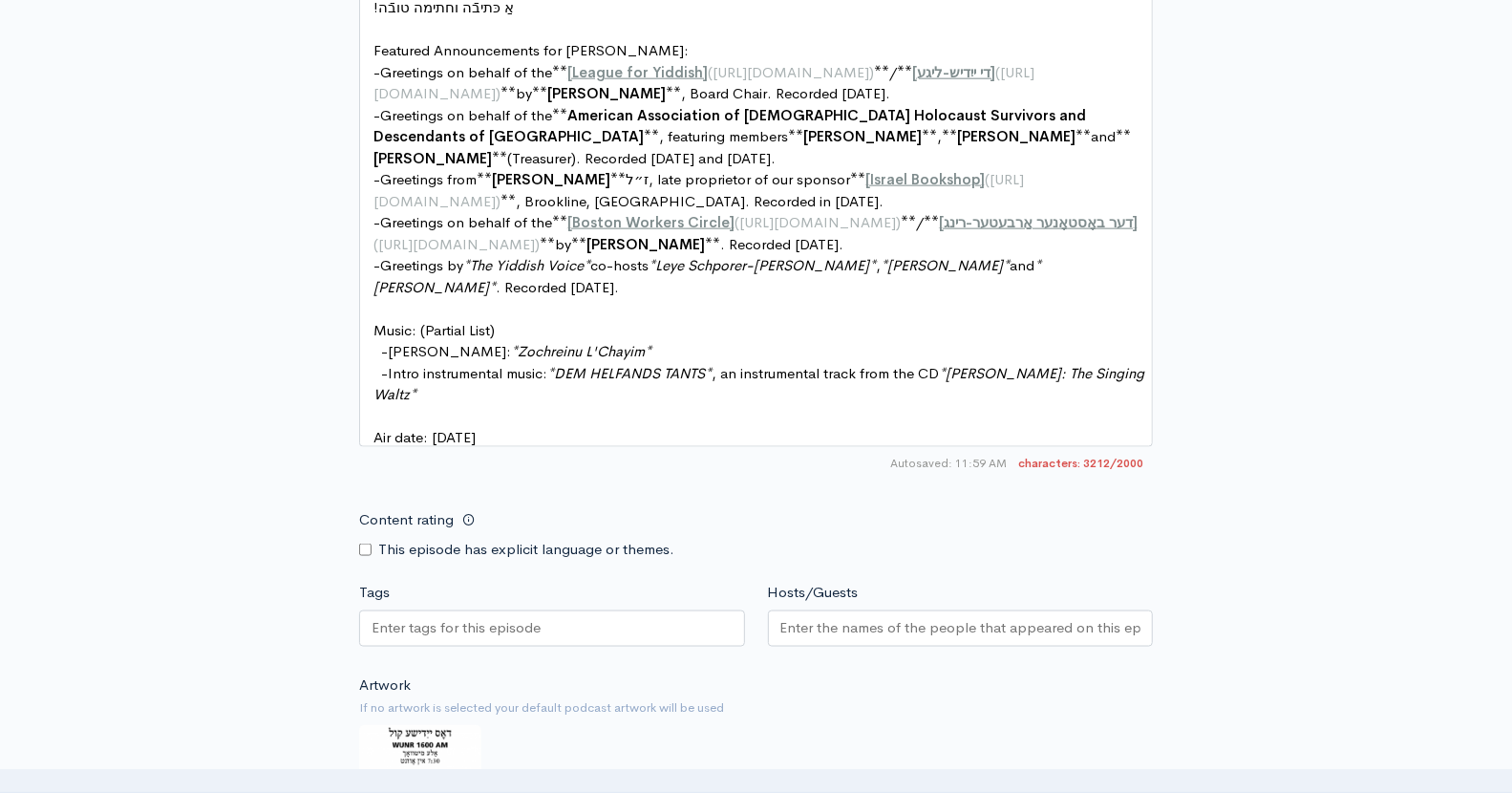
scroll to position [1474, 0]
click at [660, 342] on pre "- Sholom Katz: * Zochreinu L'Chayim *" at bounding box center [764, 353] width 789 height 22
type textarea "- Sholom Katz: *Zochreinu L'Chayim*"
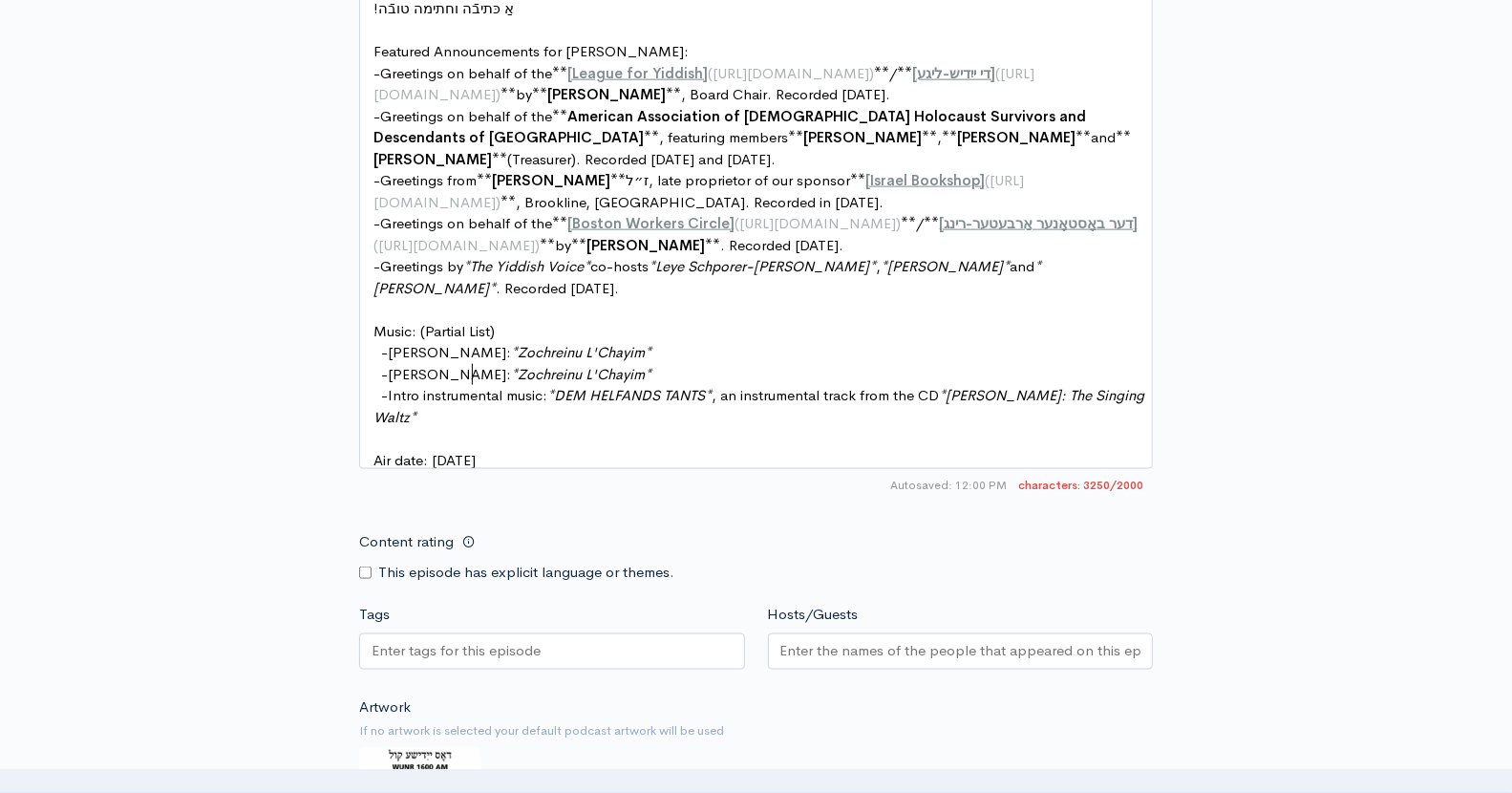
click at [470, 370] on span "[PERSON_NAME]:" at bounding box center [449, 374] width 123 height 19
type textarea "Simcha Koussevitzky"
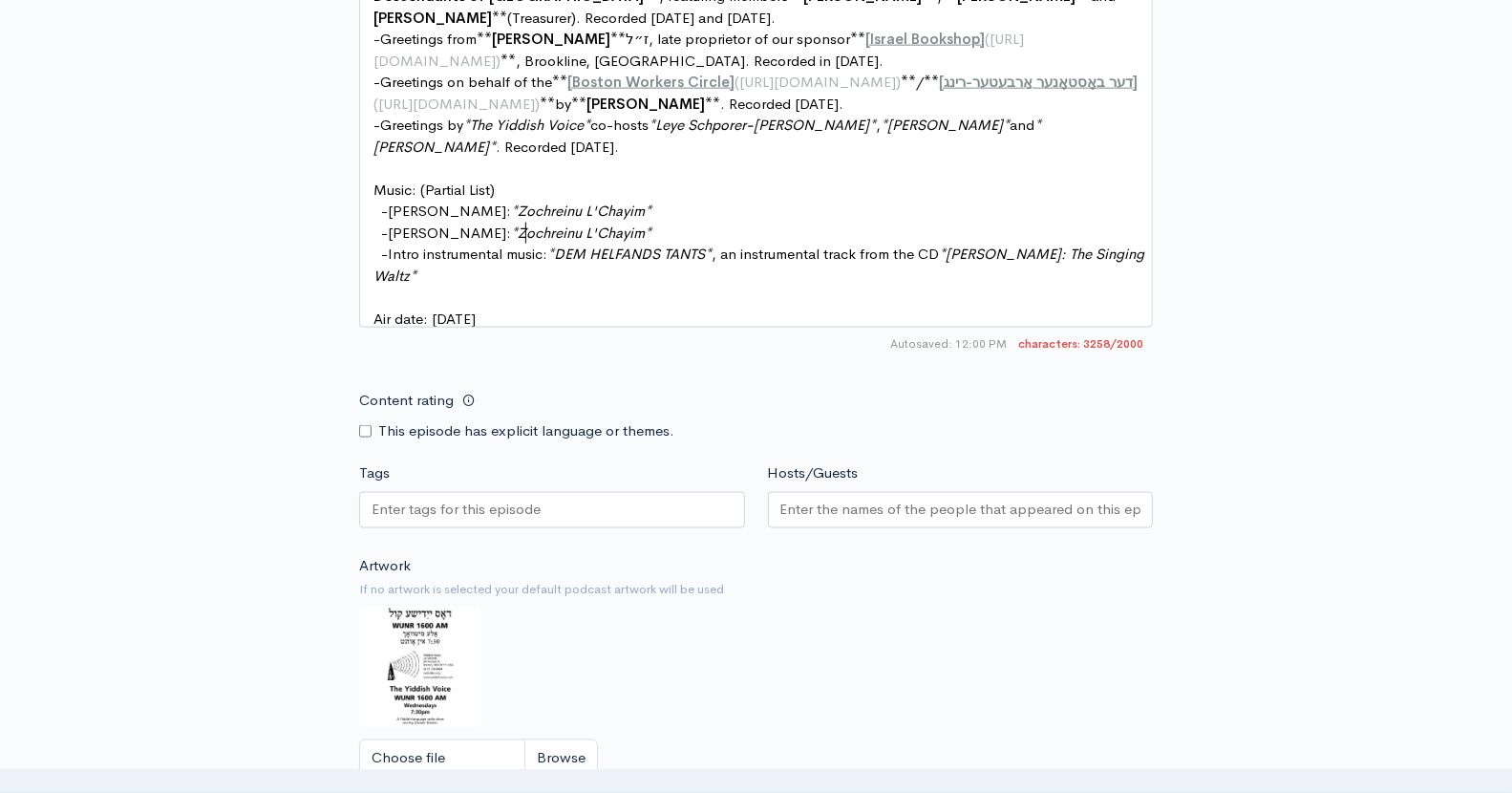
scroll to position [1622, 0]
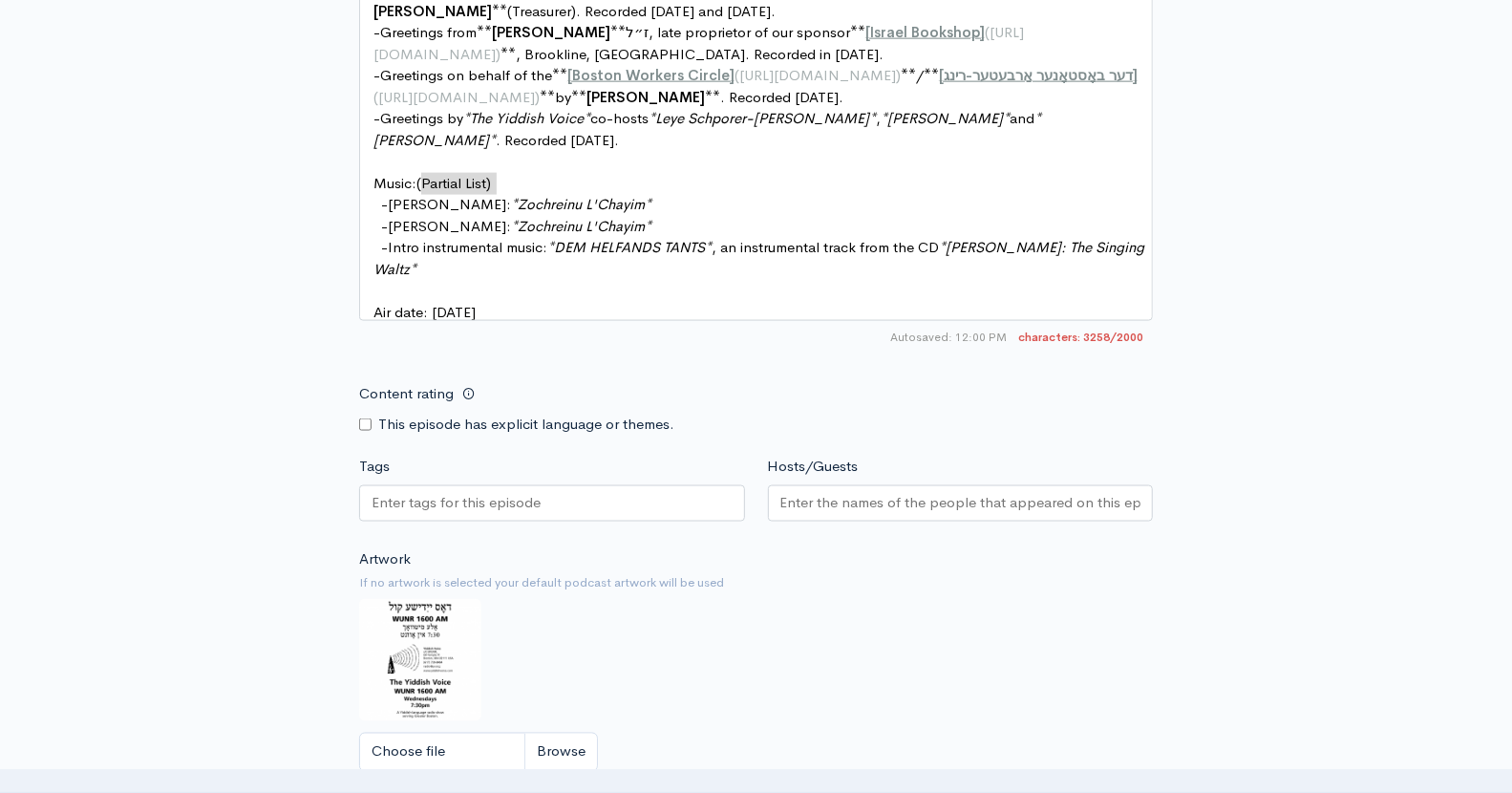
type textarea "(Partial List)"
drag, startPoint x: 541, startPoint y: 182, endPoint x: 418, endPoint y: 181, distance: 123.0
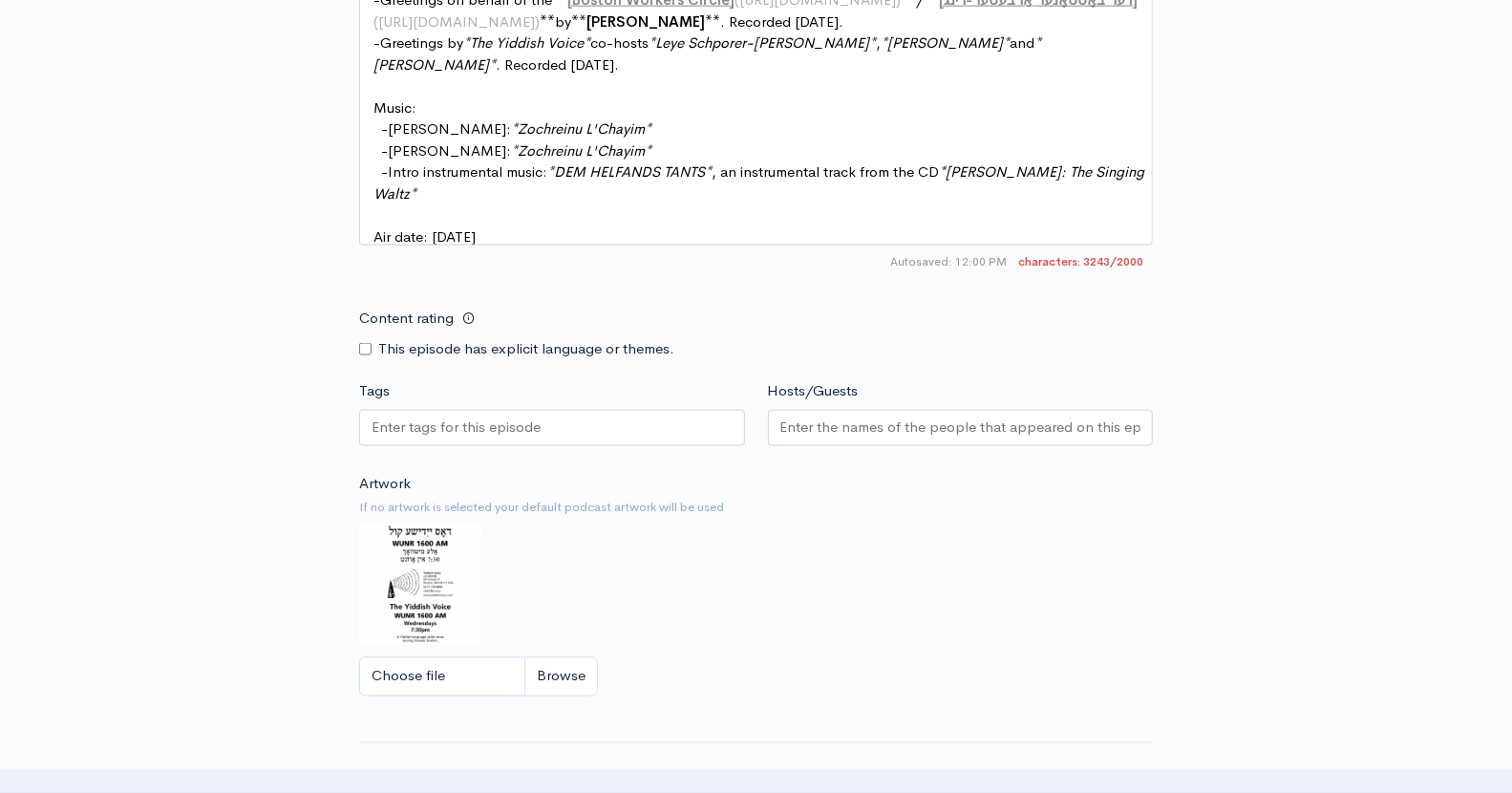
scroll to position [1701, 0]
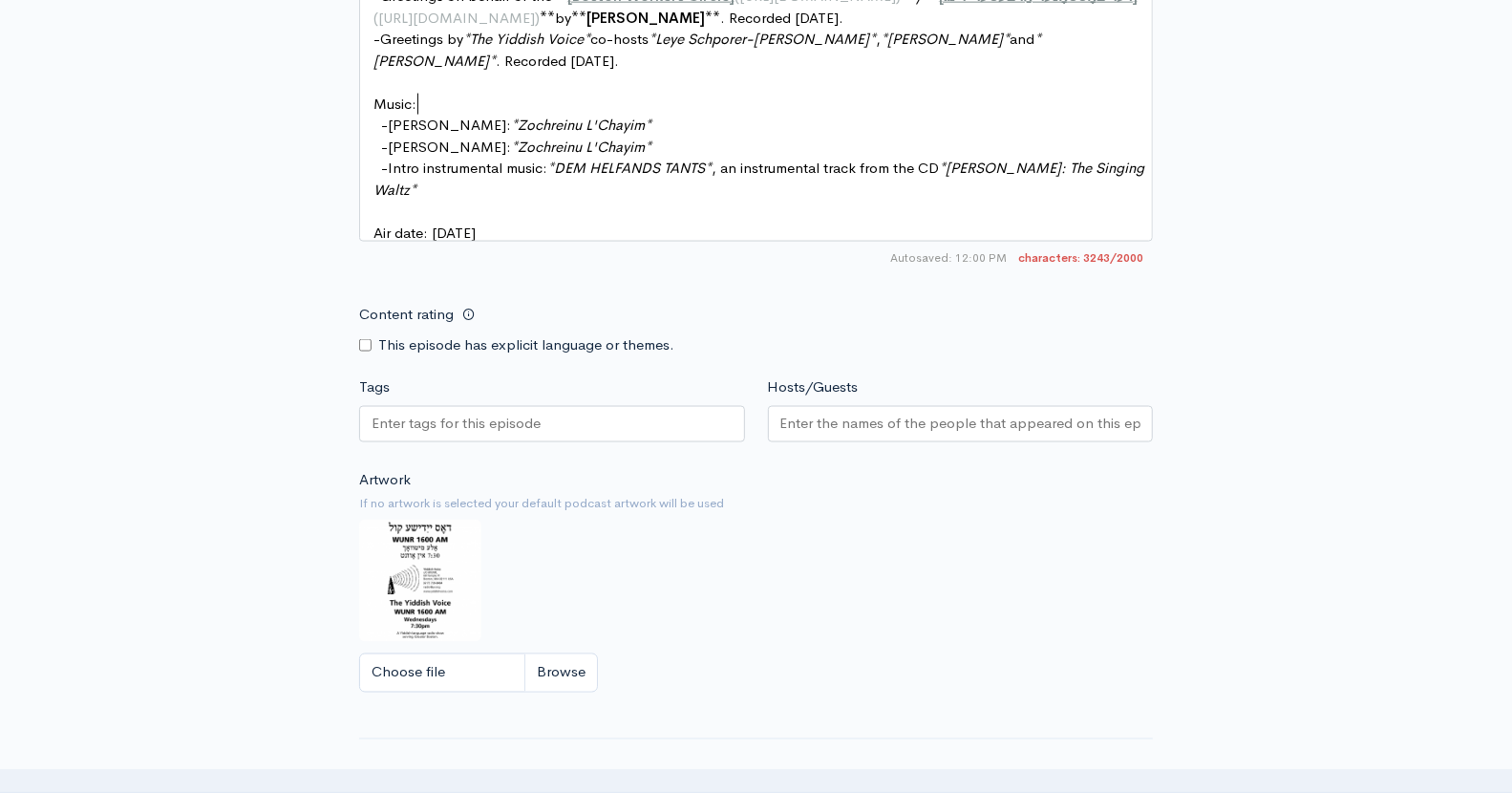
click at [475, 226] on span "Air date: September 10, 2025" at bounding box center [425, 232] width 102 height 19
type textarea "17"
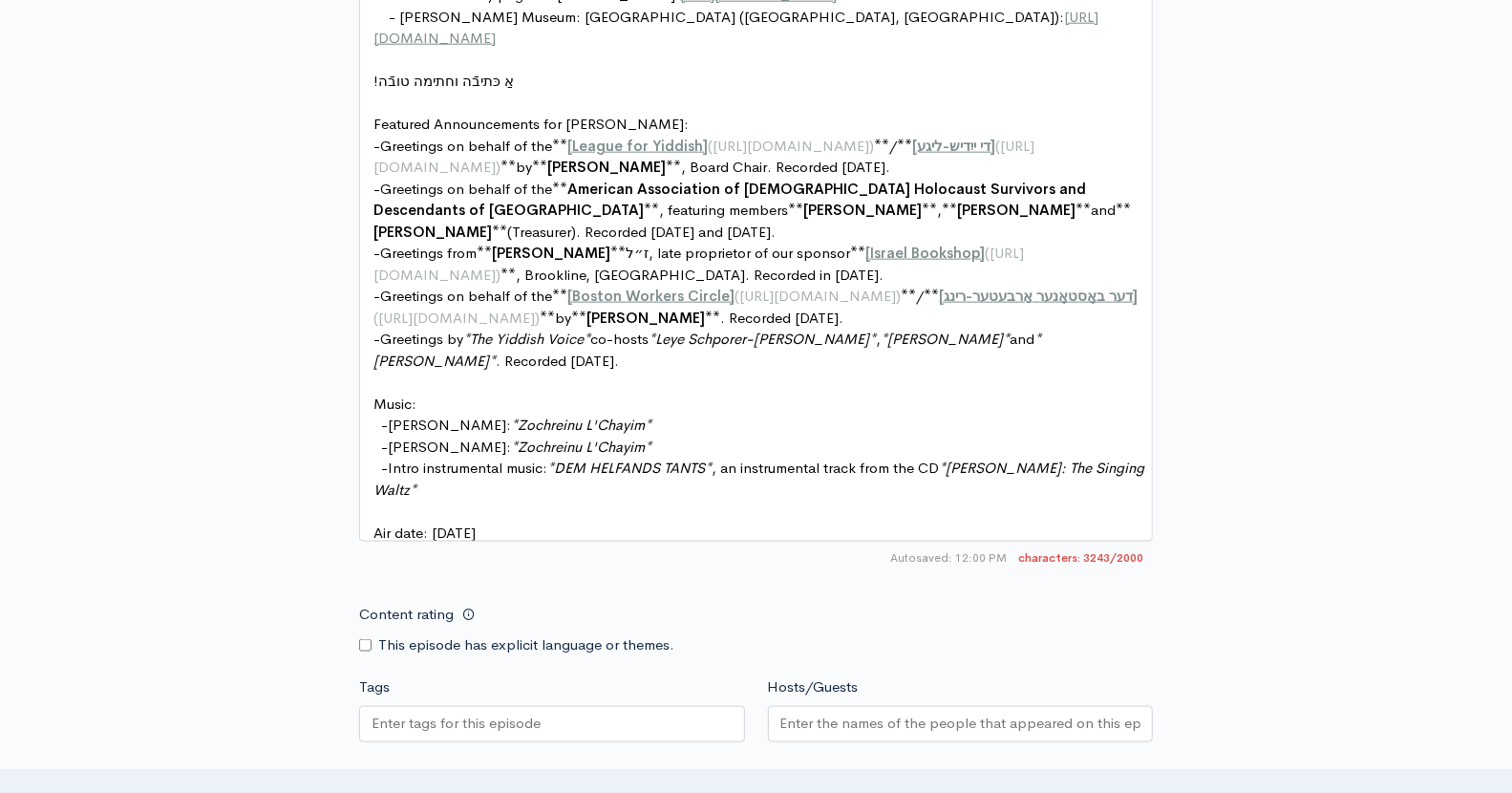
scroll to position [1403, 0]
click at [671, 335] on span "Leye Schporer-[PERSON_NAME]" at bounding box center [761, 337] width 214 height 19
type textarea "*"
click at [830, 332] on span "Leye Schporer-Leavitt*," at bounding box center [792, 337] width 256 height 19
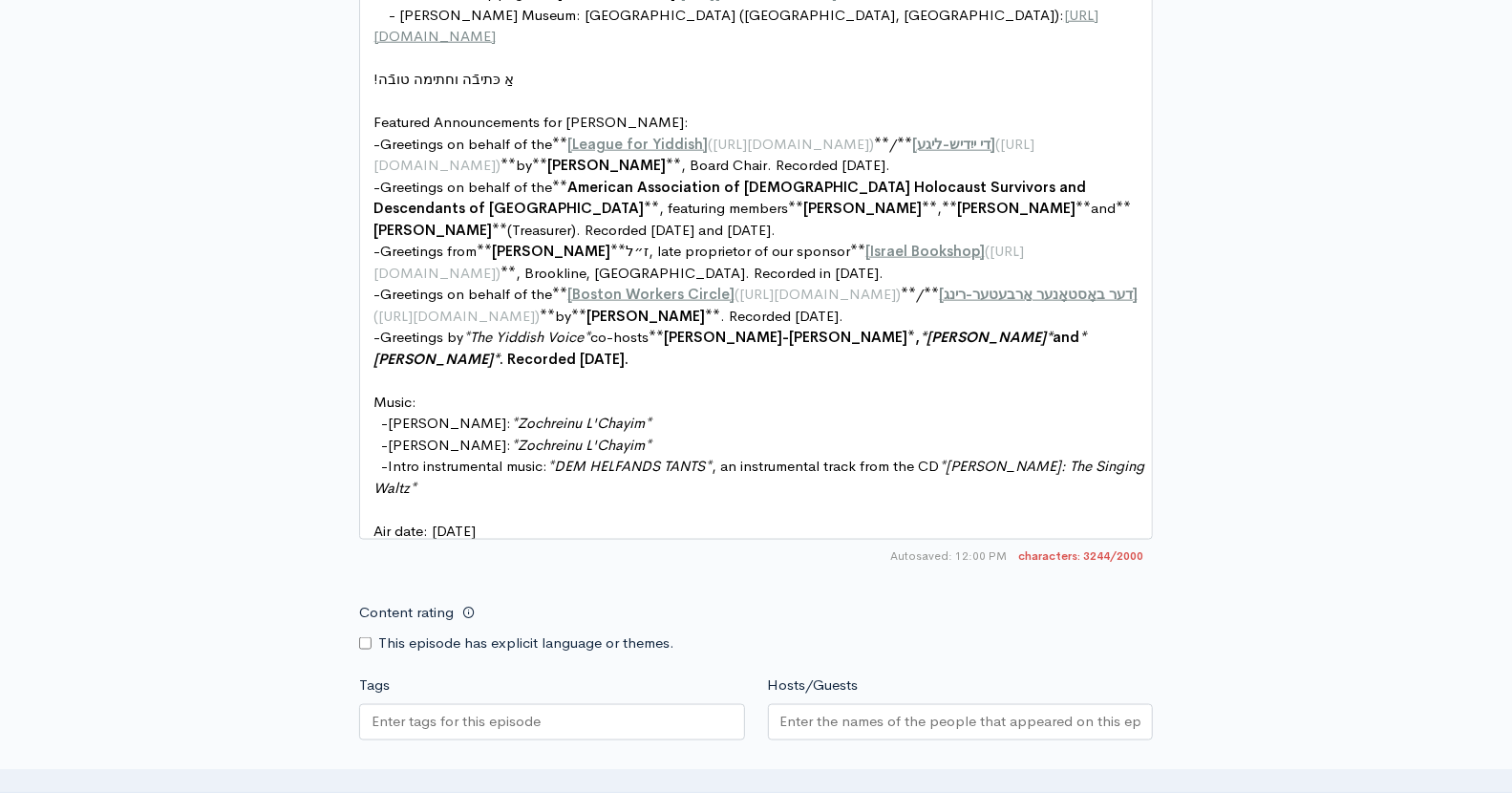
type textarea "*"
click at [917, 331] on span "[PERSON_NAME]" at bounding box center [974, 337] width 115 height 19
type textarea "*"
click at [972, 331] on span "Sholem Beinfeld* and" at bounding box center [1002, 337] width 156 height 19
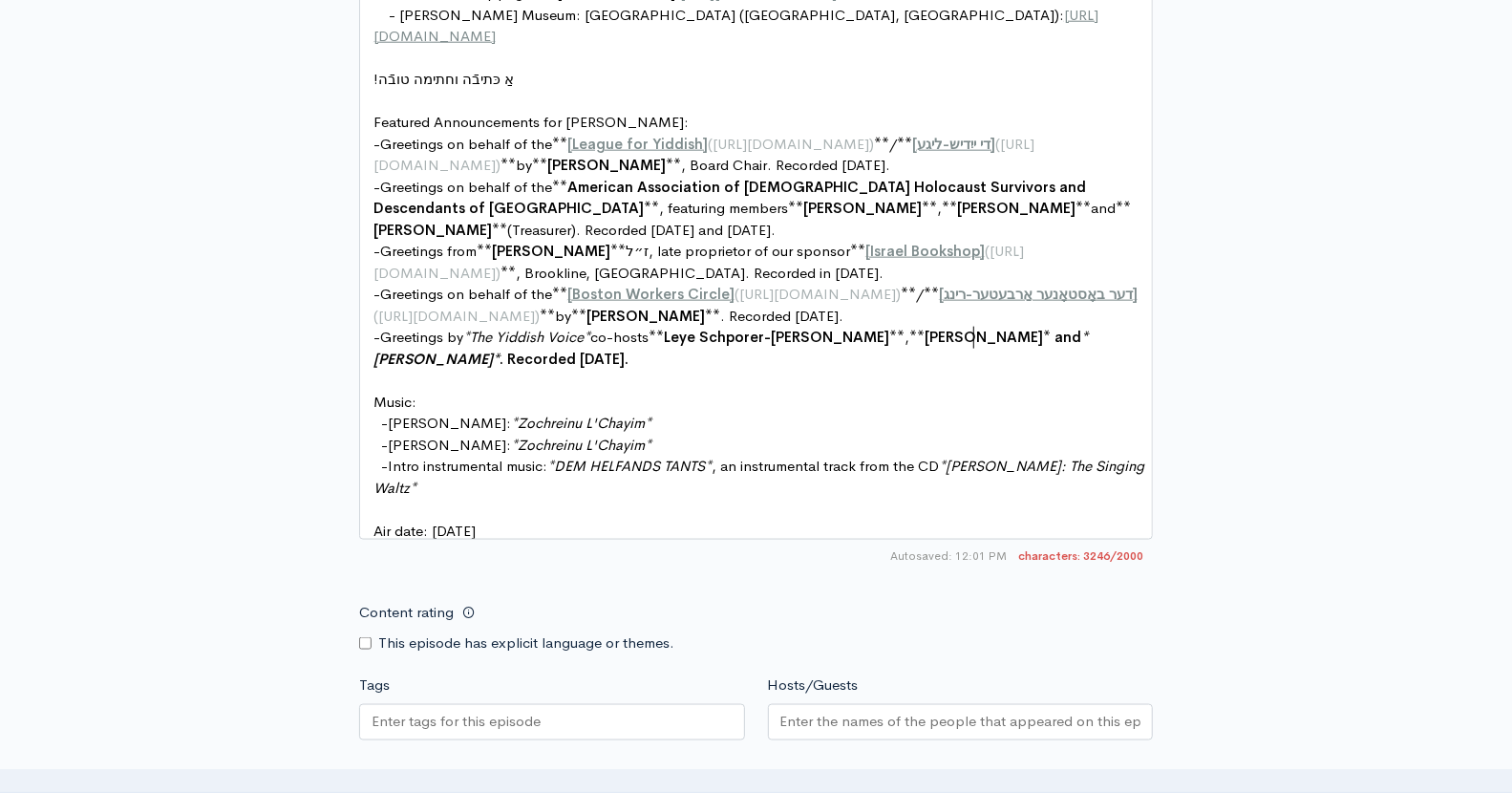
type textarea "*"
click at [489, 350] on span "[PERSON_NAME]" at bounding box center [431, 358] width 115 height 19
type textarea "*"
click at [629, 350] on span "Dovid Braun*. Recorded Sept. 17, 2025." at bounding box center [501, 358] width 255 height 19
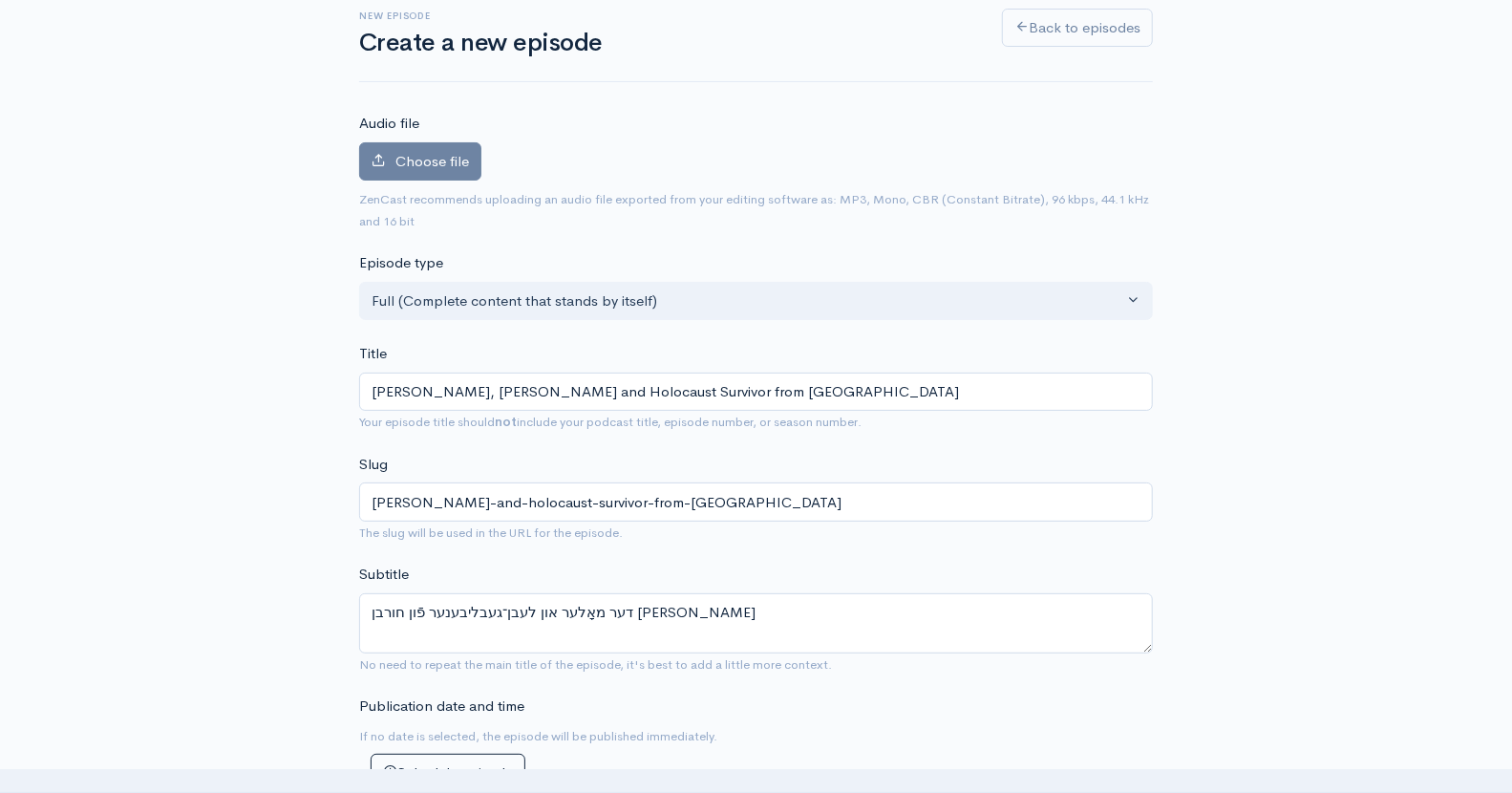
scroll to position [0, 0]
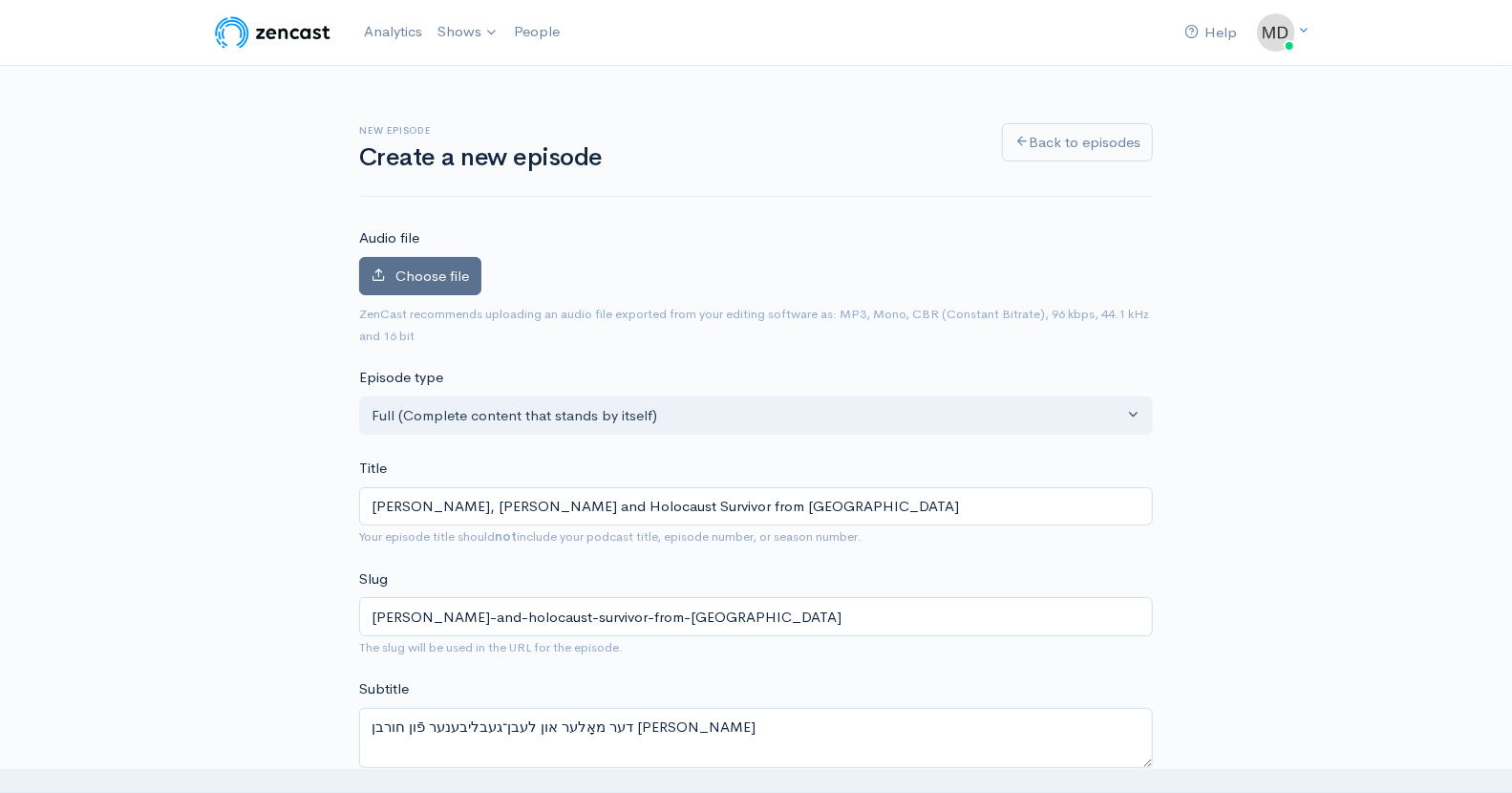
type textarea "*"
click at [424, 271] on span "Choose file" at bounding box center [431, 275] width 73 height 19
click at [0, 0] on input "Choose file" at bounding box center [0, 0] width 0 height 0
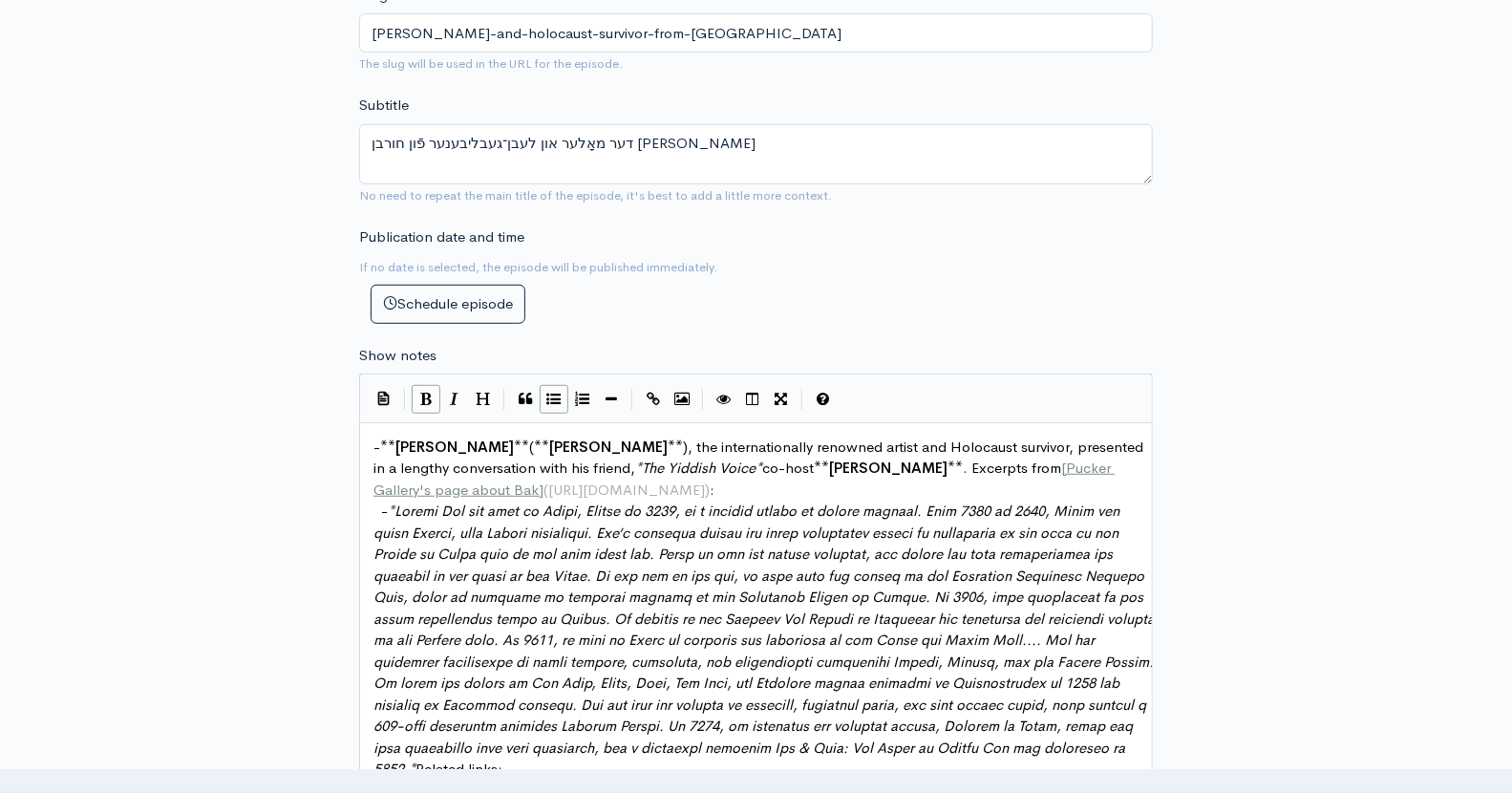
scroll to position [651, 0]
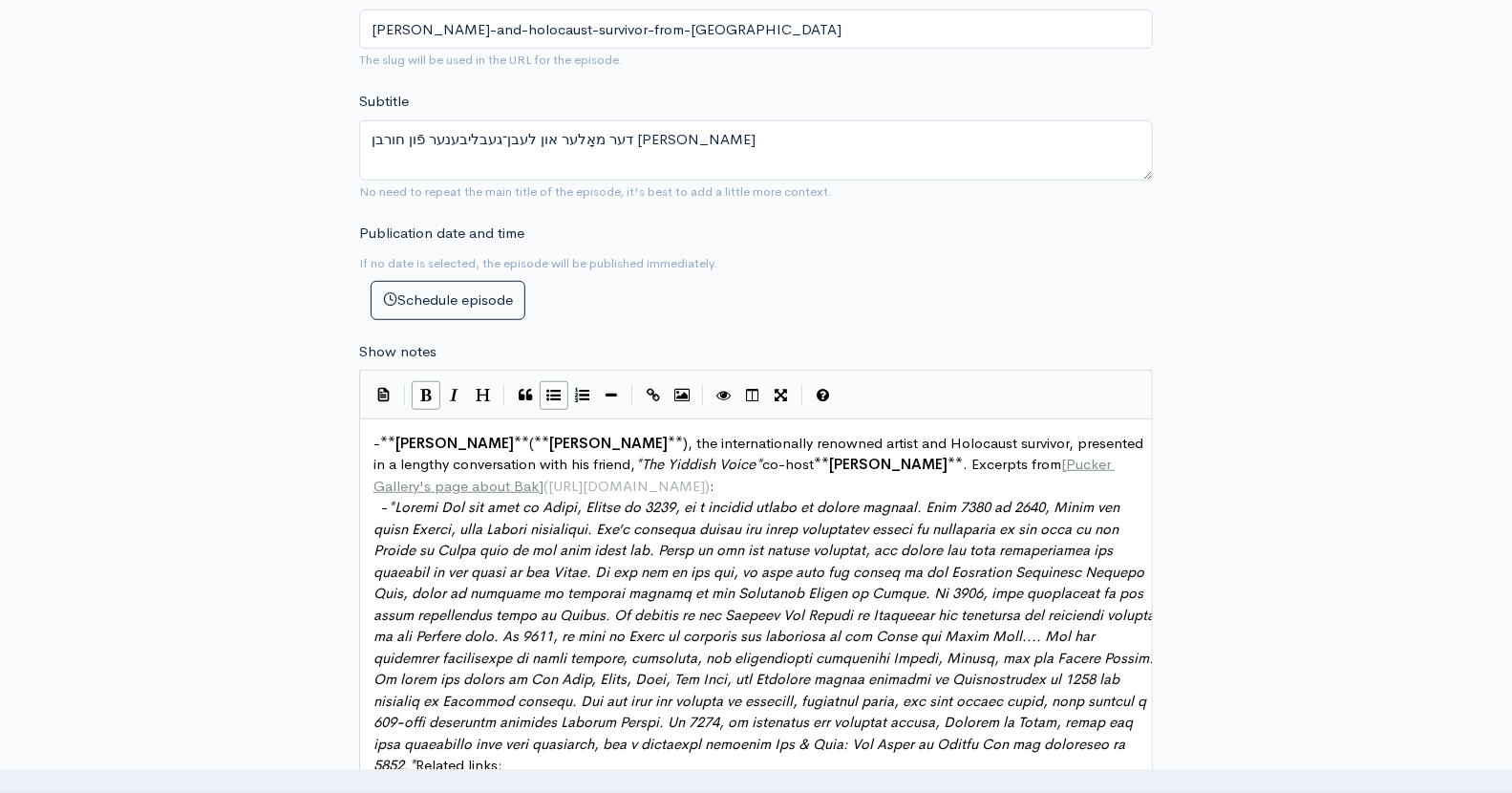
click at [962, 462] on span ". Excerpts from" at bounding box center [1011, 464] width 99 height 19
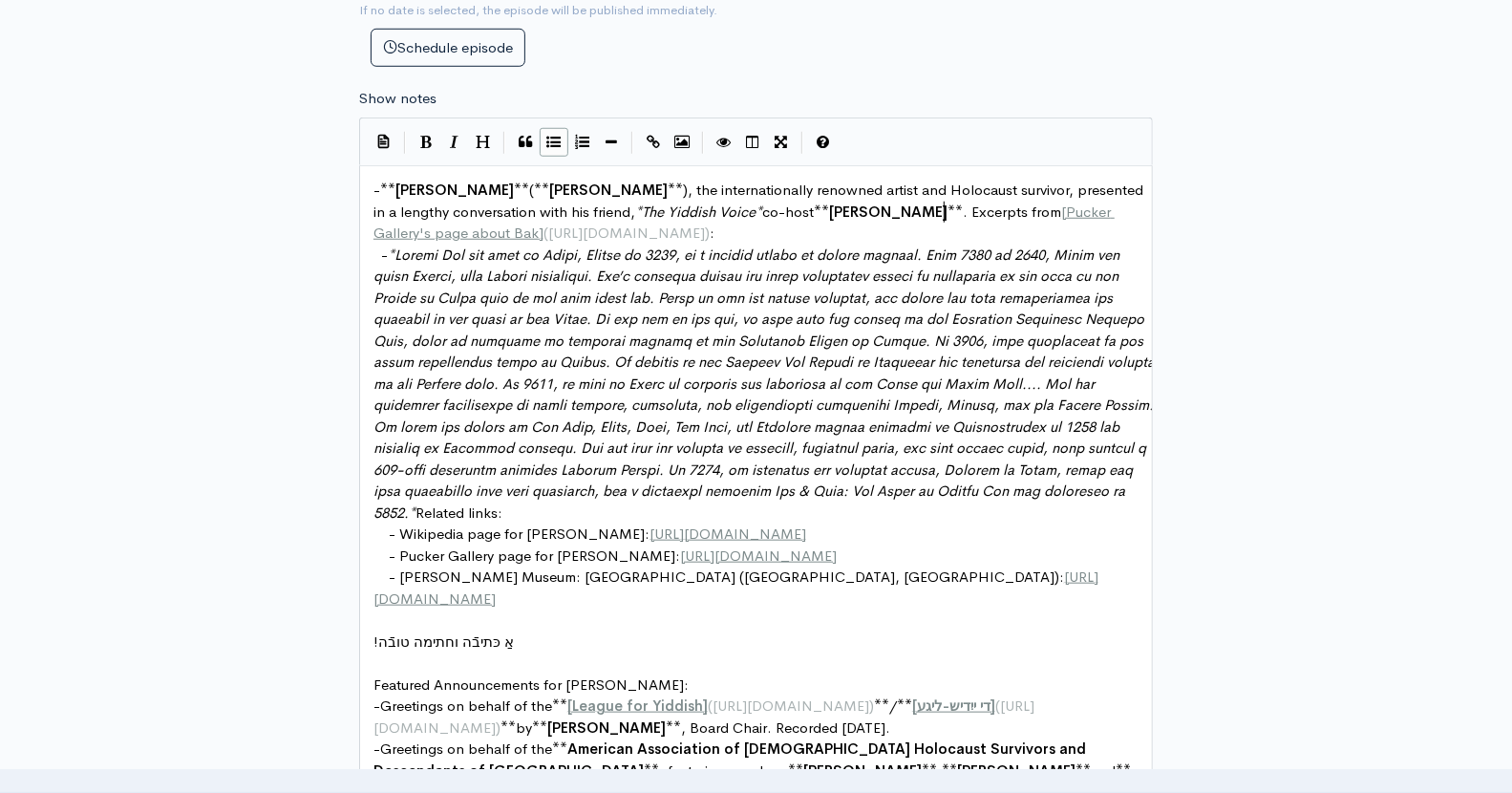
scroll to position [953, 0]
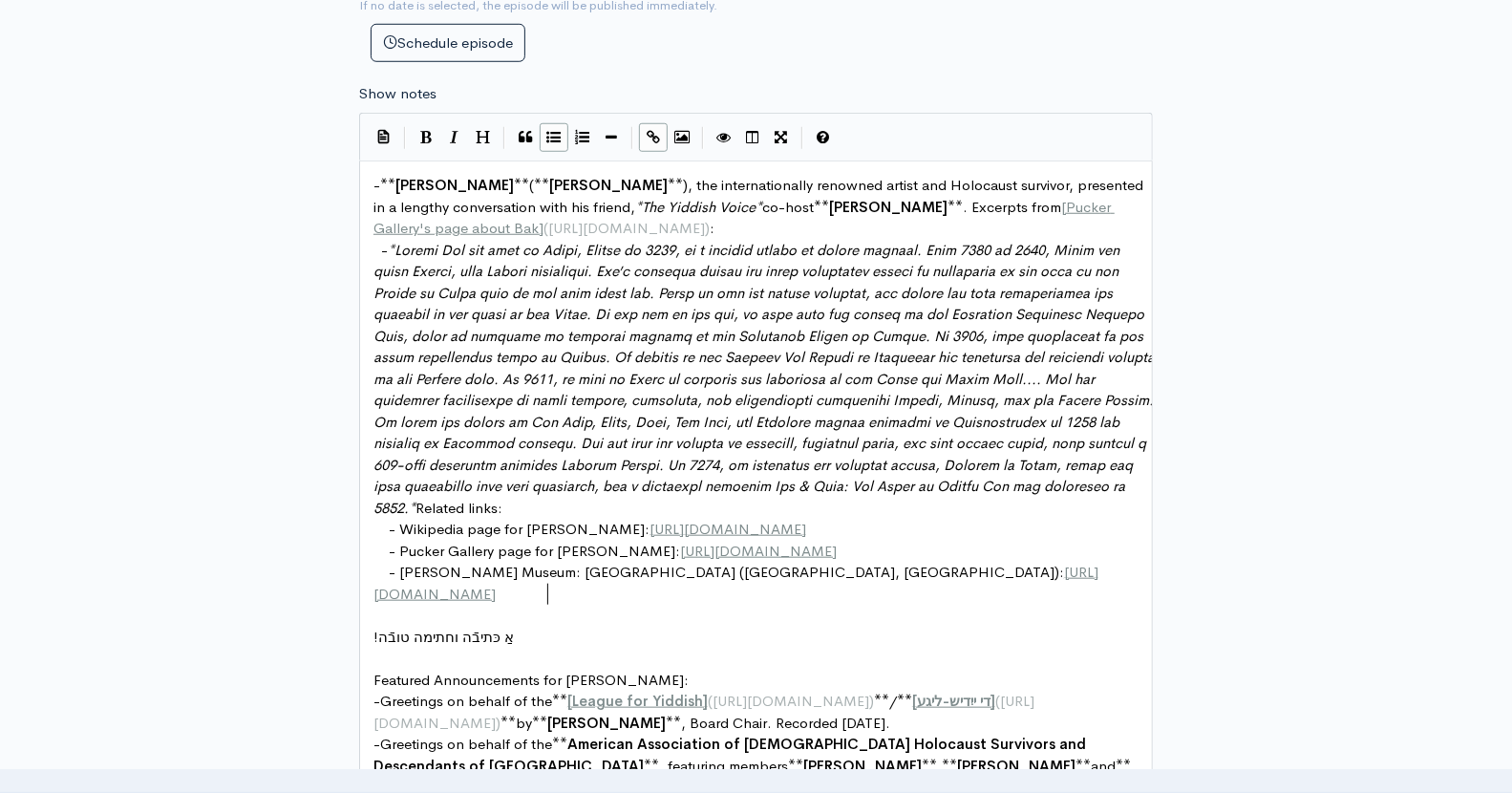
click at [567, 588] on pre "- Samuel Bak Museum: The Learning Center (Omaha, NE): https://www.unomaha.edu/s…" at bounding box center [764, 583] width 789 height 43
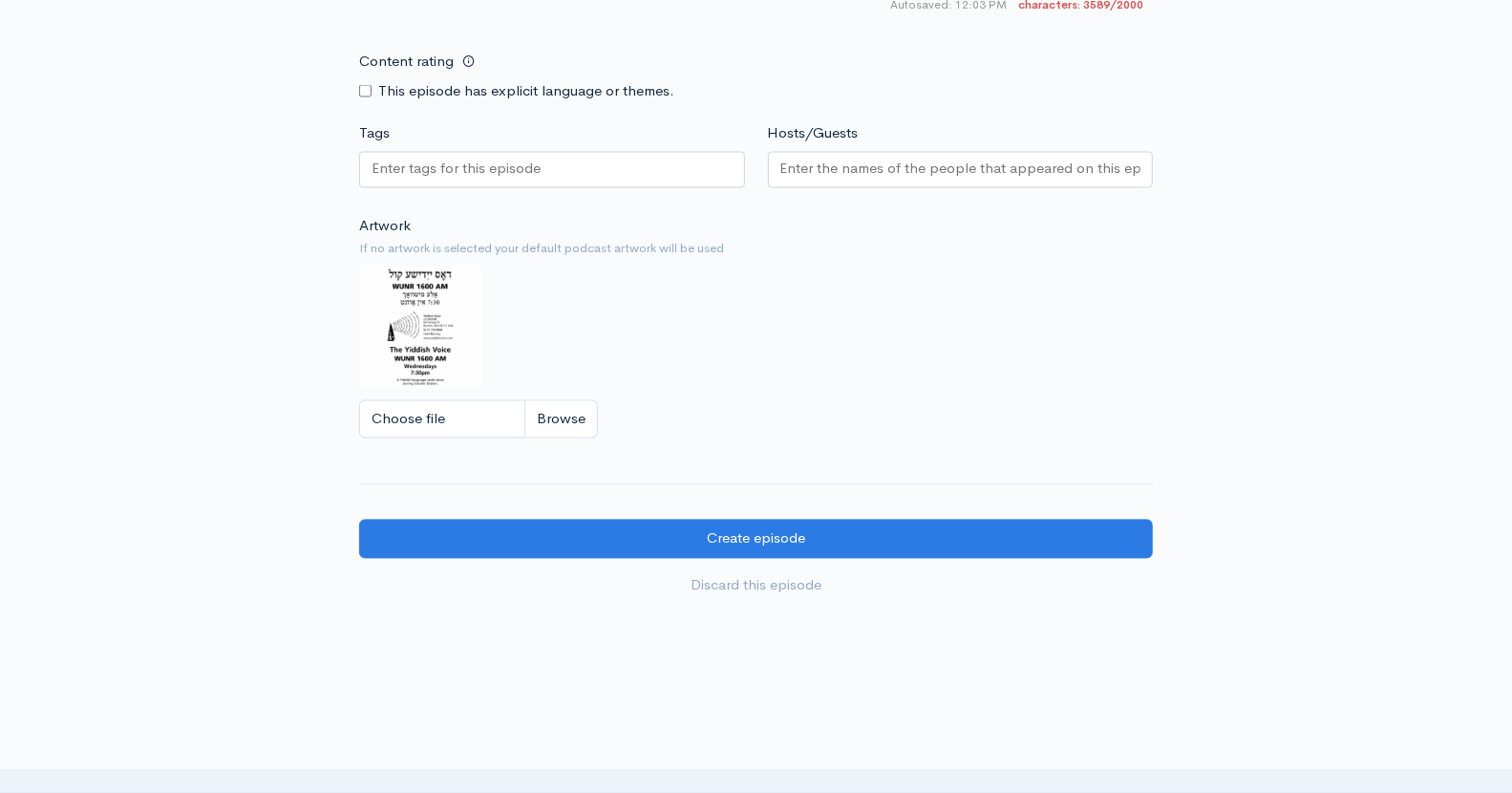
scroll to position [2154, 0]
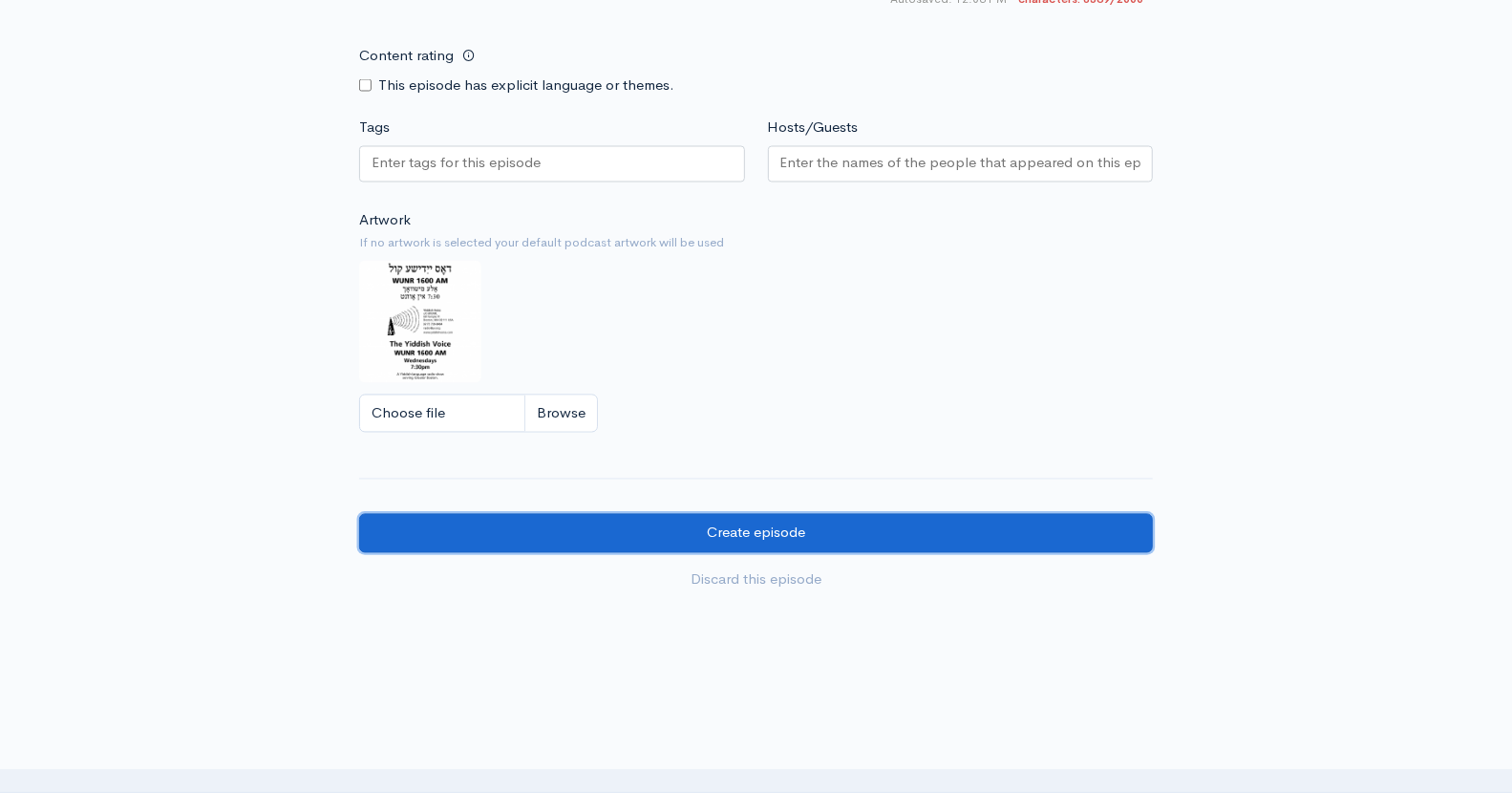
click at [766, 535] on input "Create episode" at bounding box center [756, 534] width 794 height 39
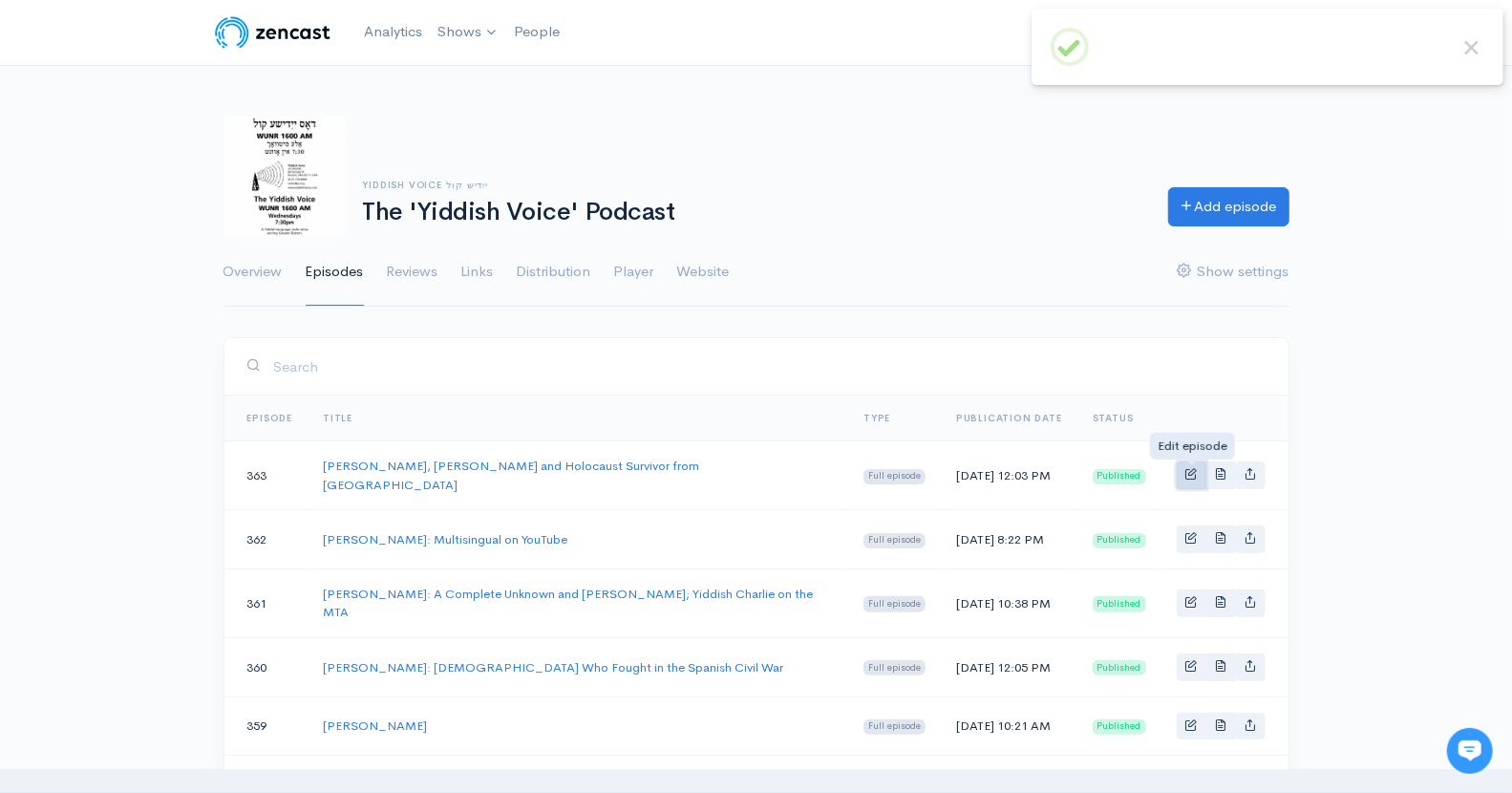
click at [1193, 473] on span "Basic example" at bounding box center [1191, 474] width 13 height 13
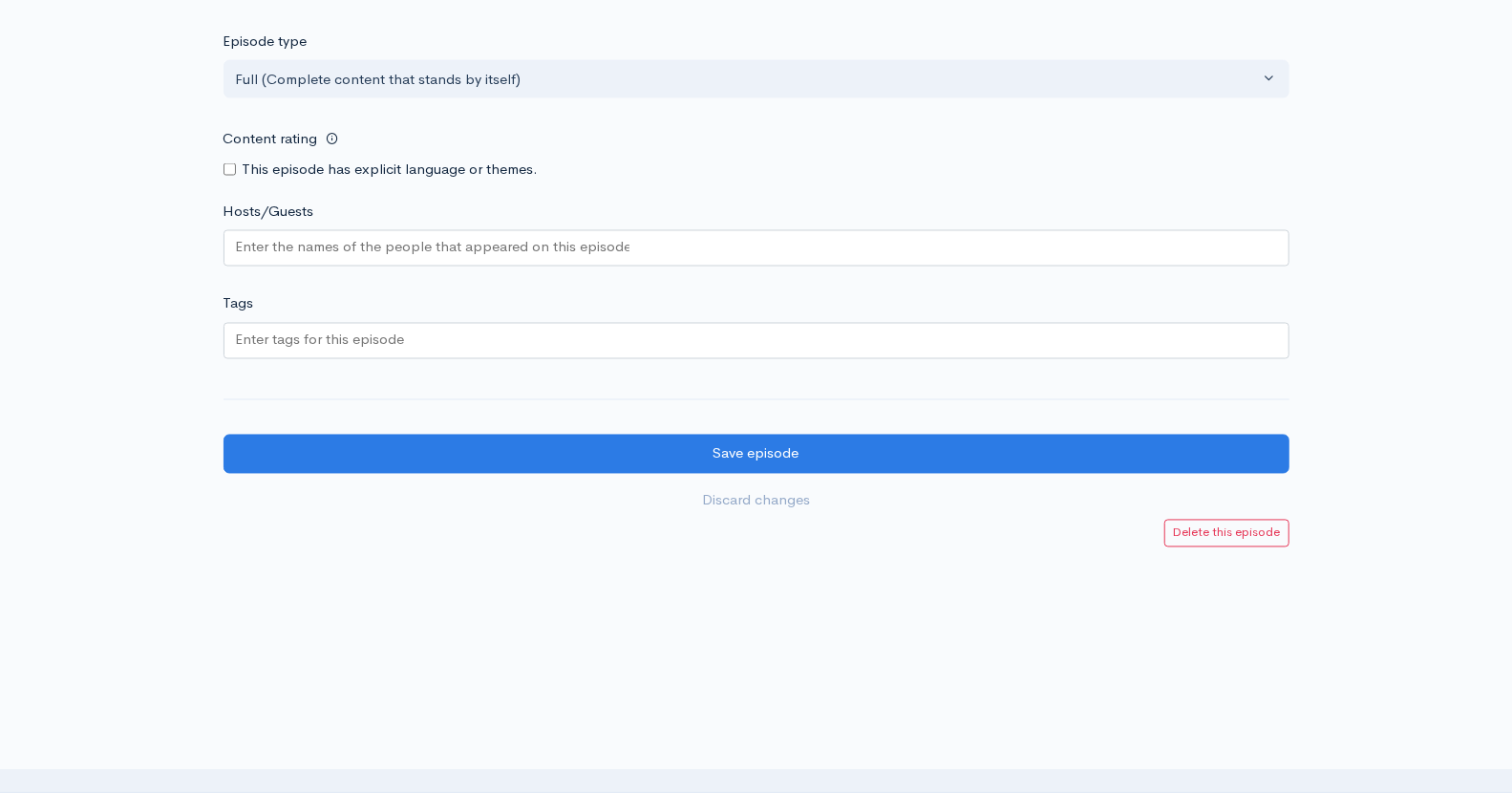
scroll to position [2055, 0]
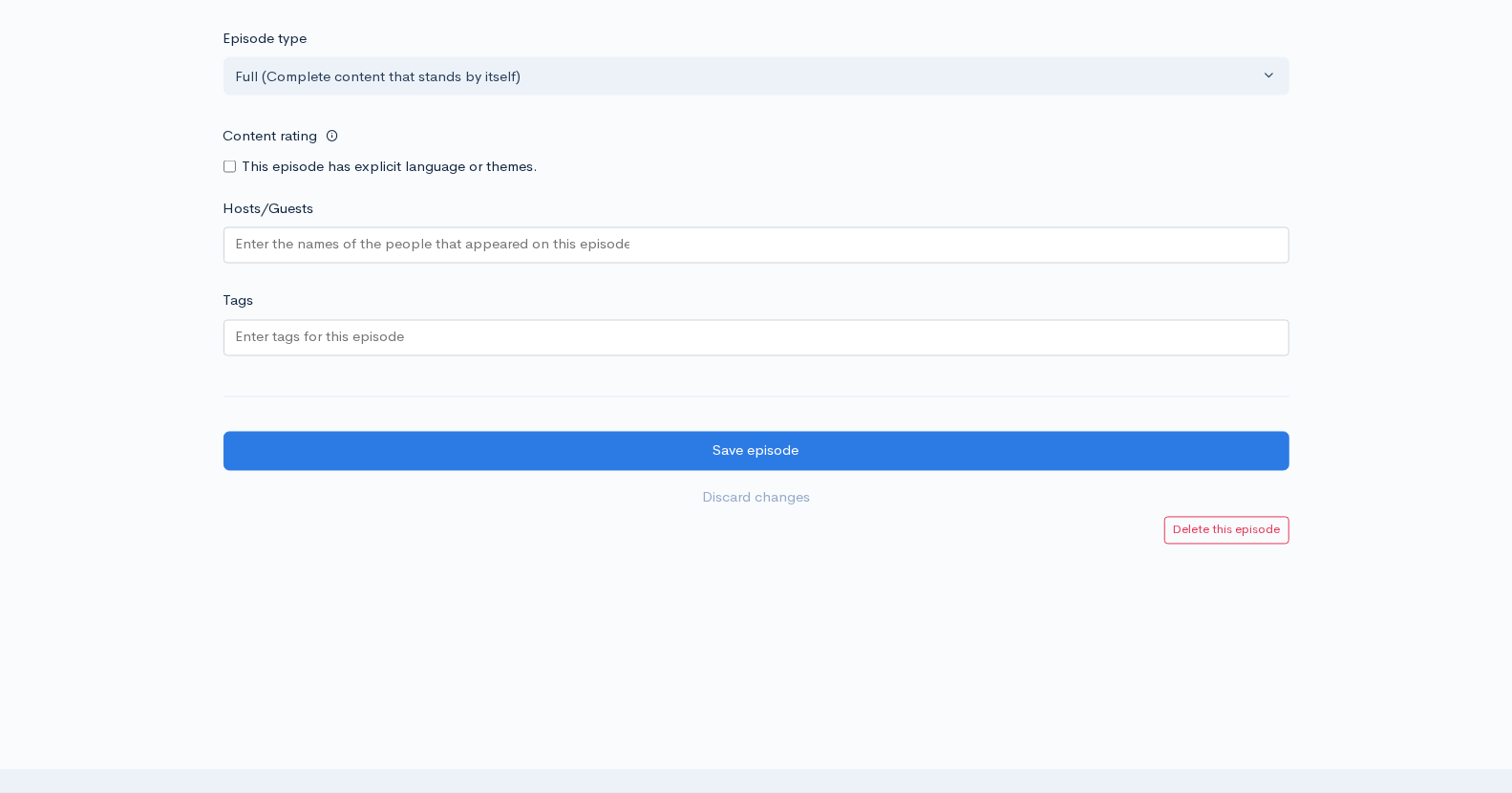
click at [633, 243] on div at bounding box center [756, 245] width 1066 height 36
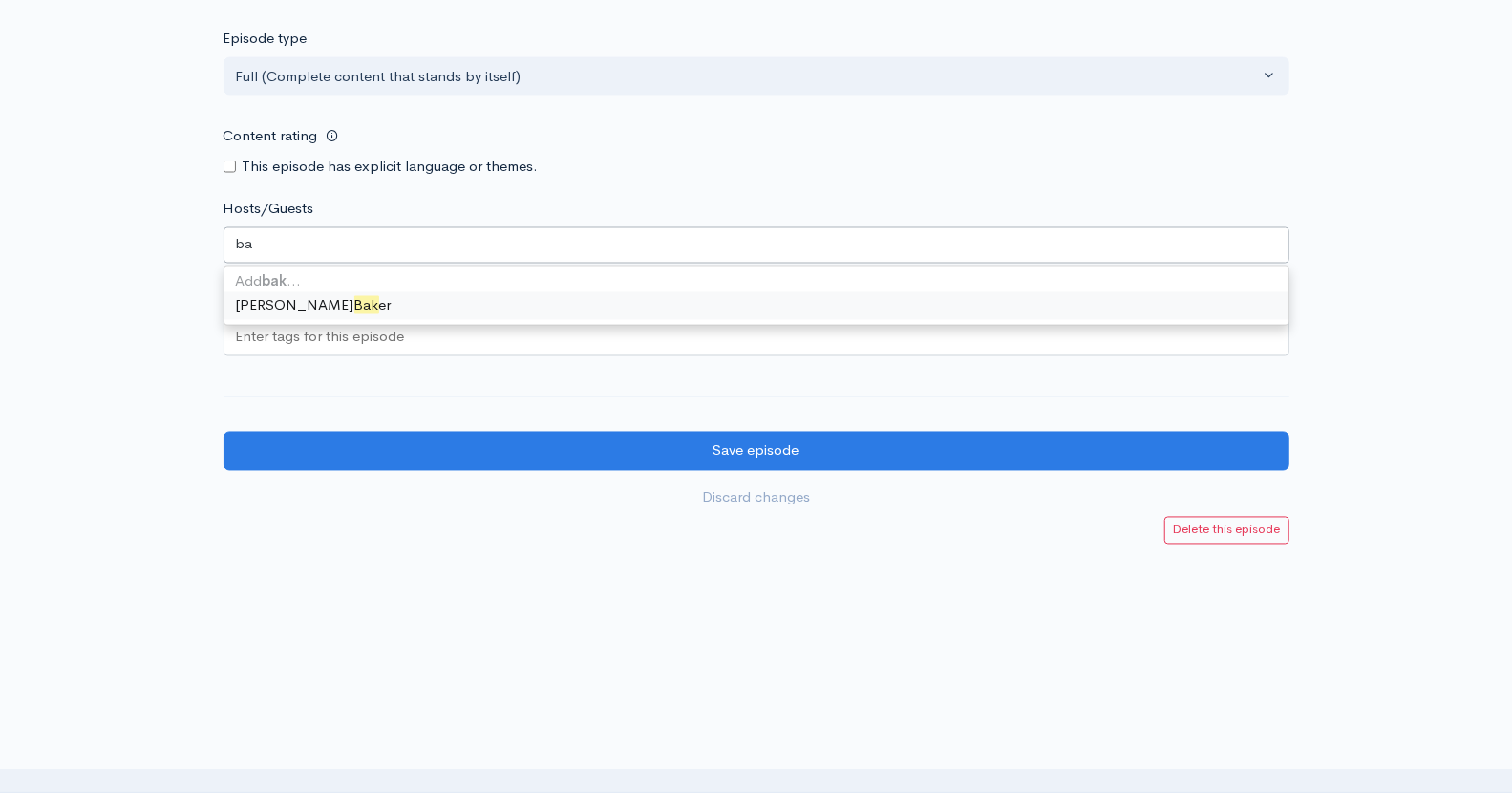
type input "b"
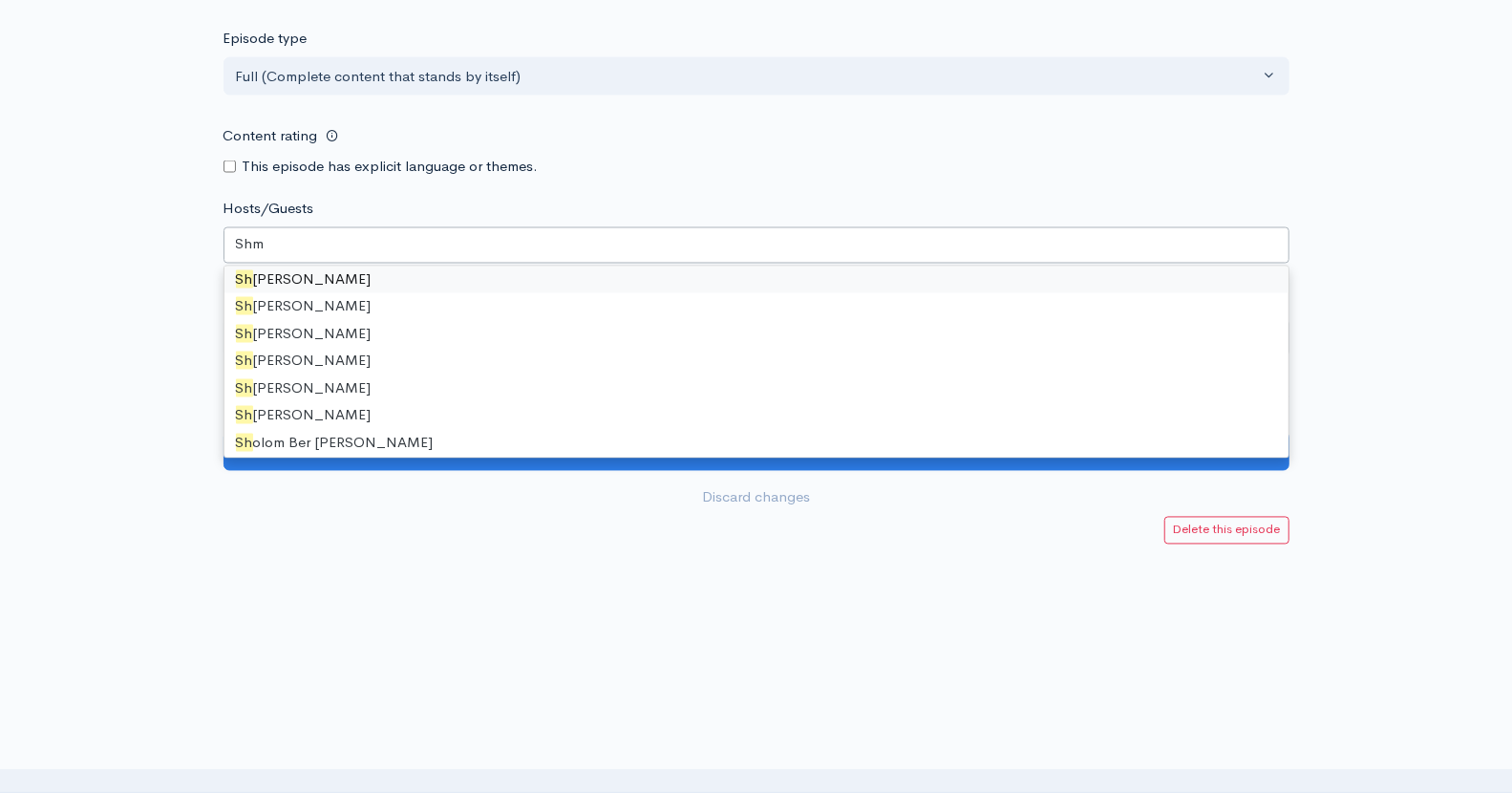
scroll to position [0, 0]
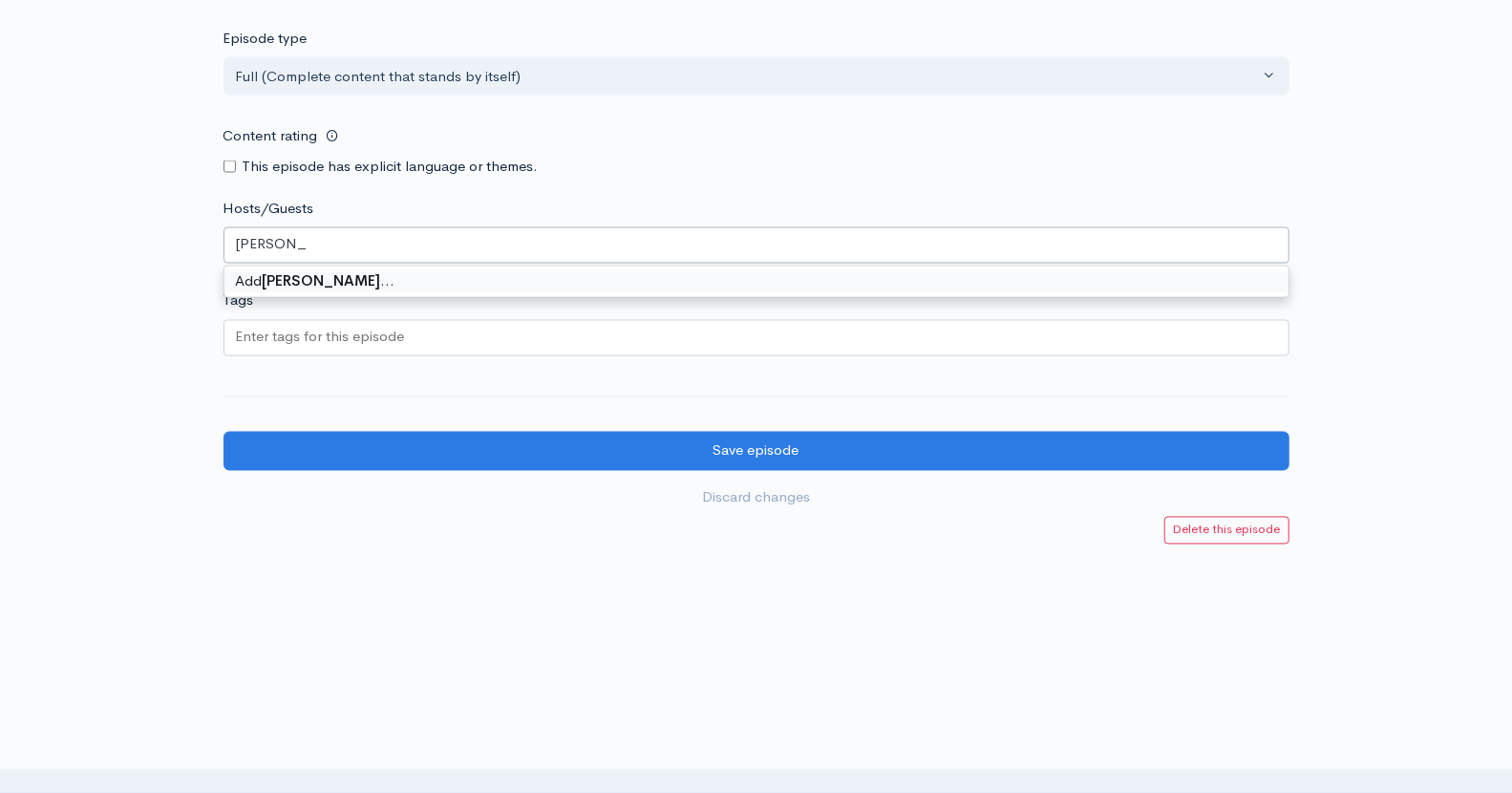
type input "[PERSON_NAME]"
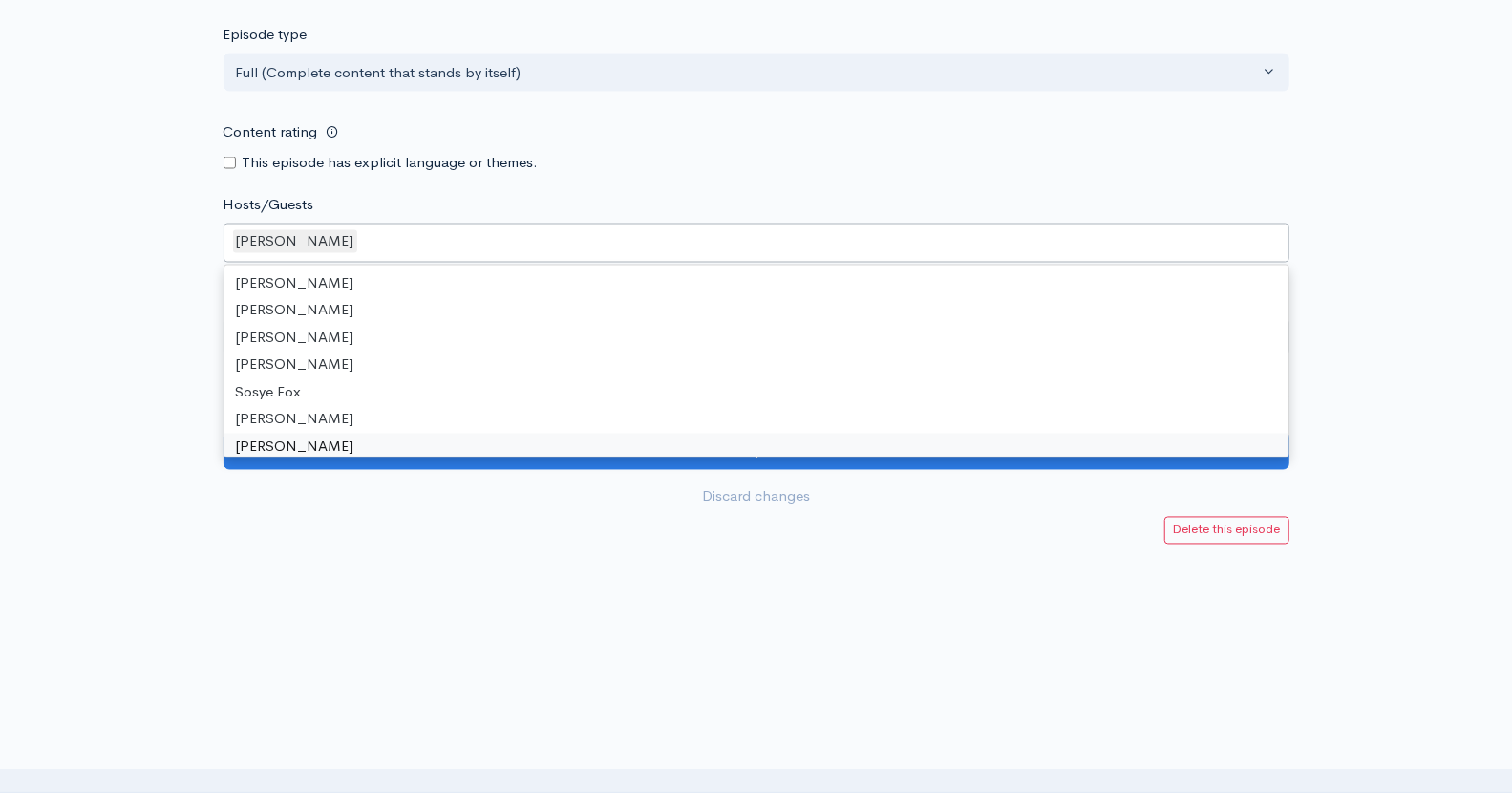
click at [746, 623] on div at bounding box center [756, 698] width 1512 height 191
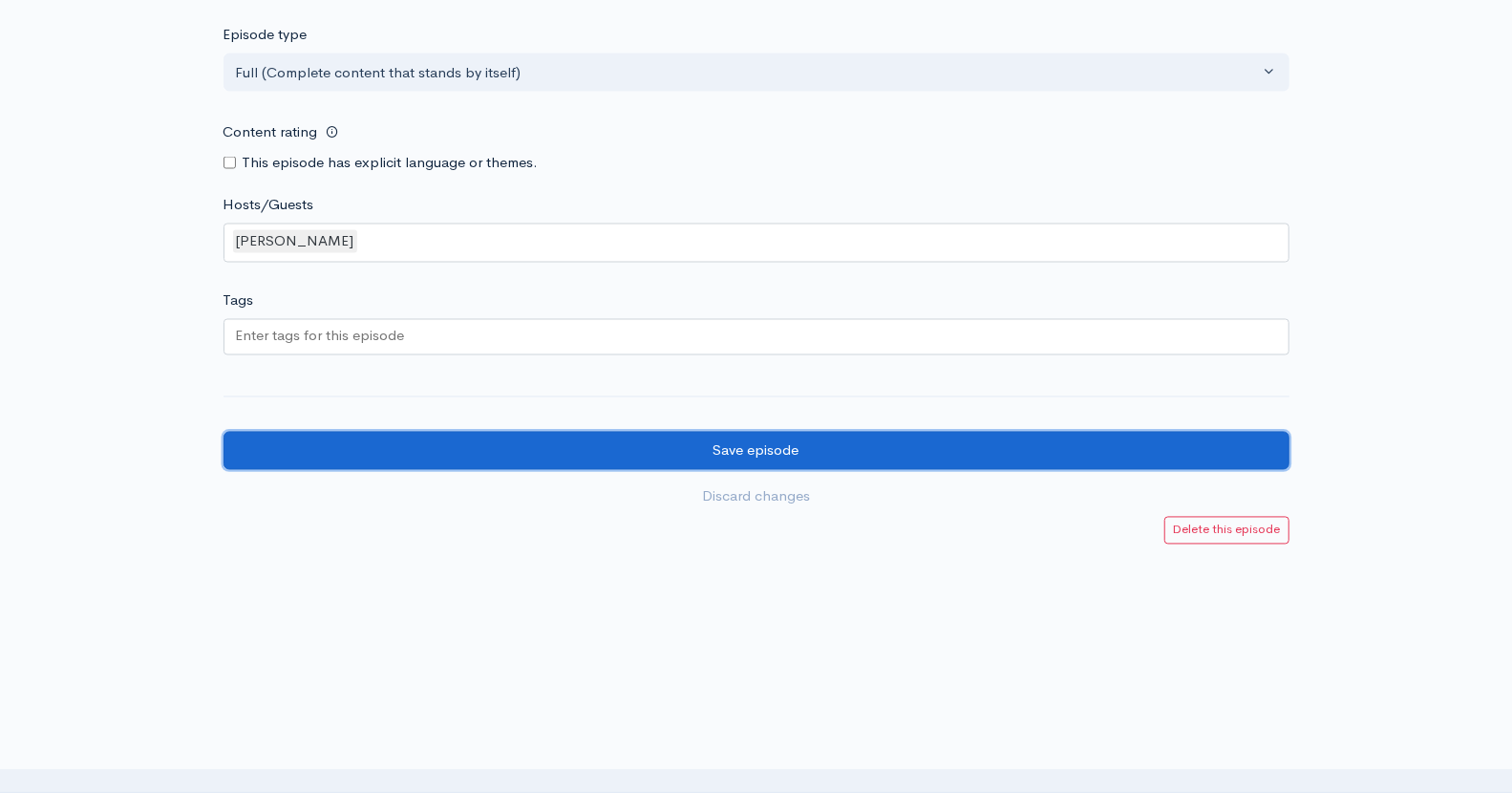
click at [772, 454] on input "Save episode" at bounding box center [756, 451] width 1066 height 39
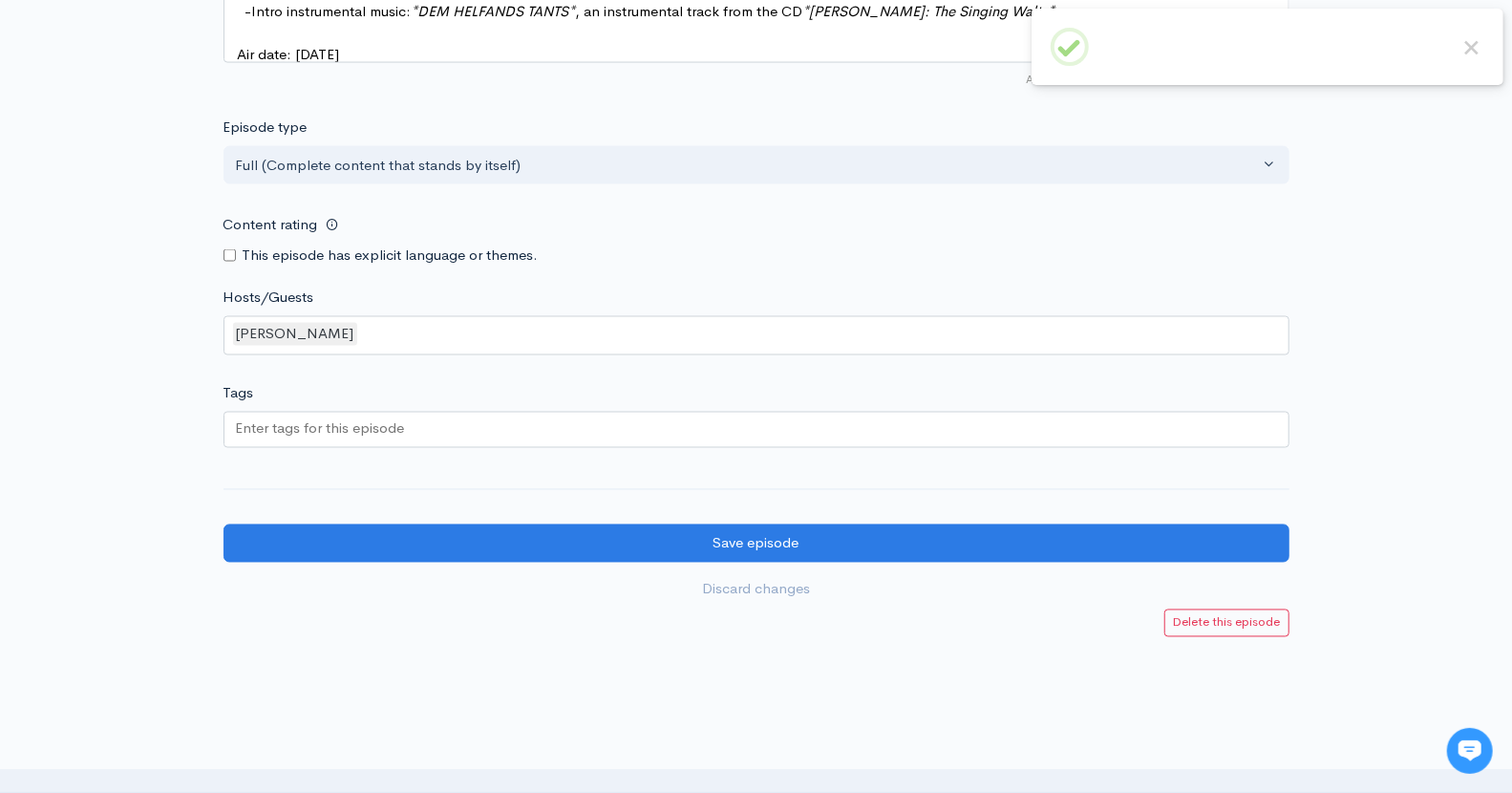
scroll to position [1992, 0]
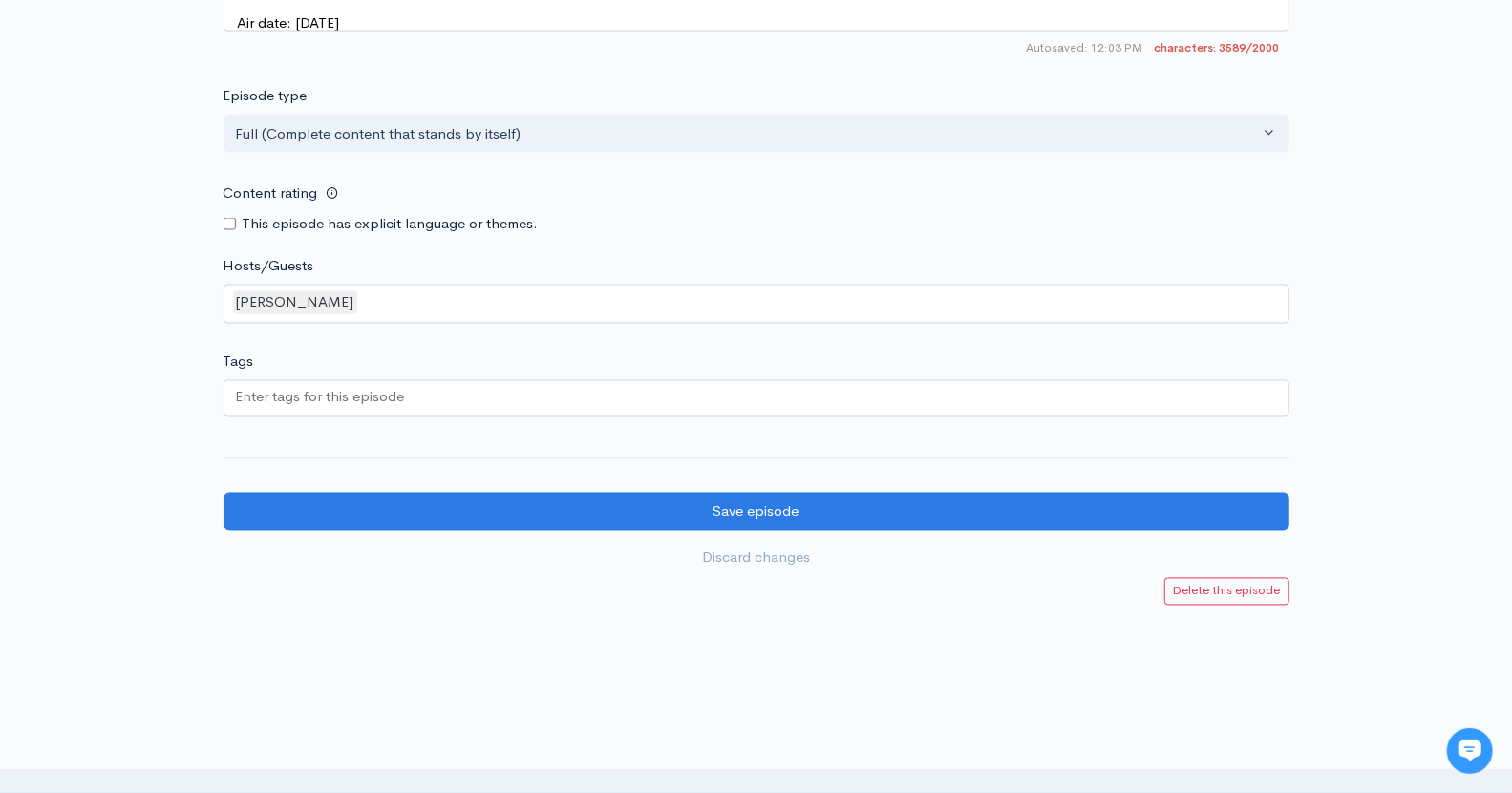
click at [493, 318] on div "[PERSON_NAME]" at bounding box center [756, 305] width 1066 height 40
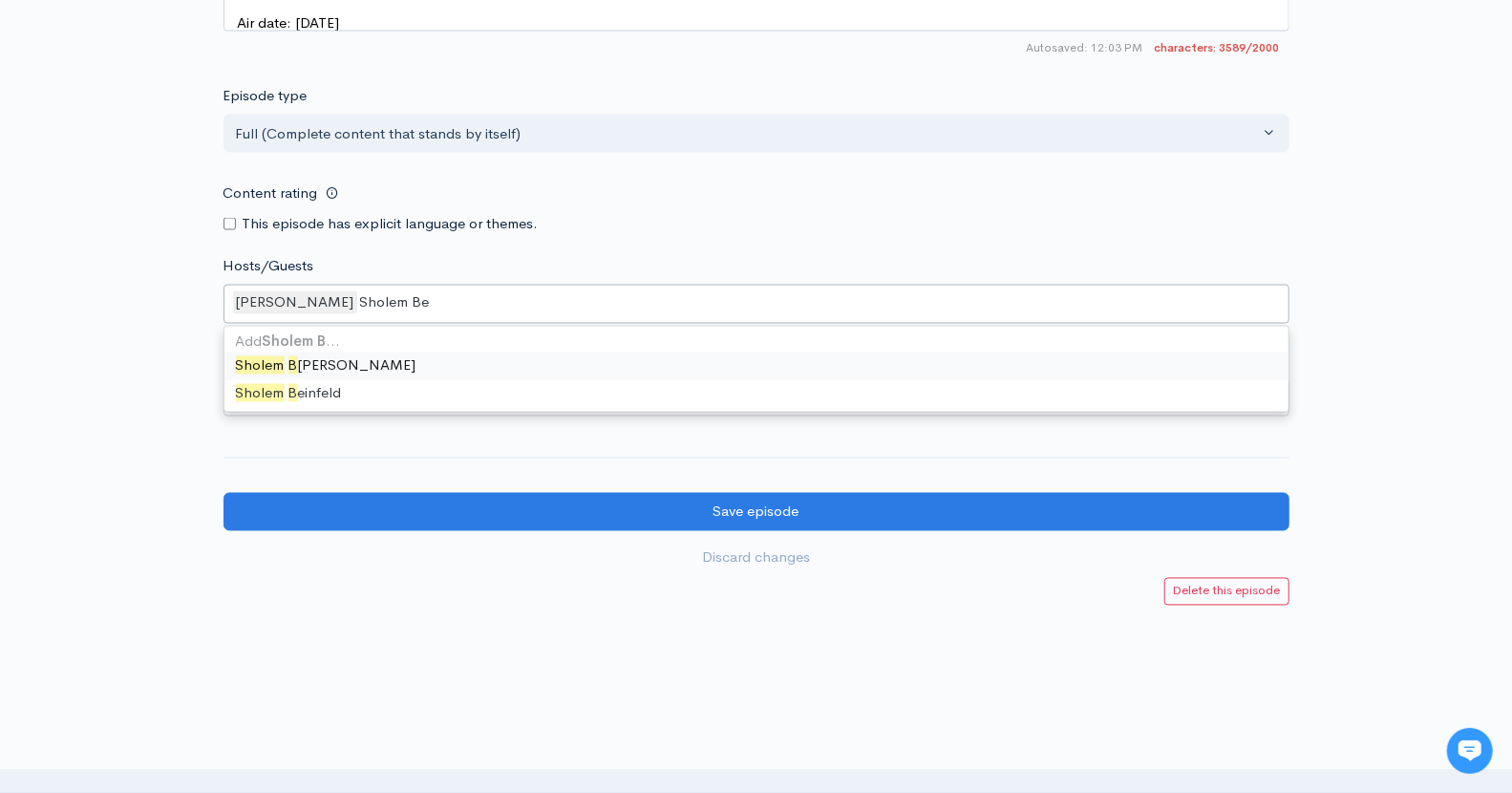
type input "Sholem Bei"
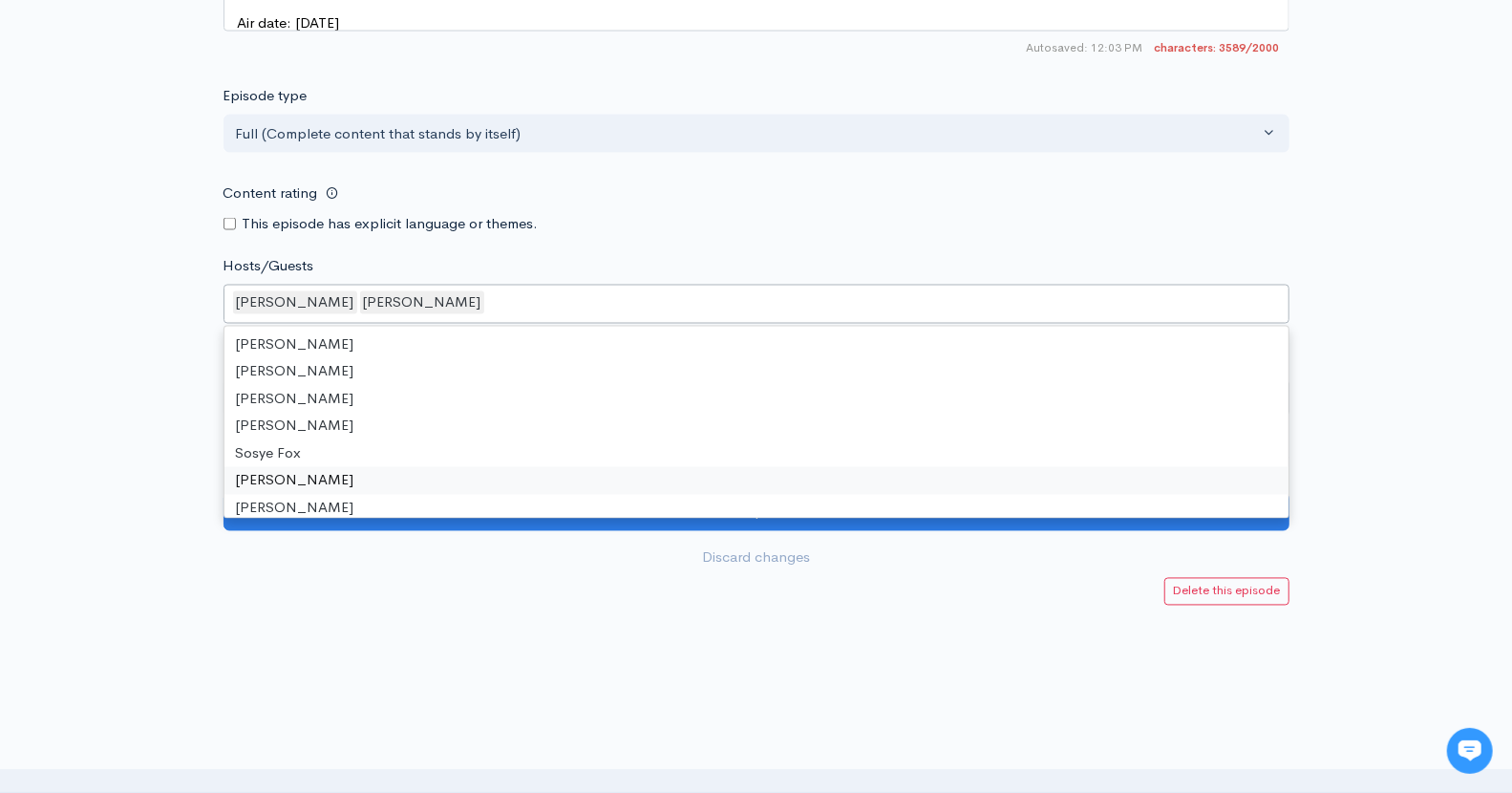
click at [709, 651] on div at bounding box center [756, 634] width 1512 height 58
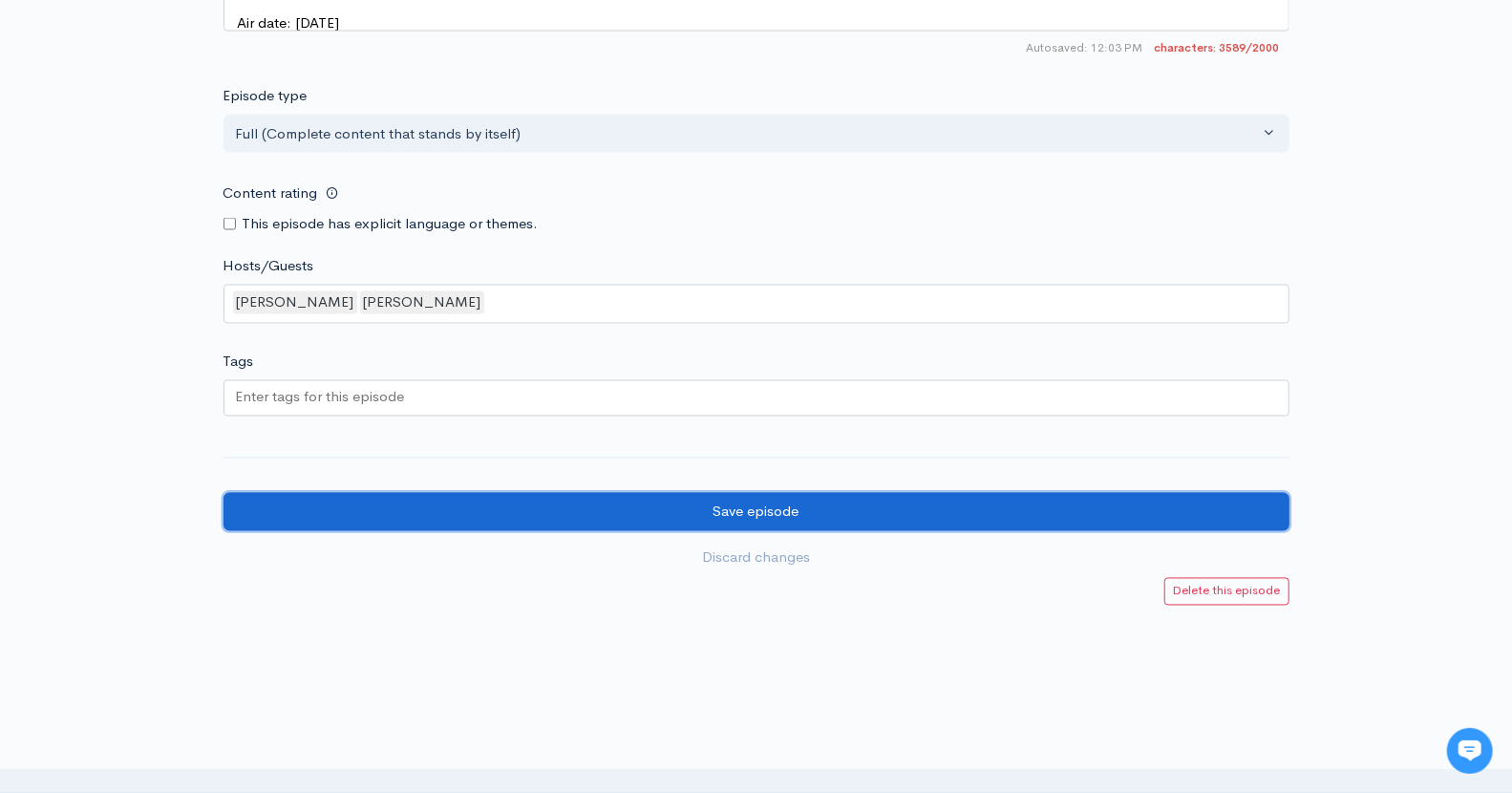
click at [743, 522] on input "Save episode" at bounding box center [756, 513] width 1066 height 39
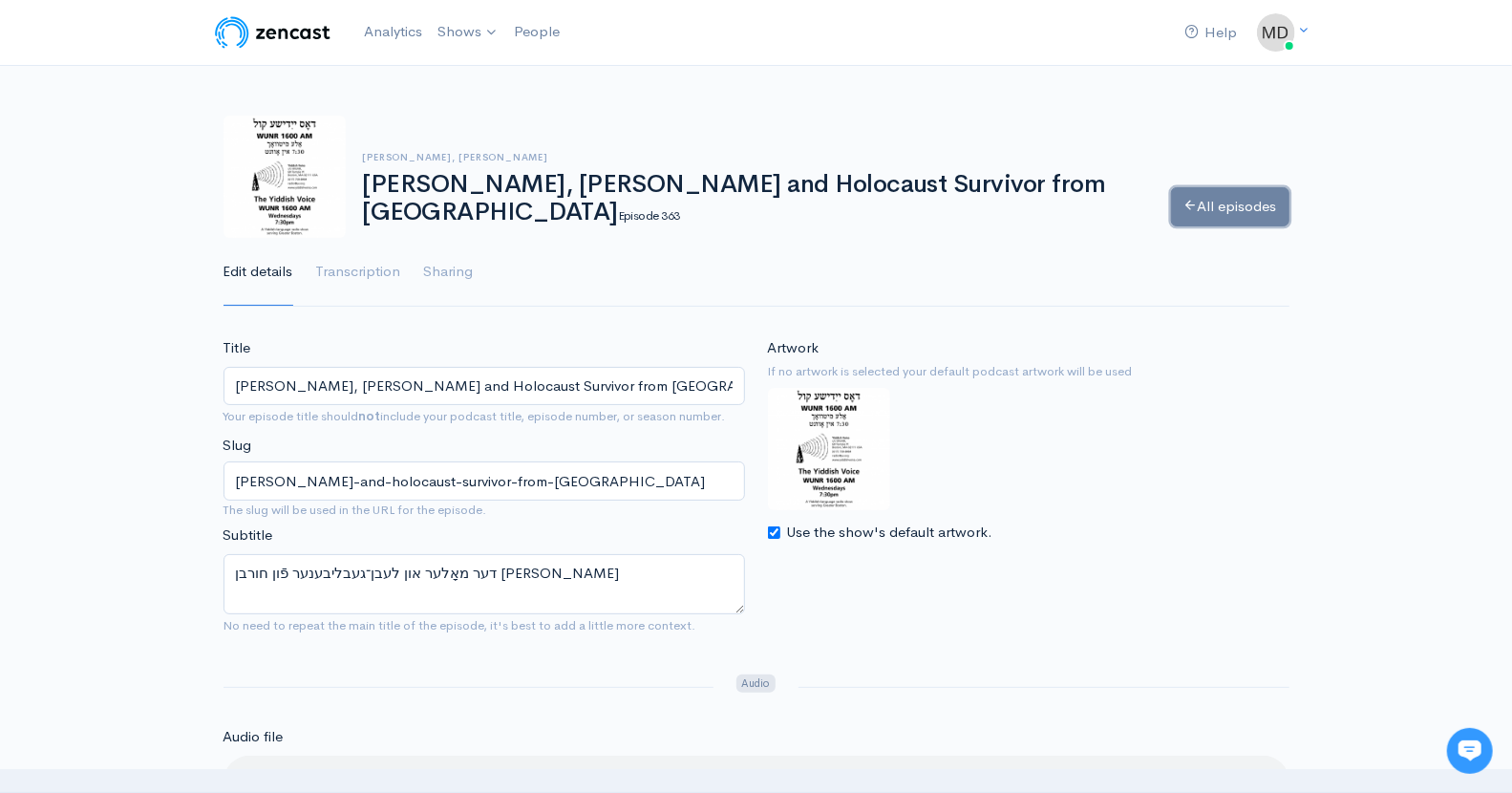
click at [1184, 203] on icon at bounding box center [1191, 205] width 15 height 15
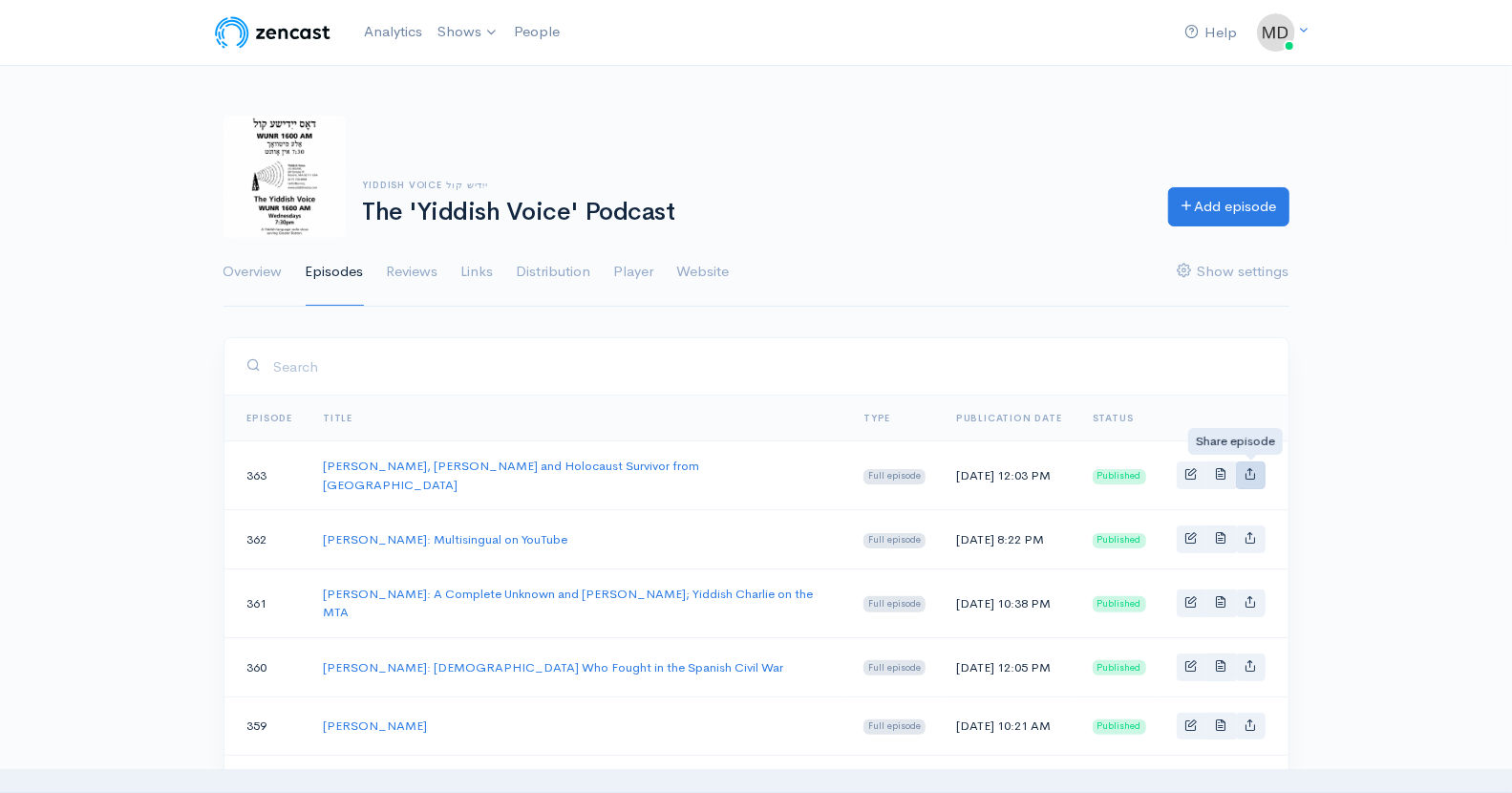
click at [1246, 471] on icon "Basic example" at bounding box center [1250, 474] width 13 height 13
type input "[URL][DOMAIN_NAME][PERSON_NAME]"
type input "[URL][DOMAIN_NAME]"
type input "<iframe src='[URL][DOMAIN_NAME]' width='100%' height='190' frameborder='0' scro…"
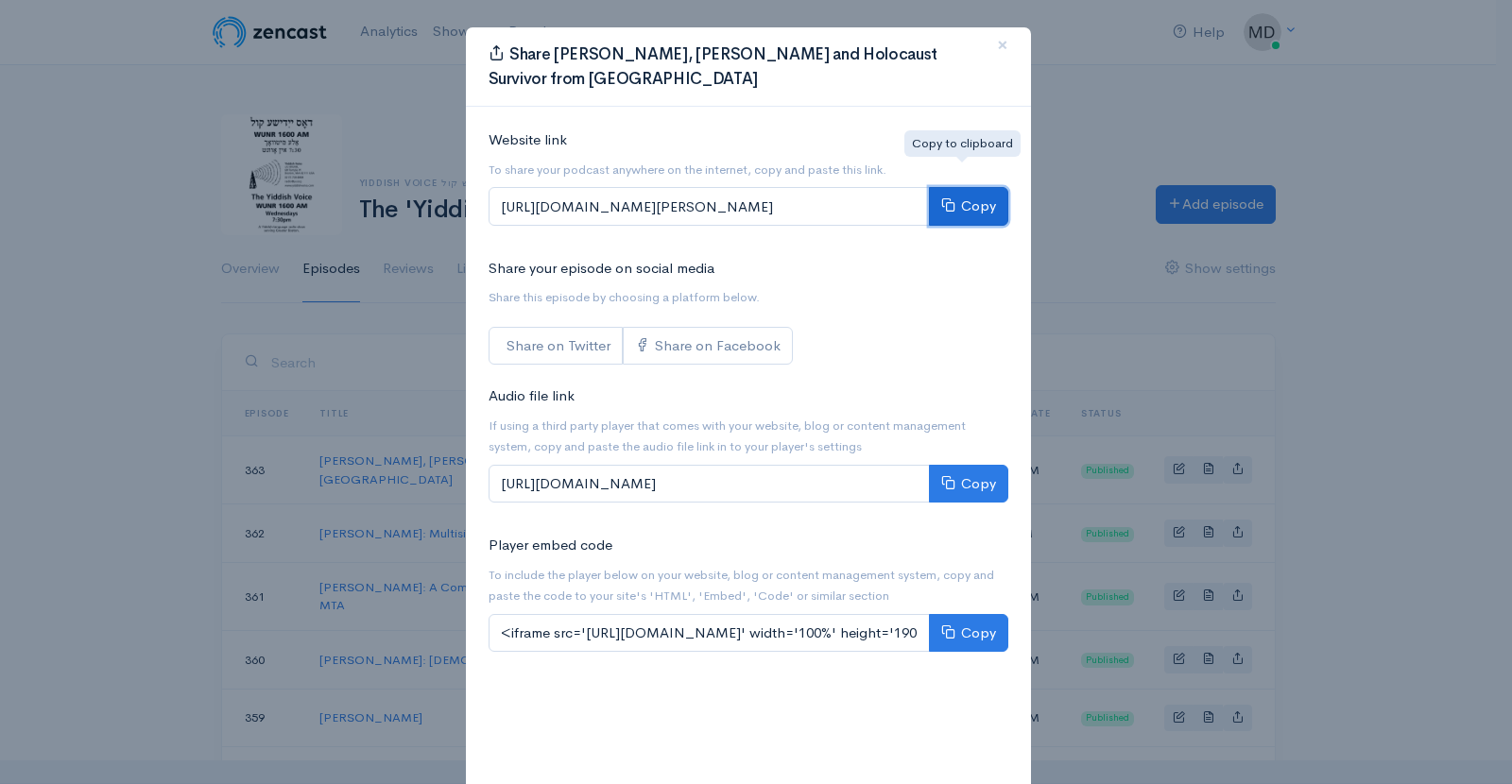
click at [978, 187] on button "Copy" at bounding box center [968, 207] width 79 height 39
click at [996, 40] on span "×" at bounding box center [1002, 44] width 12 height 27
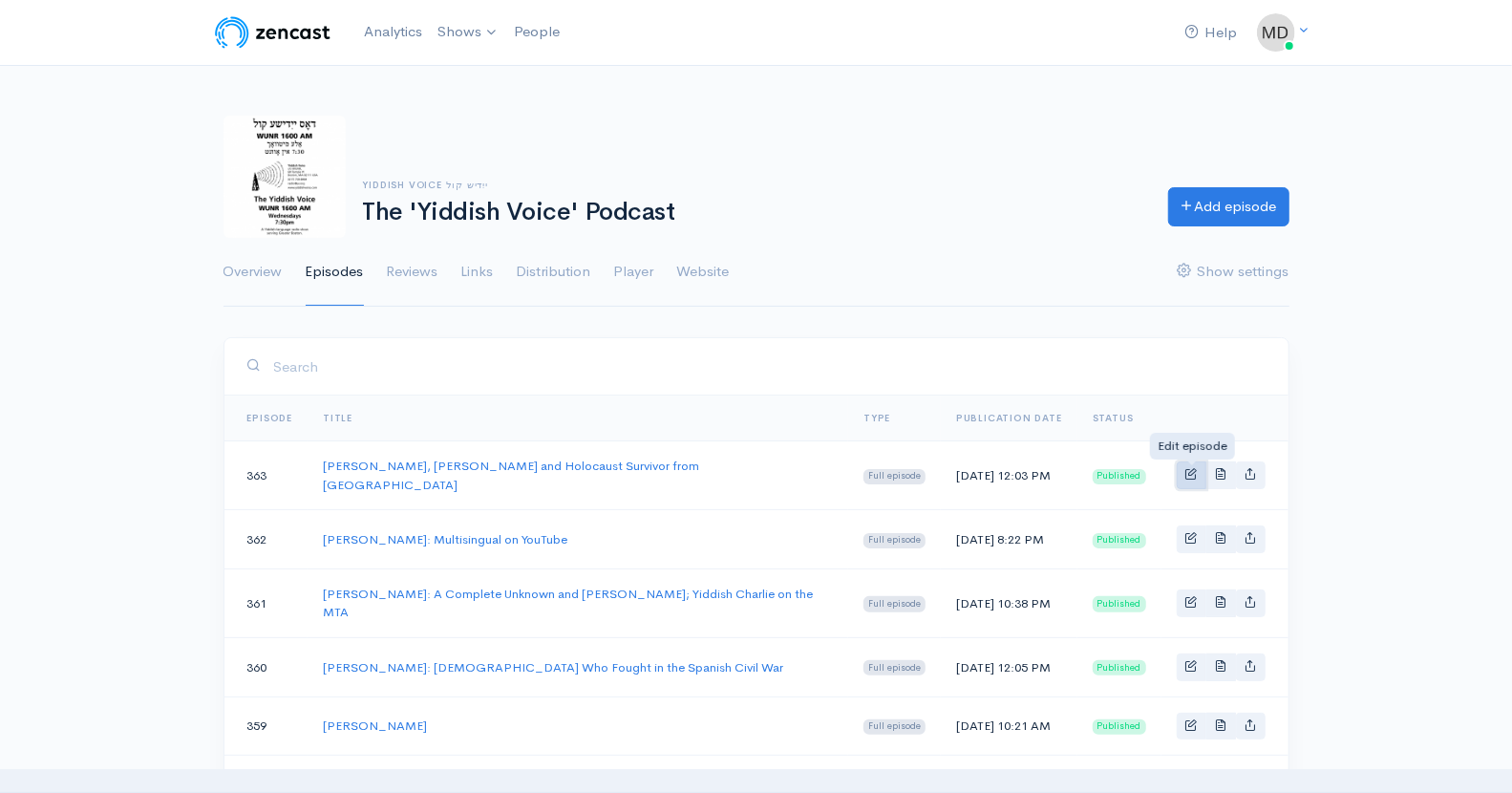
click at [1192, 476] on span "Basic example" at bounding box center [1191, 474] width 13 height 13
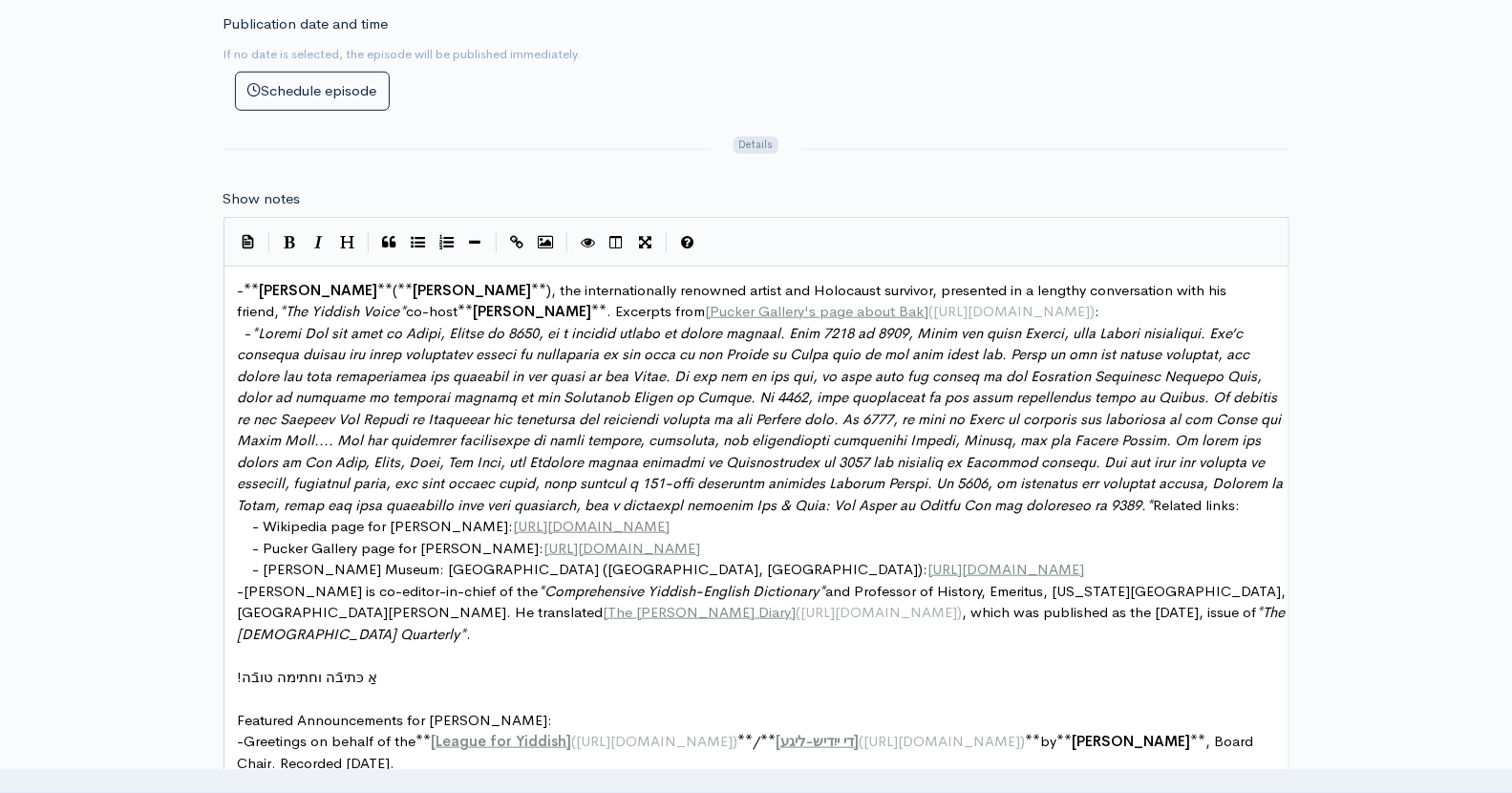
scroll to position [875, 0]
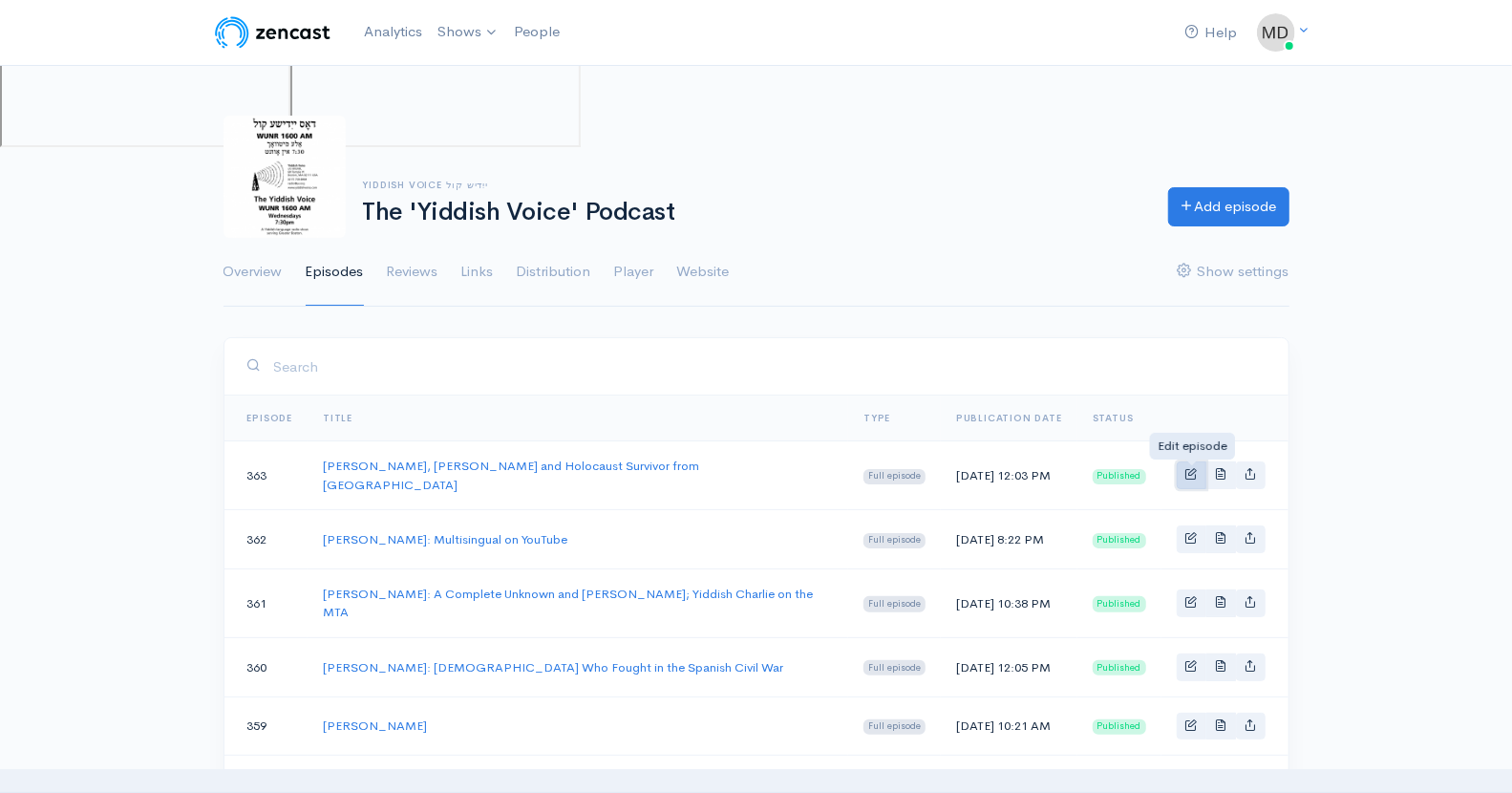
click at [1192, 472] on span "Basic example" at bounding box center [1191, 474] width 13 height 13
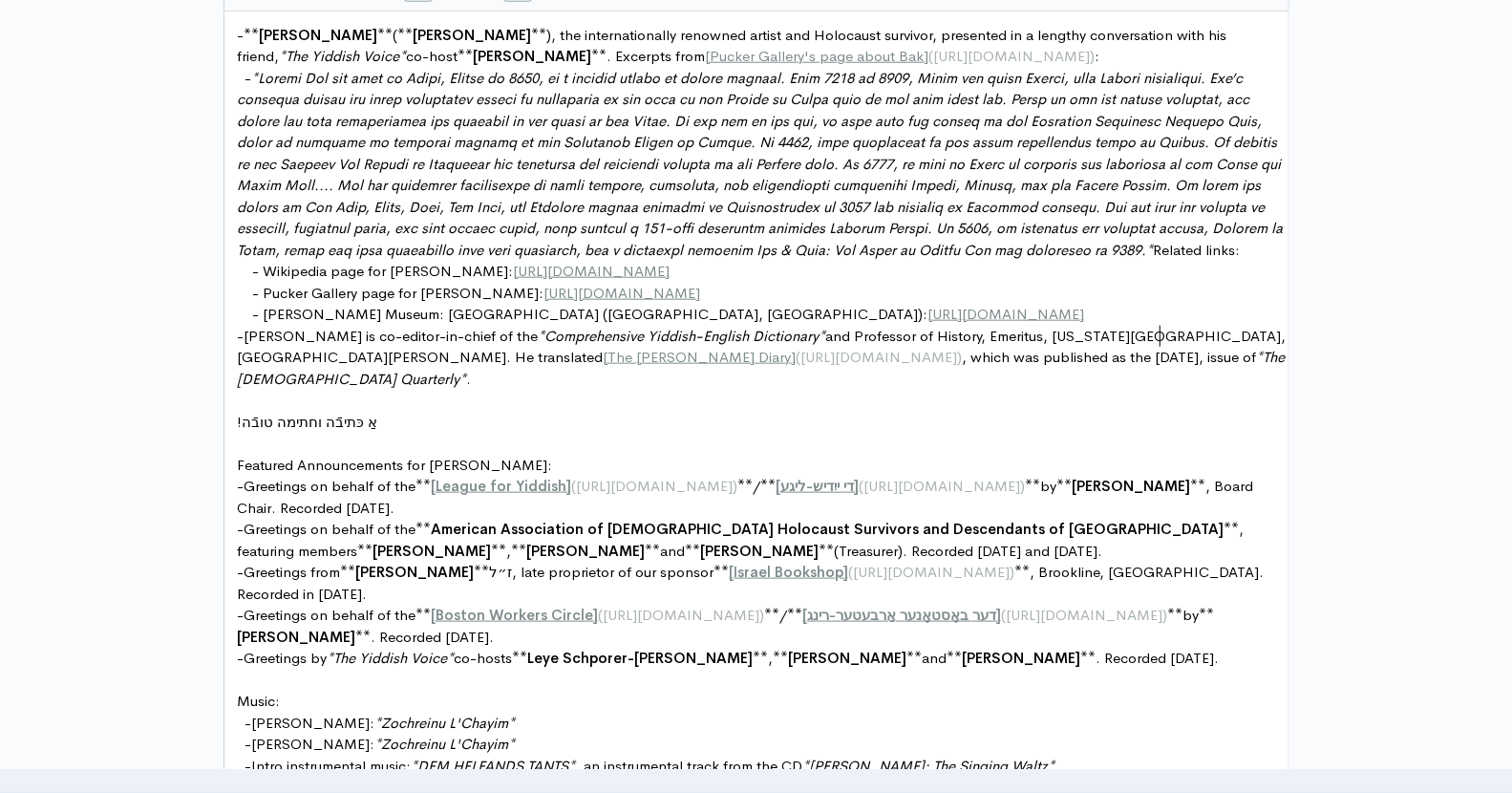
scroll to position [7, 0]
click at [1170, 326] on pre "- [PERSON_NAME] Museum: [GEOGRAPHIC_DATA] ([GEOGRAPHIC_DATA], [GEOGRAPHIC_DATA]…" at bounding box center [764, 314] width 1061 height 22
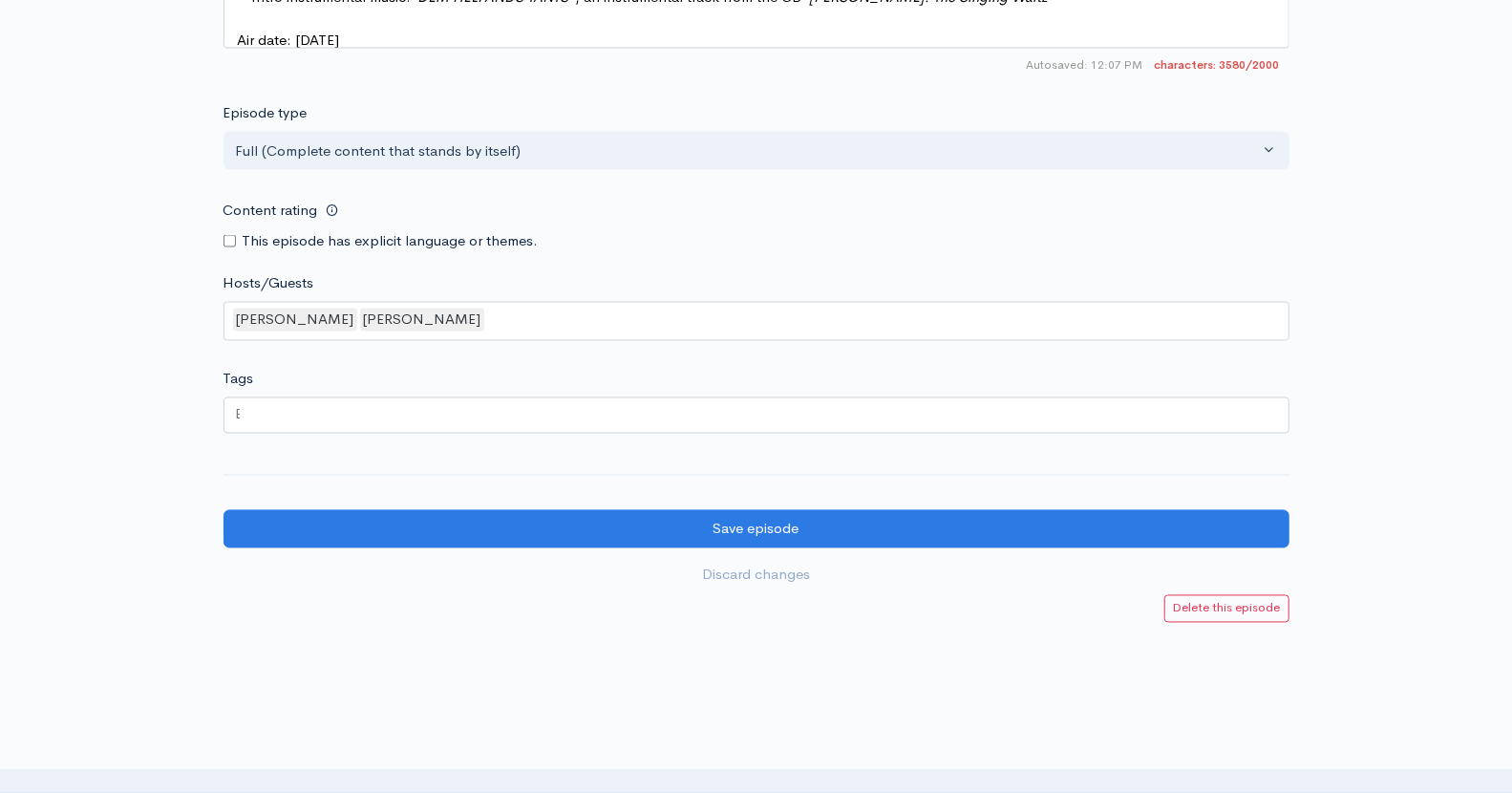
scroll to position [2057, 0]
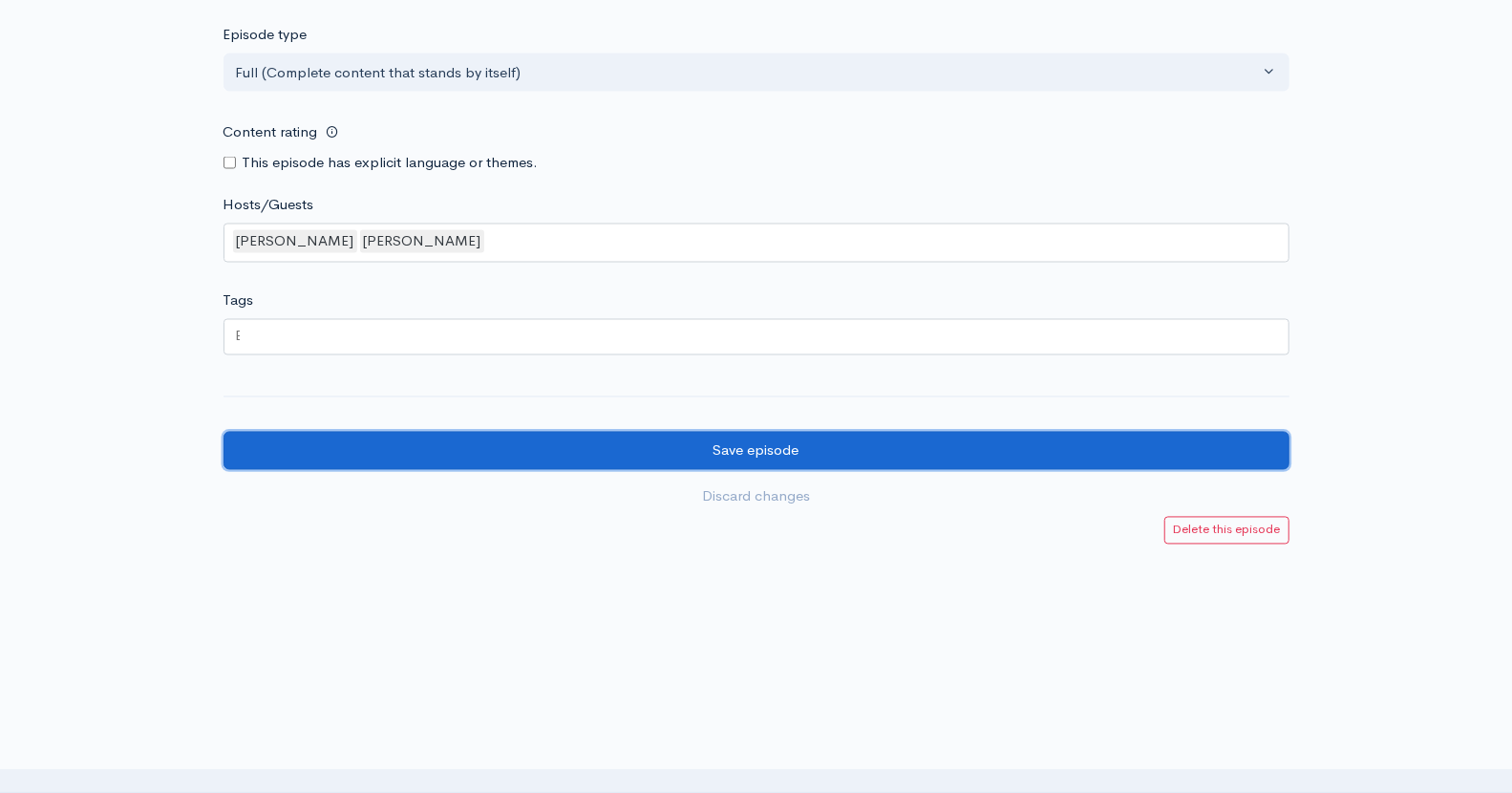
click at [754, 446] on input "Save episode" at bounding box center [756, 451] width 1066 height 39
